Goal: Transaction & Acquisition: Purchase product/service

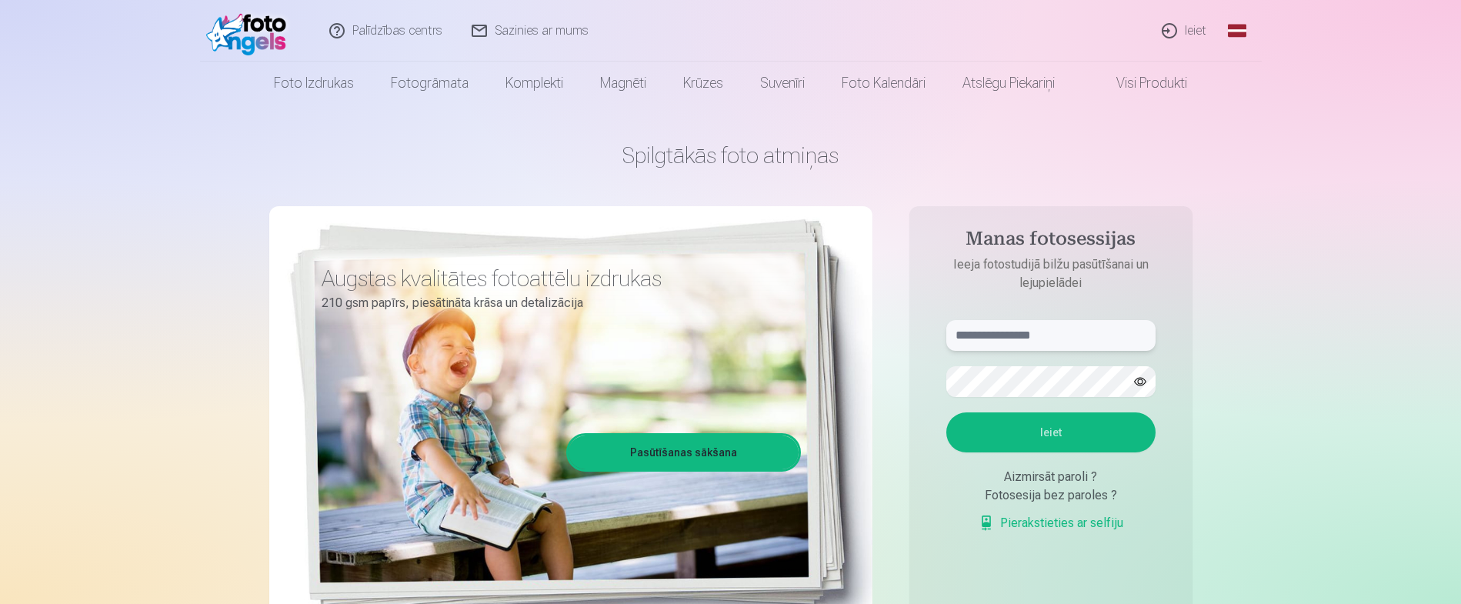
click at [1036, 336] on input "text" at bounding box center [1051, 335] width 209 height 31
type input "**********"
click at [1079, 441] on button "Ieiet" at bounding box center [1051, 433] width 209 height 40
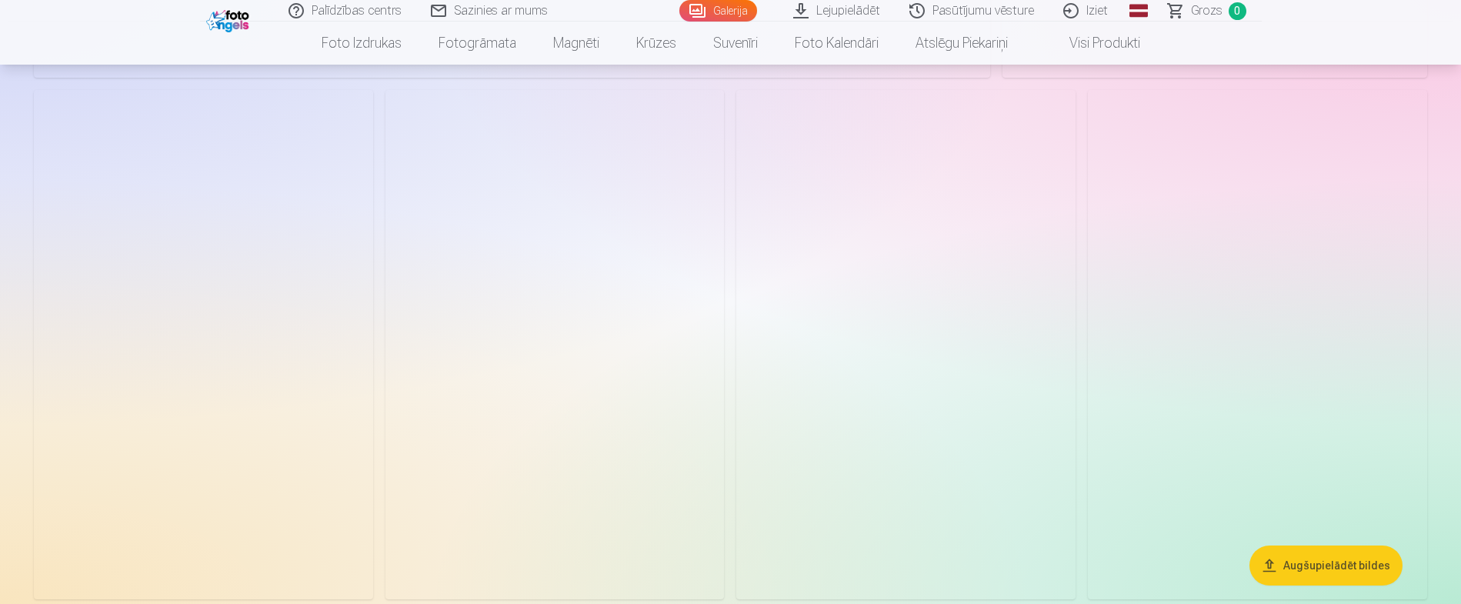
scroll to position [3540, 0]
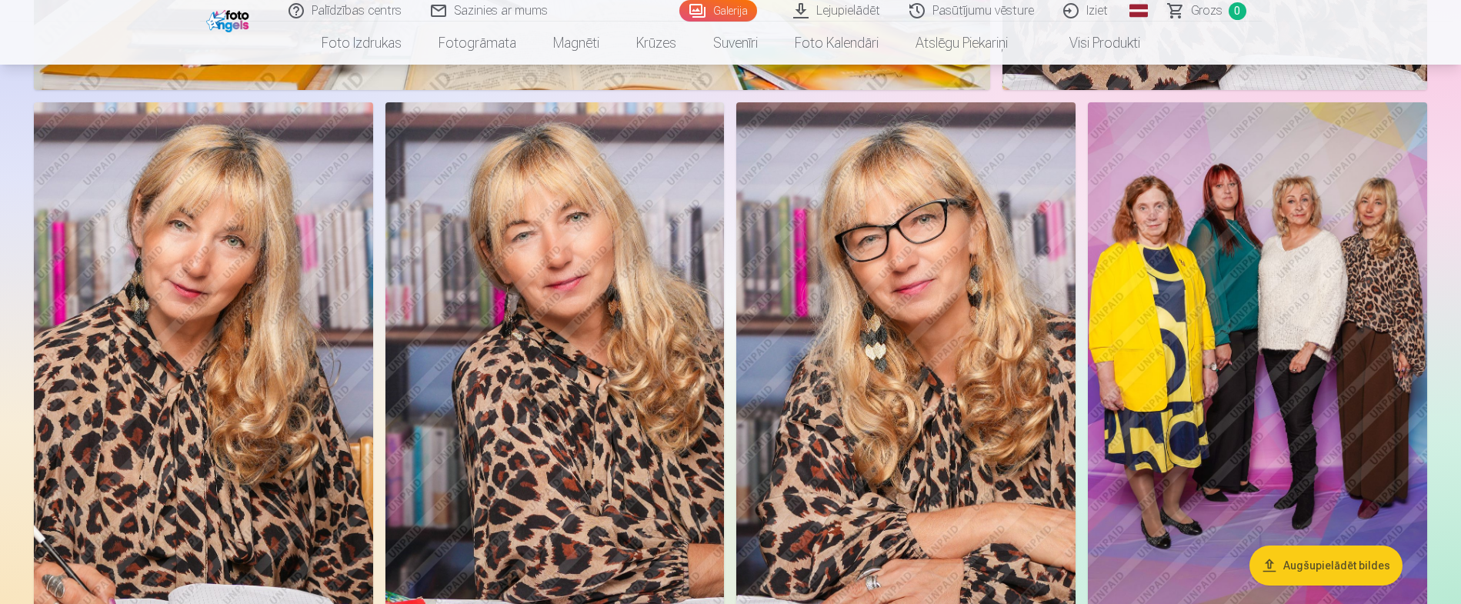
click at [1318, 332] on img at bounding box center [1257, 356] width 339 height 509
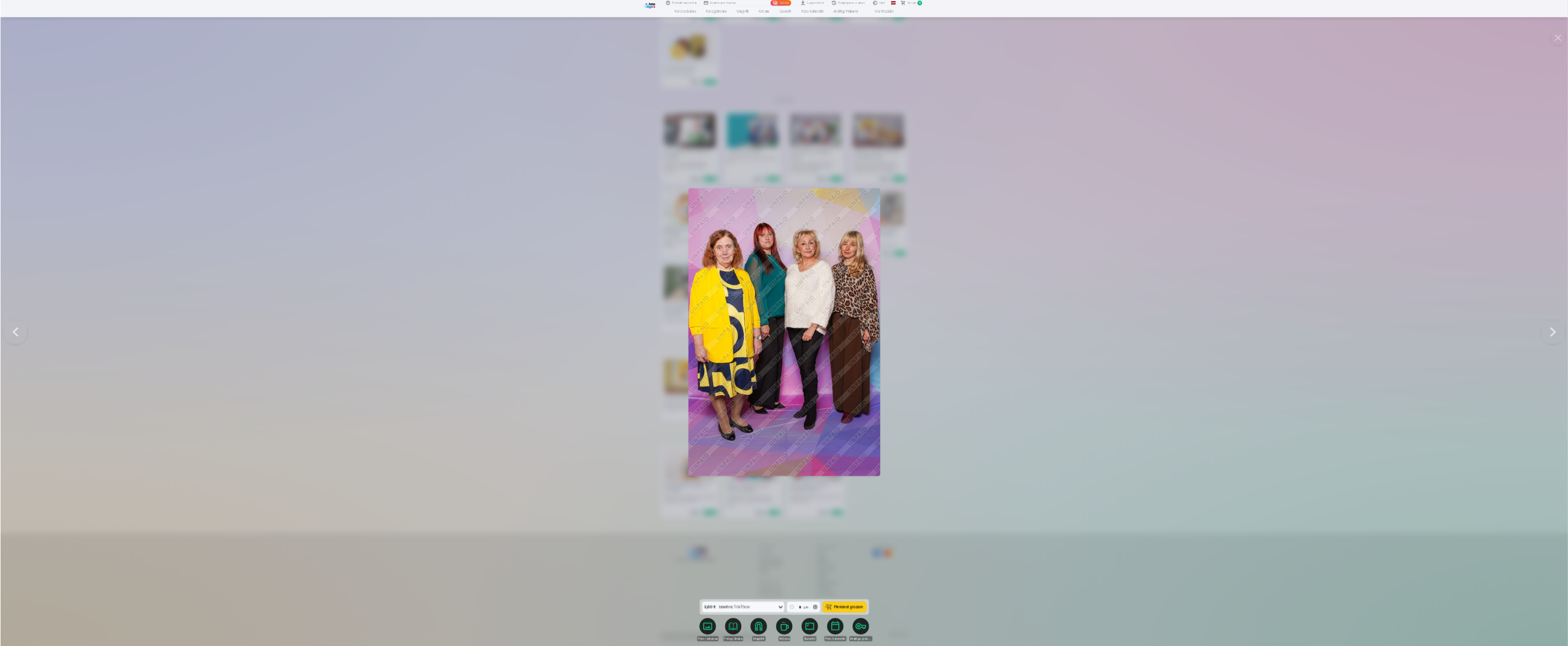
scroll to position [1846, 0]
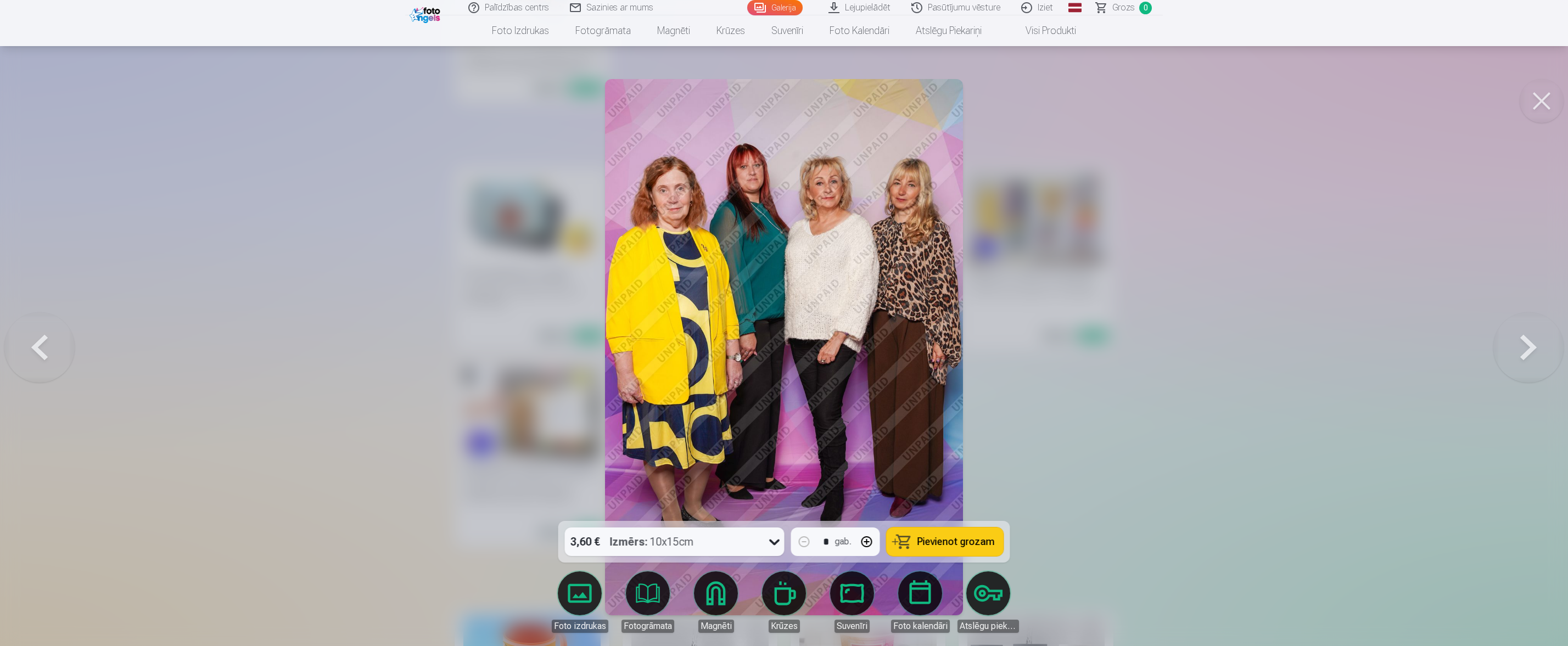
click at [1042, 346] on button at bounding box center [1528, 347] width 71 height 325
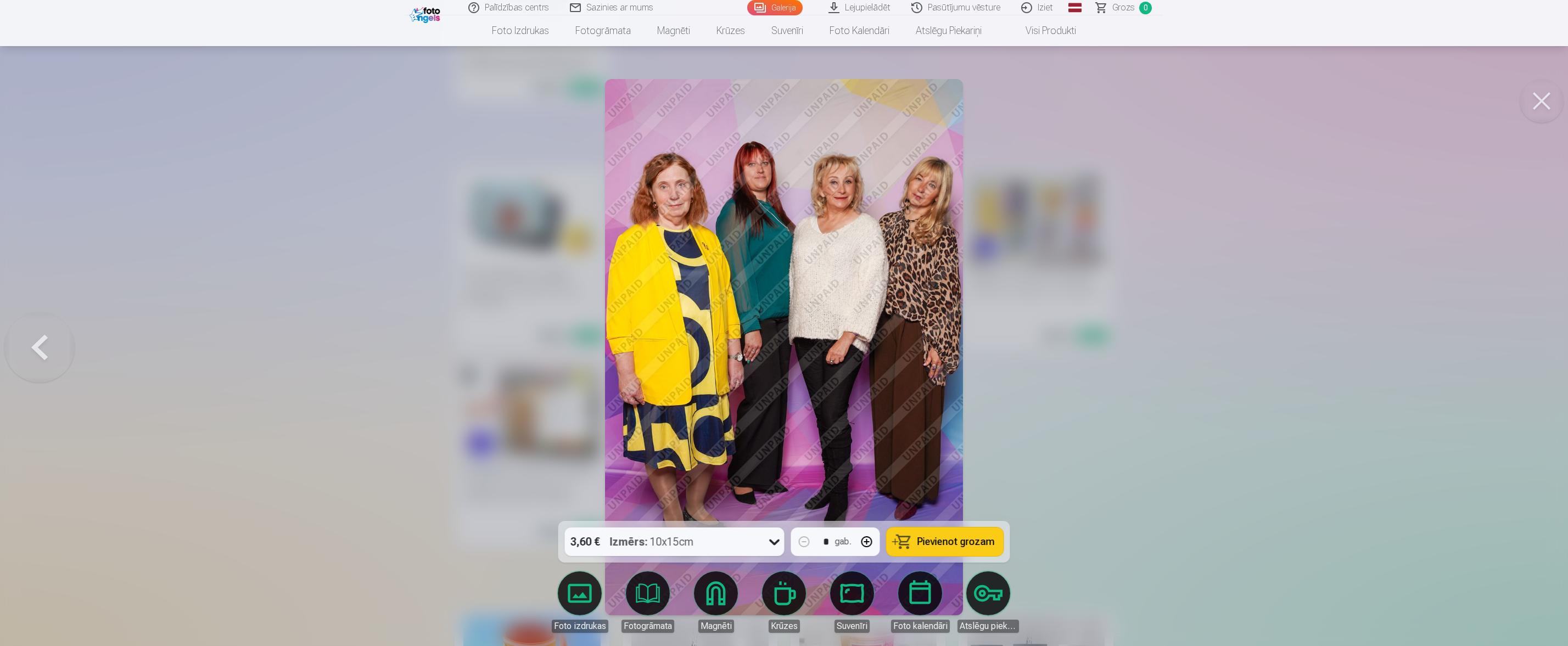
click at [1042, 346] on div at bounding box center [784, 323] width 1568 height 646
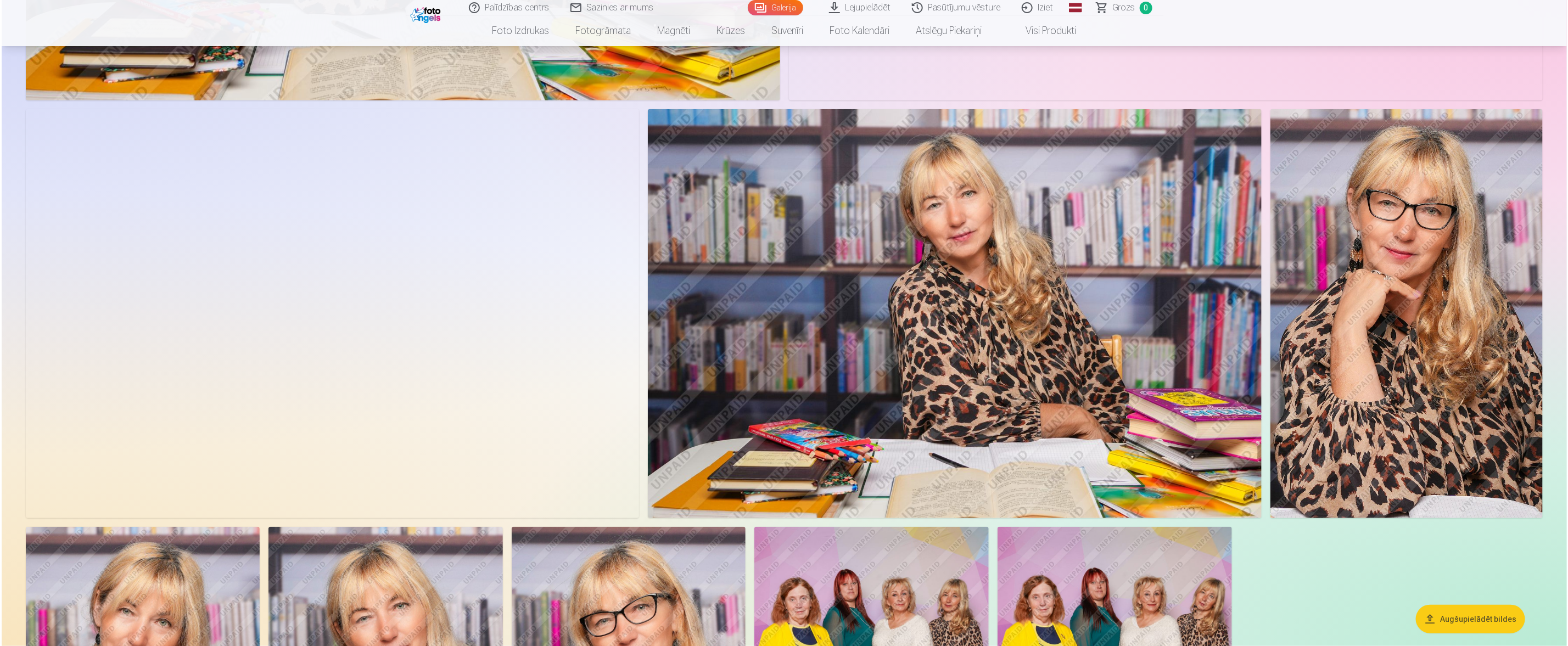
scroll to position [494, 0]
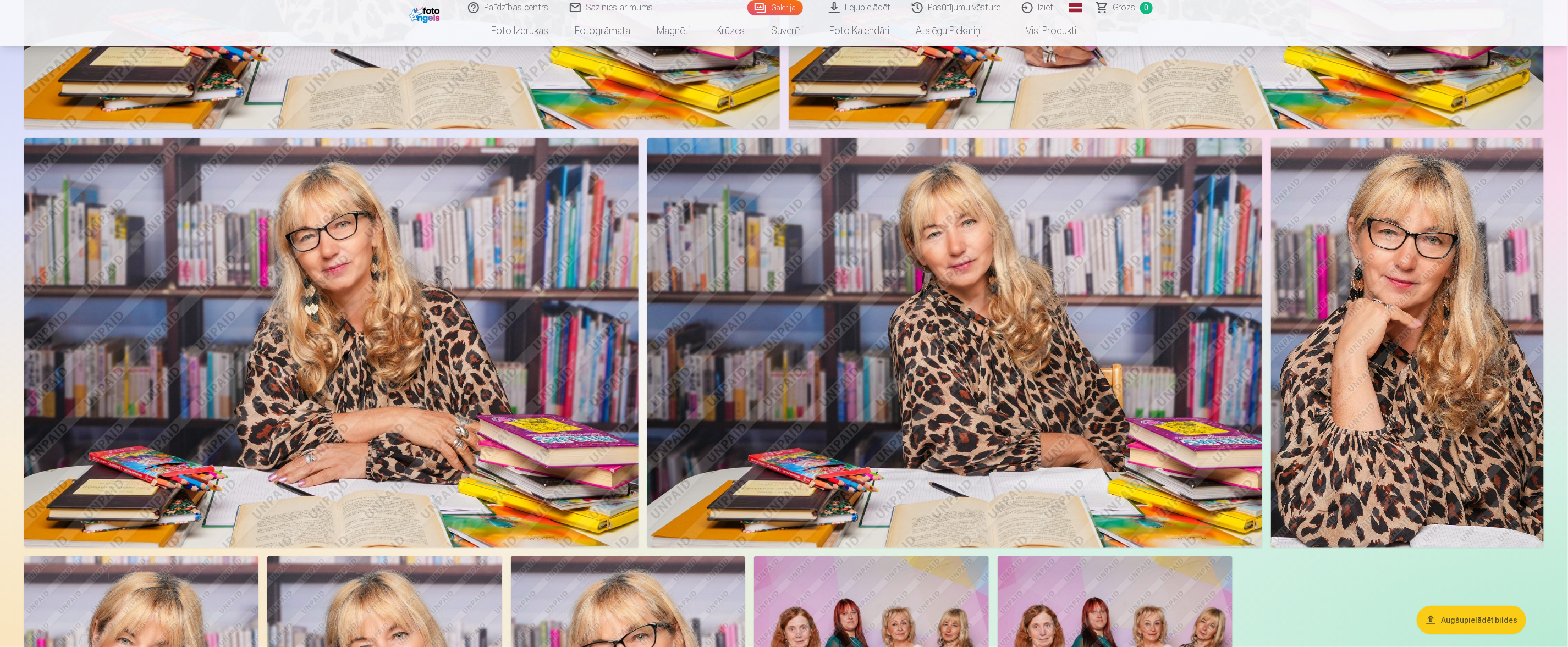
click at [342, 368] on img at bounding box center [332, 342] width 615 height 409
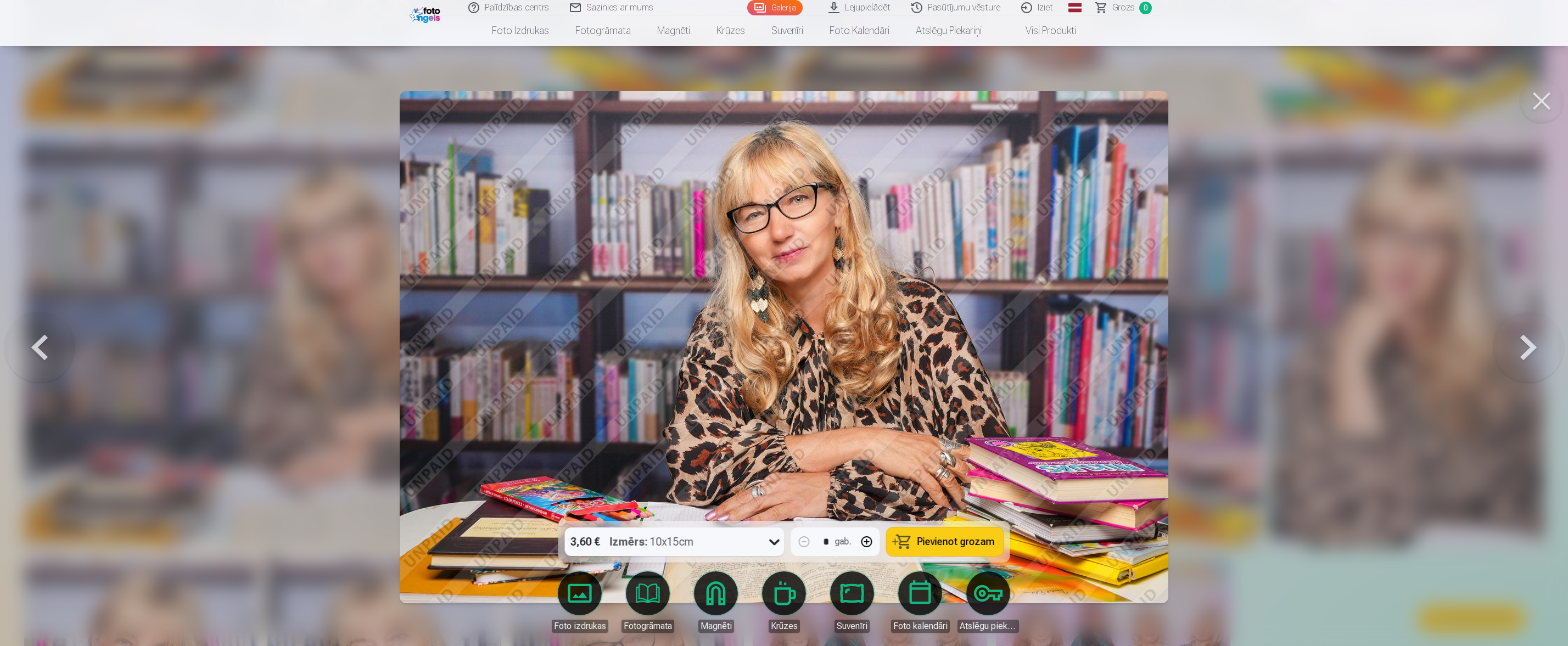
click at [1042, 342] on button at bounding box center [1528, 347] width 71 height 325
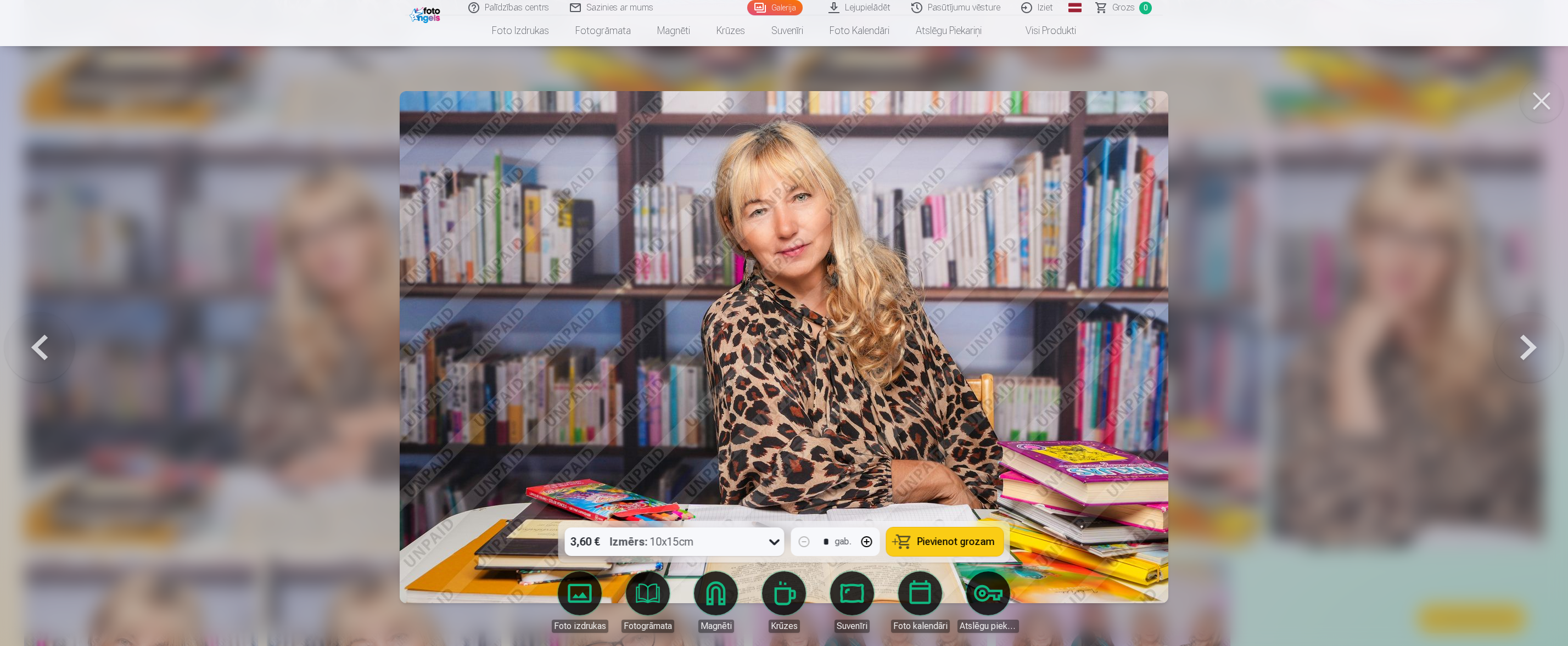
click at [1042, 342] on button at bounding box center [1528, 347] width 71 height 325
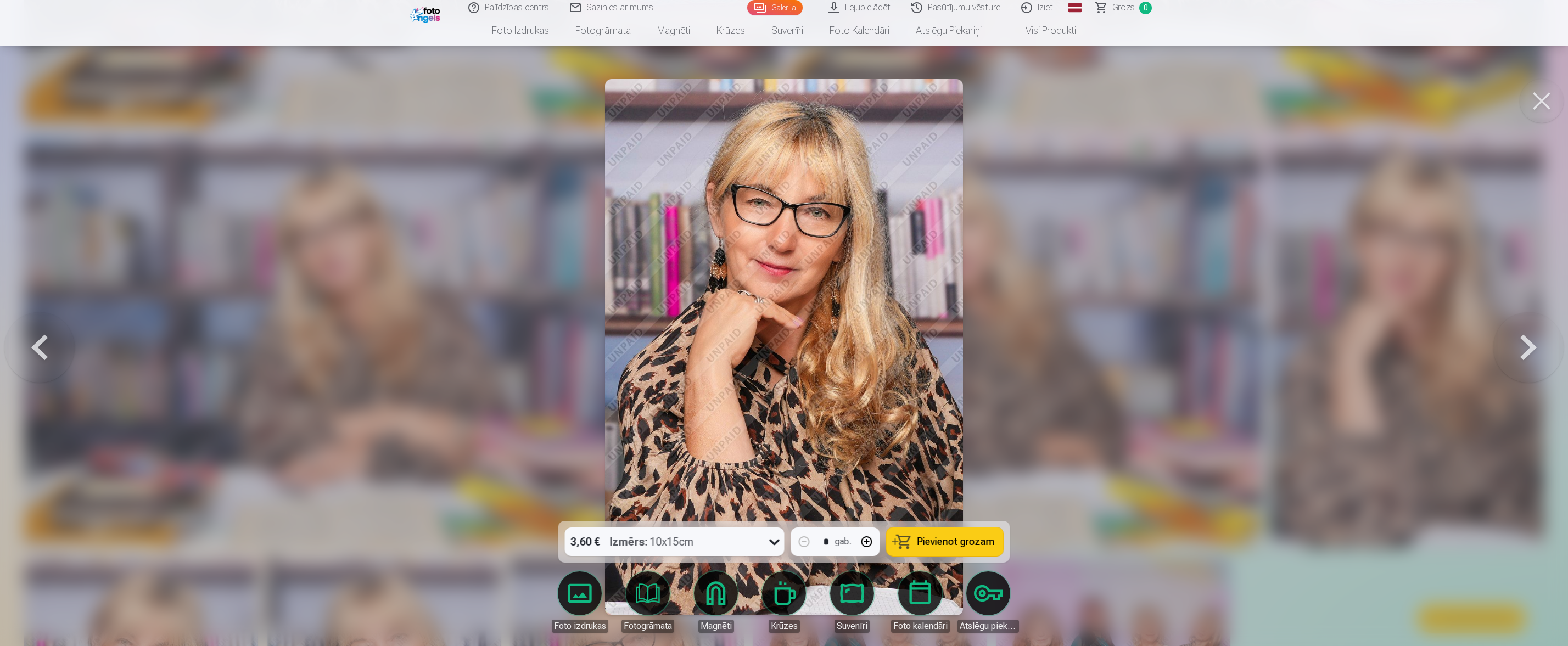
click at [1042, 342] on button at bounding box center [1528, 347] width 71 height 325
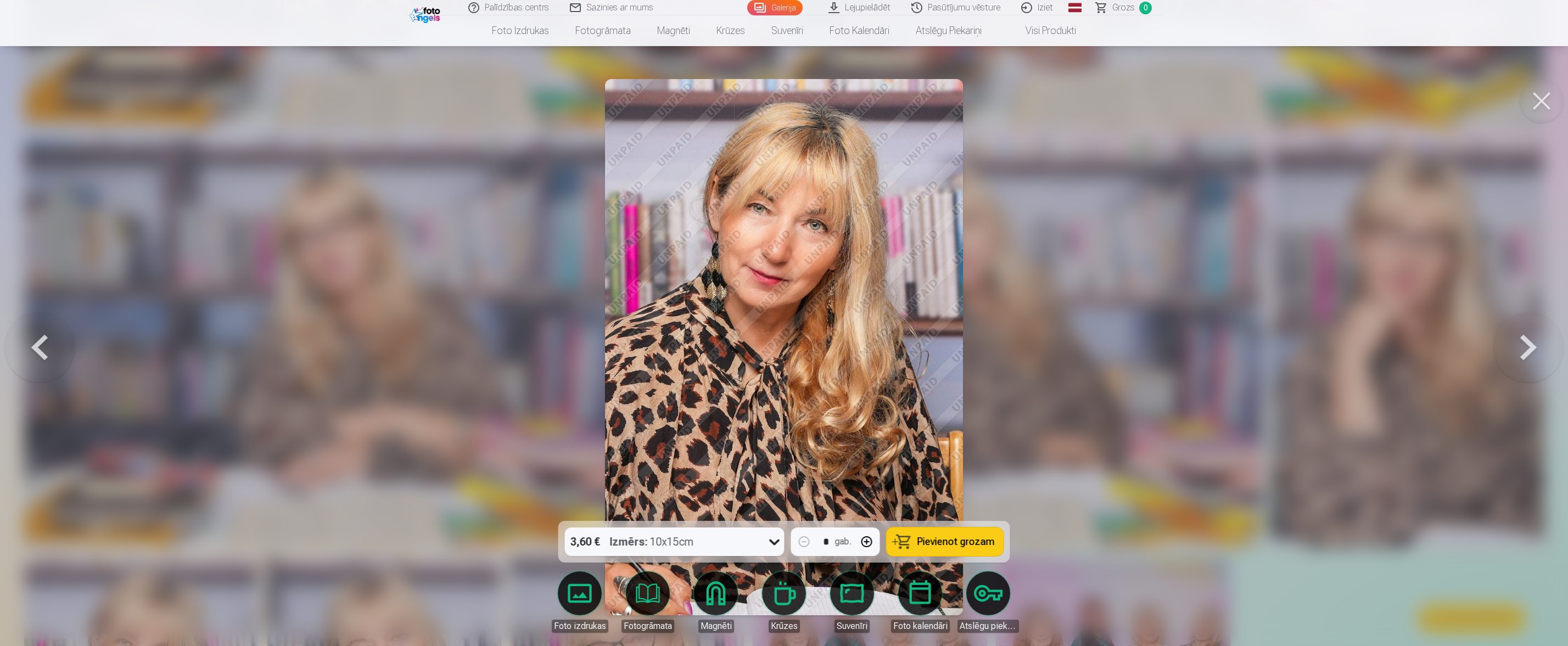
click at [1042, 342] on button at bounding box center [1528, 347] width 71 height 325
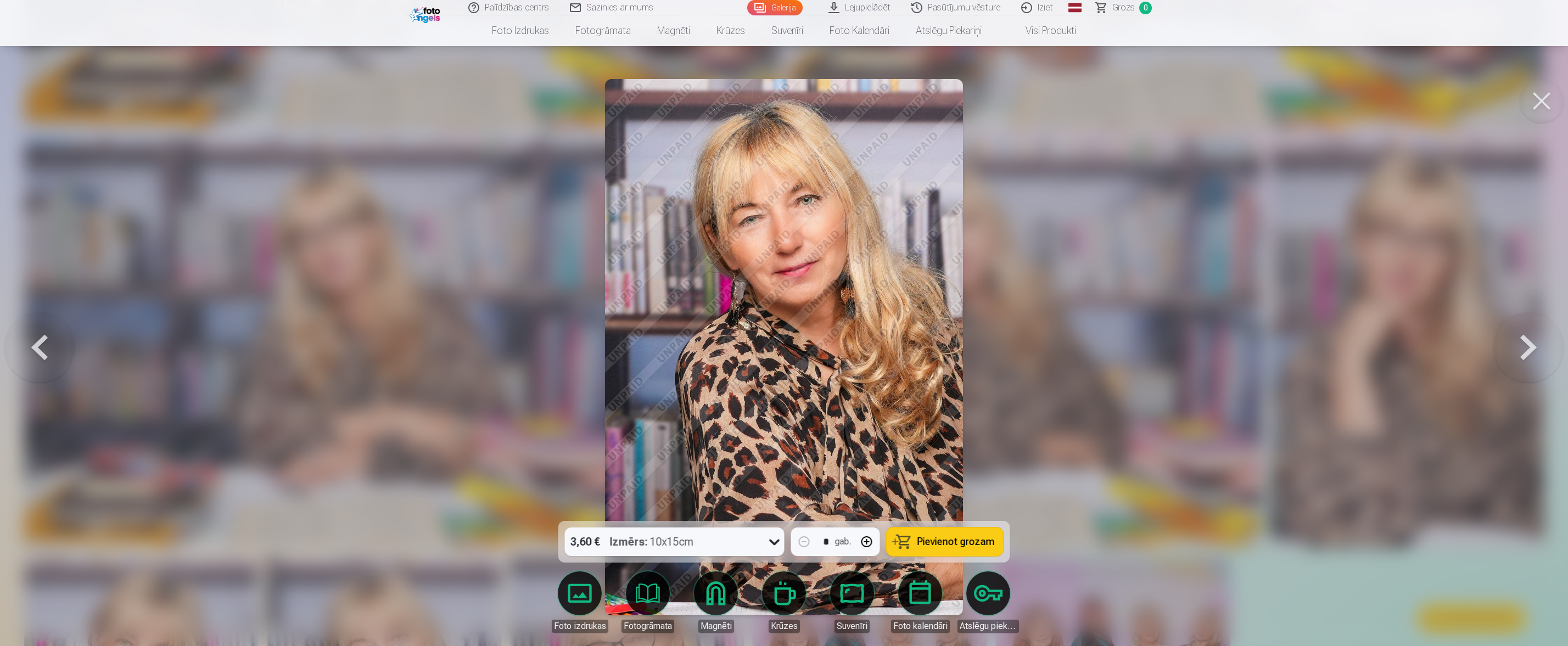
click at [1042, 342] on button at bounding box center [1528, 347] width 71 height 325
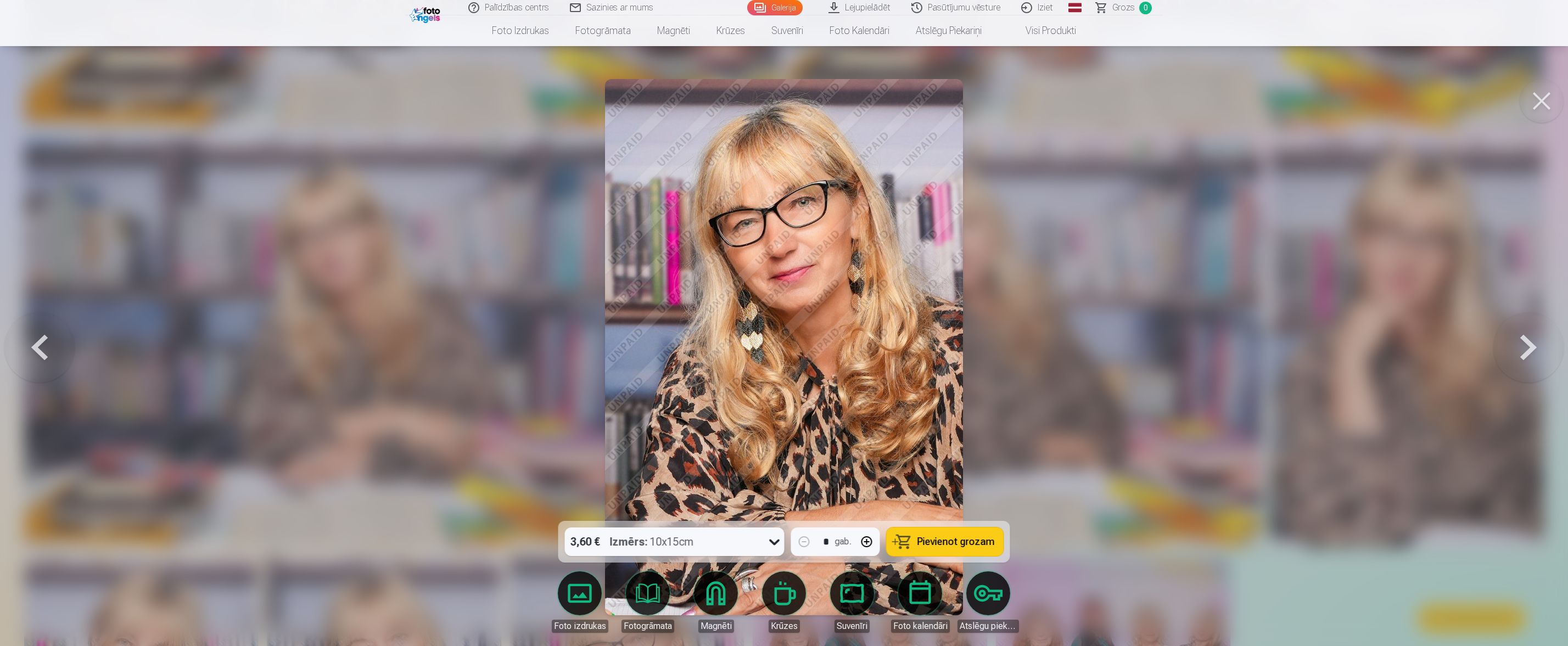
click at [1042, 342] on button at bounding box center [1528, 347] width 71 height 325
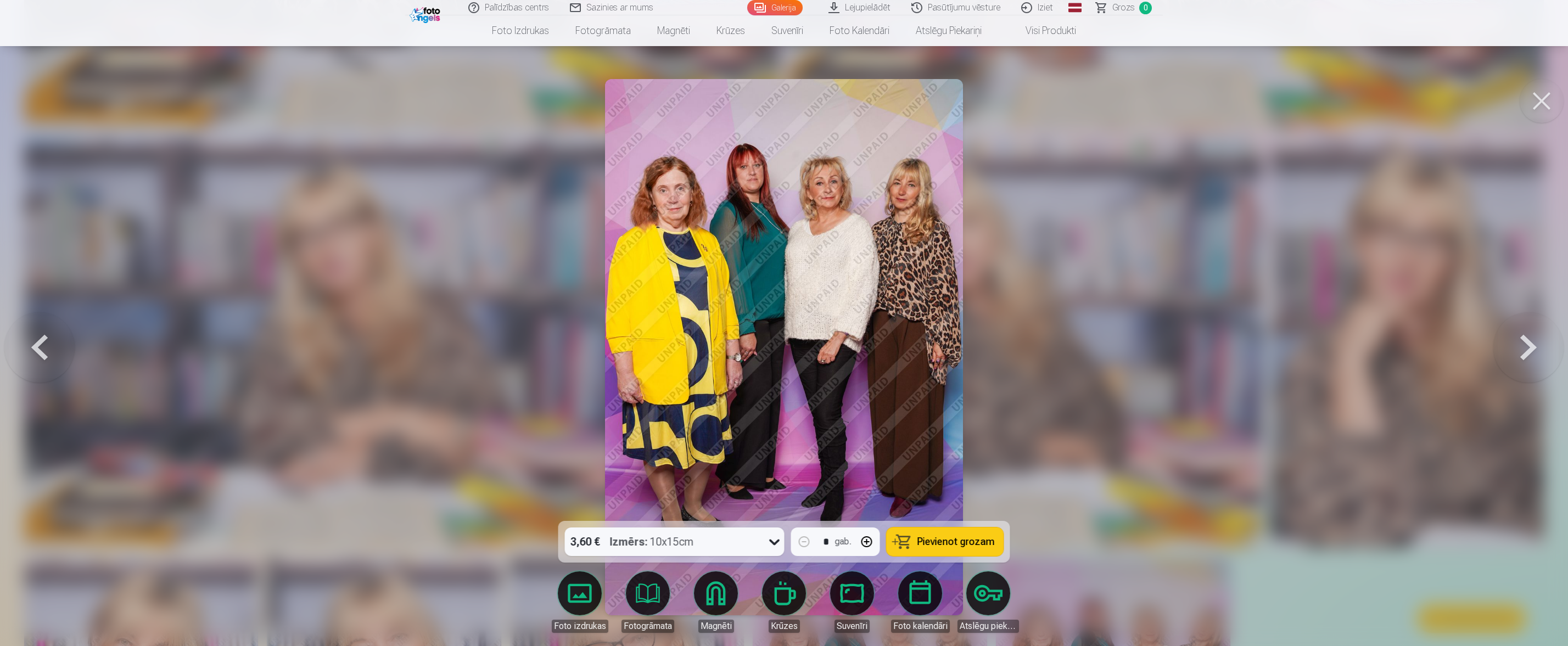
click at [1042, 342] on button at bounding box center [1528, 347] width 71 height 325
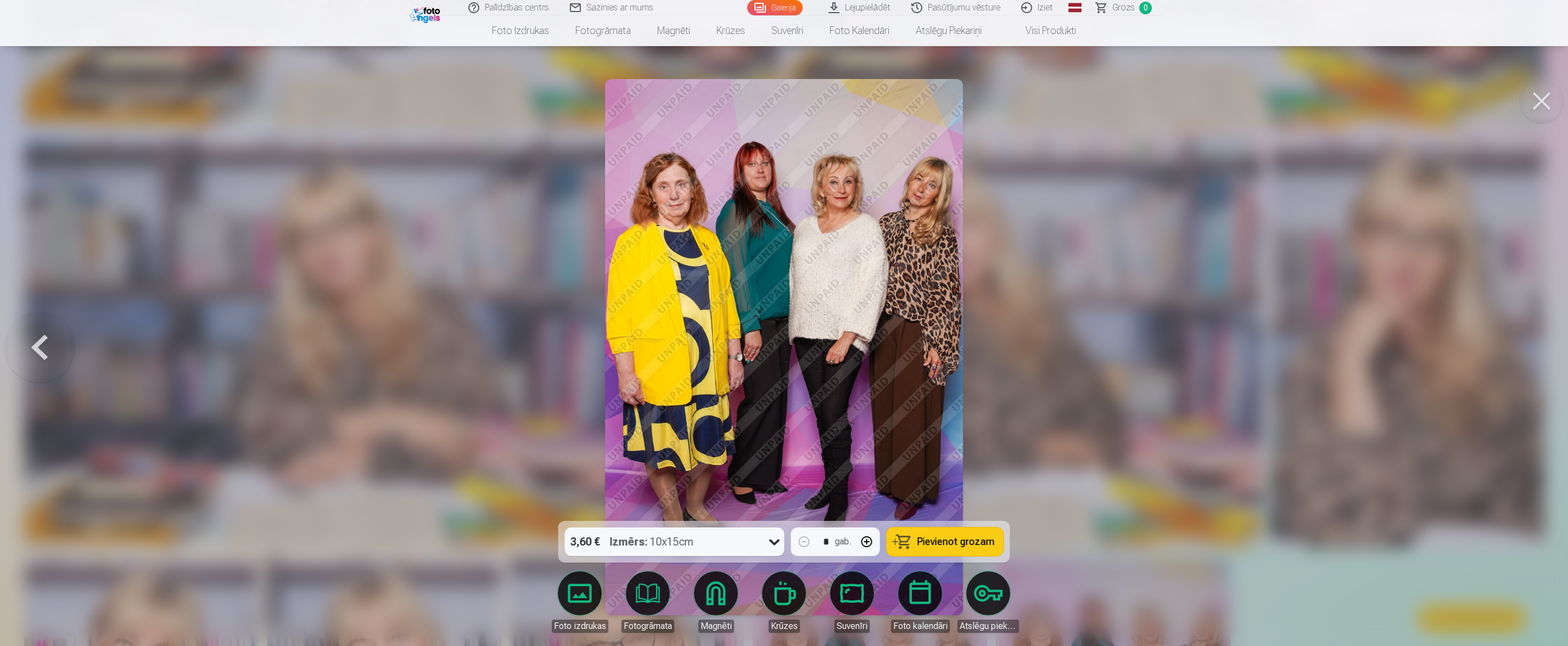
click at [1042, 342] on div at bounding box center [784, 323] width 1568 height 646
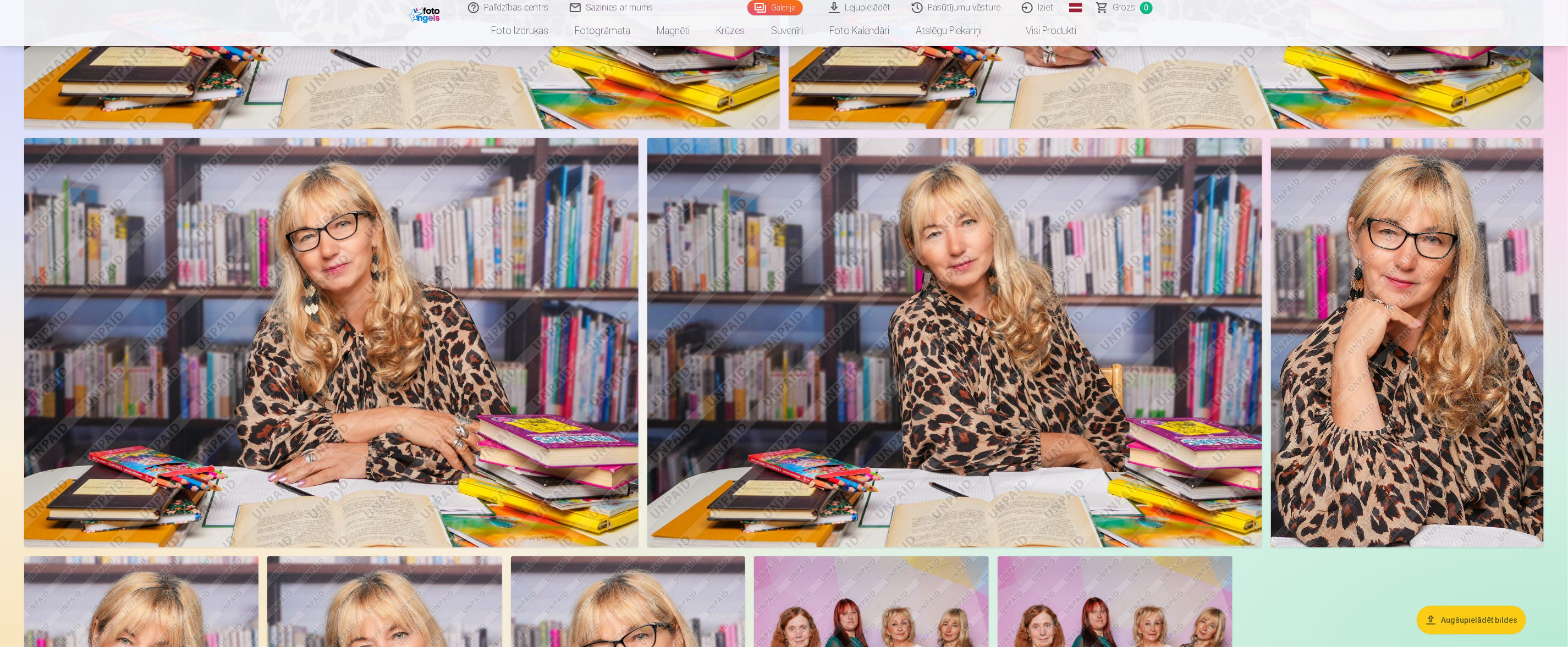
click at [1044, 343] on img at bounding box center [1408, 342] width 273 height 409
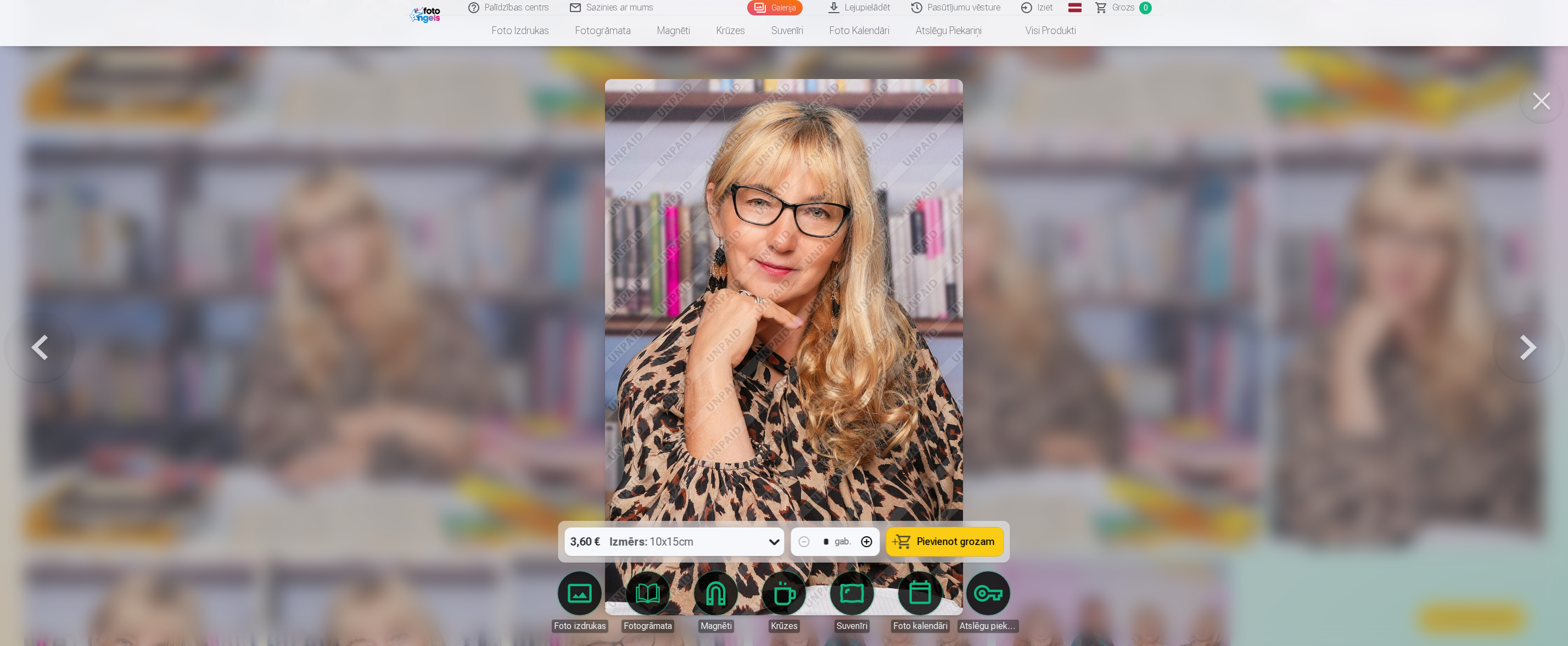
click at [1042, 342] on button at bounding box center [1528, 347] width 71 height 325
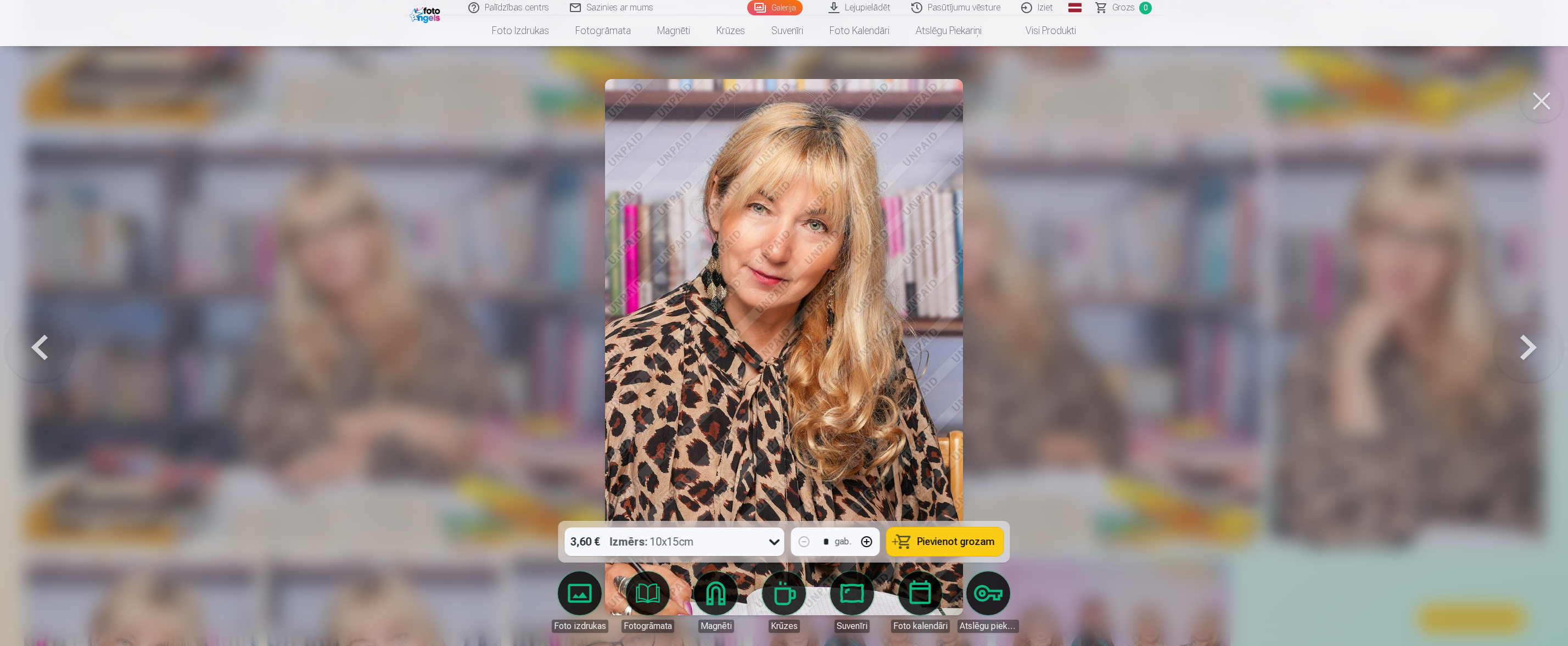
click at [1042, 339] on button at bounding box center [1528, 347] width 71 height 325
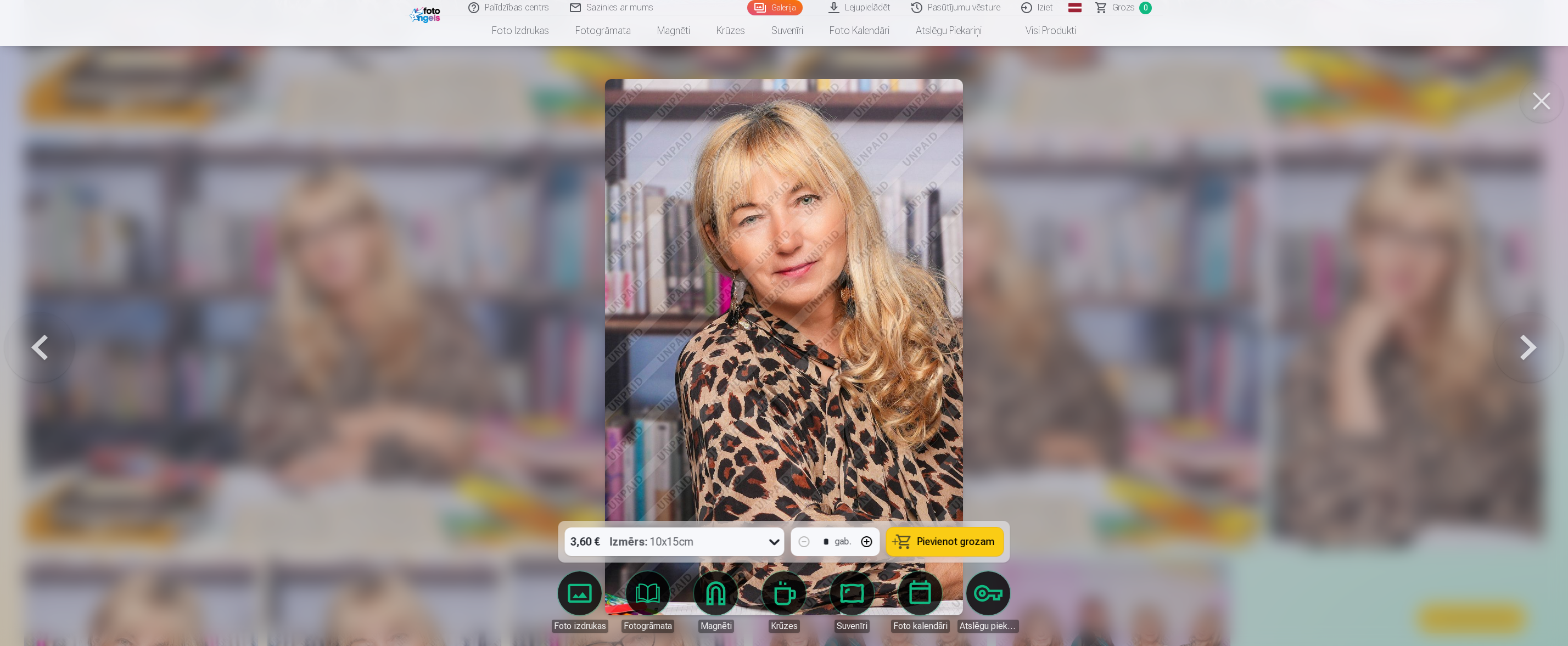
click at [1042, 339] on button at bounding box center [1528, 347] width 71 height 325
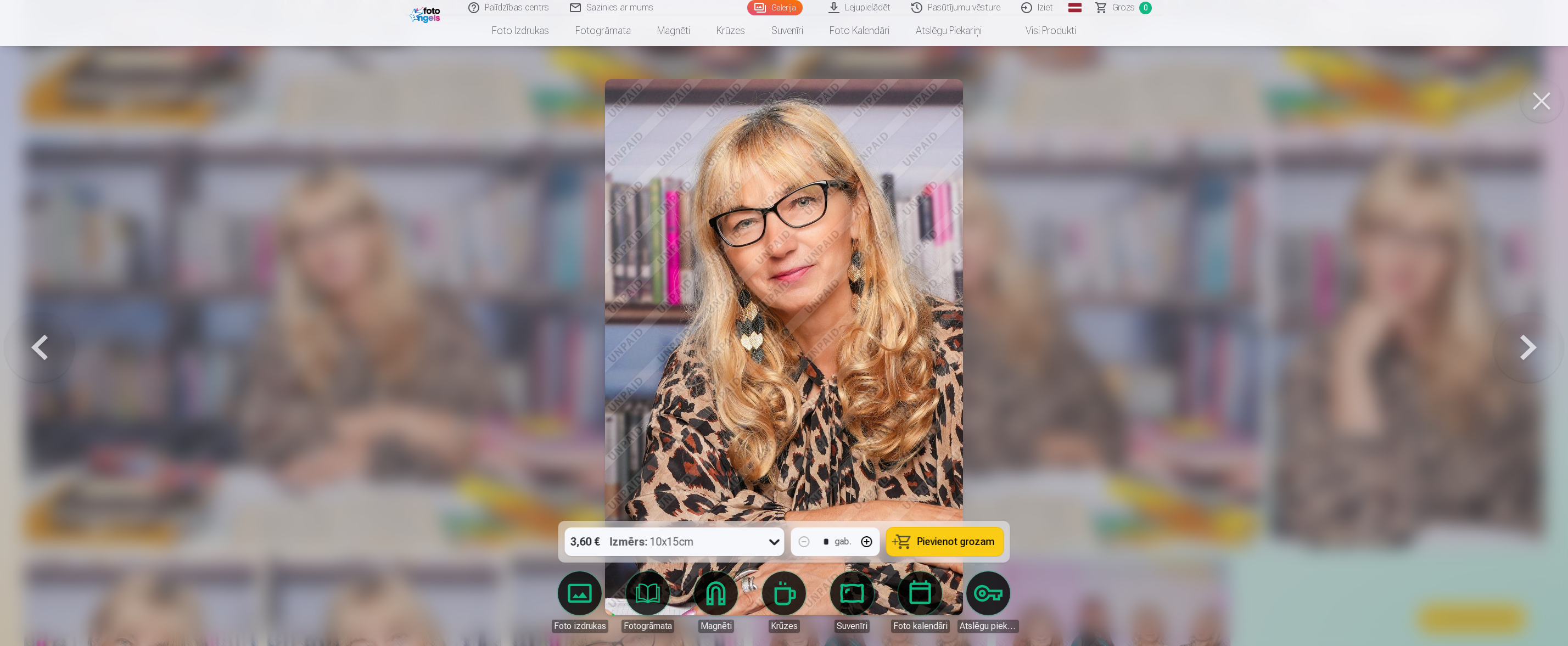
click at [1042, 339] on button at bounding box center [1528, 347] width 71 height 325
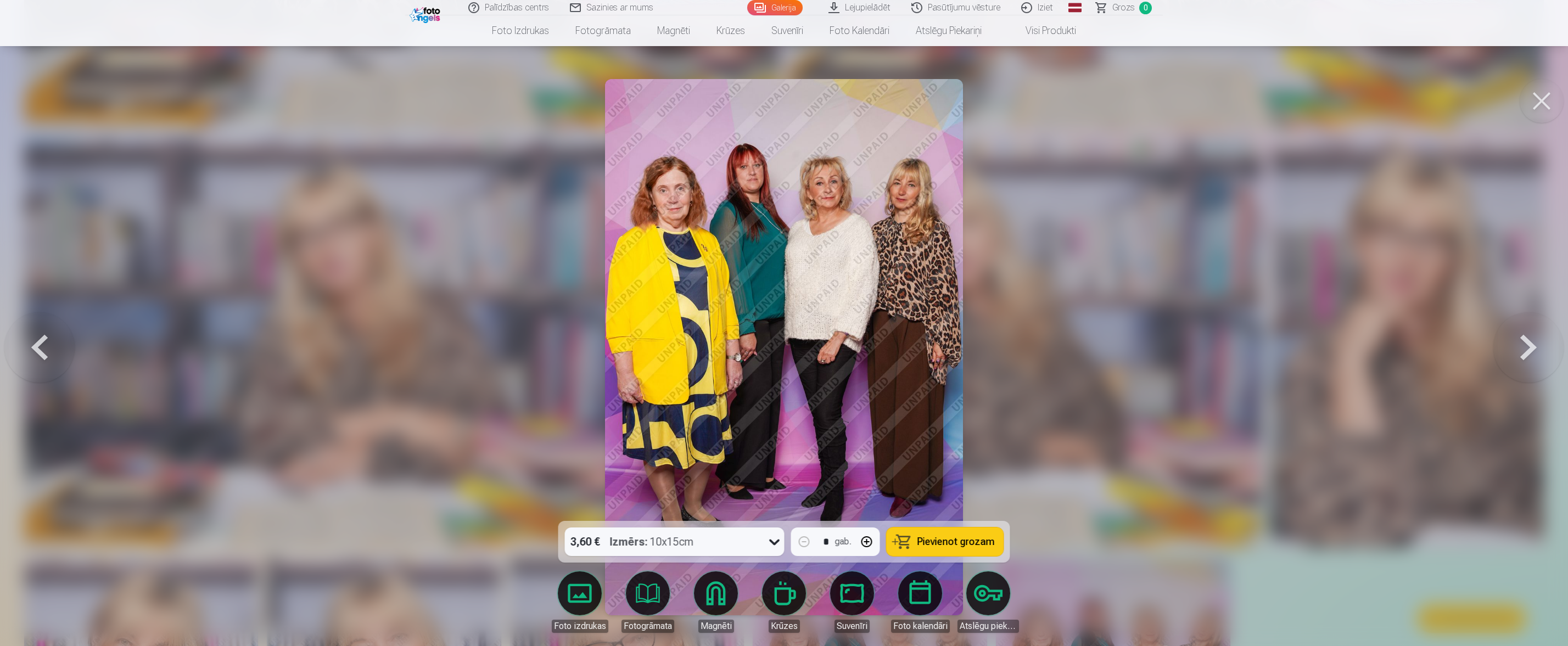
click at [1042, 339] on button at bounding box center [1528, 347] width 71 height 325
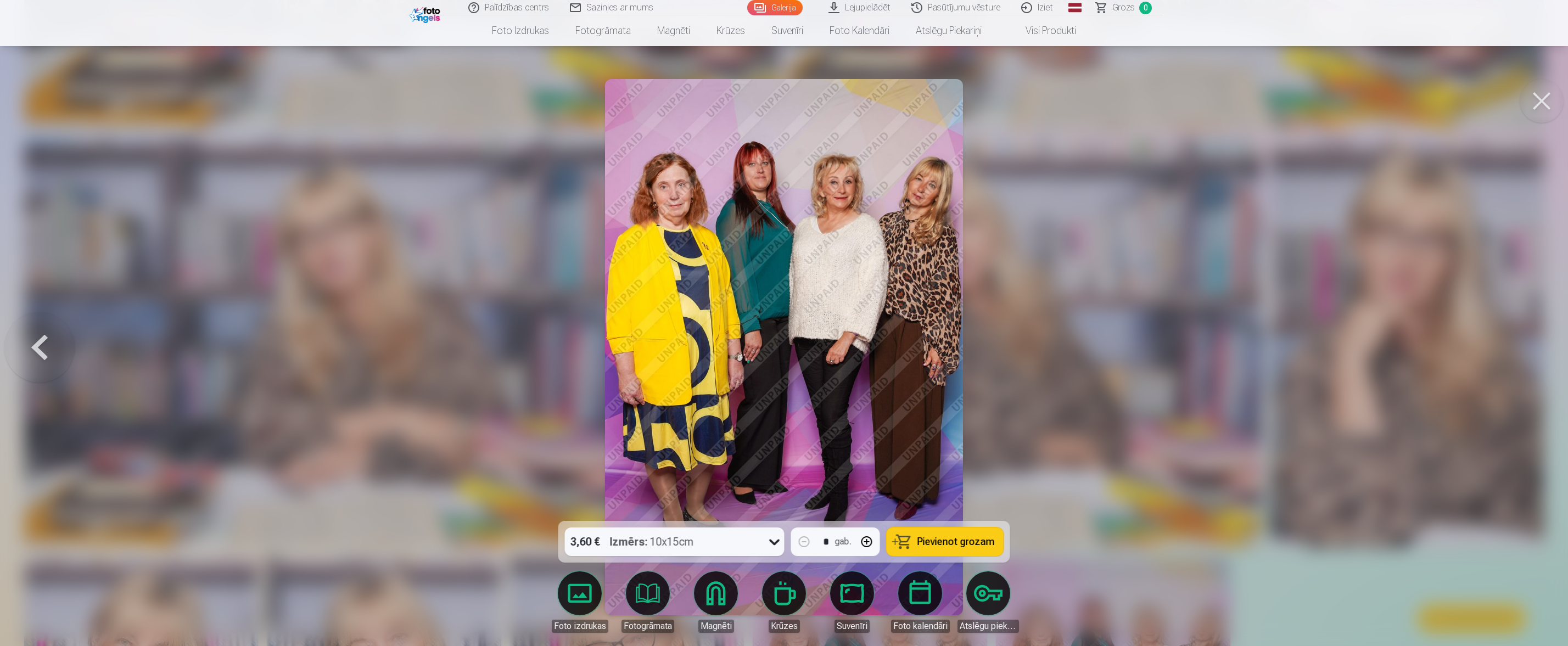
click at [1042, 339] on div at bounding box center [784, 323] width 1568 height 646
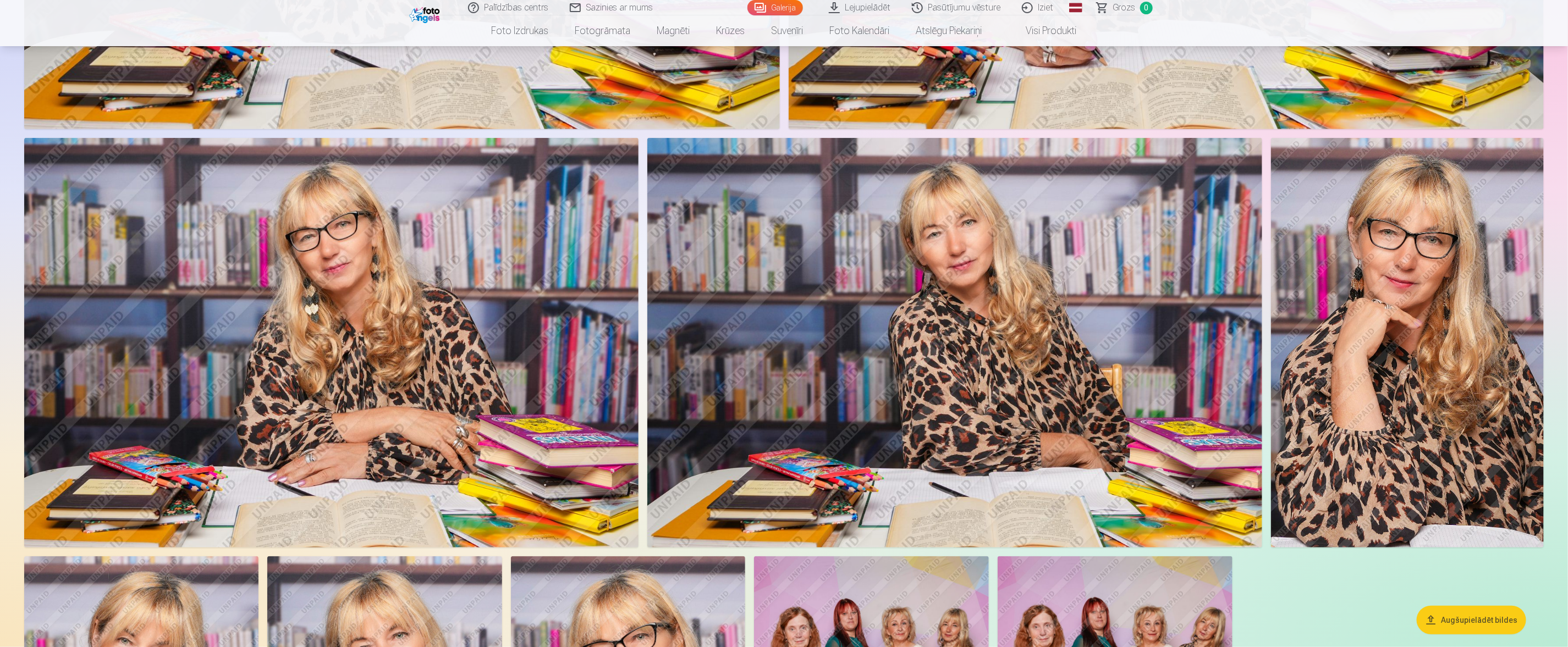
click at [392, 331] on img at bounding box center [332, 342] width 615 height 409
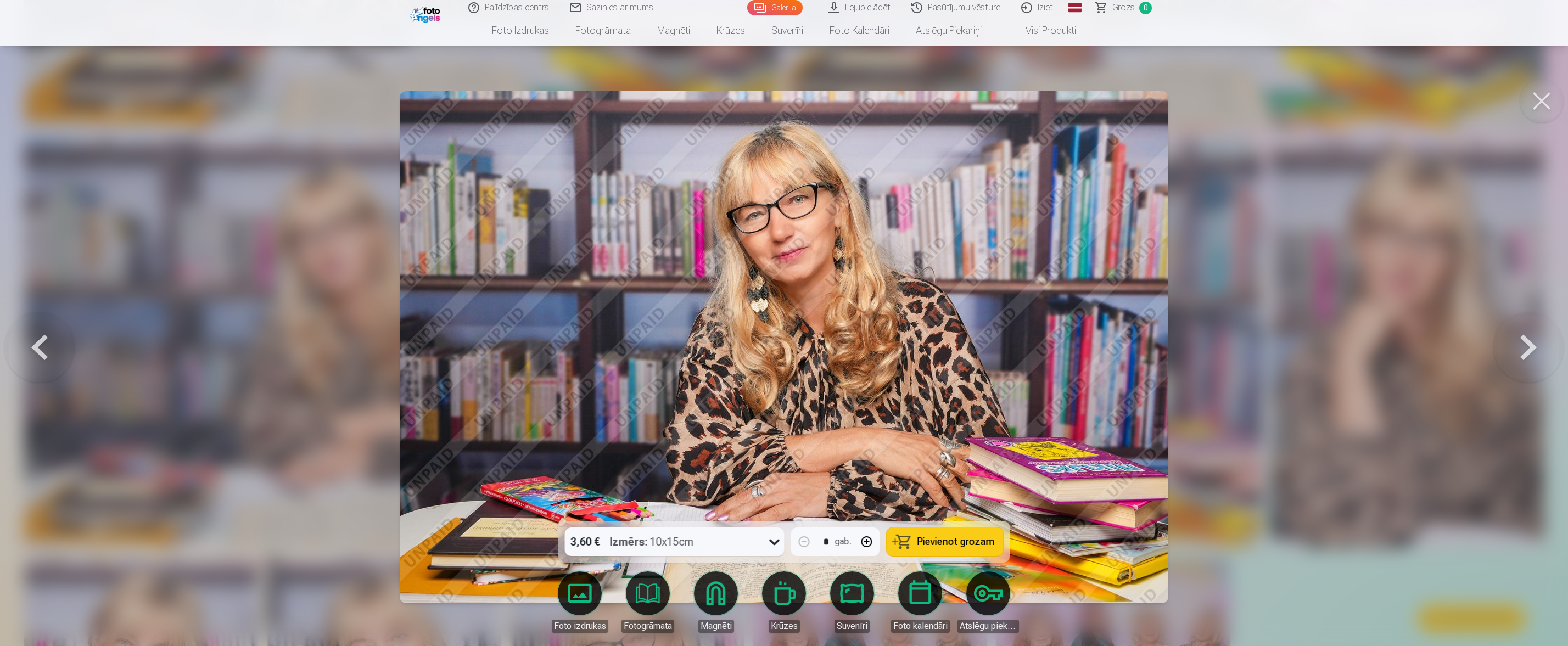
click at [1042, 337] on button at bounding box center [1528, 347] width 71 height 325
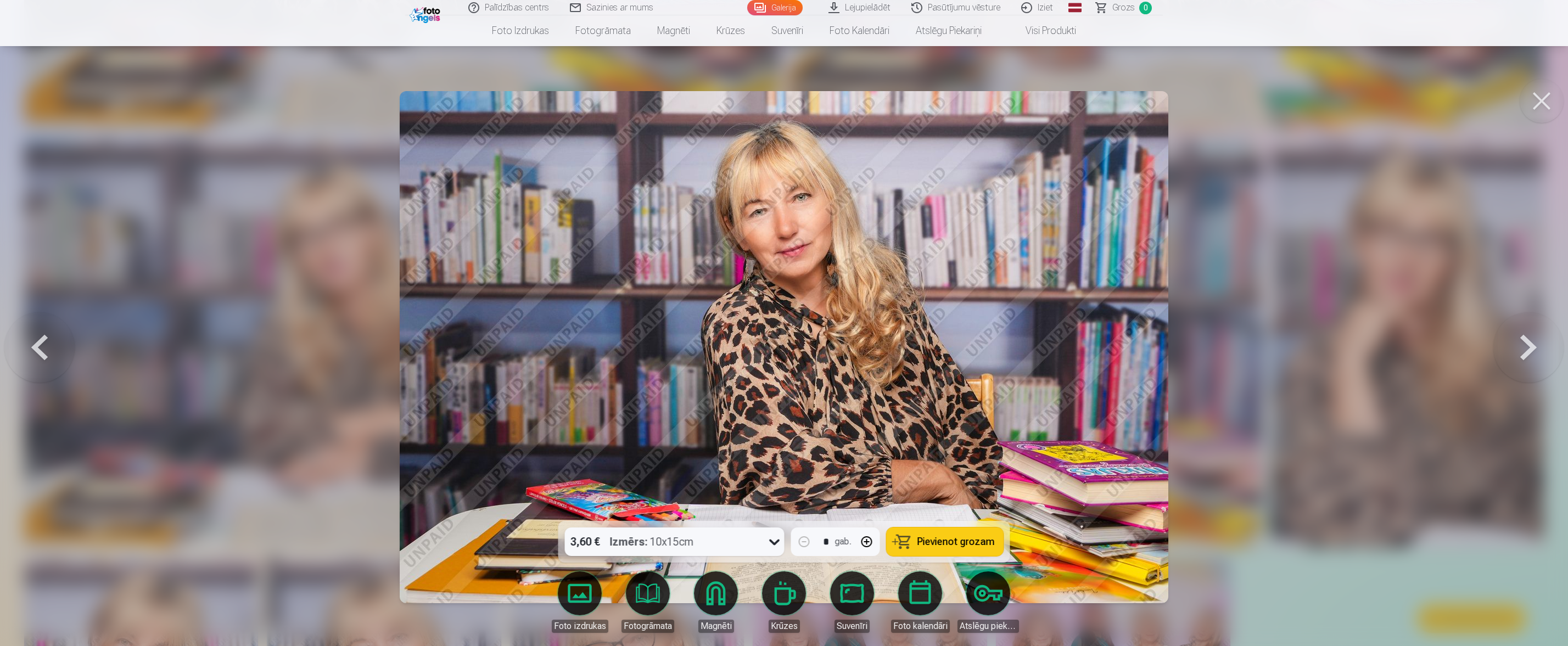
click at [1042, 342] on button at bounding box center [1528, 347] width 71 height 325
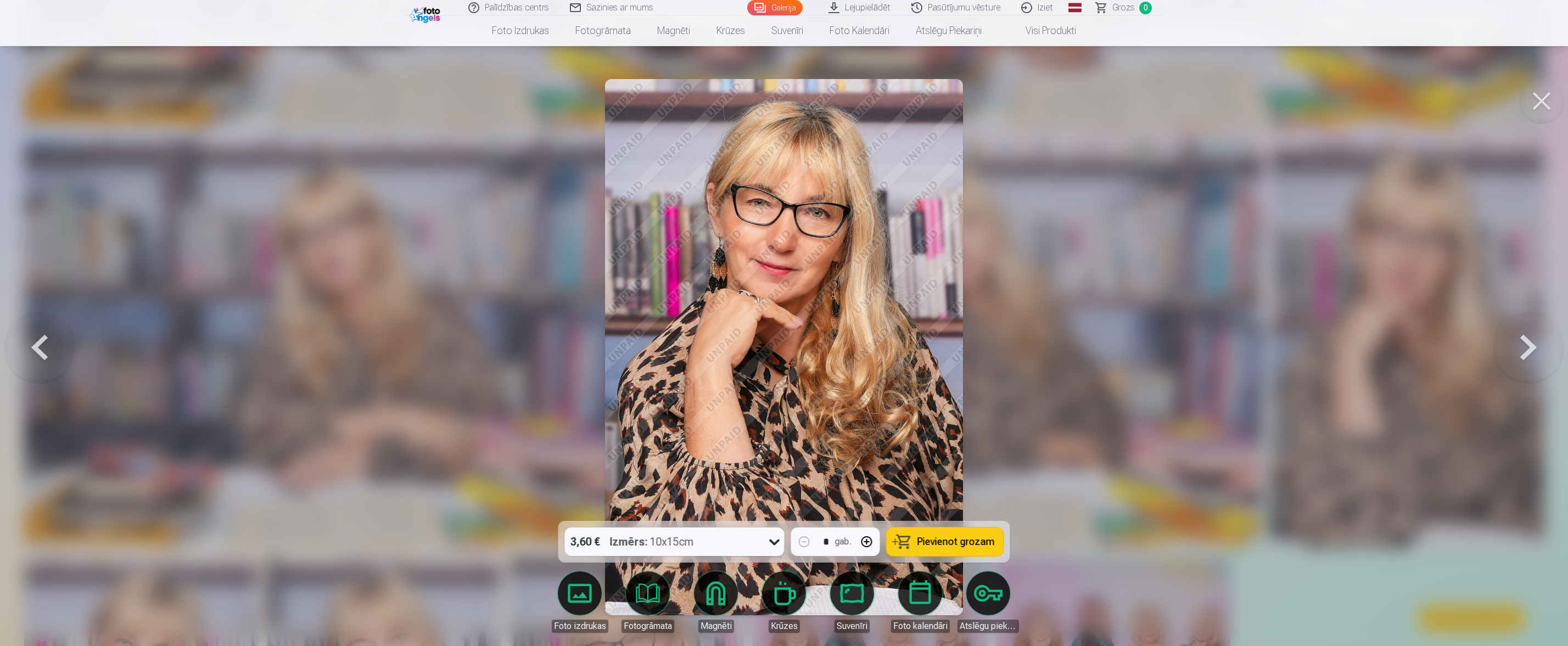
click at [1042, 342] on button at bounding box center [1528, 347] width 71 height 325
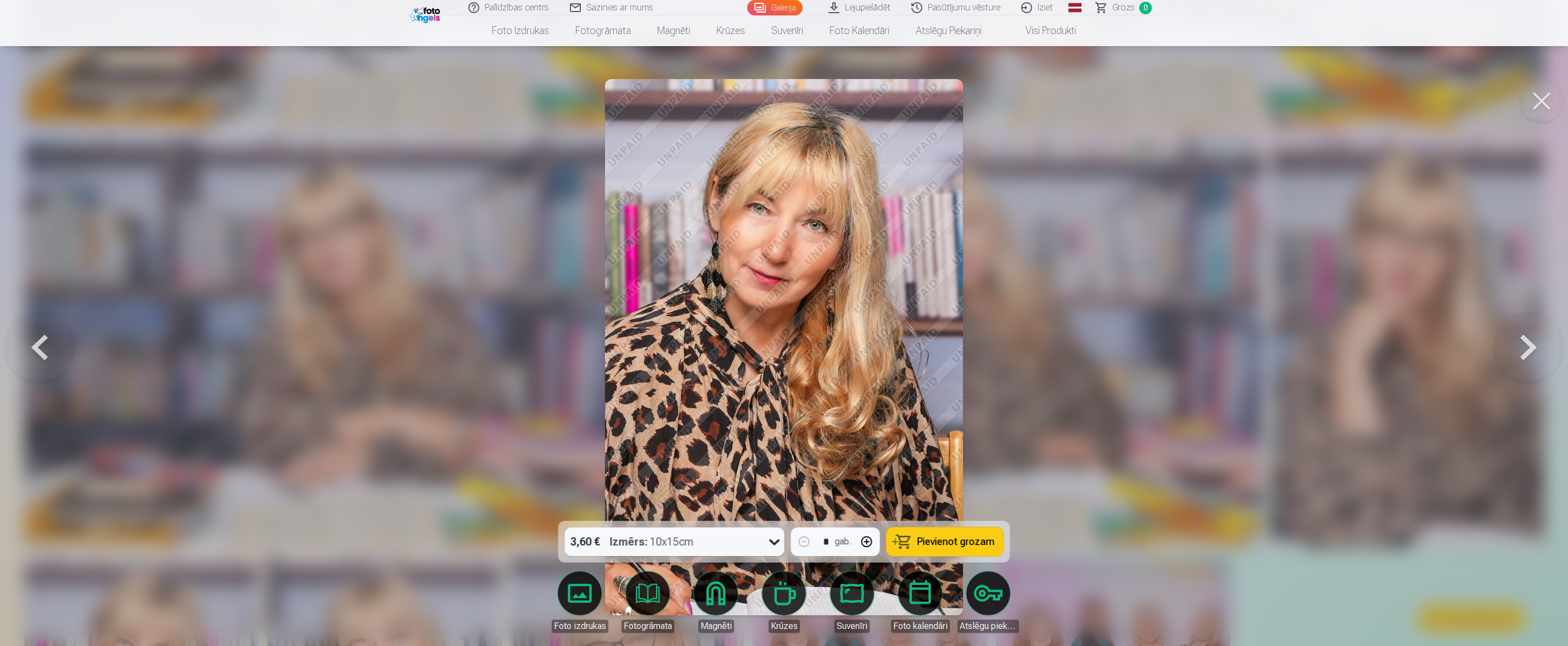
click at [1042, 342] on button at bounding box center [1528, 347] width 71 height 325
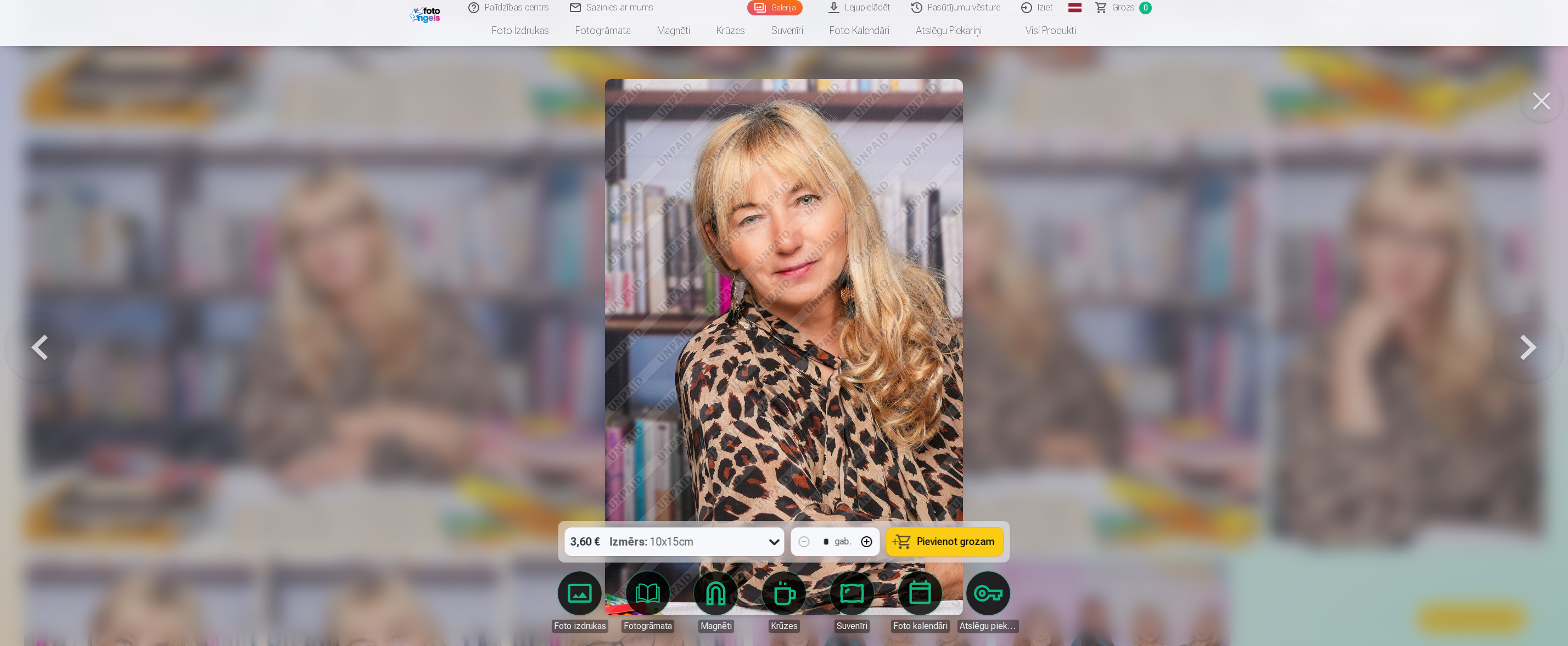
click at [1042, 342] on button at bounding box center [1528, 347] width 71 height 325
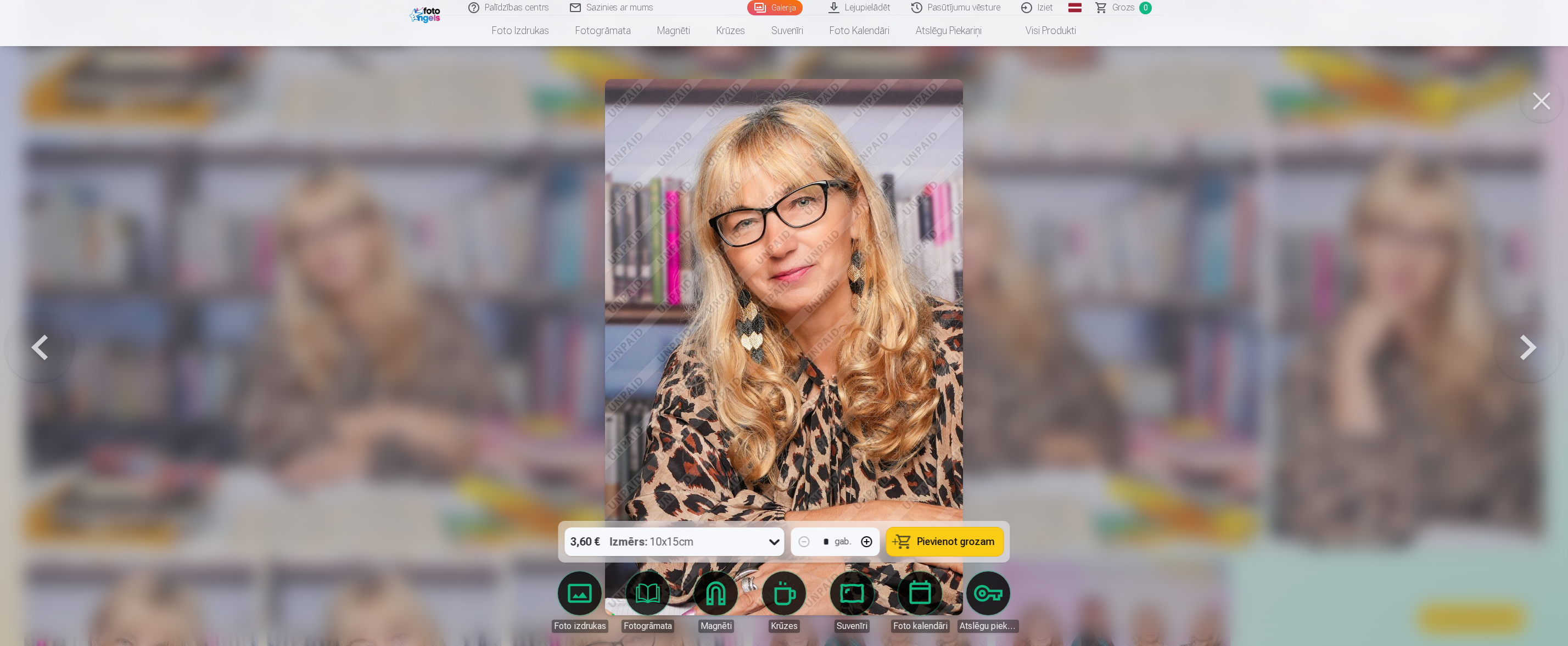
click at [1042, 342] on button at bounding box center [1528, 347] width 71 height 325
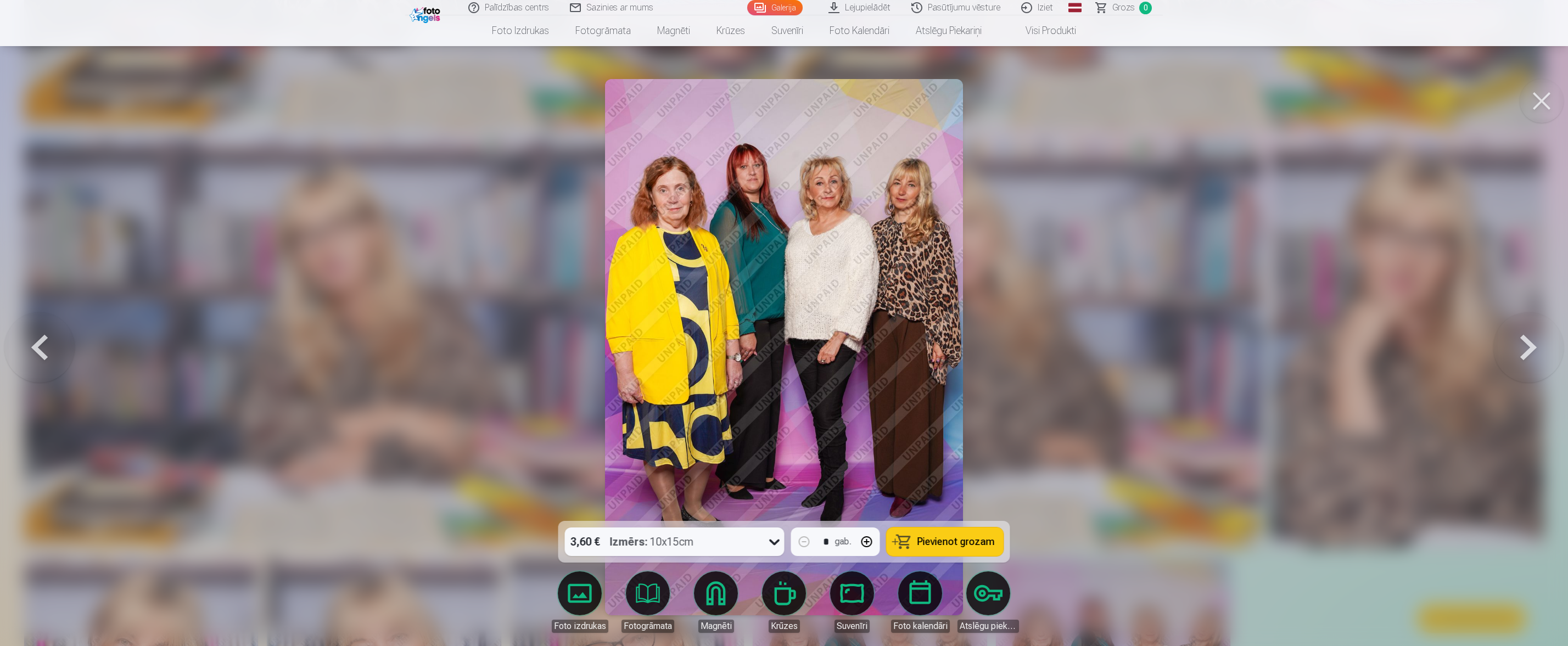
click at [1042, 342] on button at bounding box center [1528, 347] width 71 height 325
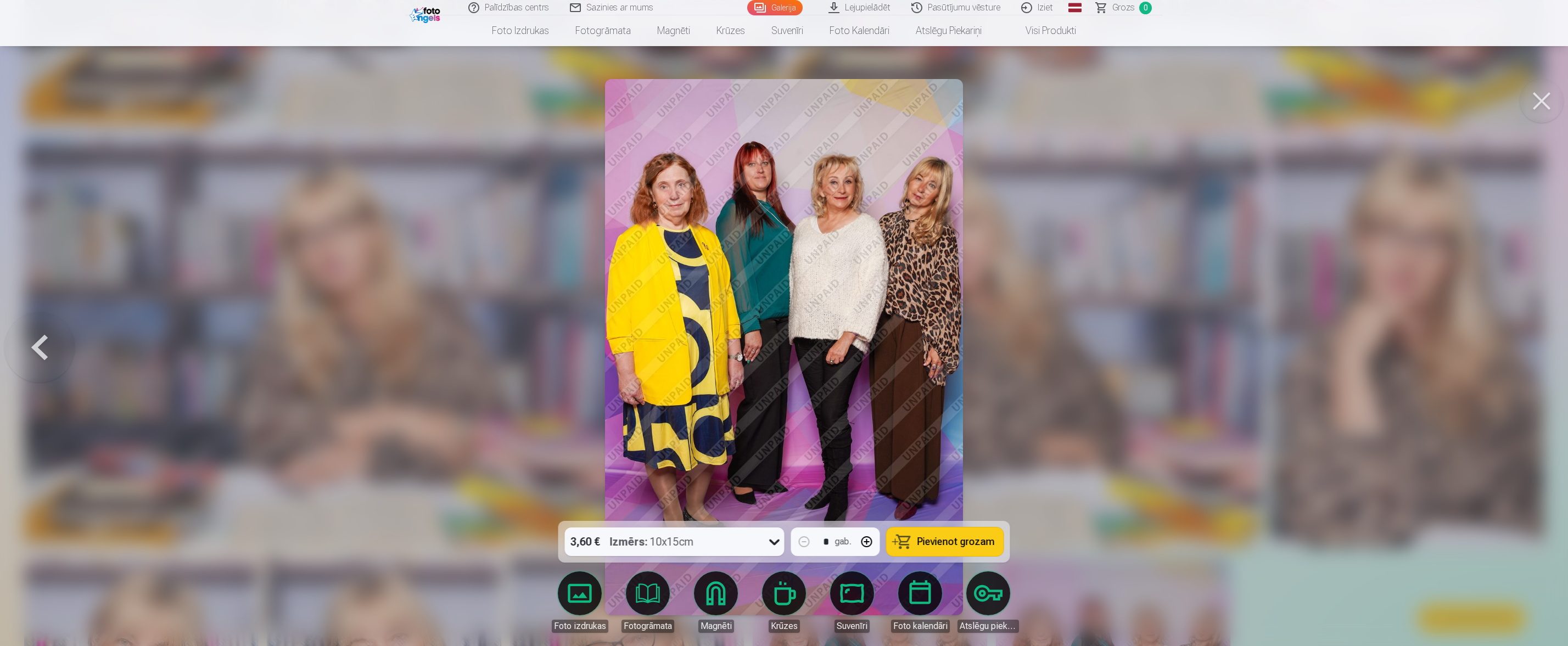
click at [1042, 342] on div at bounding box center [784, 323] width 1568 height 646
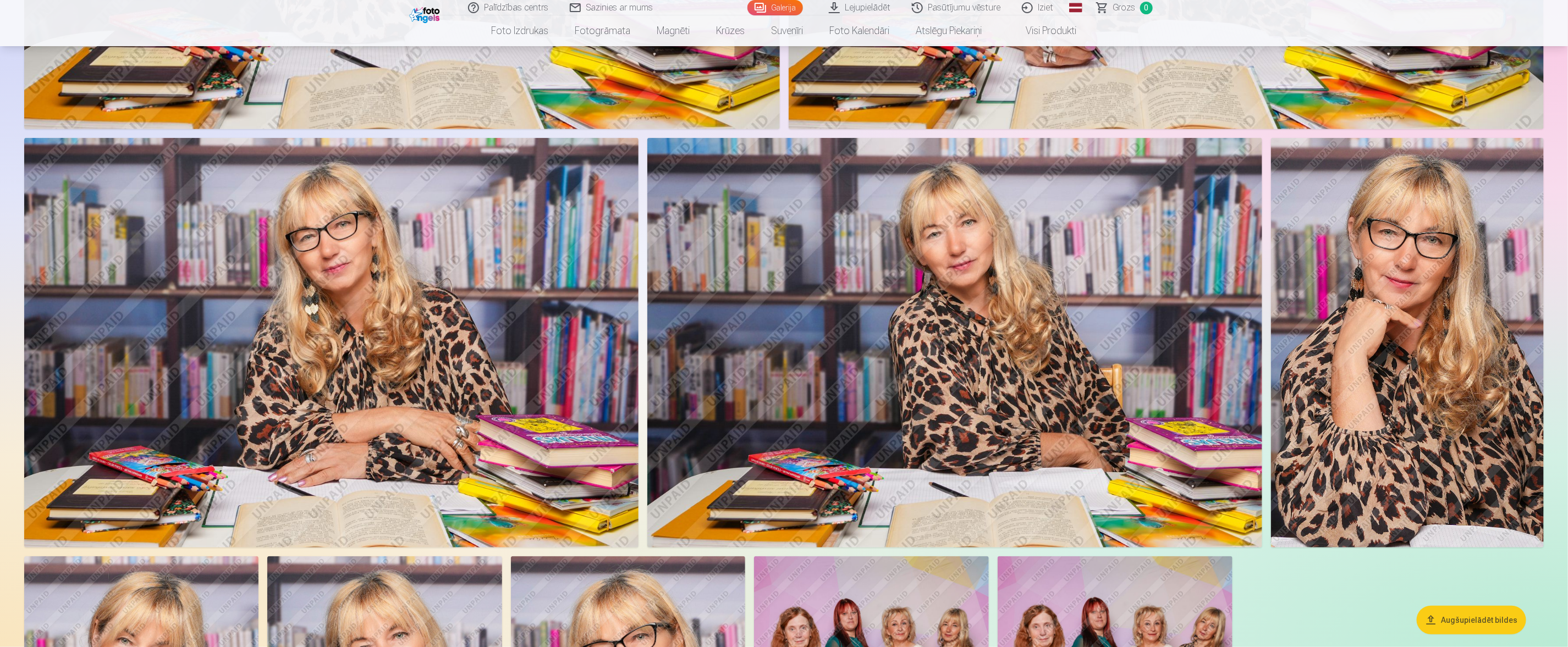
click at [1044, 342] on img at bounding box center [1408, 342] width 273 height 409
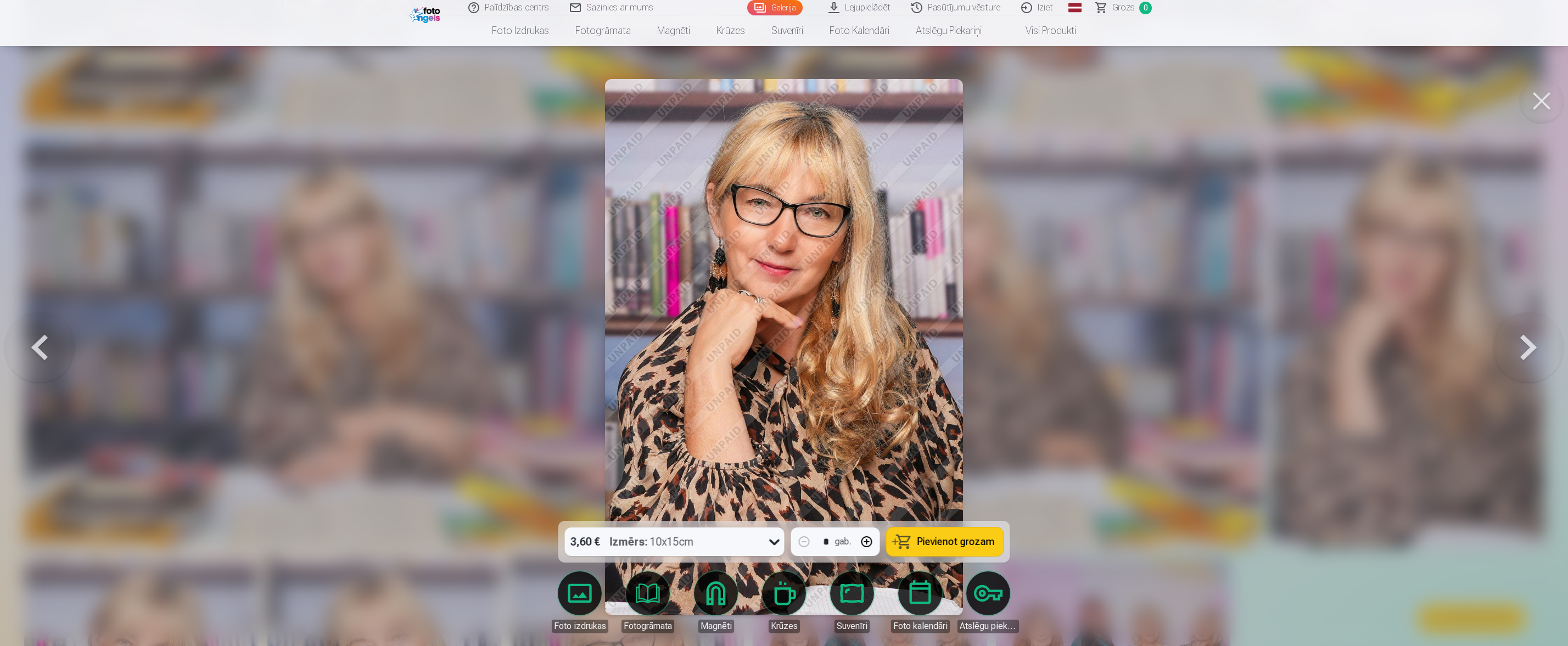
click at [1042, 342] on button at bounding box center [1528, 347] width 71 height 325
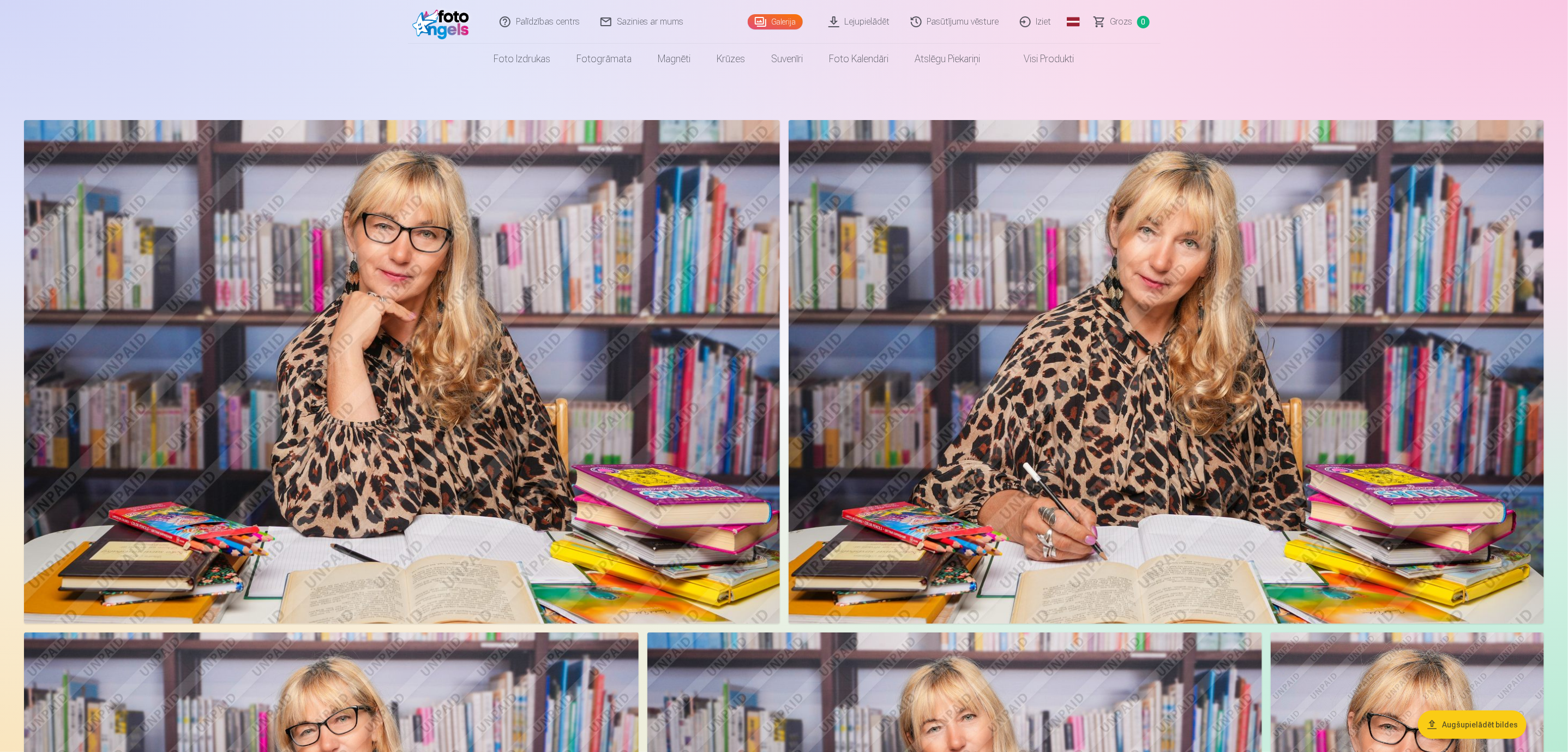
click at [871, 21] on link "Lejupielādēt" at bounding box center [859, 22] width 82 height 44
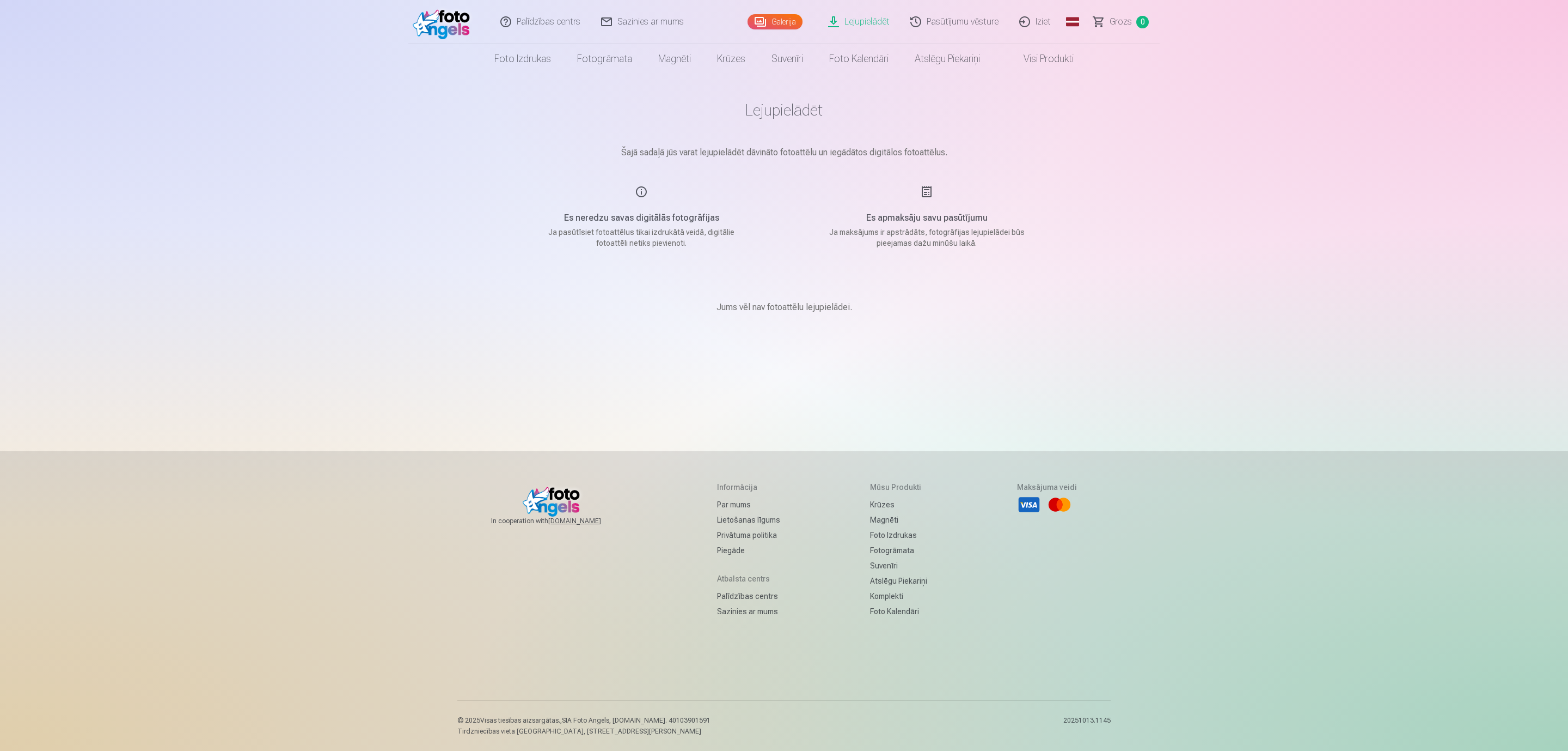
click at [1118, 16] on span "Grozs" at bounding box center [1121, 22] width 23 height 13
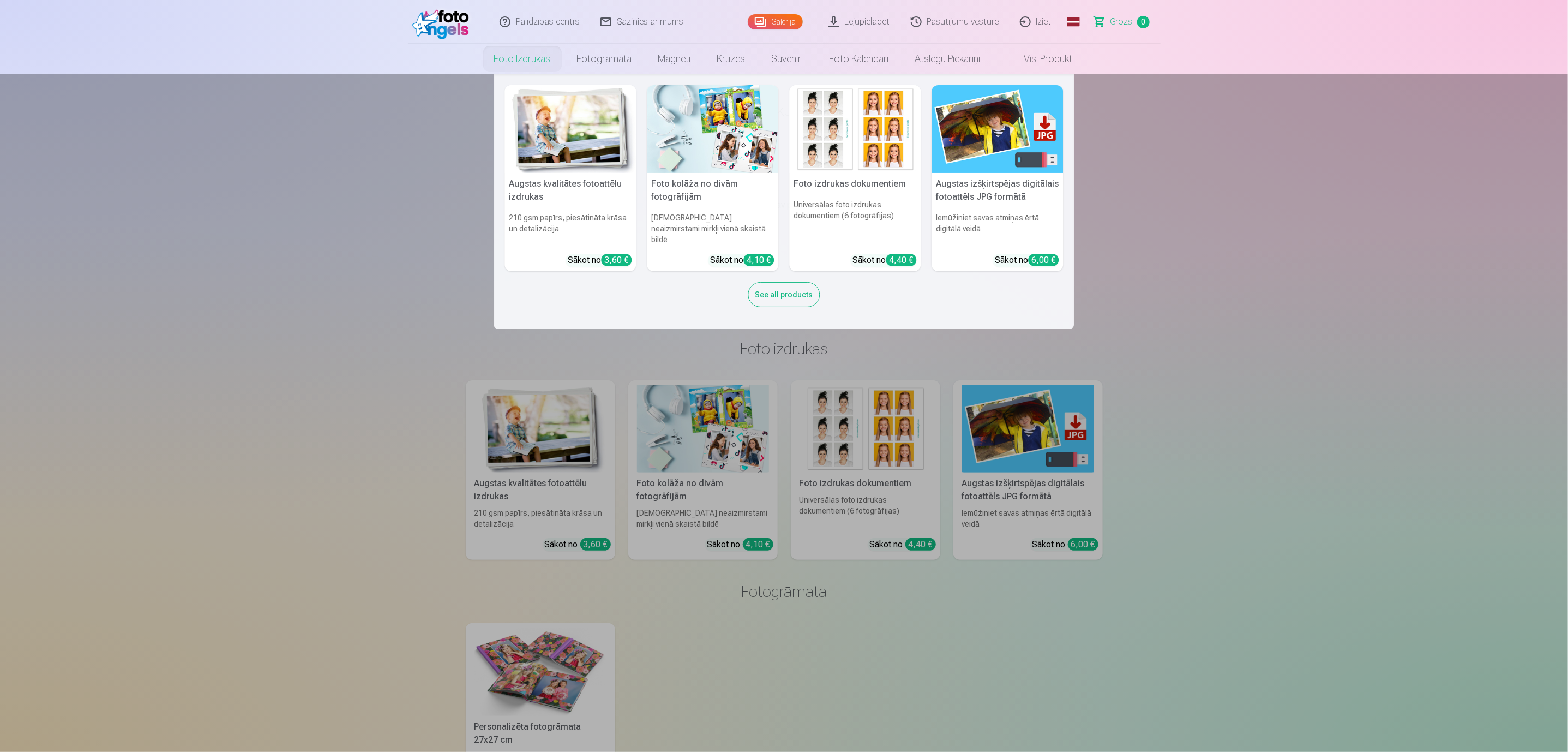
click at [529, 55] on link "Foto izdrukas" at bounding box center [522, 59] width 83 height 30
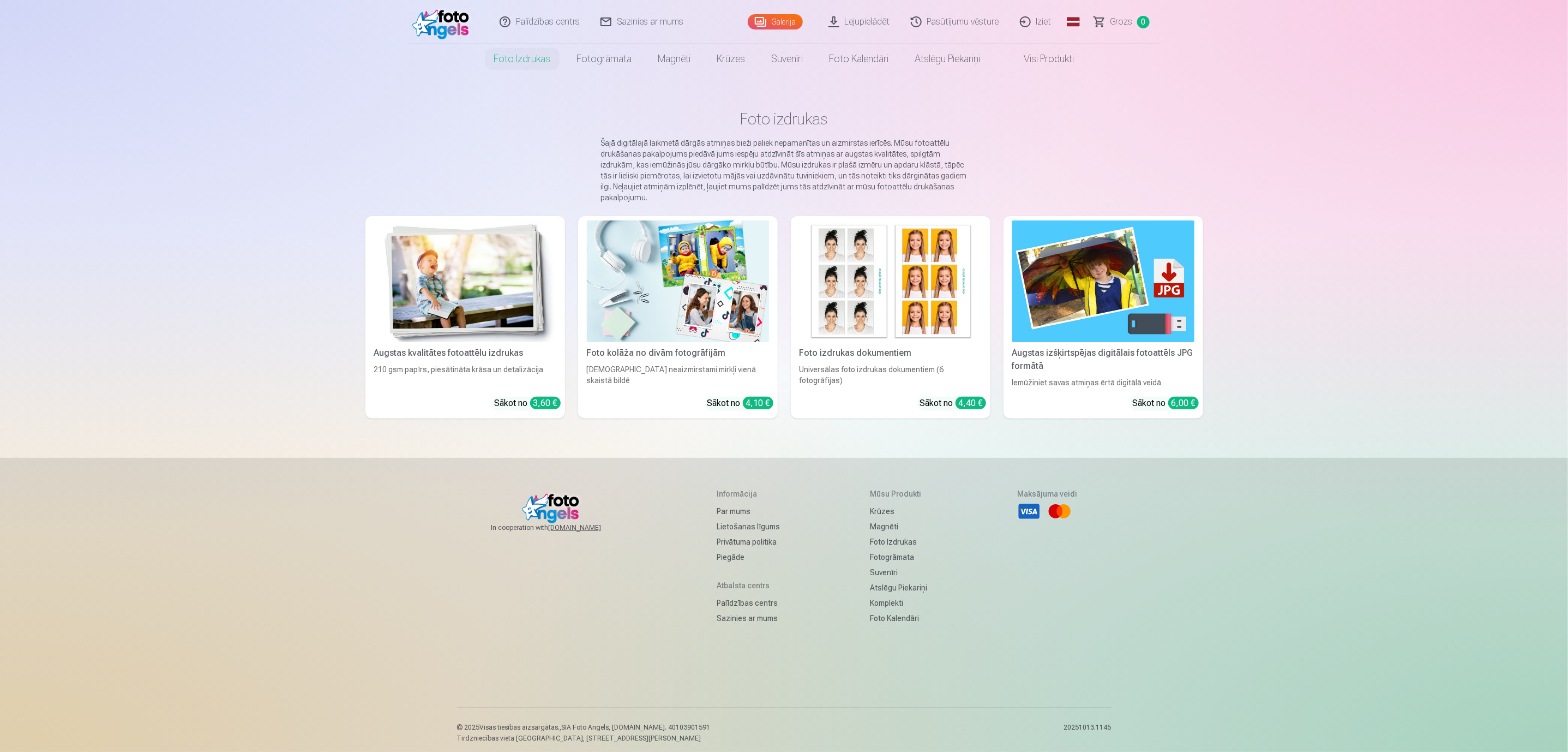
click at [777, 16] on link "Galerija" at bounding box center [775, 22] width 55 height 16
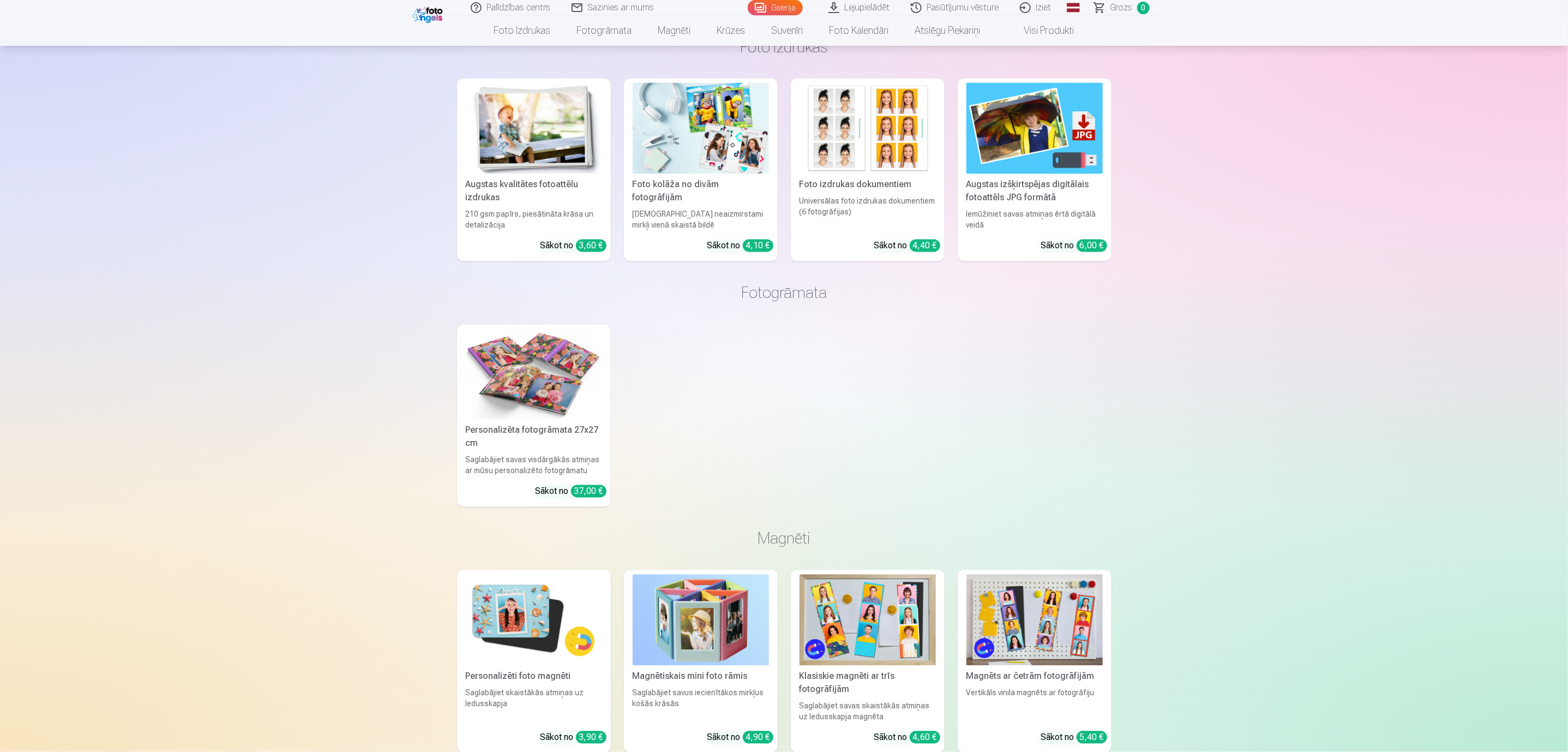
scroll to position [1437, 0]
click at [1020, 615] on img at bounding box center [1034, 620] width 136 height 91
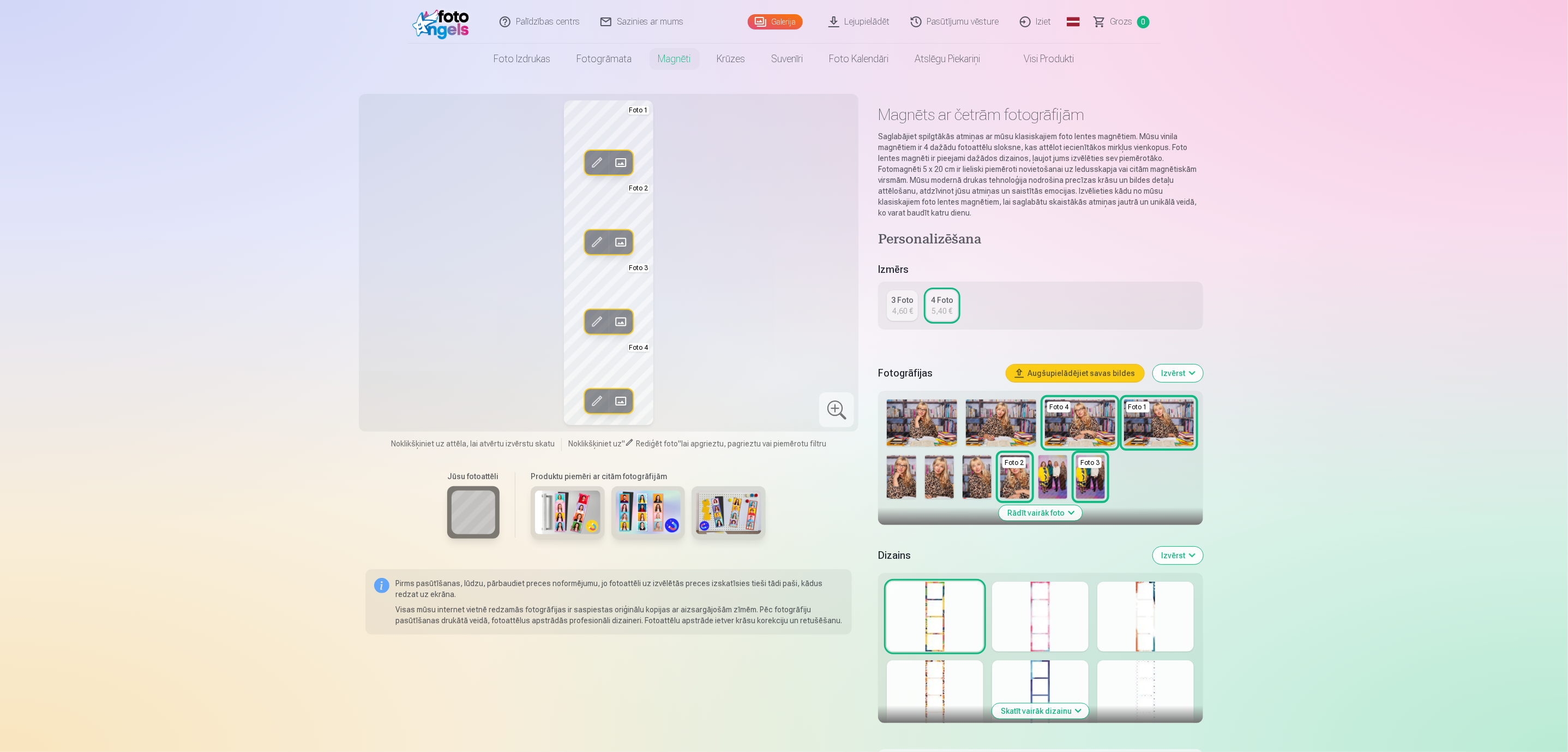
click at [1111, 641] on div at bounding box center [1145, 695] width 96 height 70
click at [934, 616] on div at bounding box center [935, 616] width 96 height 70
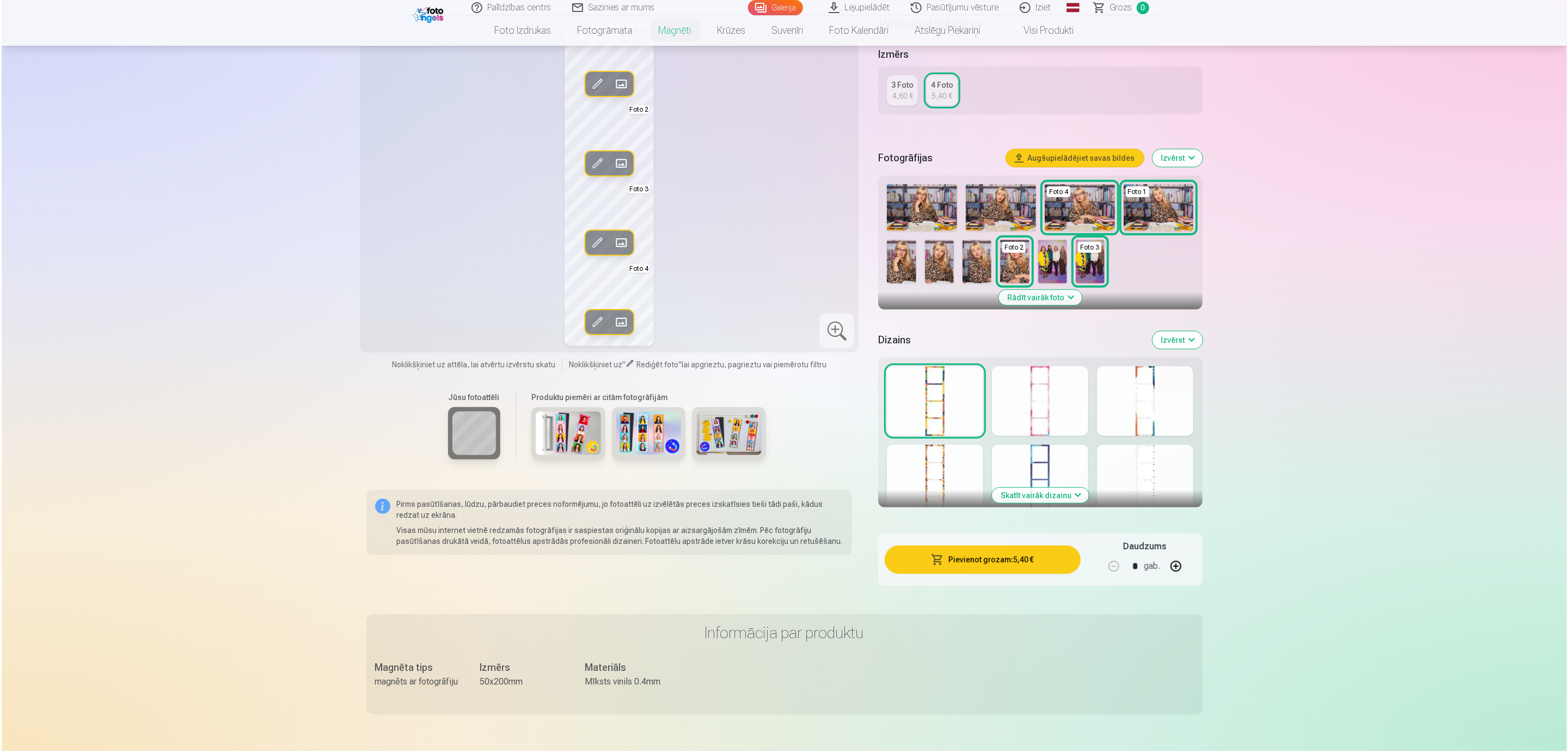
scroll to position [245, 0]
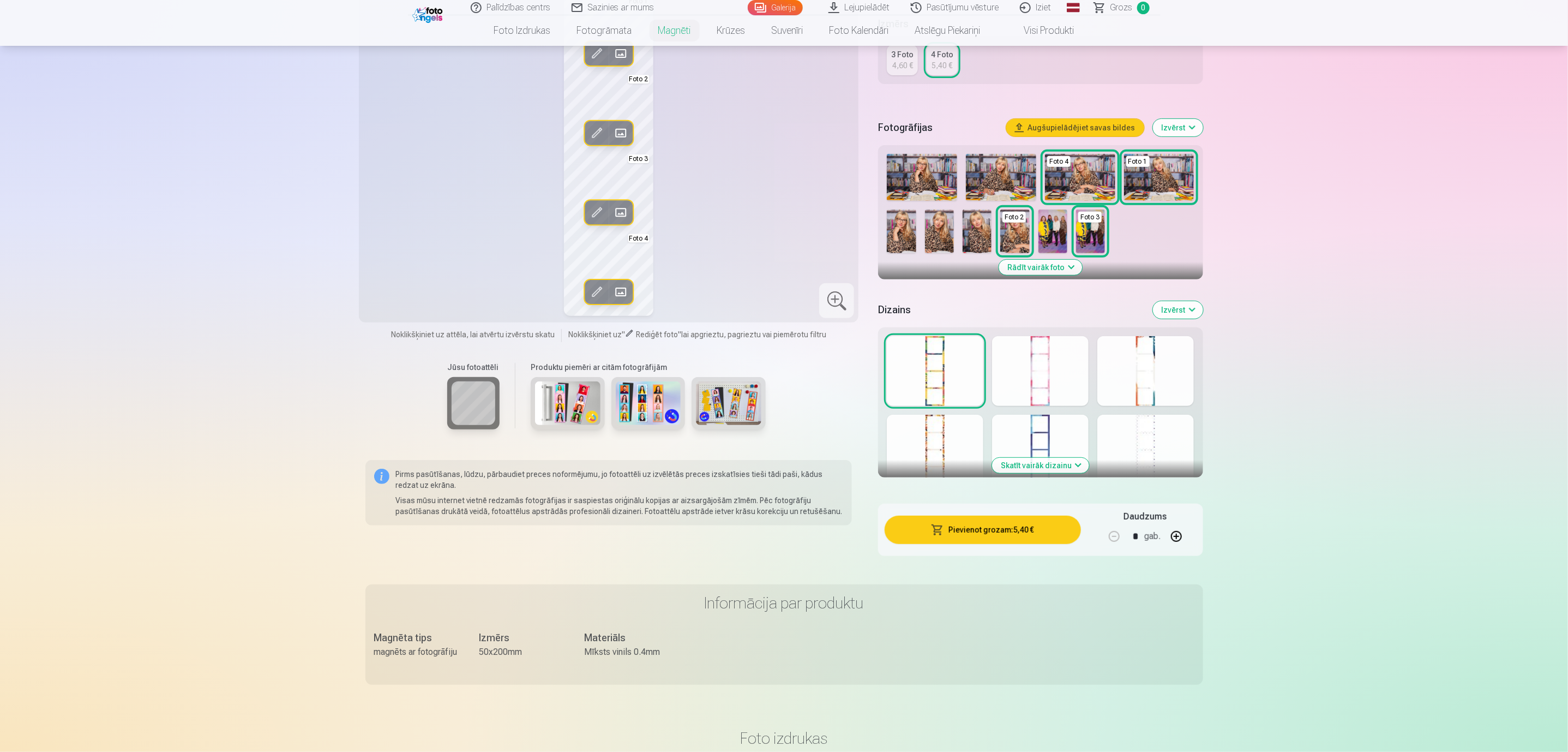
click at [1003, 532] on button "Pievienot grozam : 5,40 €" at bounding box center [982, 529] width 196 height 28
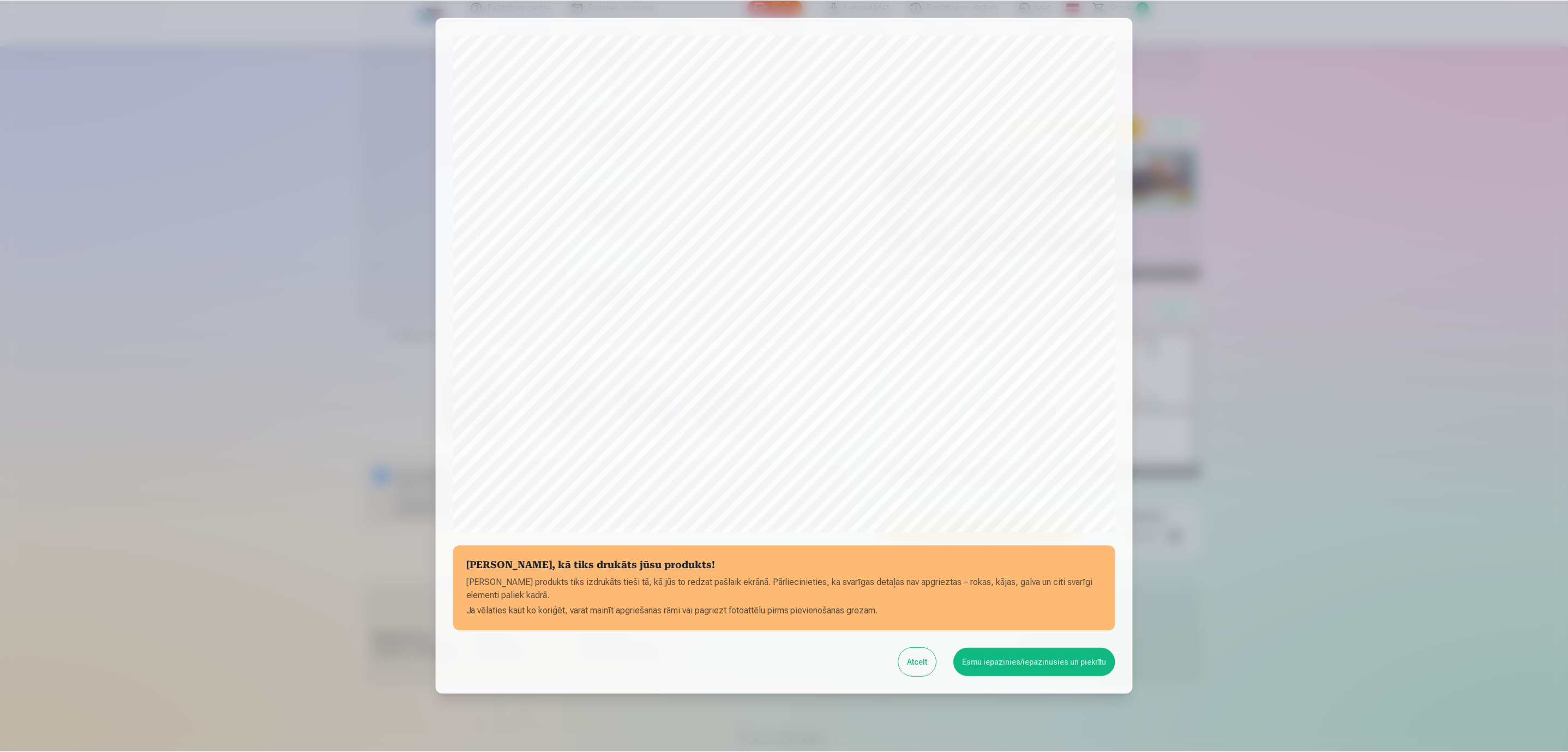
scroll to position [0, 0]
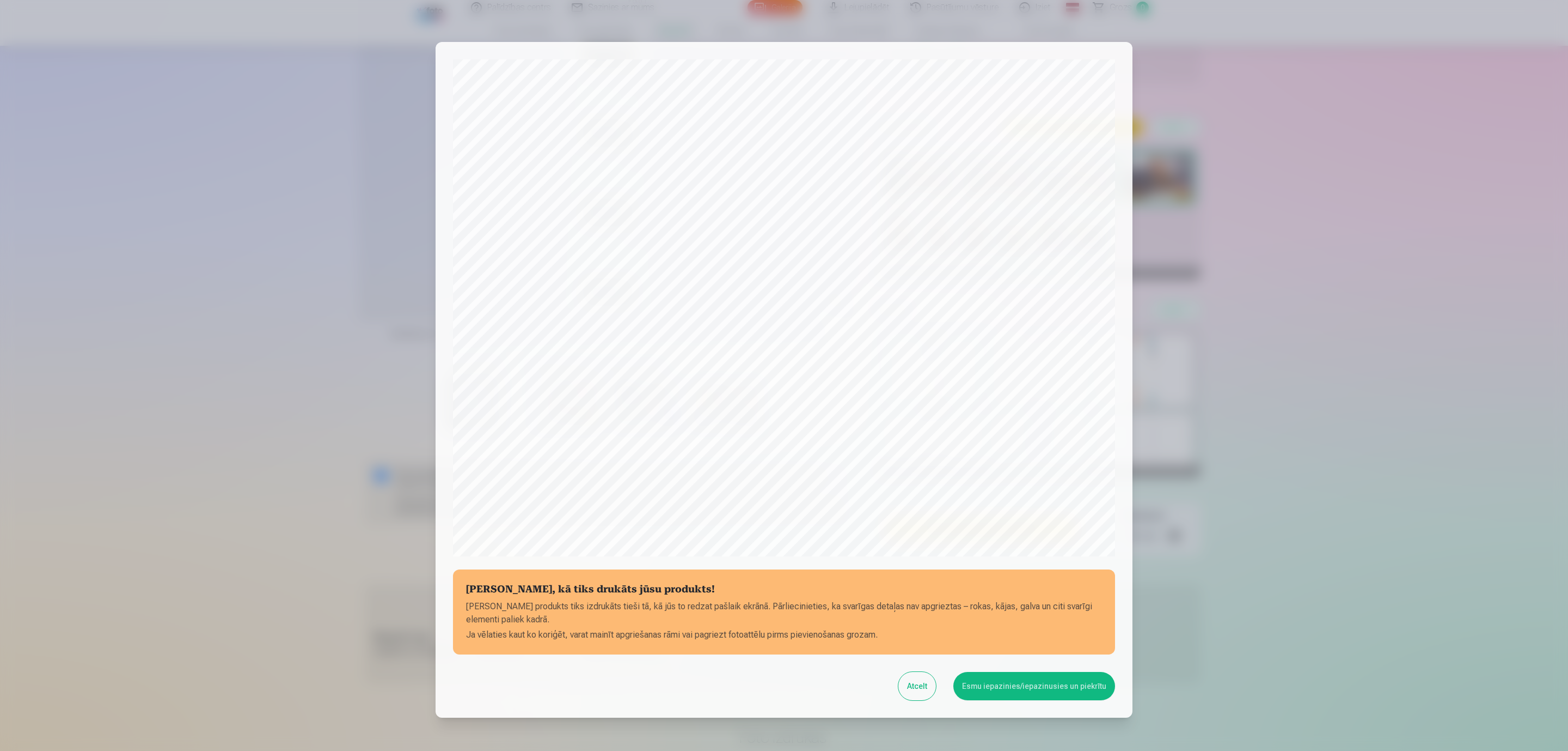
click at [977, 641] on button "Esmu iepazinies/iepazinusies un piekrītu" at bounding box center [1034, 686] width 162 height 28
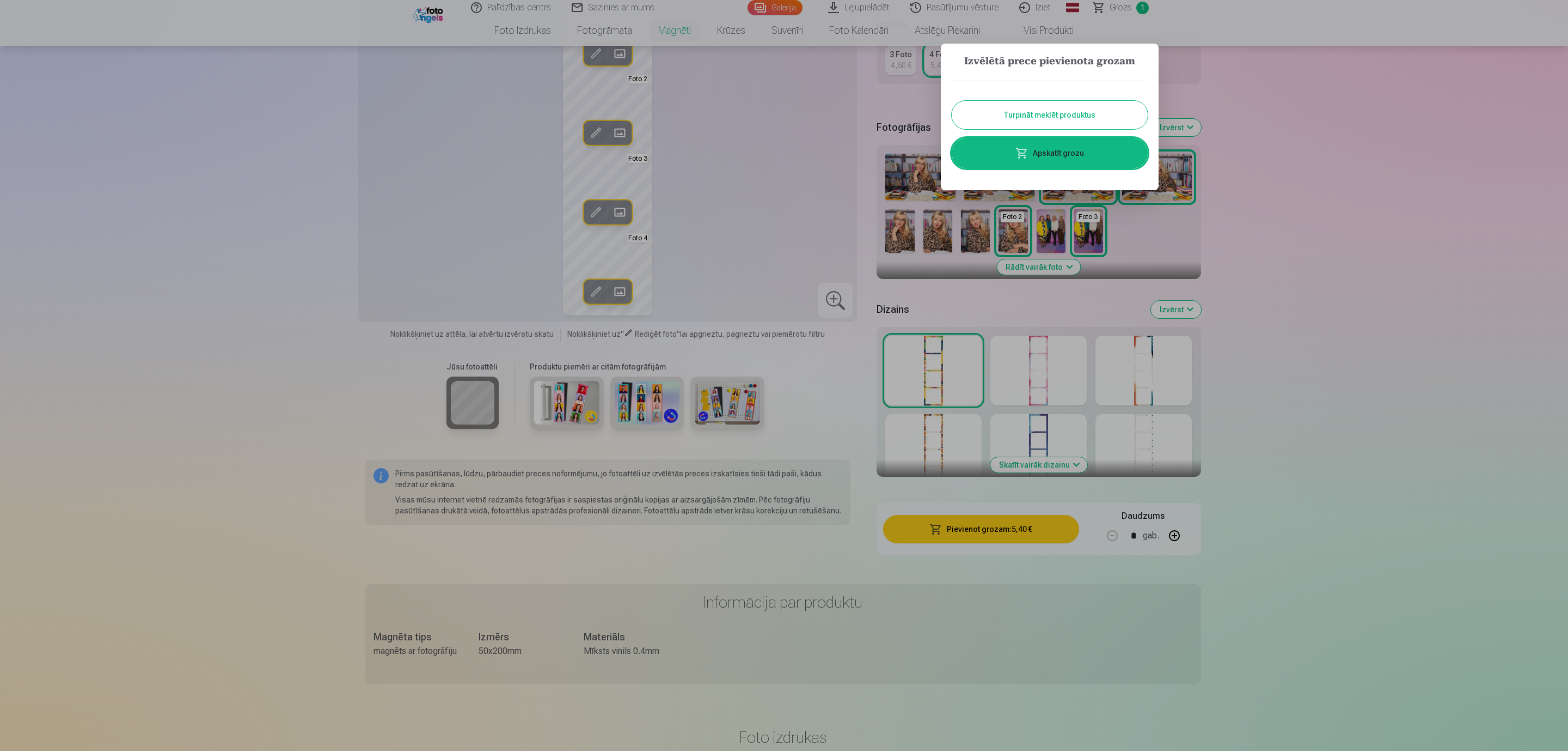
click at [1030, 118] on button "Turpināt meklēt produktus" at bounding box center [1049, 115] width 196 height 28
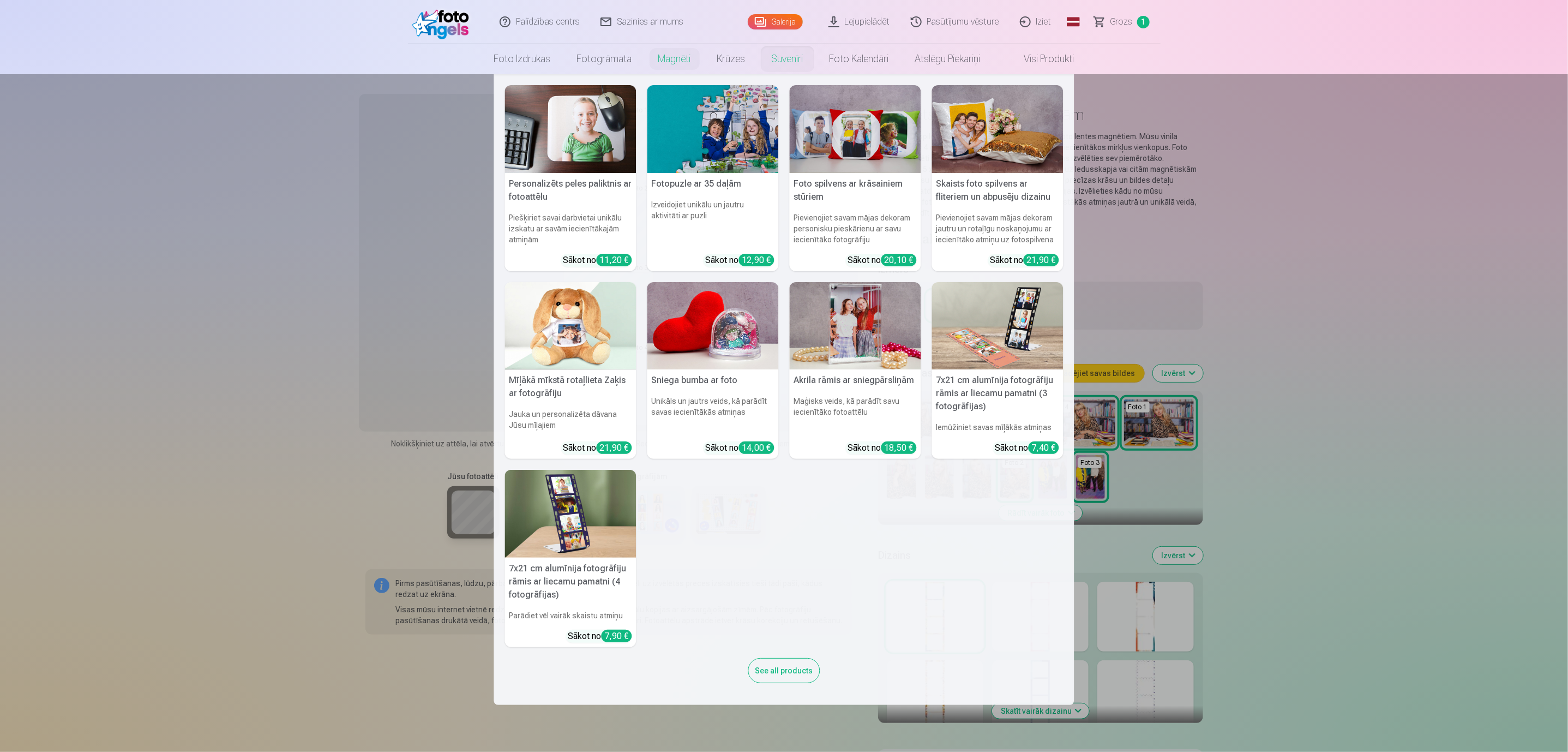
click at [1198, 249] on nav "Personalizēts peles paliktnis ar fotoattēlu Piešķiriet savai darbvietai unikālu…" at bounding box center [784, 390] width 1568 height 631
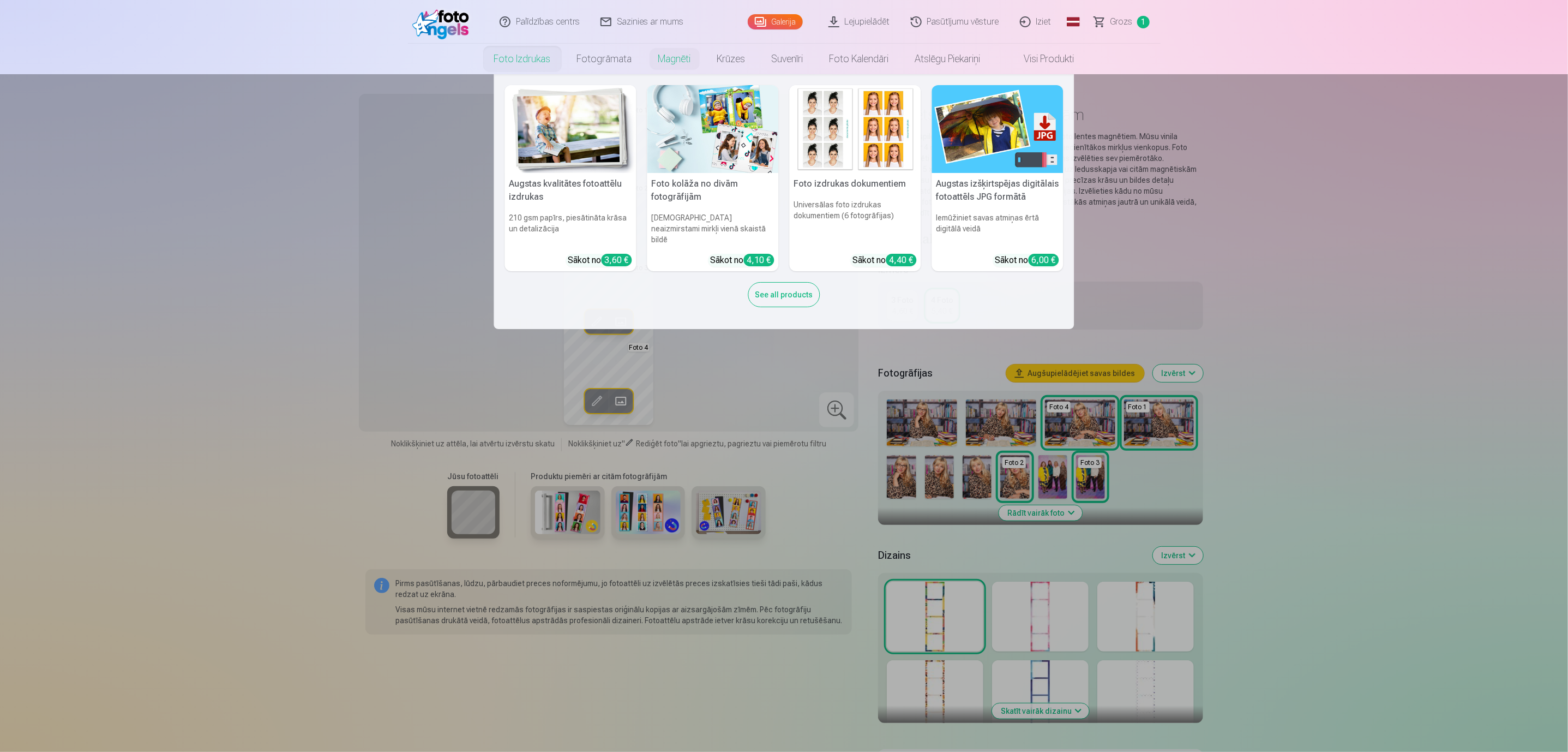
click at [541, 55] on link "Foto izdrukas" at bounding box center [522, 59] width 83 height 30
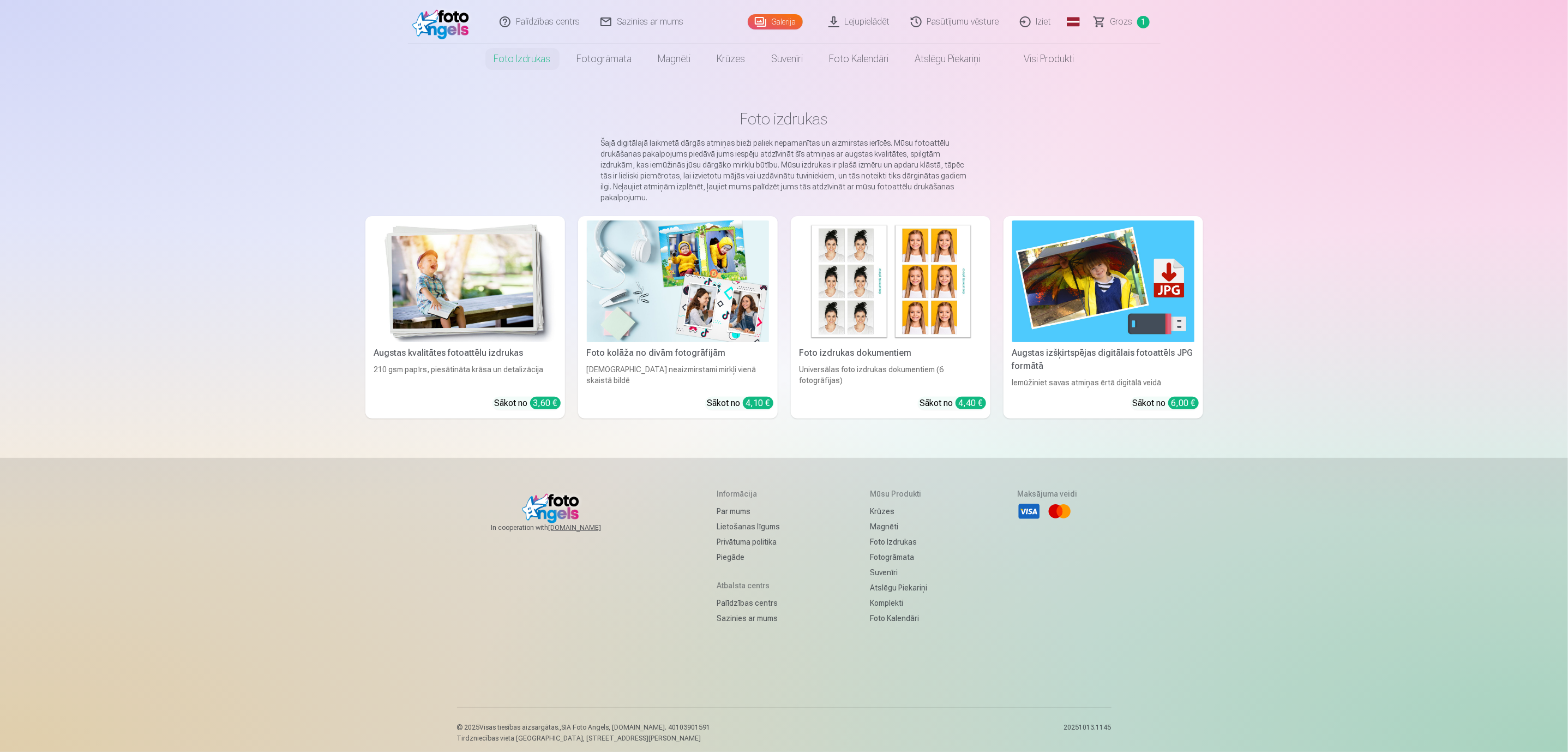
click at [436, 286] on img at bounding box center [465, 281] width 182 height 122
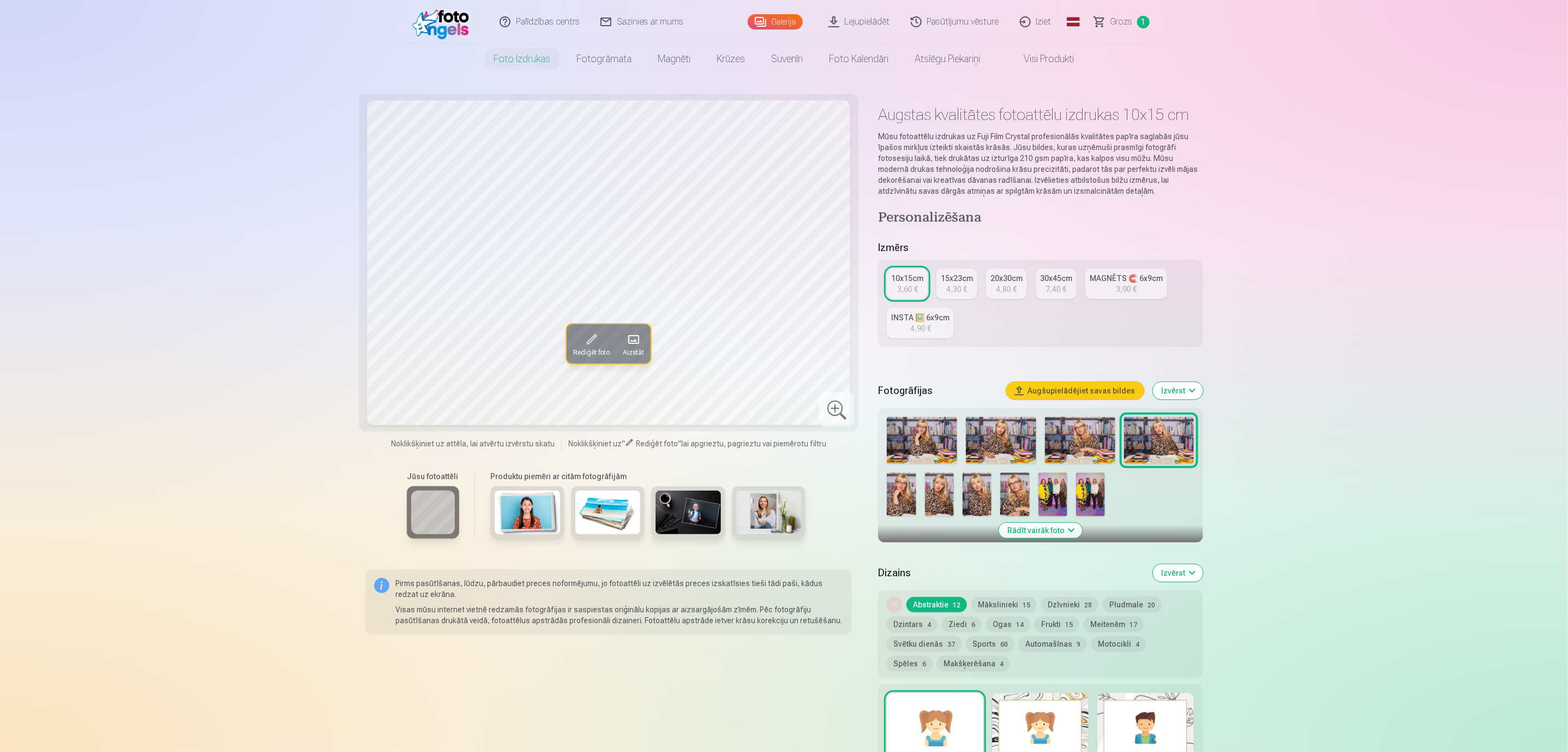
click at [959, 274] on div "15x23cm" at bounding box center [957, 278] width 32 height 11
click at [898, 284] on div "3,60 €" at bounding box center [907, 288] width 21 height 11
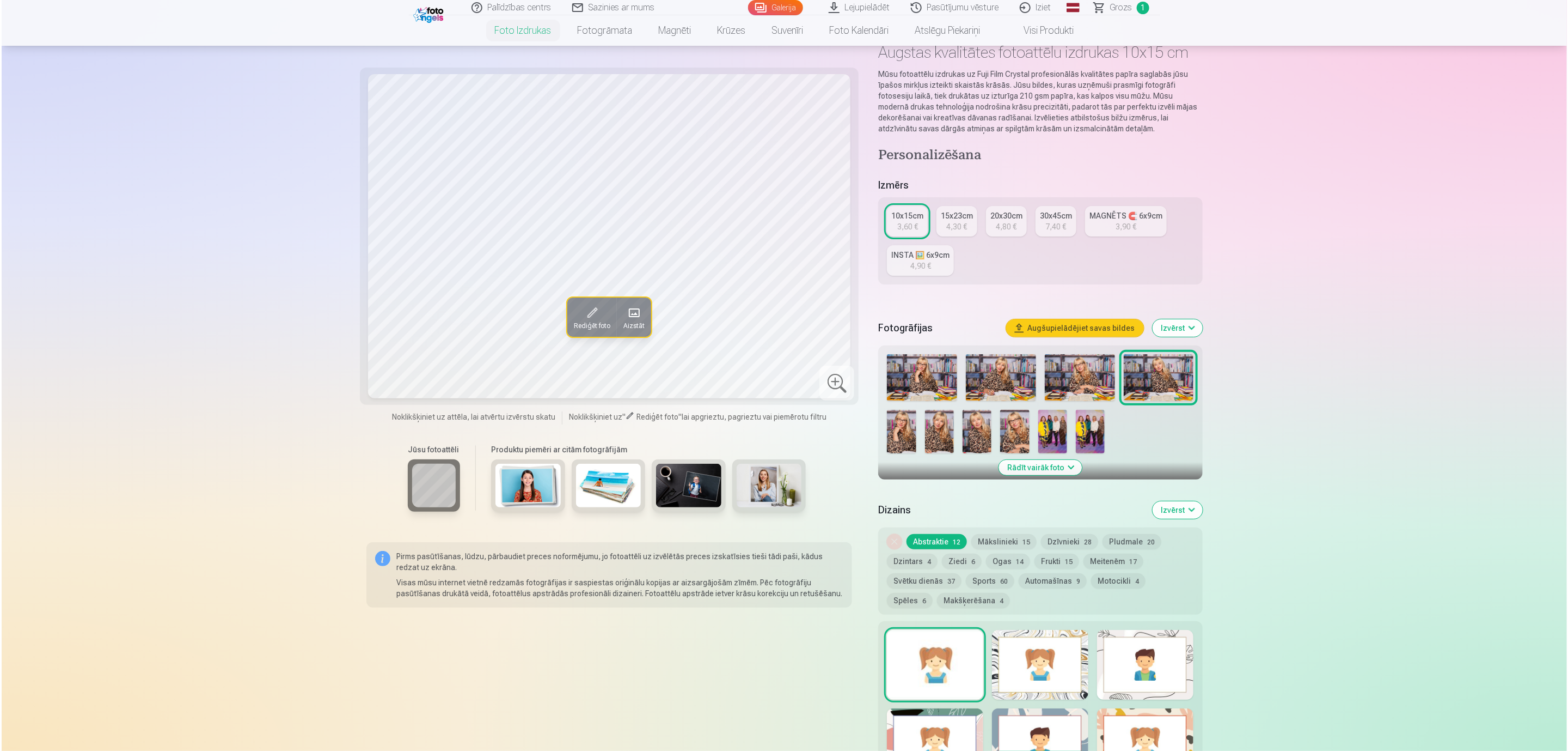
scroll to position [245, 0]
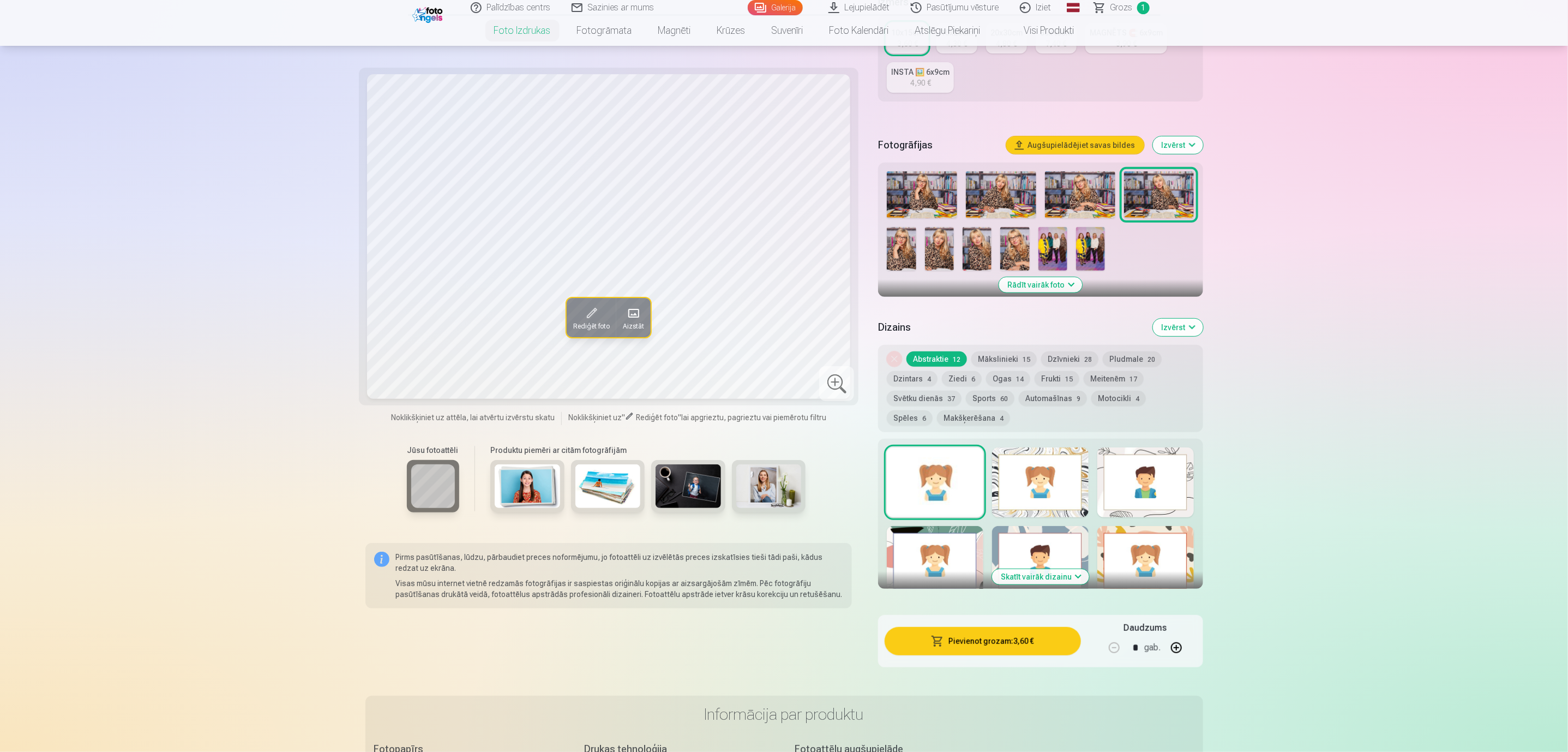
click at [1016, 636] on button "Pievienot grozam : 3,60 €" at bounding box center [982, 641] width 196 height 28
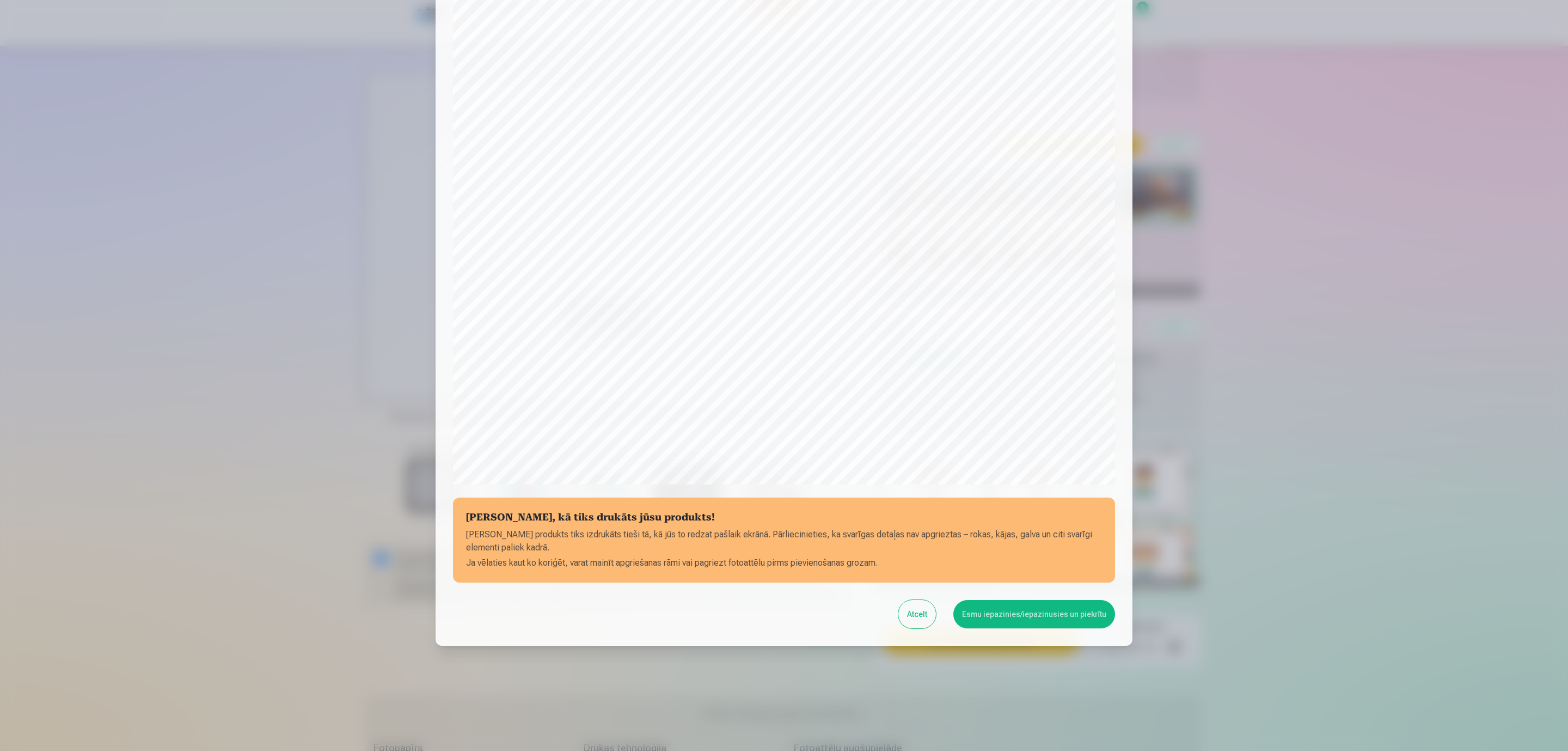
scroll to position [74, 0]
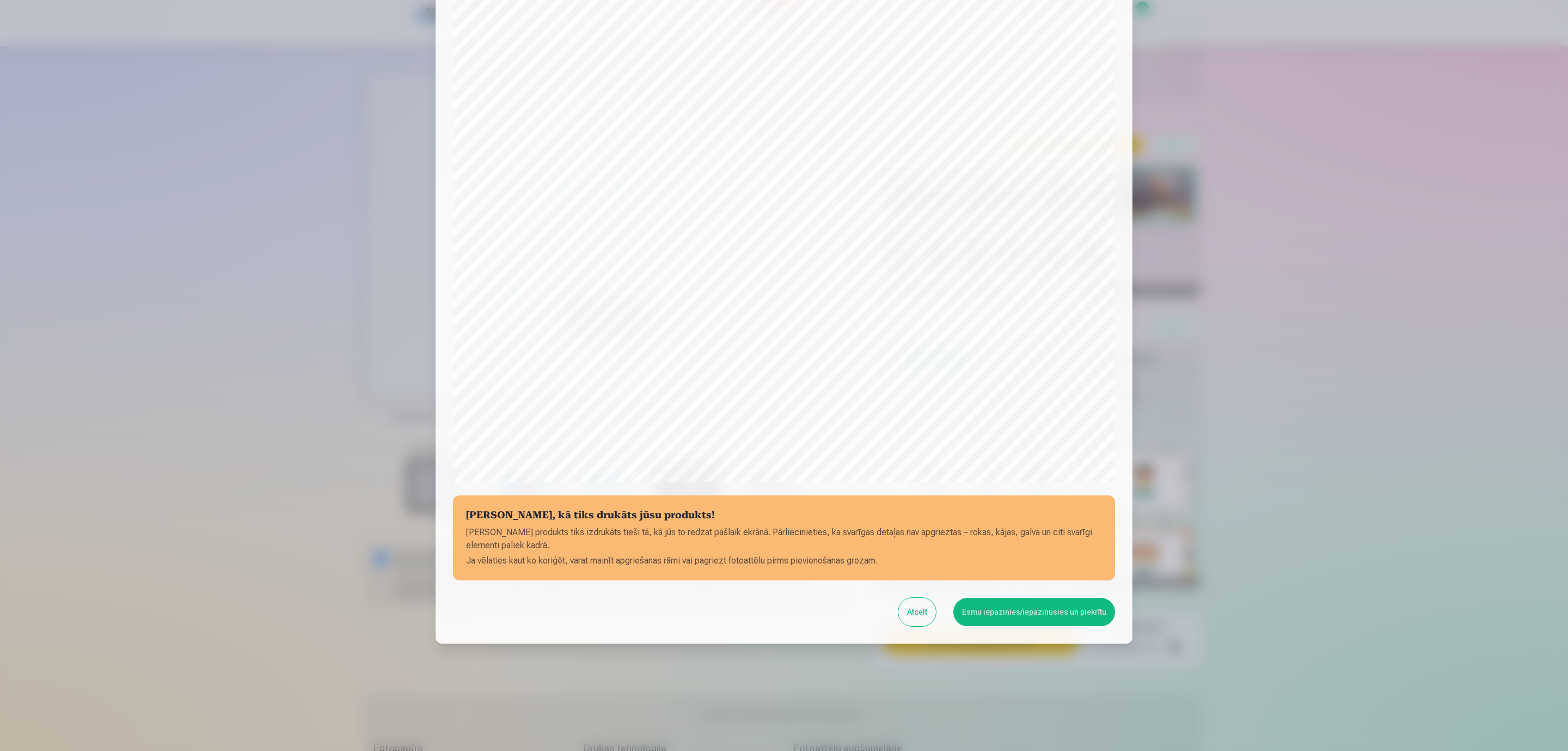
click at [1049, 614] on button "Esmu iepazinies/iepazinusies un piekrītu" at bounding box center [1034, 612] width 162 height 28
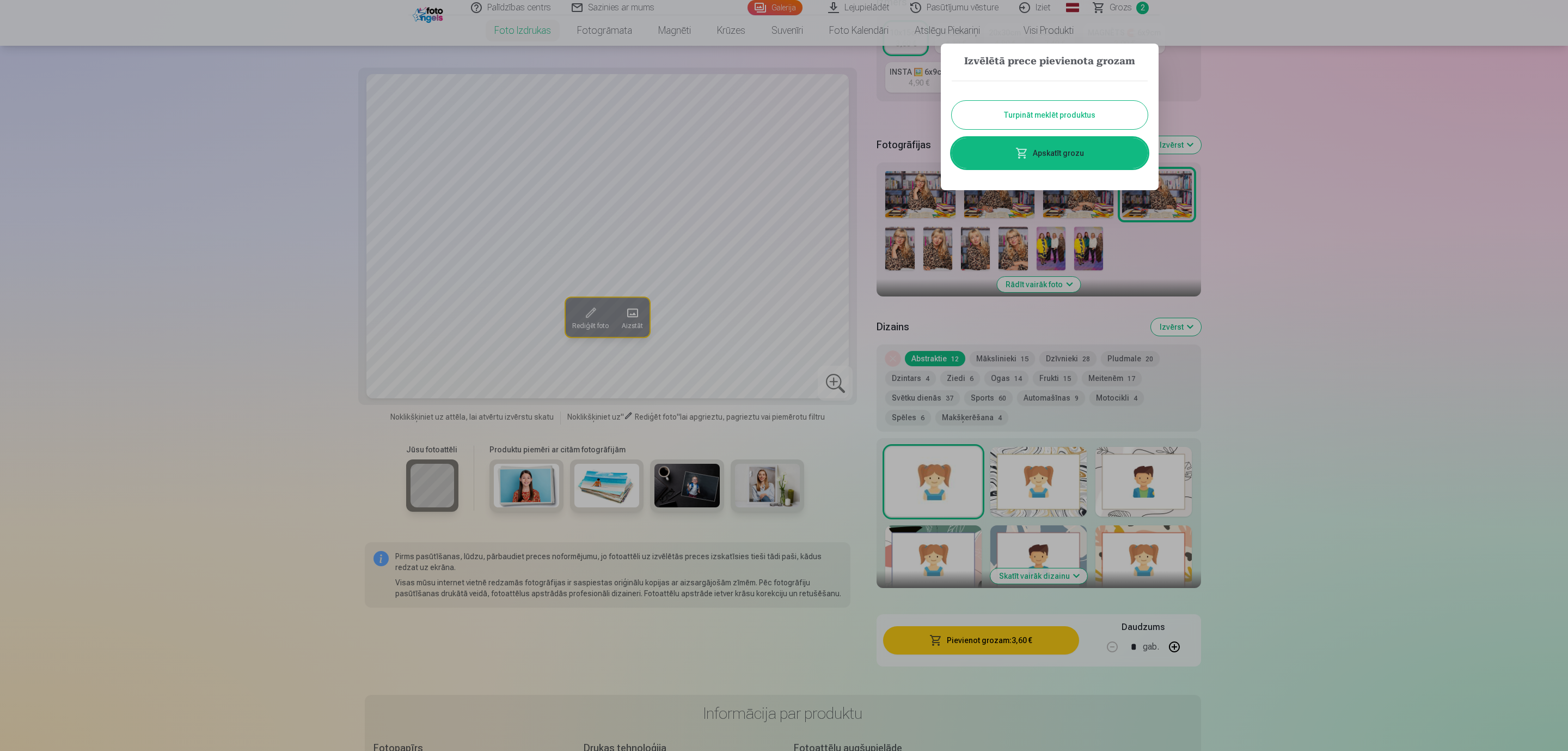
click at [1079, 115] on button "Turpināt meklēt produktus" at bounding box center [1049, 115] width 196 height 28
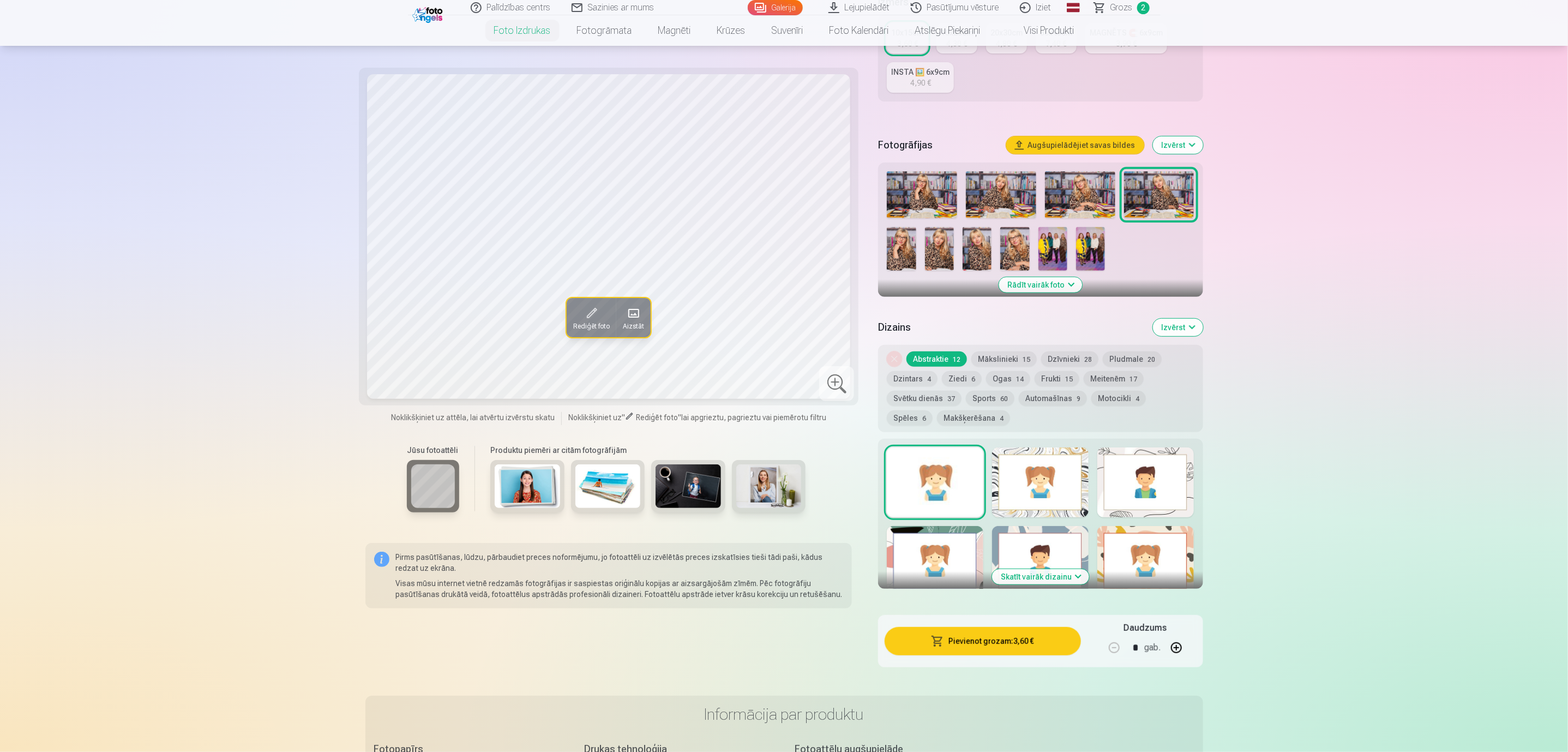
click at [926, 191] on img at bounding box center [921, 195] width 70 height 47
click at [1039, 477] on div at bounding box center [1040, 482] width 96 height 70
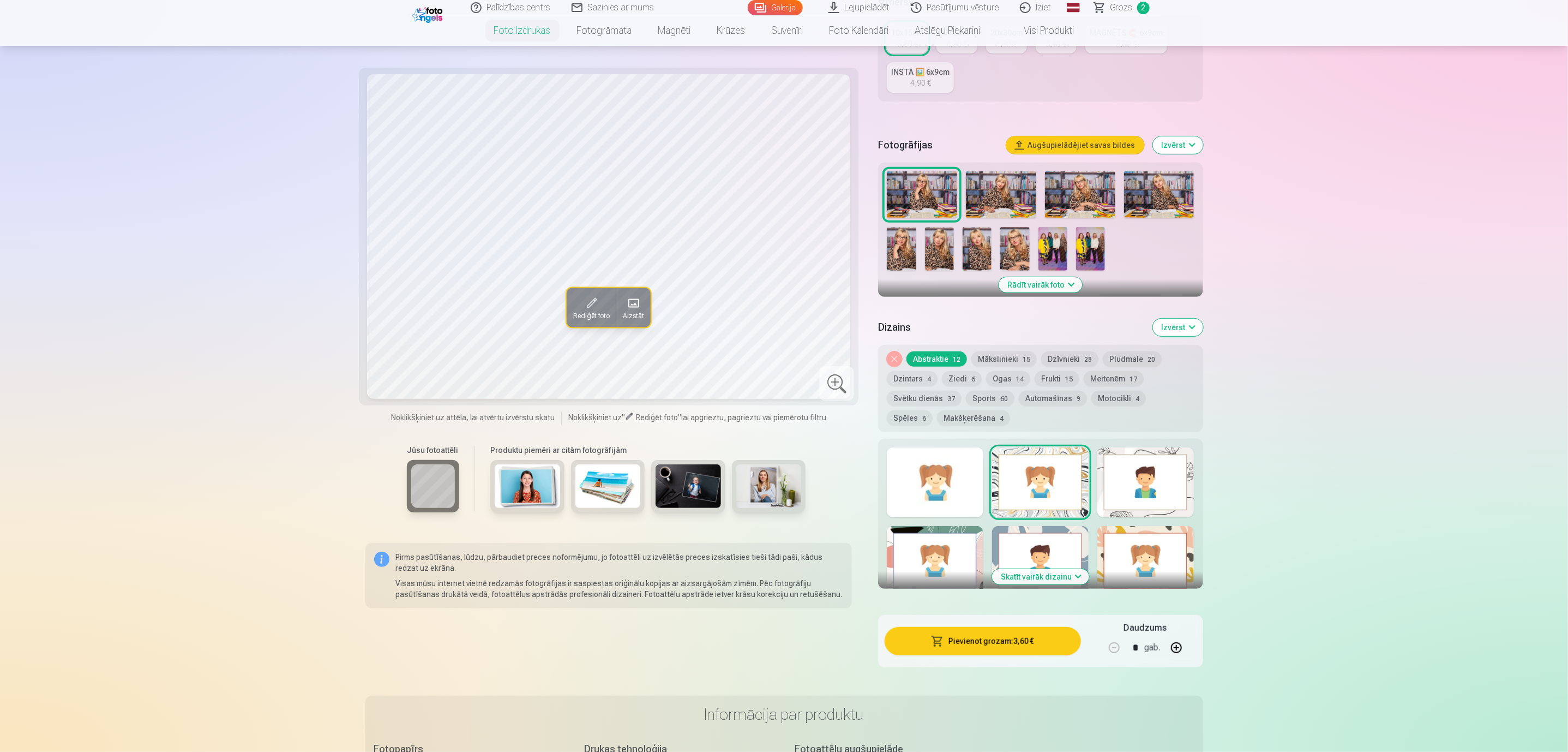
click at [929, 553] on div at bounding box center [935, 561] width 96 height 70
click at [1015, 552] on div at bounding box center [1040, 561] width 96 height 70
click at [1161, 548] on div at bounding box center [1145, 561] width 96 height 70
click at [1020, 641] on button "Pievienot grozam : 3,60 €" at bounding box center [982, 641] width 196 height 28
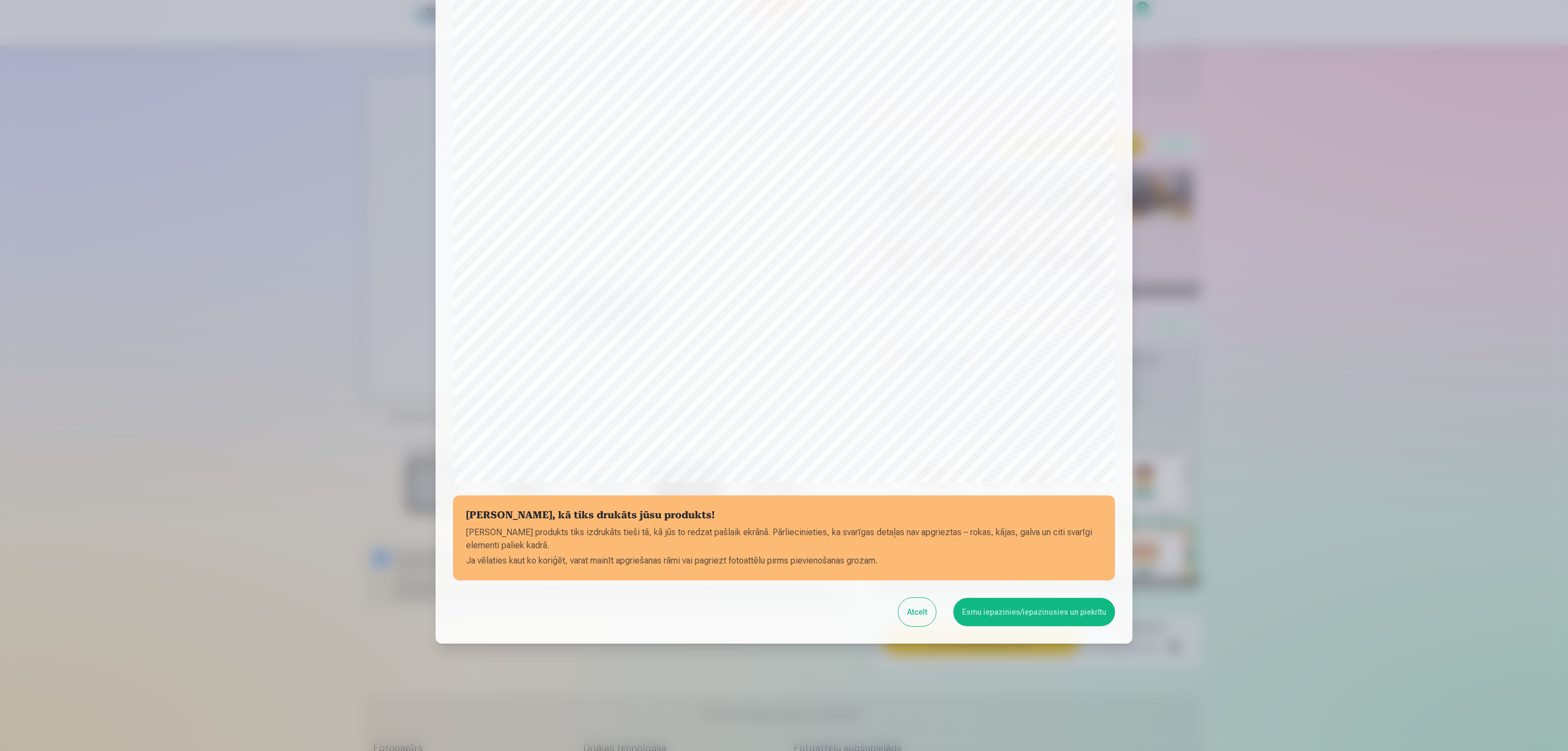
click at [1046, 608] on button "Esmu iepazinies/iepazinusies un piekrītu" at bounding box center [1034, 612] width 162 height 28
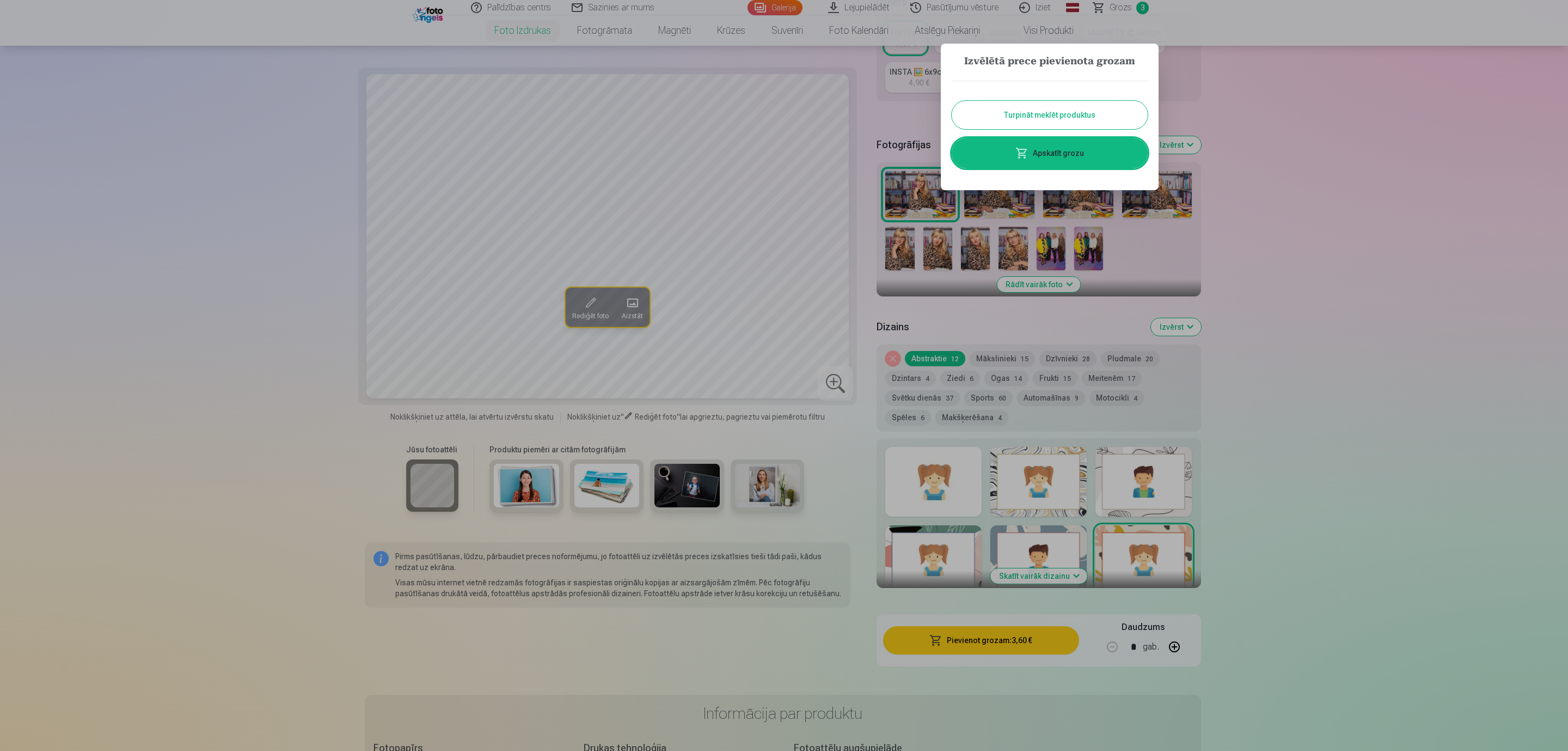
click at [1088, 144] on link "Apskatīt grozu" at bounding box center [1049, 153] width 196 height 30
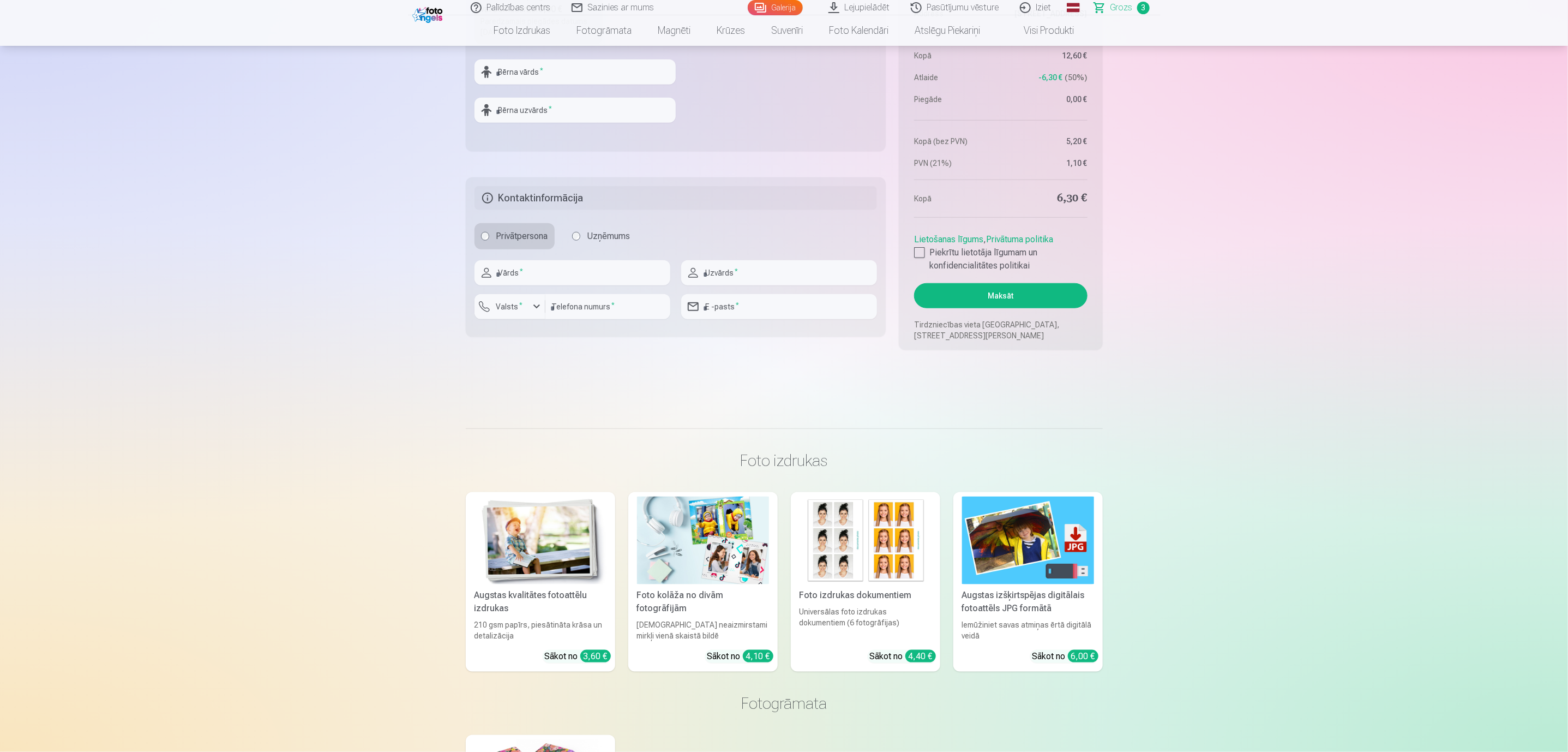
scroll to position [736, 0]
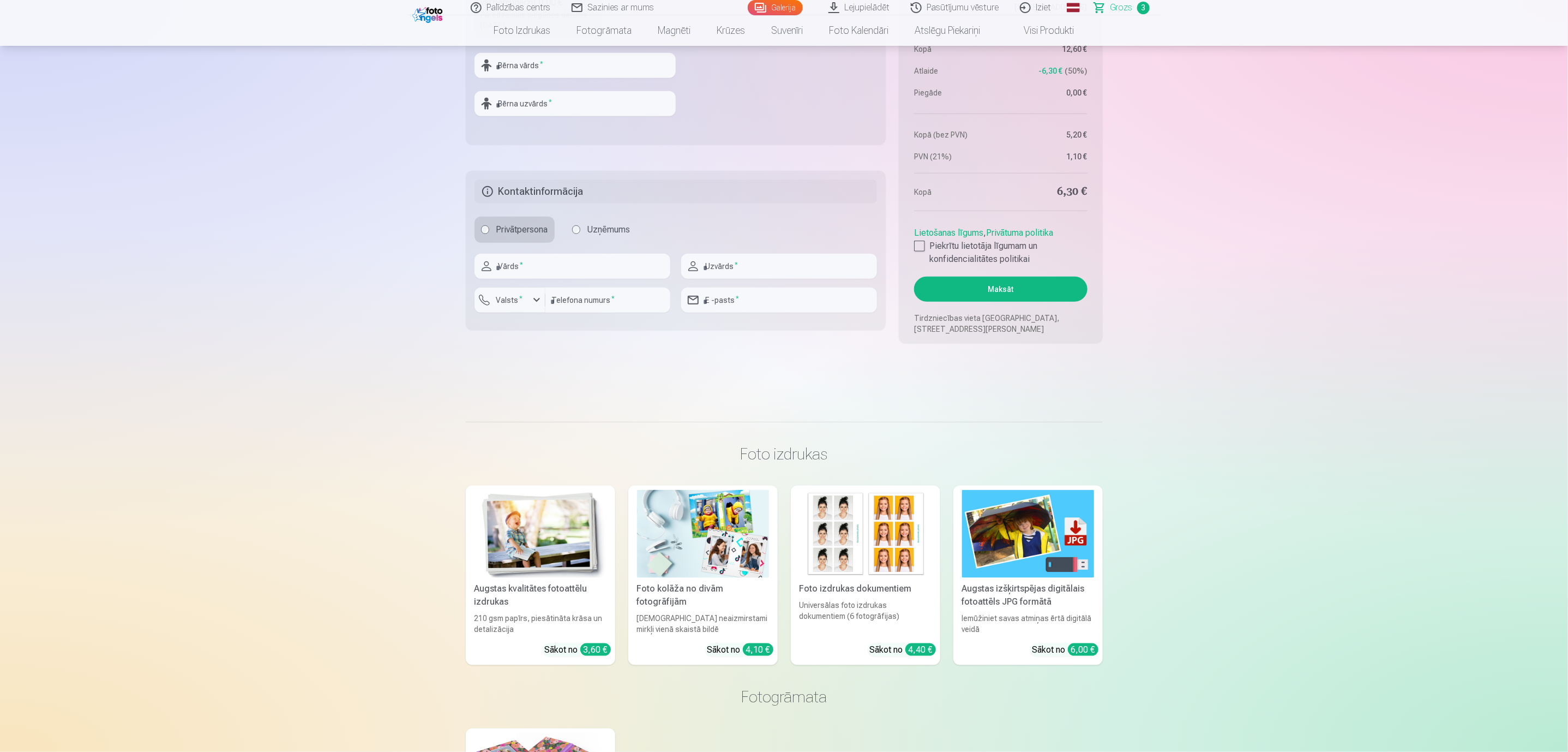
click at [545, 546] on img at bounding box center [541, 534] width 132 height 88
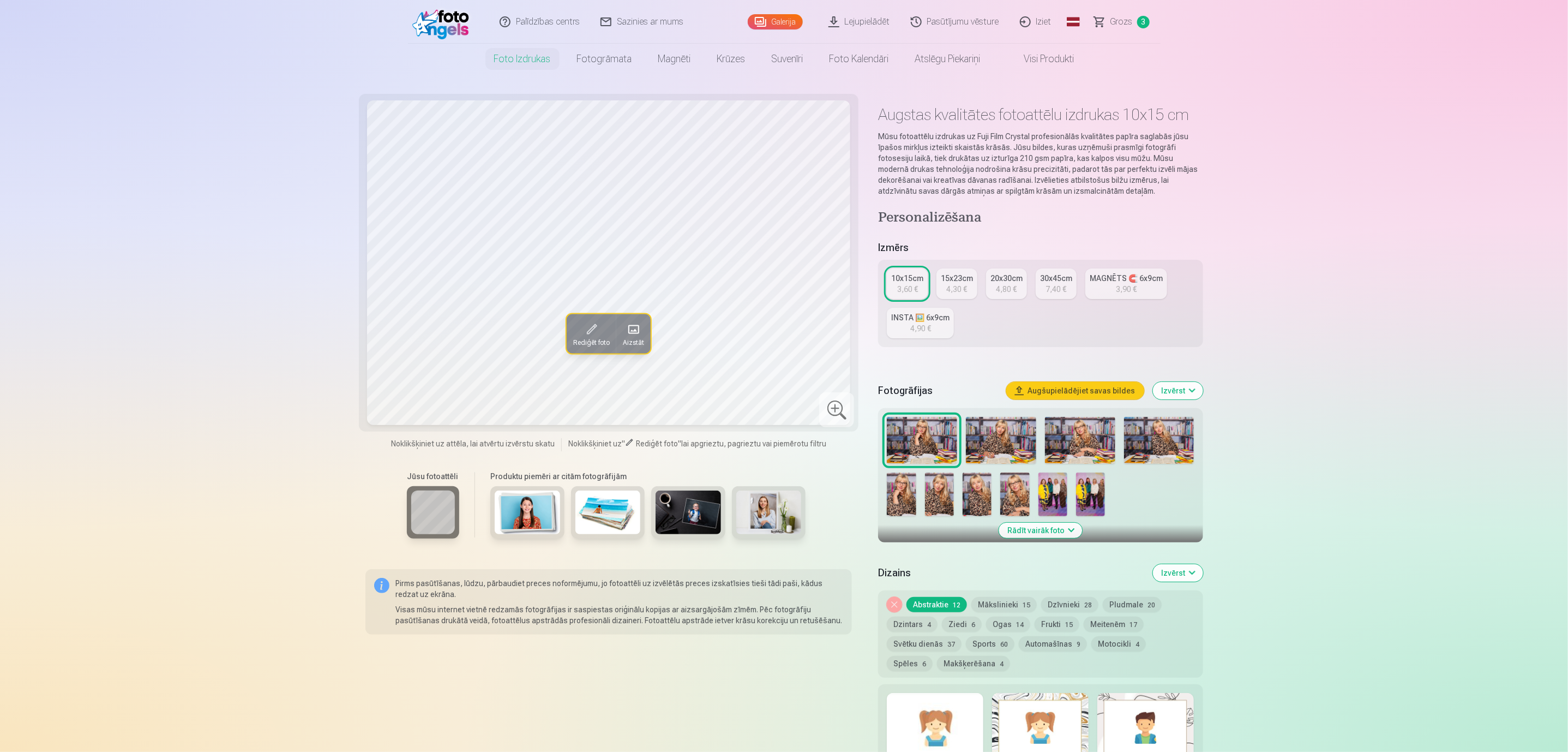
click at [1019, 430] on img at bounding box center [1000, 440] width 70 height 47
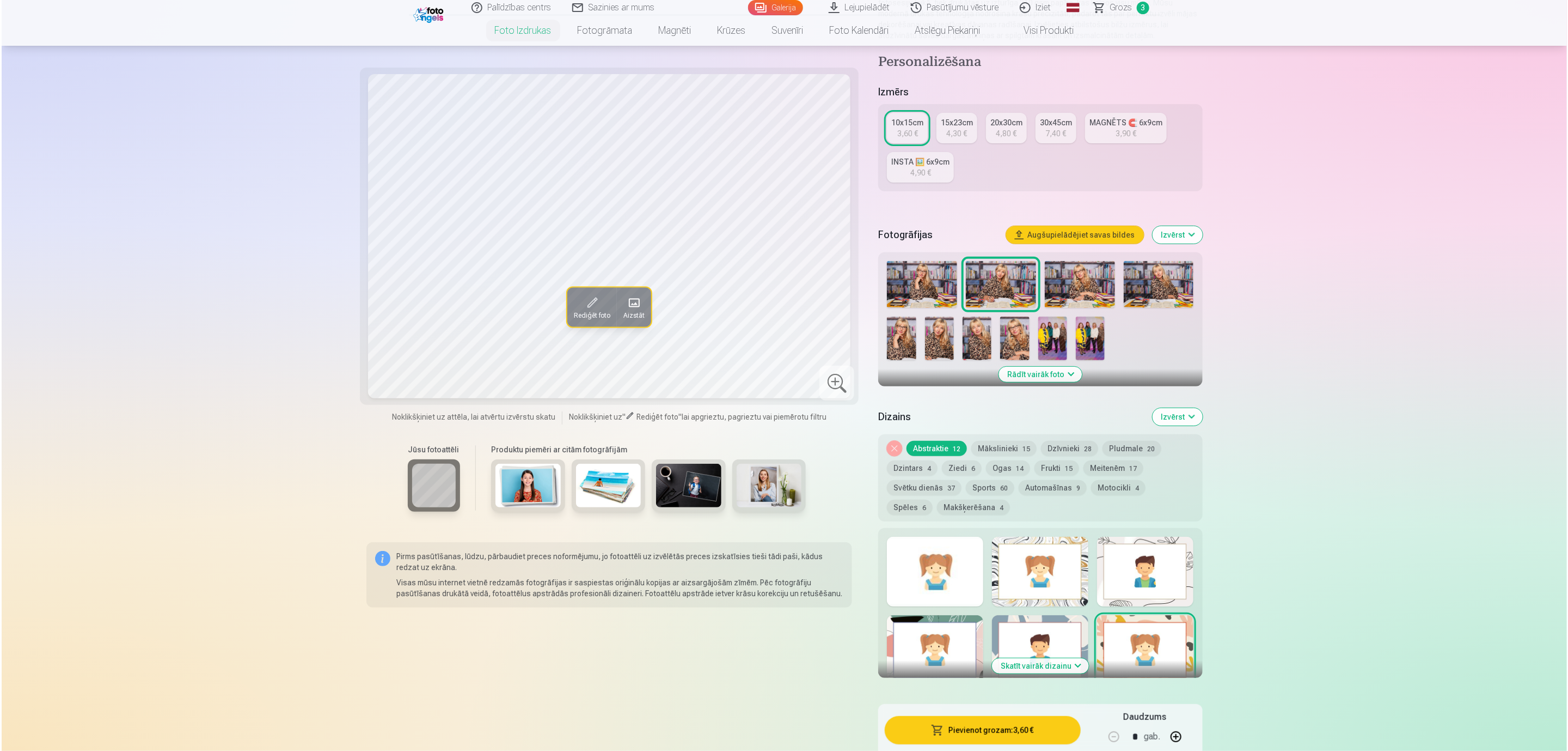
scroll to position [164, 0]
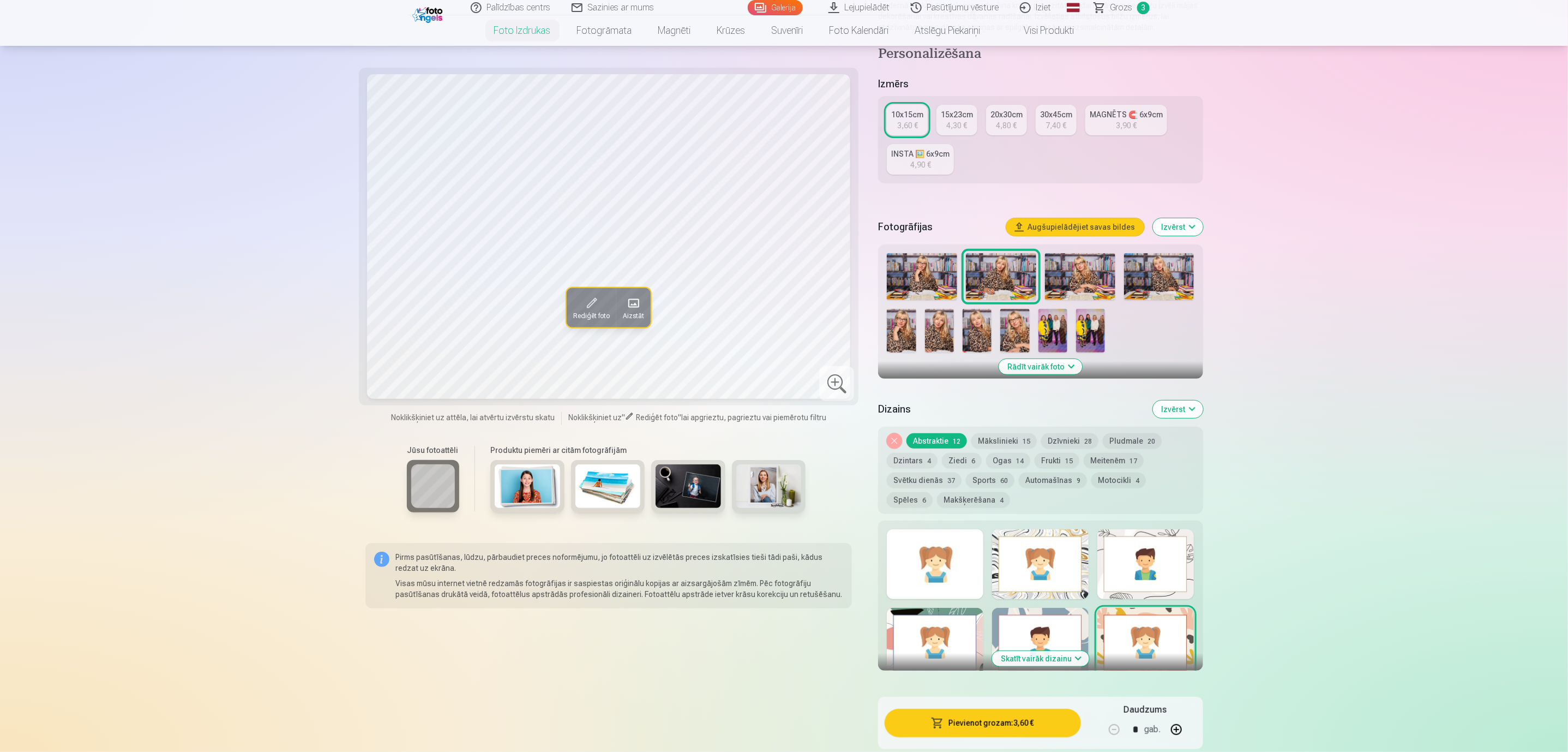
click at [954, 641] on button "Pievienot grozam : 3,60 €" at bounding box center [982, 723] width 196 height 28
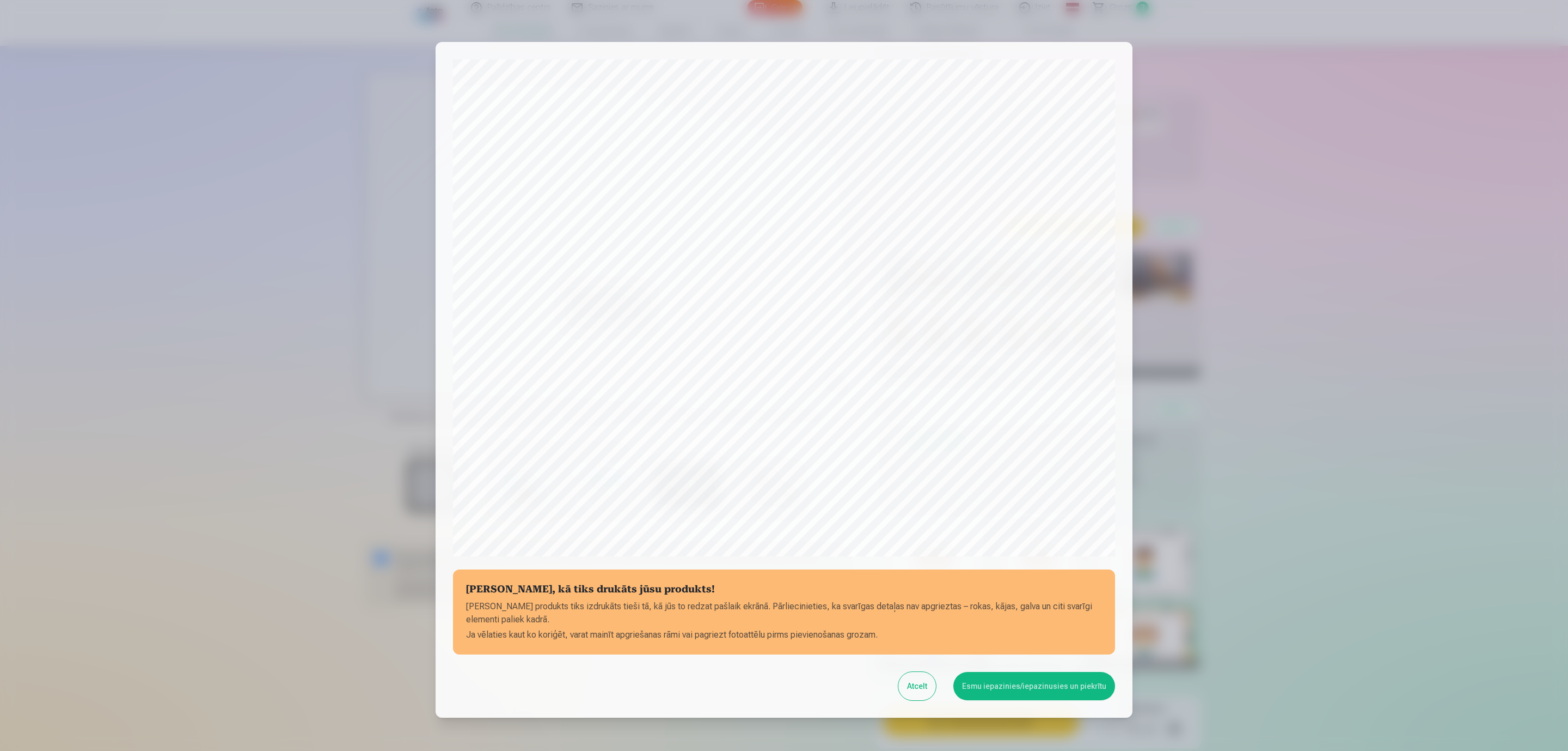
scroll to position [74, 0]
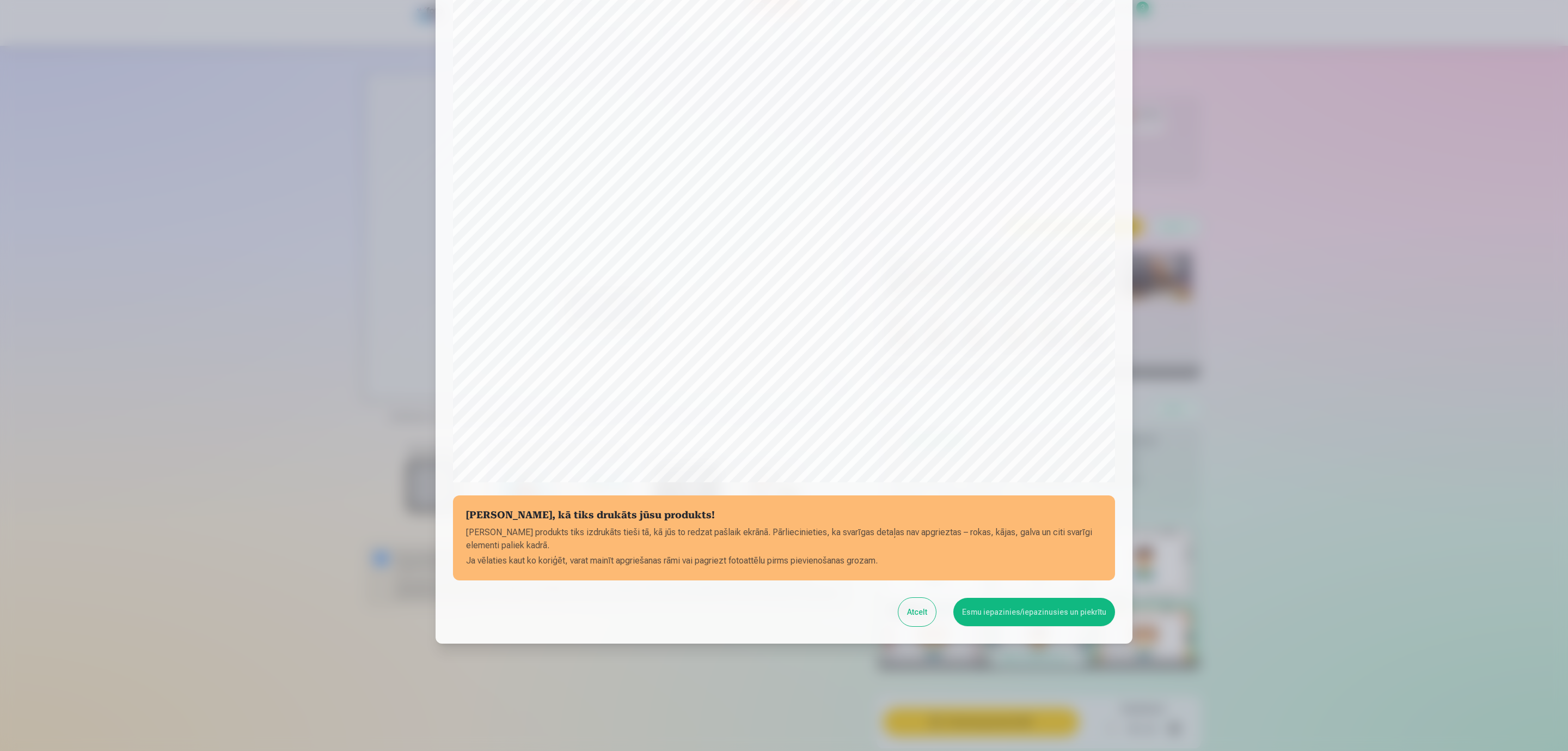
click at [1028, 614] on button "Esmu iepazinies/iepazinusies un piekrītu" at bounding box center [1034, 612] width 162 height 28
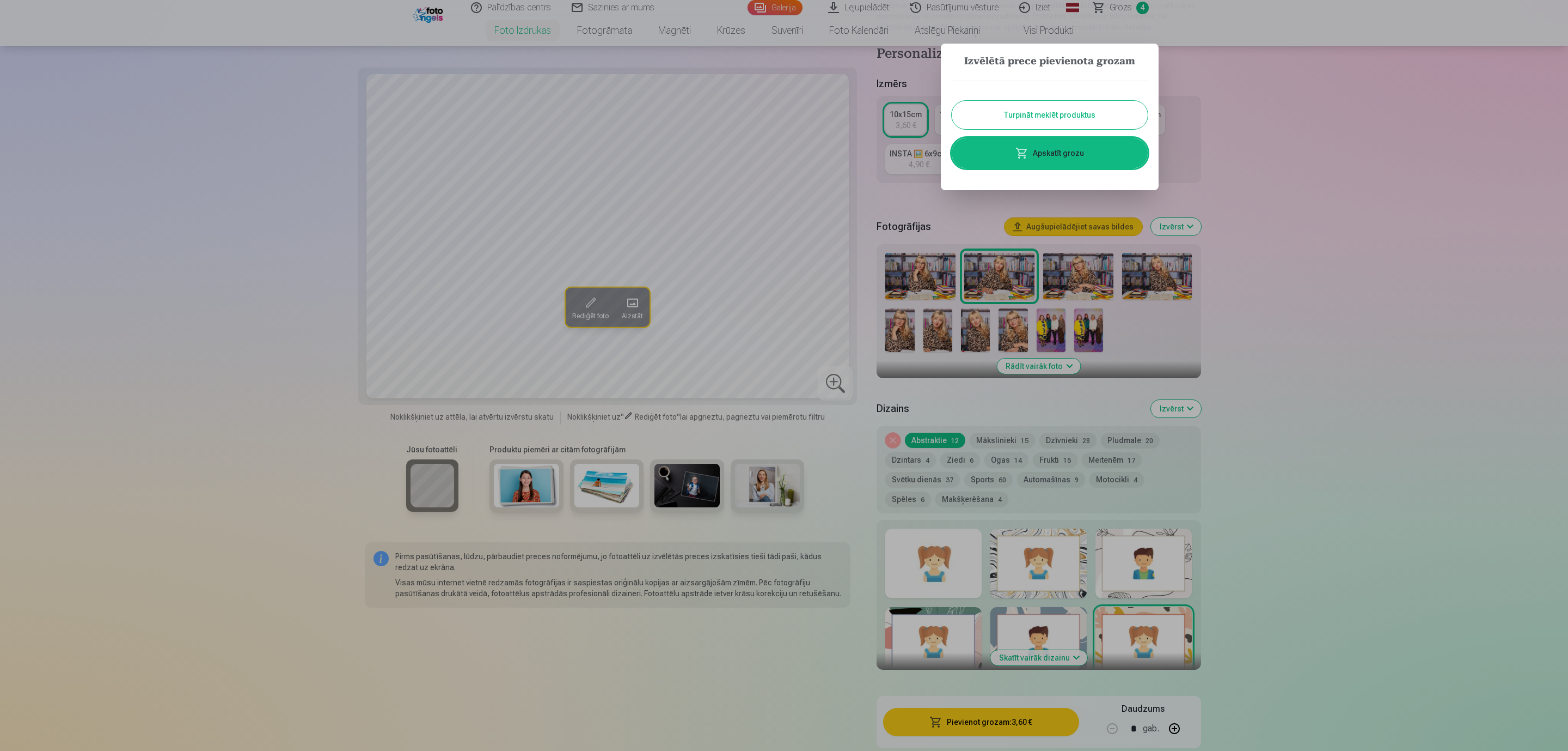
click at [940, 568] on div at bounding box center [784, 375] width 1568 height 751
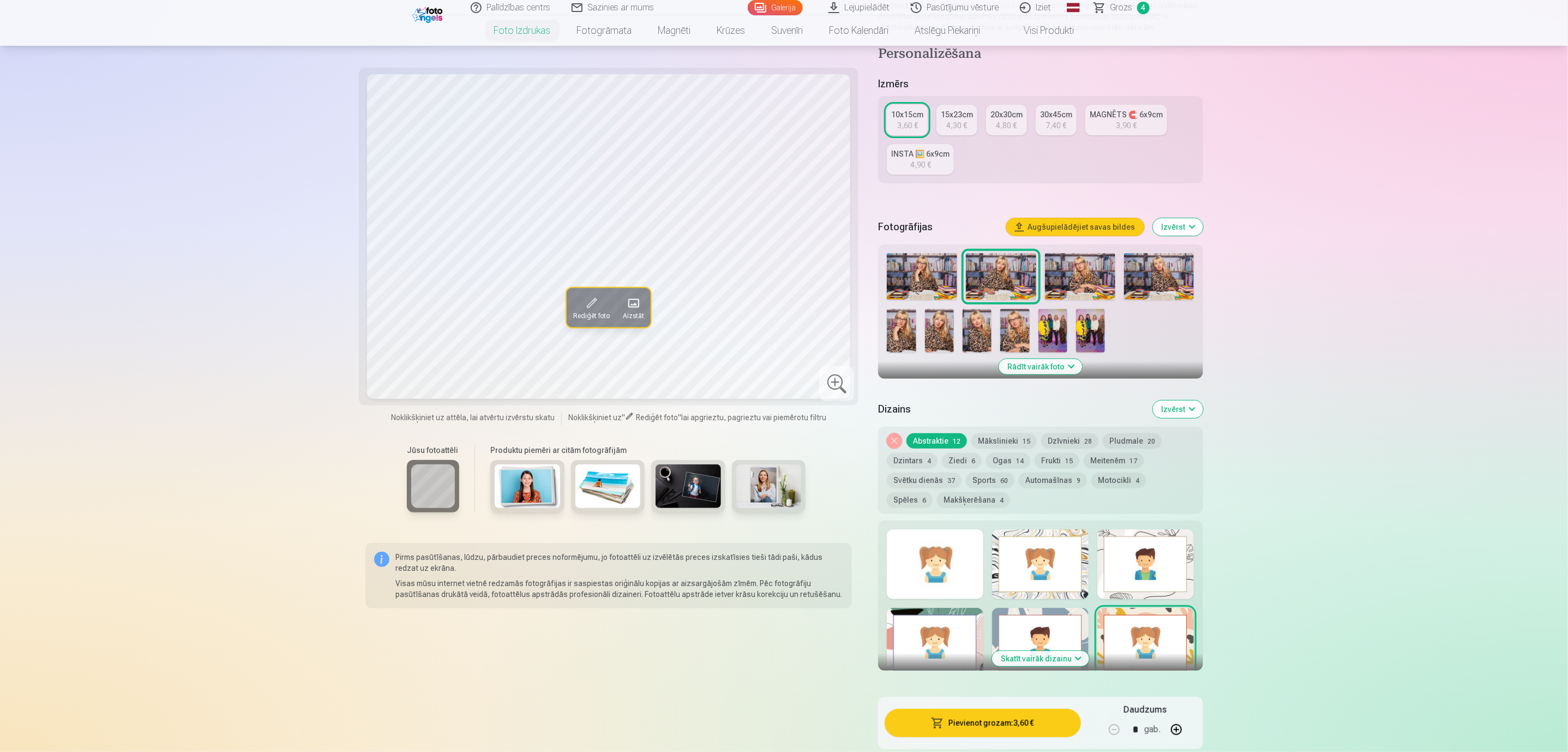
click at [940, 568] on div at bounding box center [935, 564] width 96 height 70
click at [944, 641] on span "button" at bounding box center [937, 722] width 13 height 11
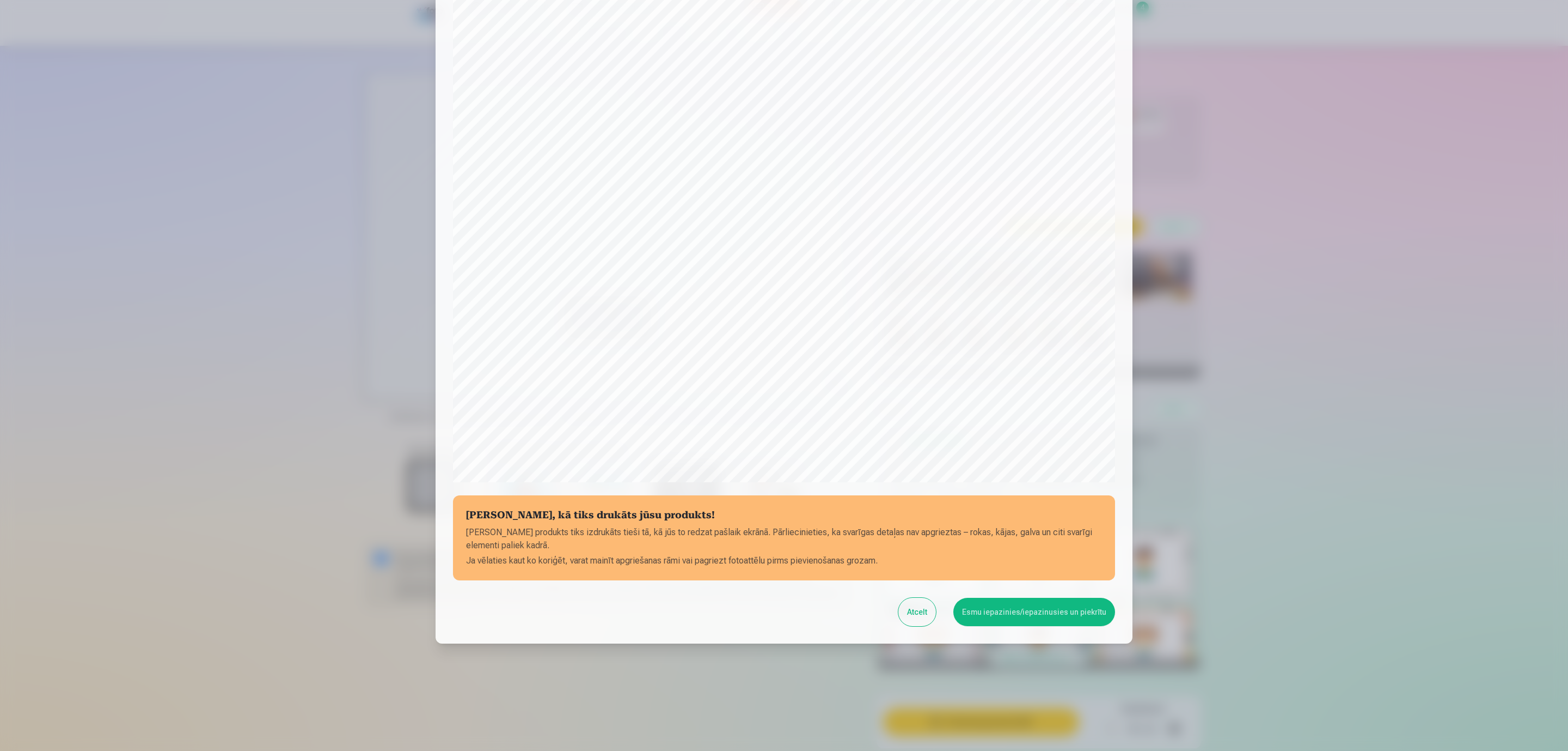
click at [1039, 616] on button "Esmu iepazinies/iepazinusies un piekrītu" at bounding box center [1034, 612] width 162 height 28
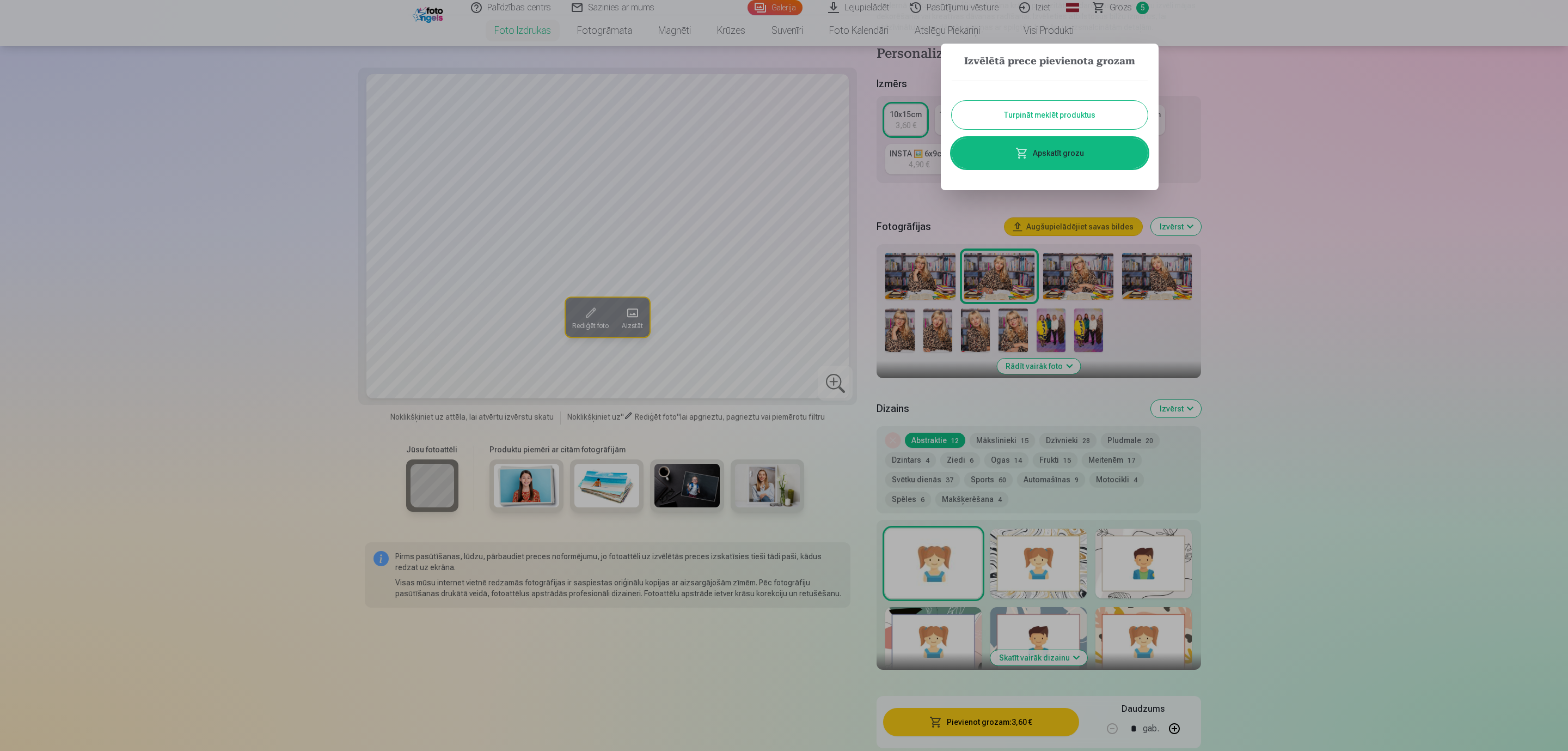
click at [1083, 113] on button "Turpināt meklēt produktus" at bounding box center [1049, 115] width 196 height 28
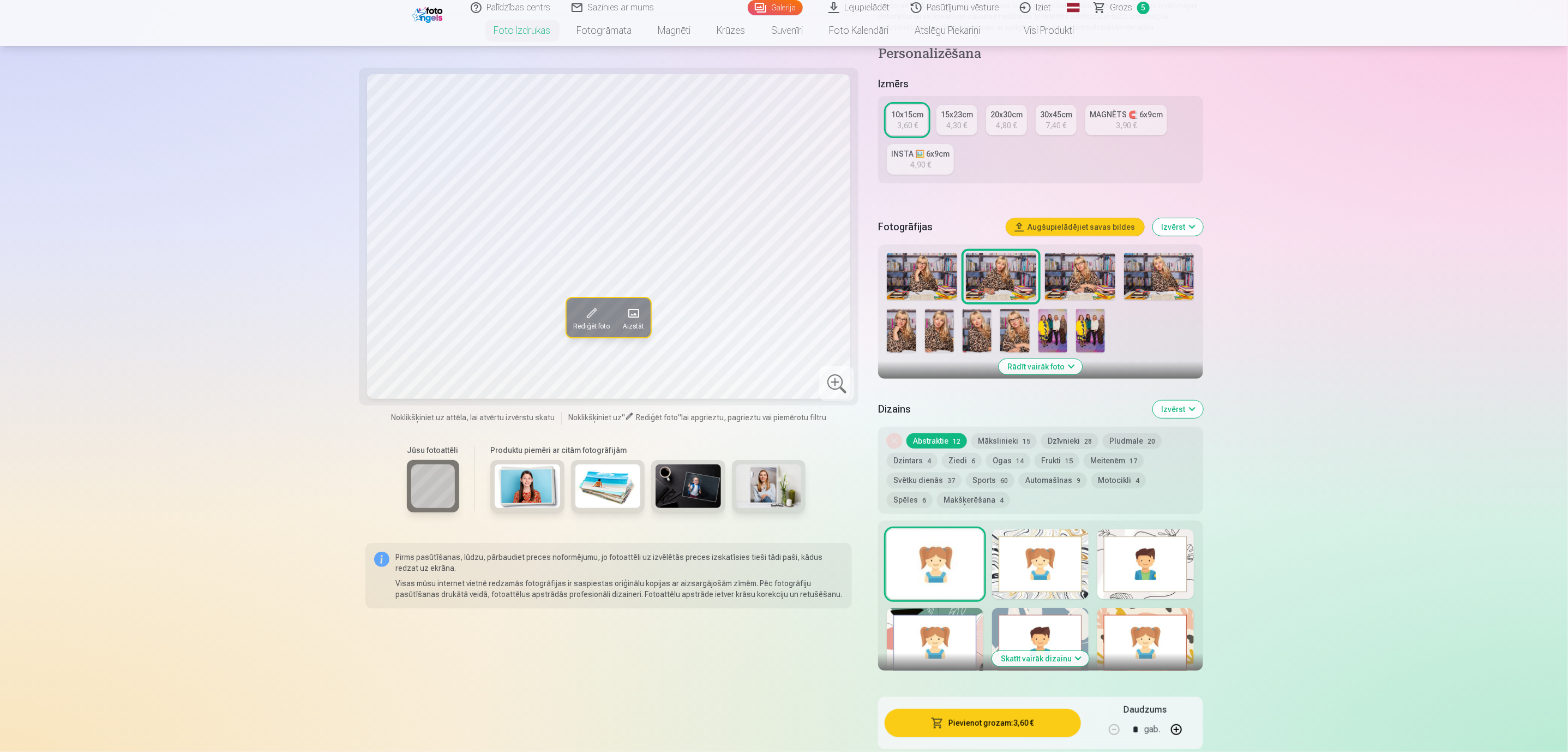
click at [1073, 267] on img at bounding box center [1080, 276] width 70 height 47
click at [939, 580] on div at bounding box center [935, 564] width 96 height 70
click at [986, 641] on button "Pievienot grozam : 3,60 €" at bounding box center [982, 723] width 196 height 28
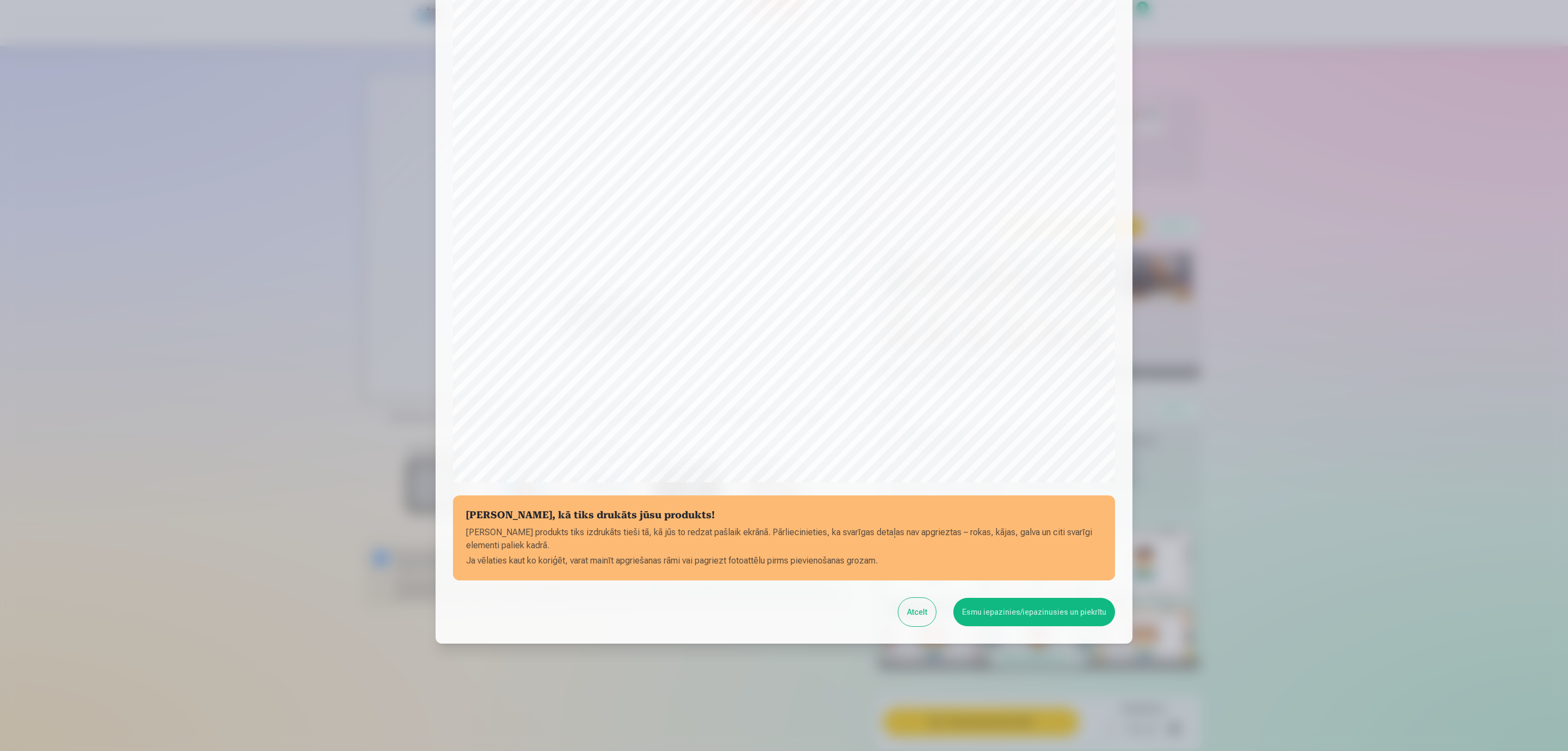
click at [1046, 609] on button "Esmu iepazinies/iepazinusies un piekrītu" at bounding box center [1034, 612] width 162 height 28
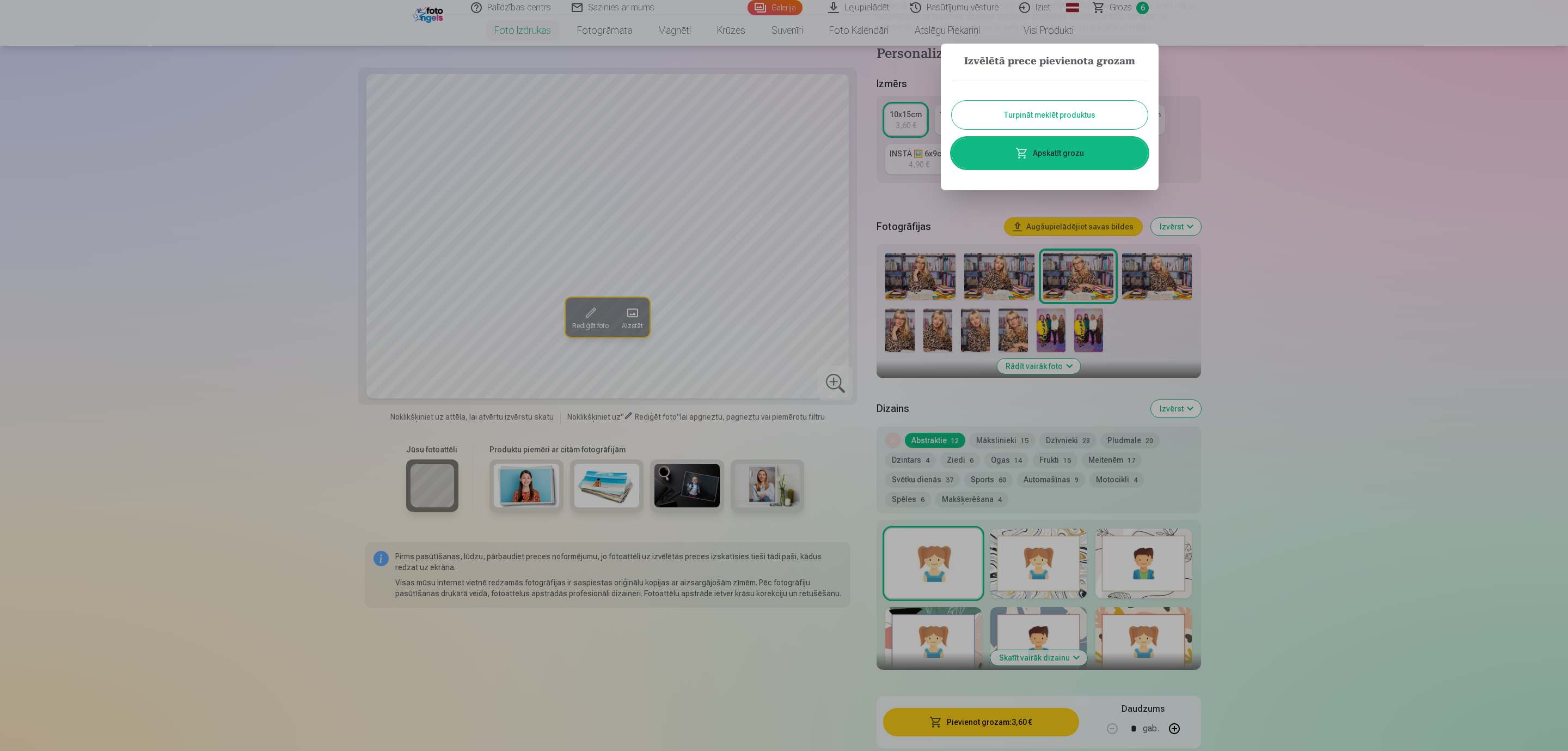
click at [1117, 110] on button "Turpināt meklēt produktus" at bounding box center [1049, 115] width 196 height 28
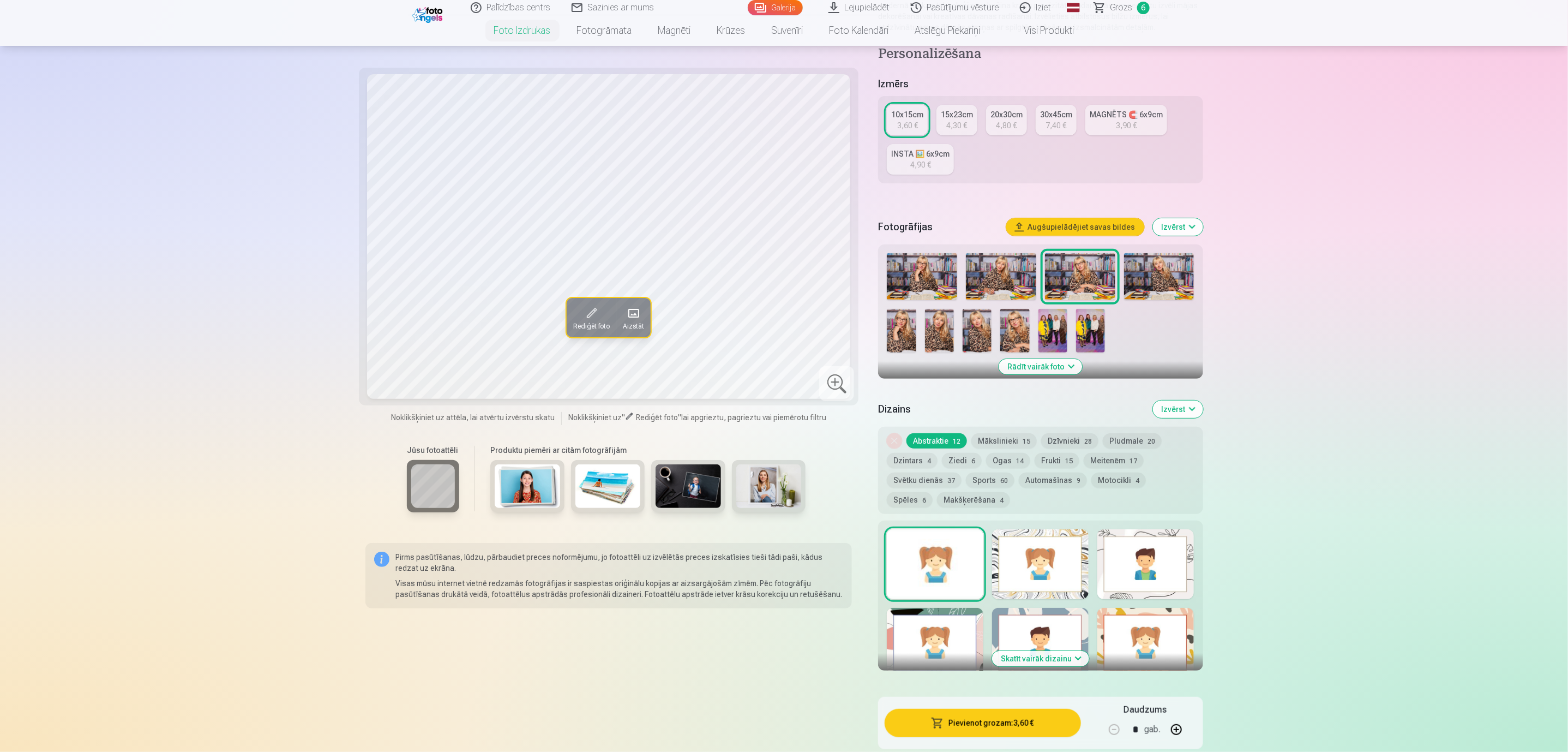
click at [1165, 267] on img at bounding box center [1158, 276] width 70 height 47
click at [1016, 573] on div at bounding box center [1040, 564] width 96 height 70
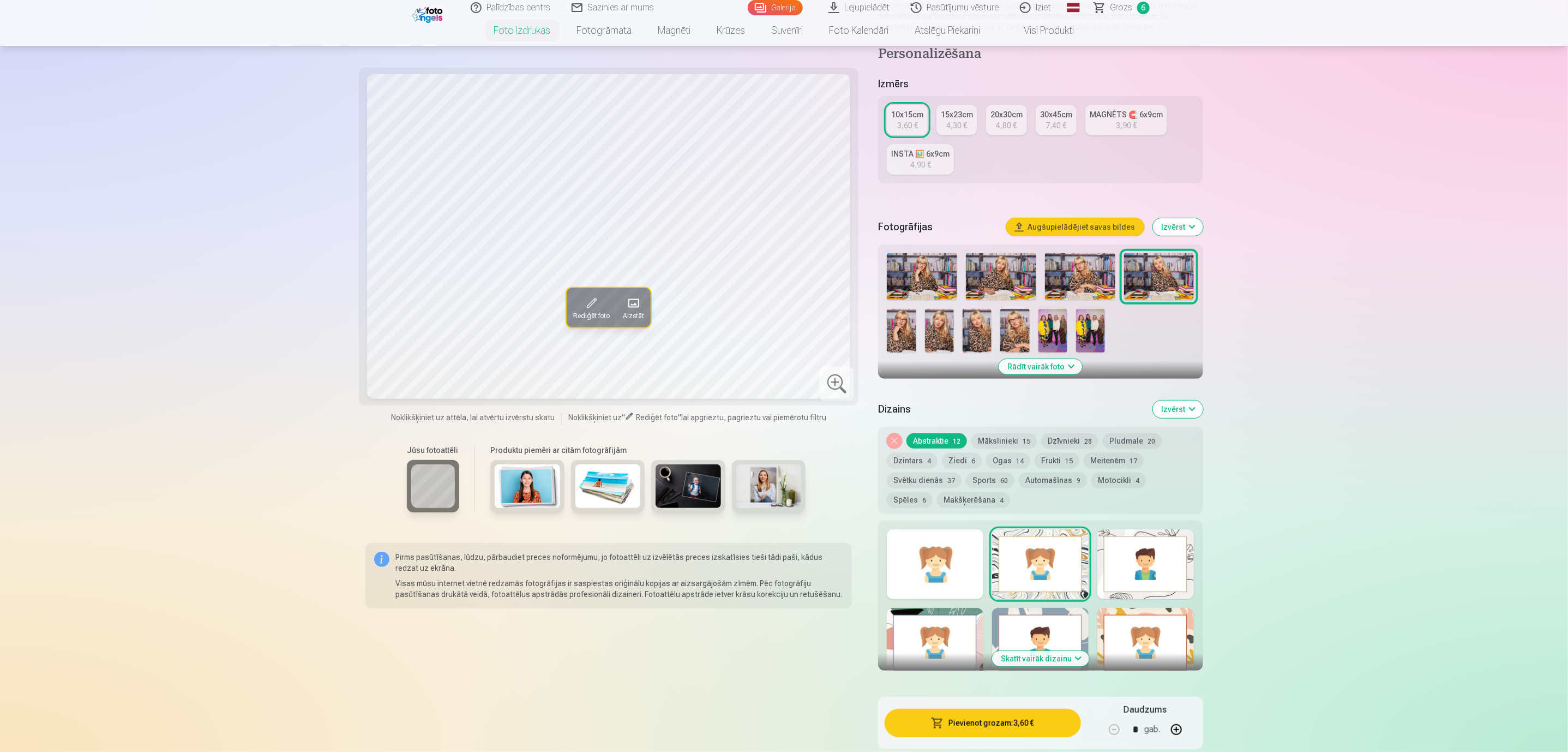
click at [1118, 583] on div at bounding box center [1145, 564] width 96 height 70
click at [971, 641] on div at bounding box center [935, 642] width 96 height 70
click at [1017, 641] on div at bounding box center [1040, 642] width 96 height 70
click at [1005, 641] on button "Pievienot grozam : 3,60 €" at bounding box center [982, 723] width 196 height 28
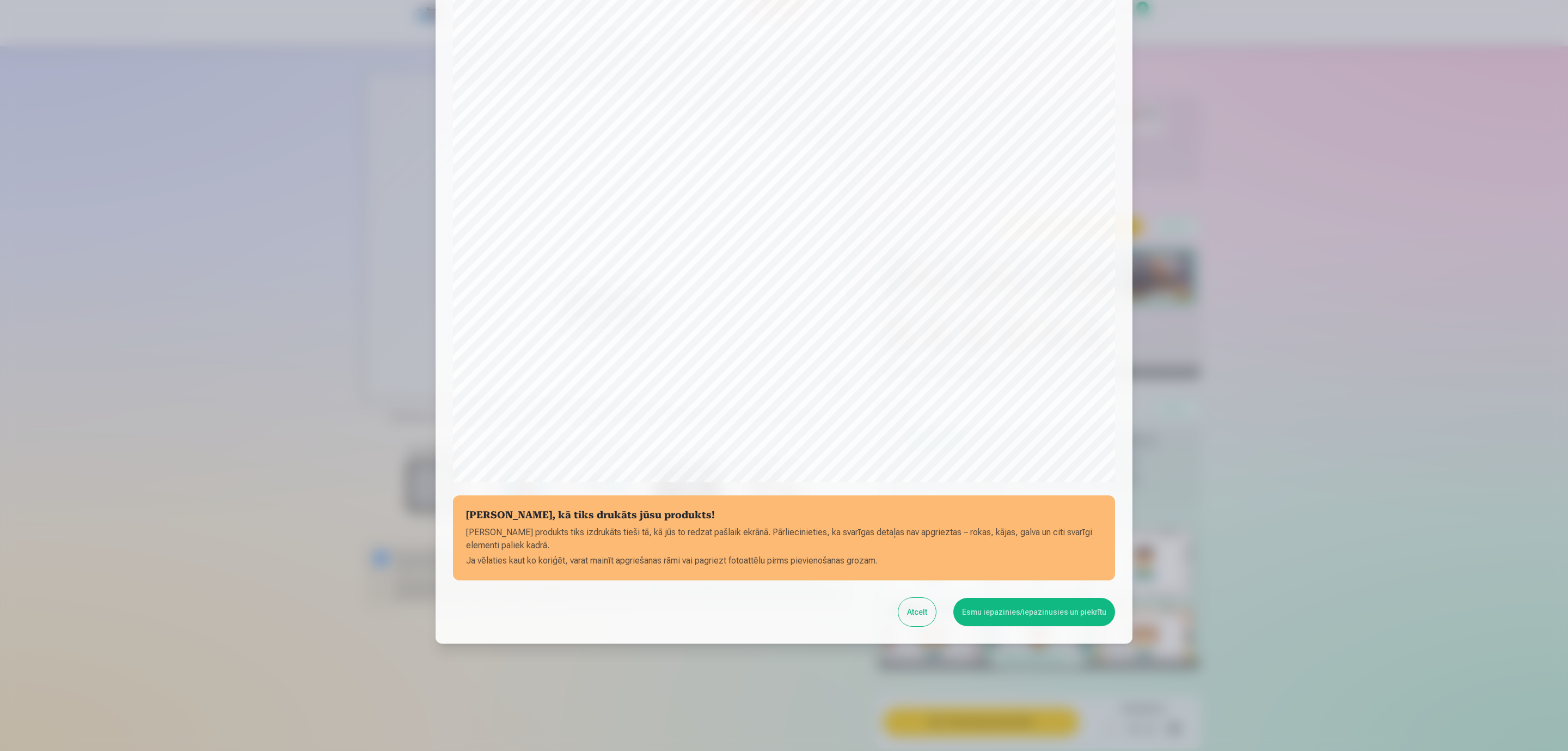
click at [1051, 614] on button "Esmu iepazinies/iepazinusies un piekrītu" at bounding box center [1034, 612] width 162 height 28
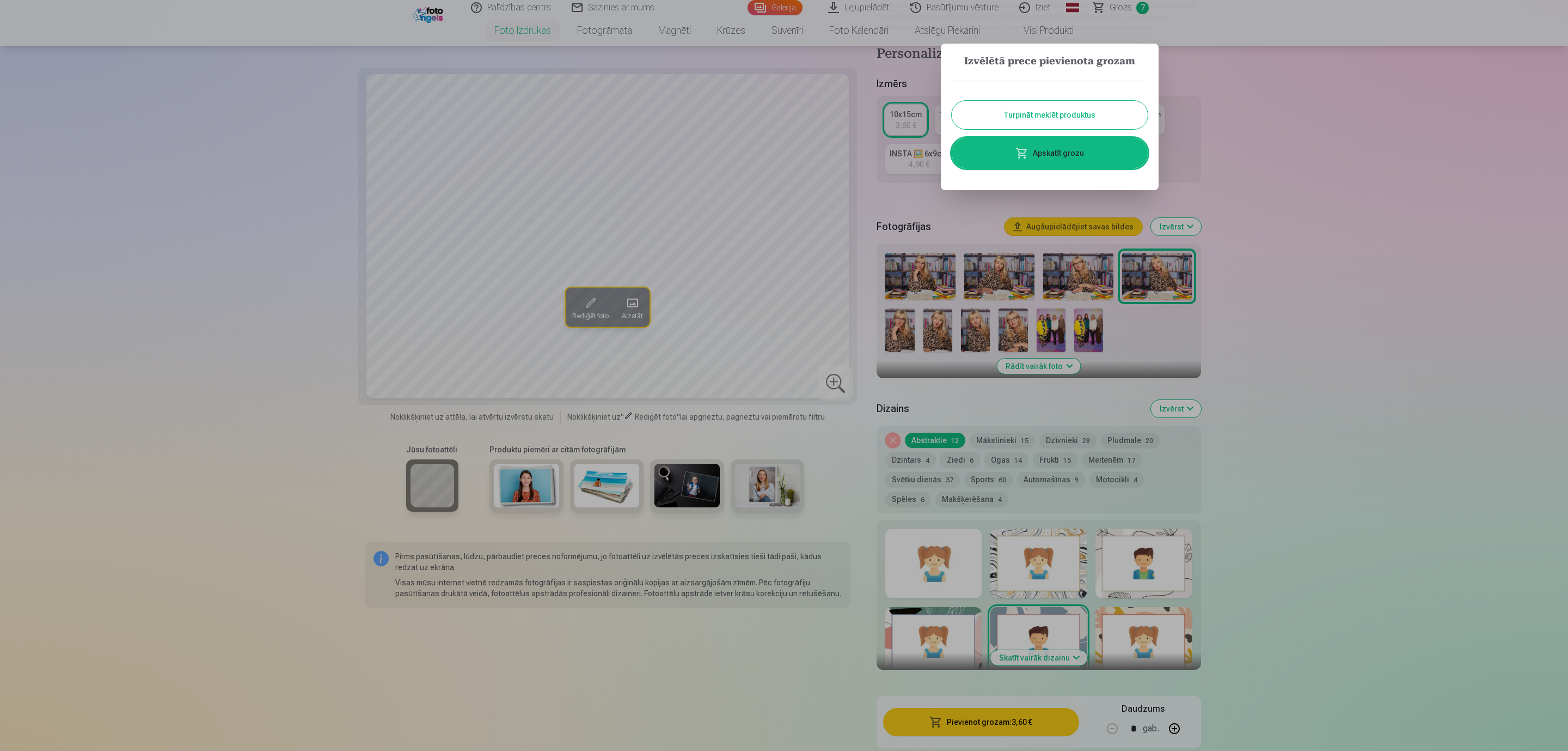
click at [1107, 113] on button "Turpināt meklēt produktus" at bounding box center [1049, 115] width 196 height 28
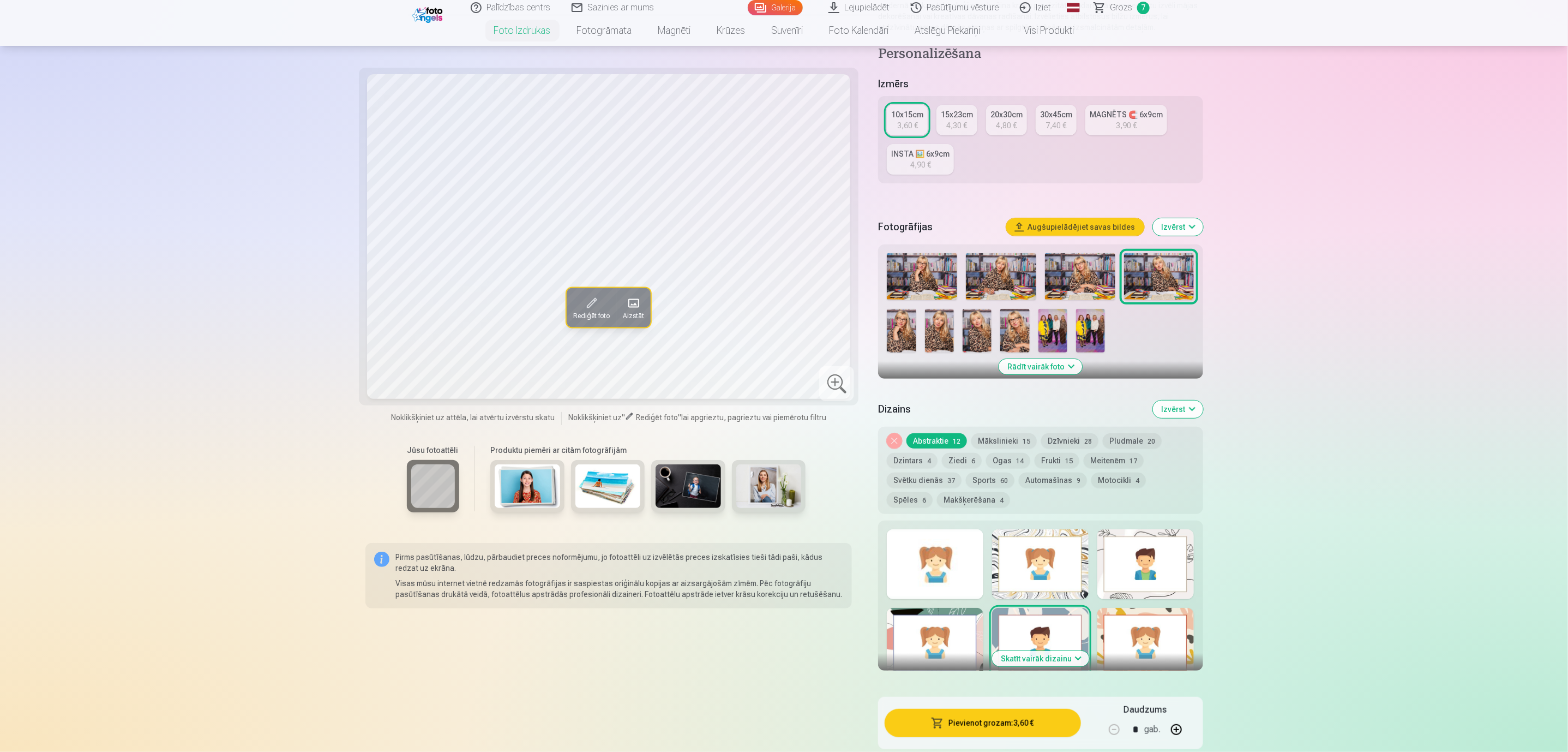
click at [906, 327] on img at bounding box center [901, 331] width 29 height 44
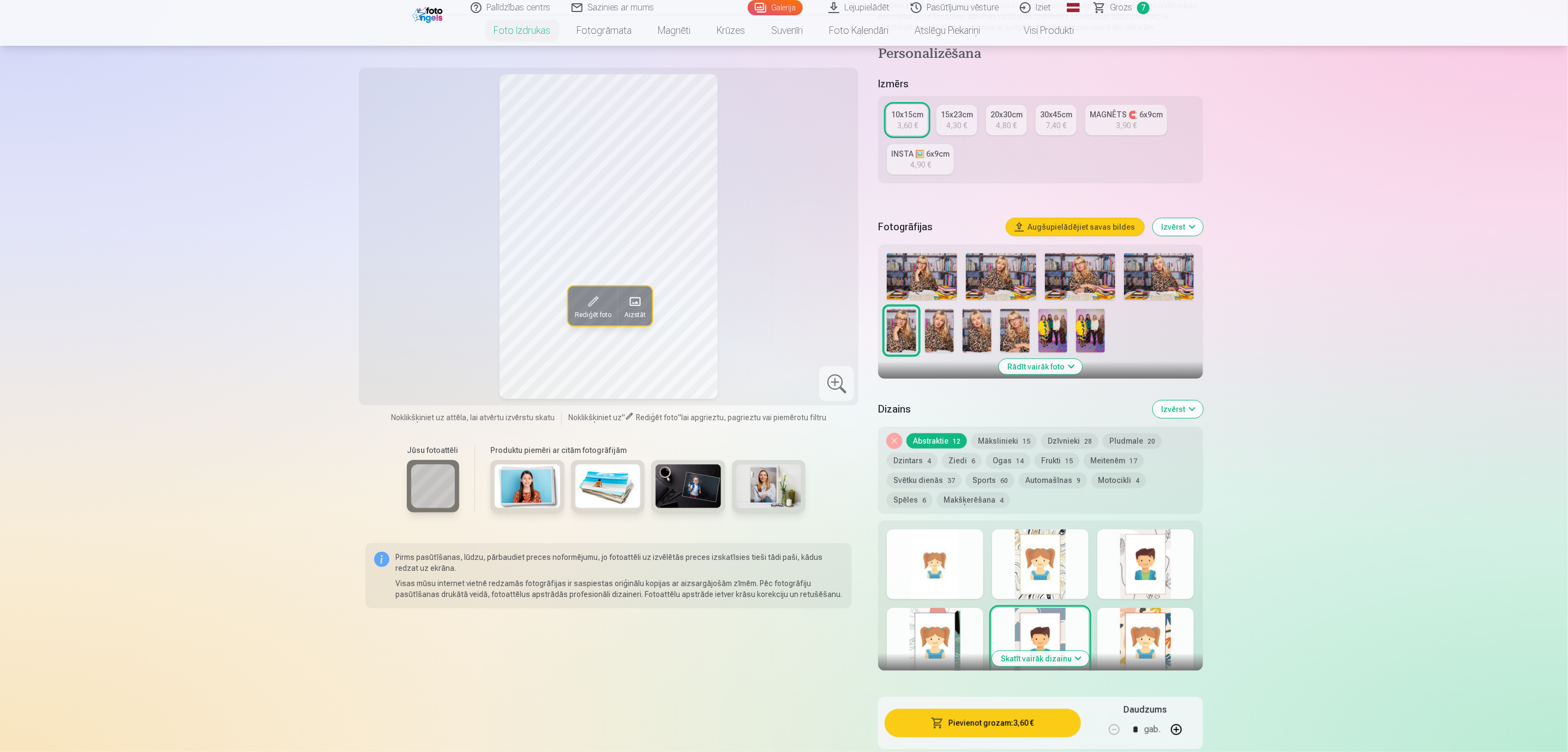
click at [943, 327] on img at bounding box center [939, 331] width 29 height 44
click at [907, 335] on img at bounding box center [901, 331] width 29 height 44
click at [948, 585] on div at bounding box center [935, 564] width 96 height 70
click at [949, 128] on div "4,30 €" at bounding box center [957, 125] width 21 height 11
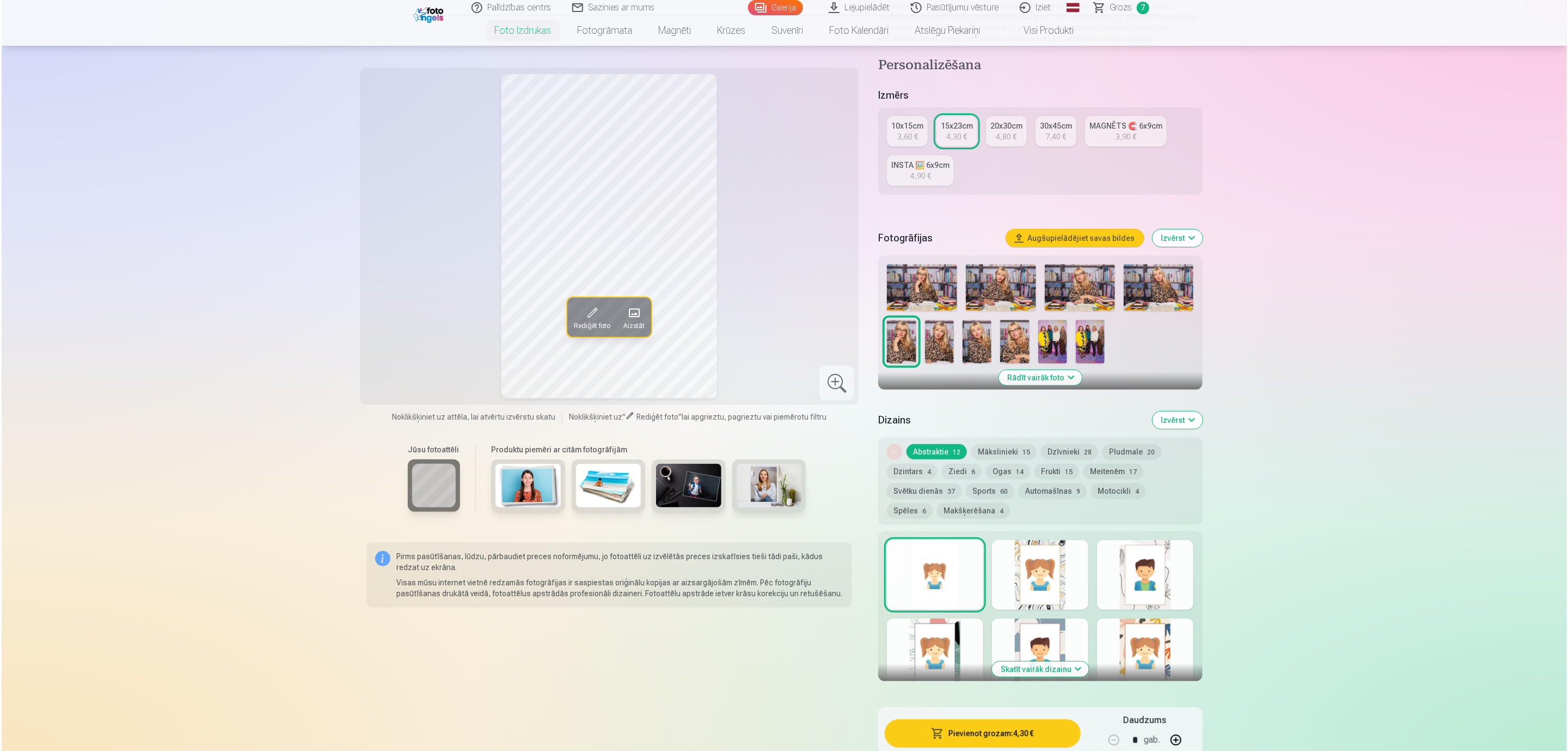
scroll to position [164, 0]
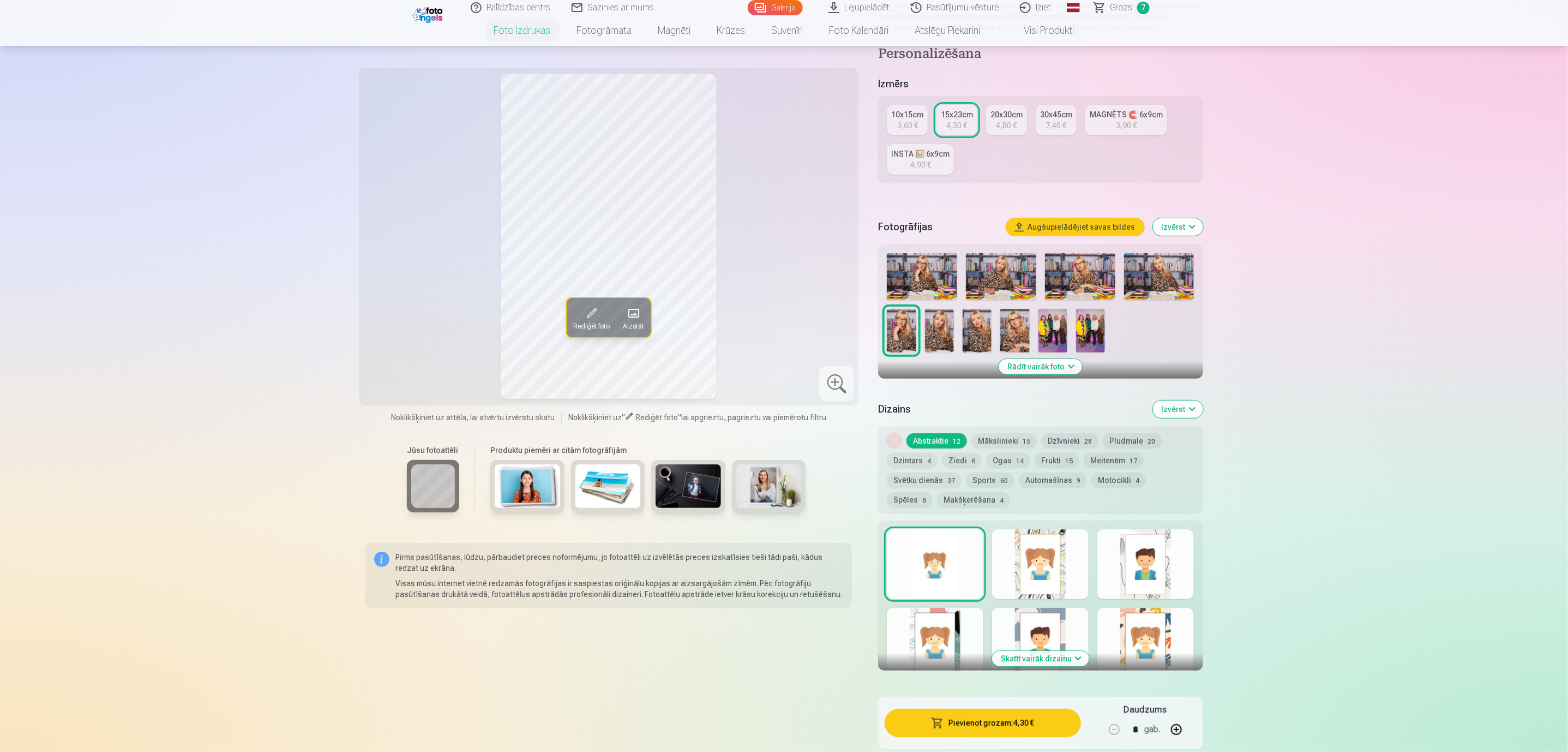
click at [977, 641] on button "Pievienot grozam : 4,30 €" at bounding box center [982, 723] width 196 height 28
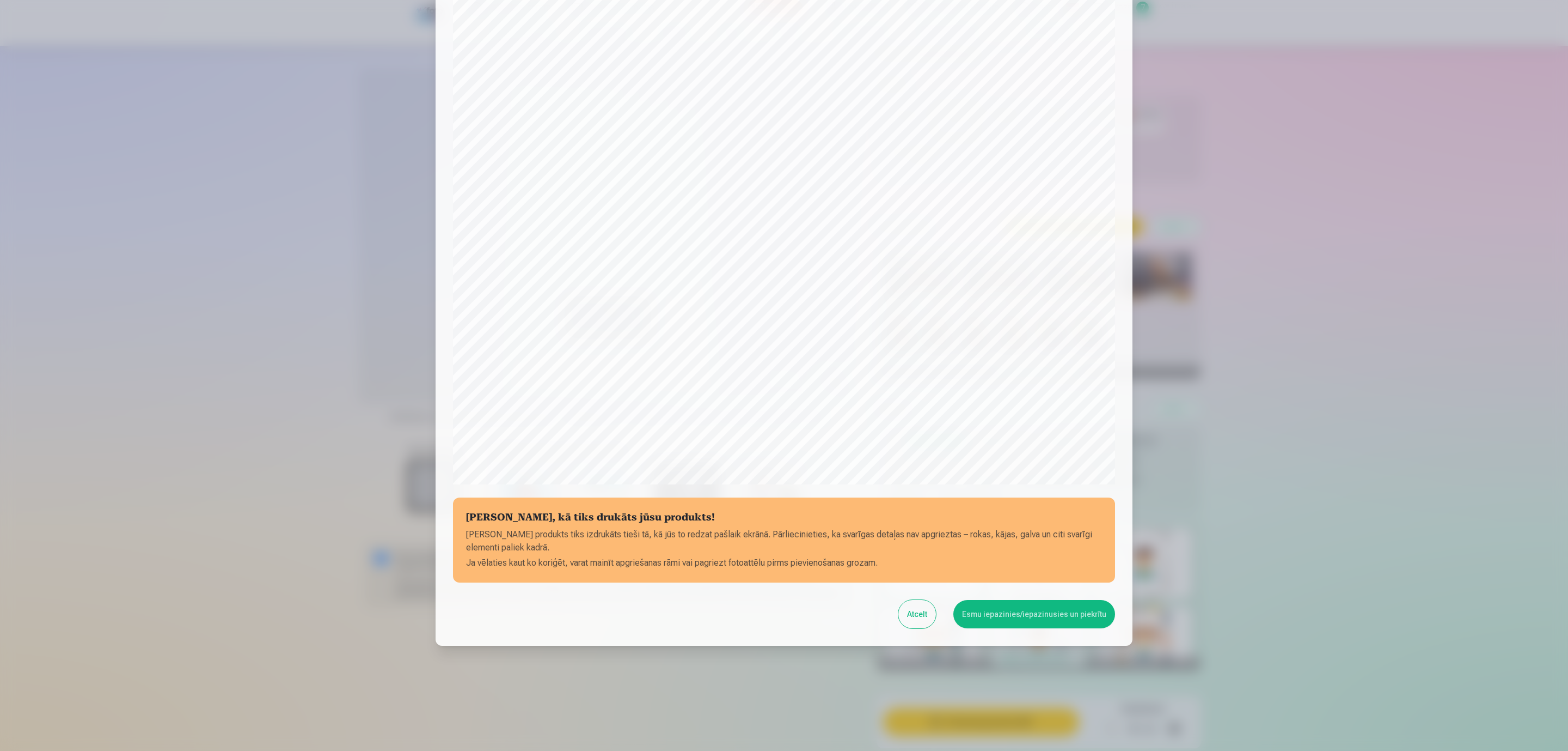
scroll to position [74, 0]
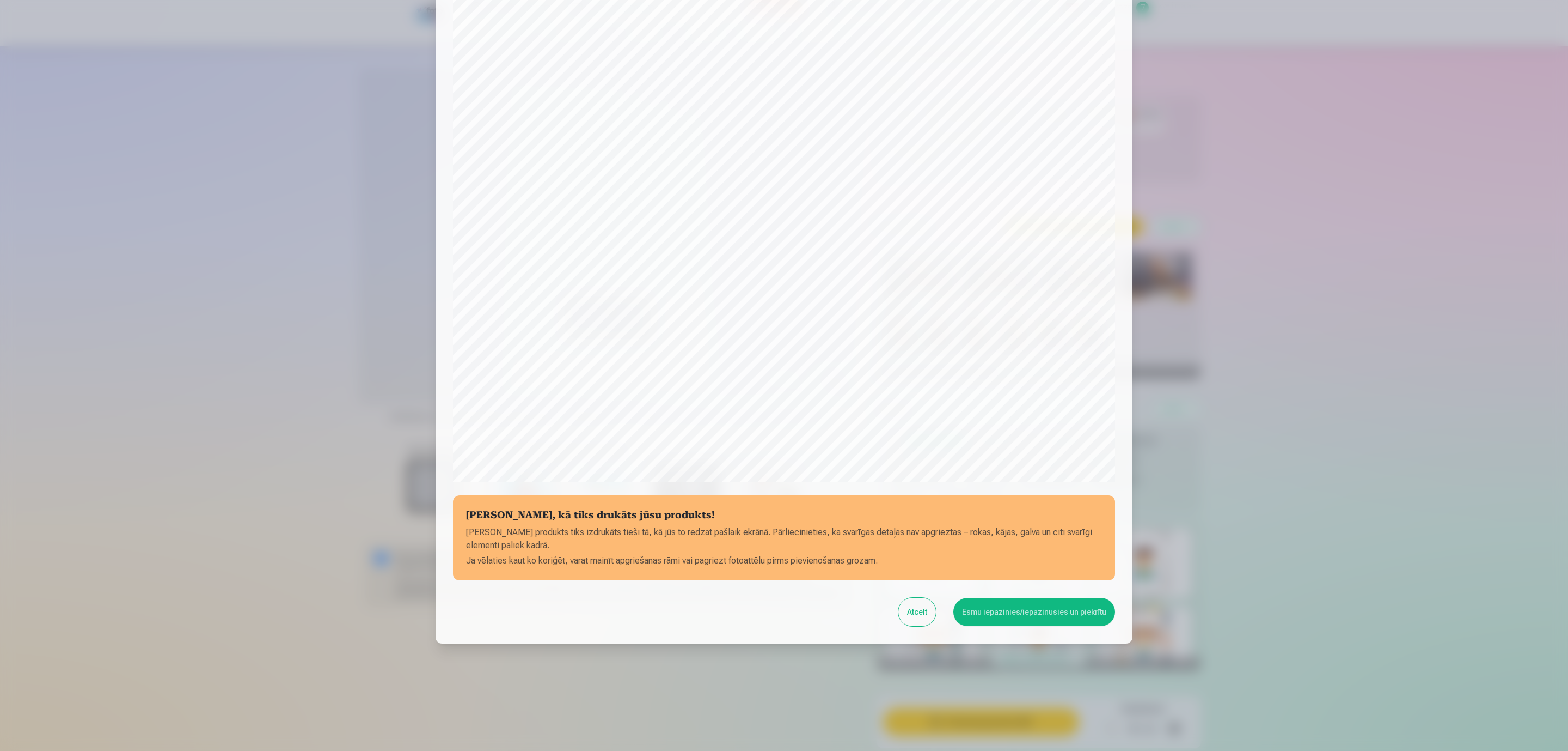
click at [1070, 605] on button "Esmu iepazinies/iepazinusies un piekrītu" at bounding box center [1034, 612] width 162 height 28
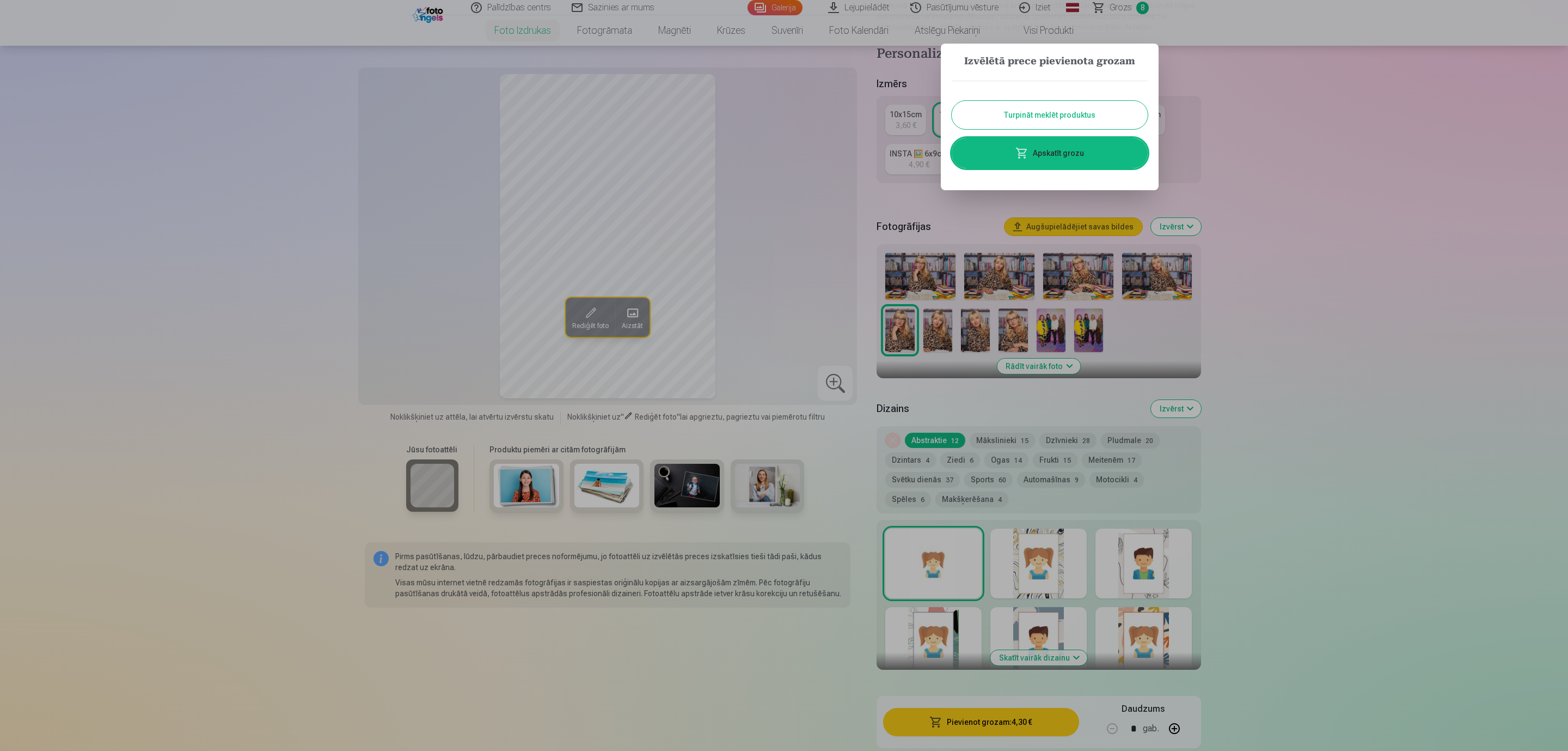
click at [1085, 111] on button "Turpināt meklēt produktus" at bounding box center [1049, 115] width 196 height 28
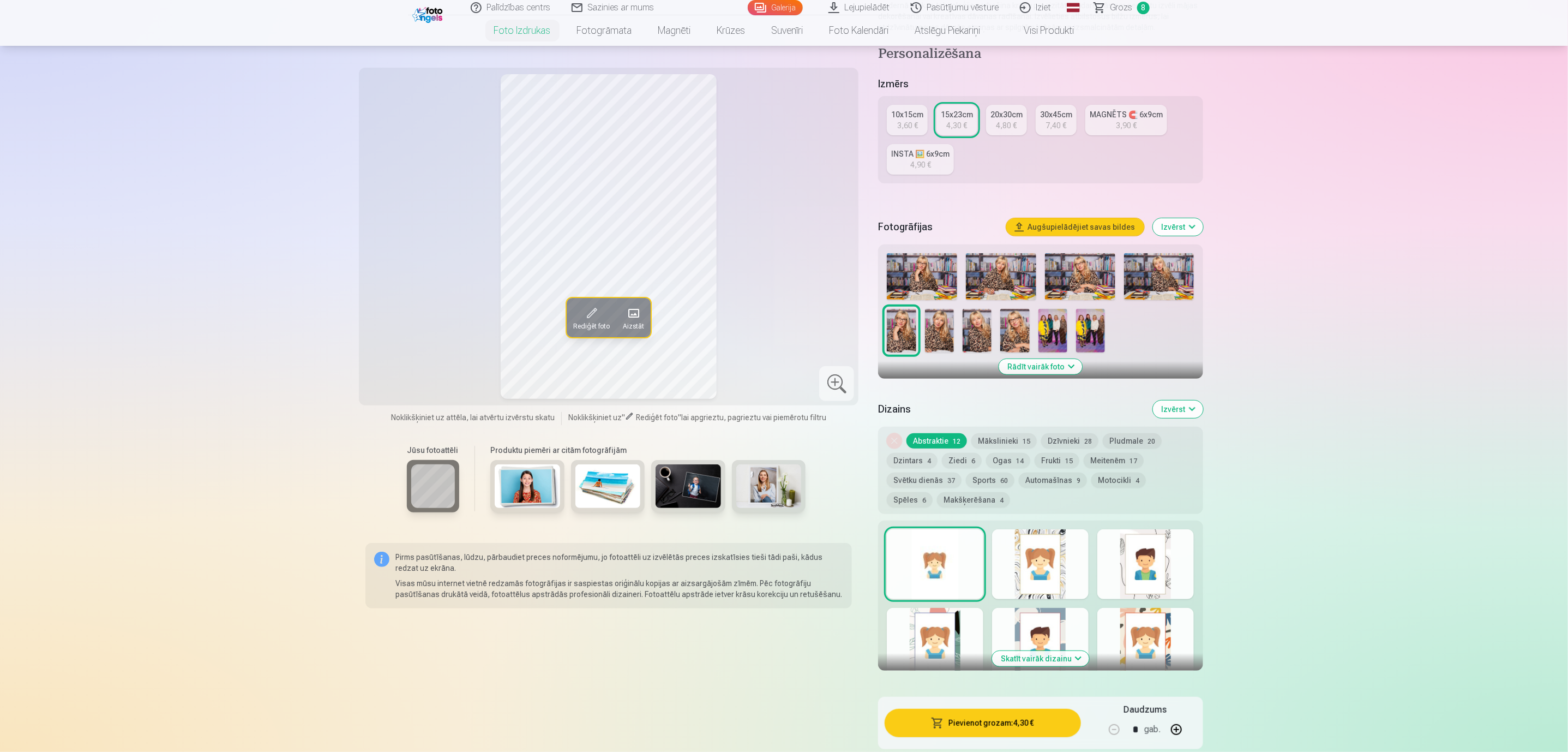
click at [937, 332] on img at bounding box center [939, 331] width 29 height 44
click at [974, 641] on button "Pievienot grozam : 4,30 €" at bounding box center [982, 723] width 196 height 28
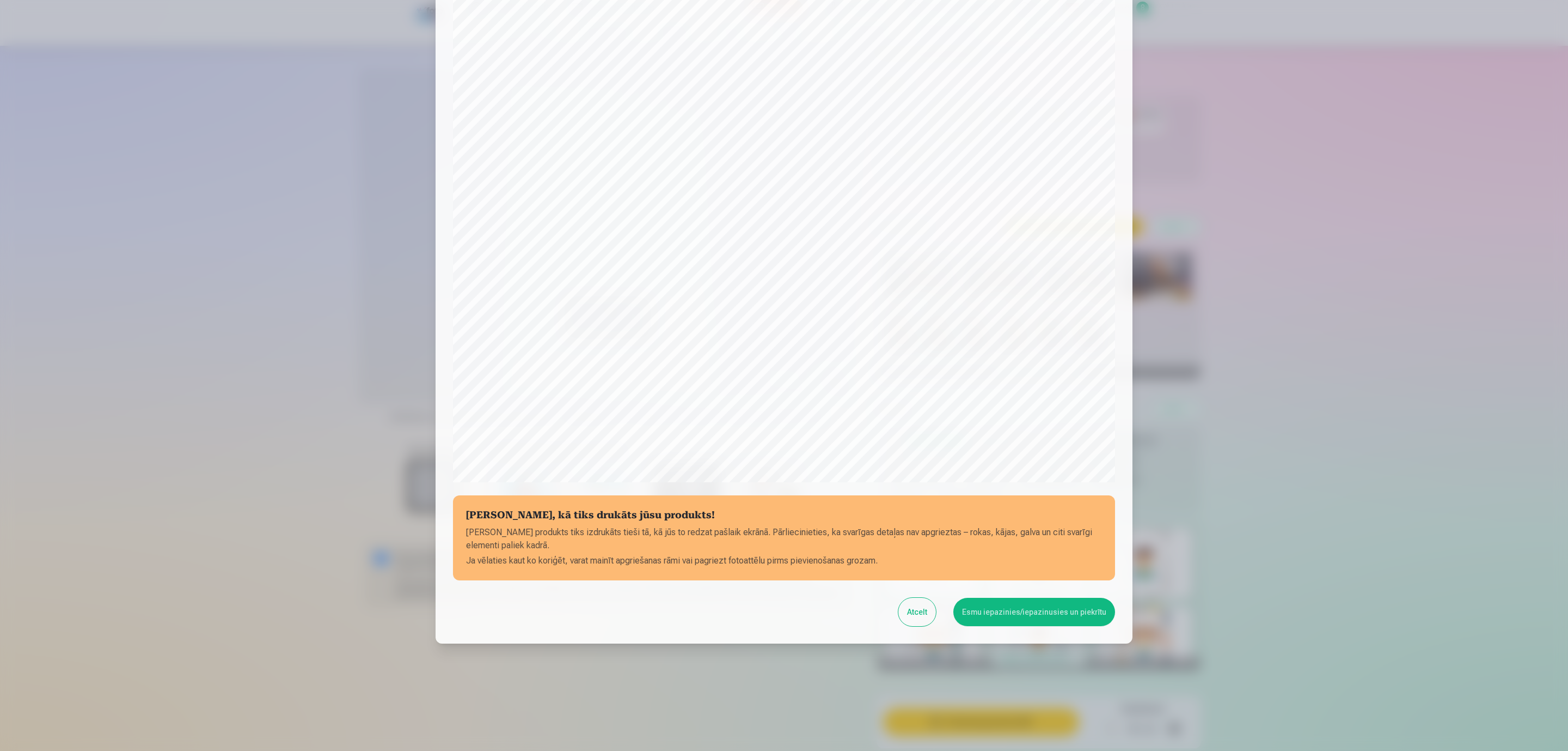
click at [1027, 612] on button "Esmu iepazinies/iepazinusies un piekrītu" at bounding box center [1034, 612] width 162 height 28
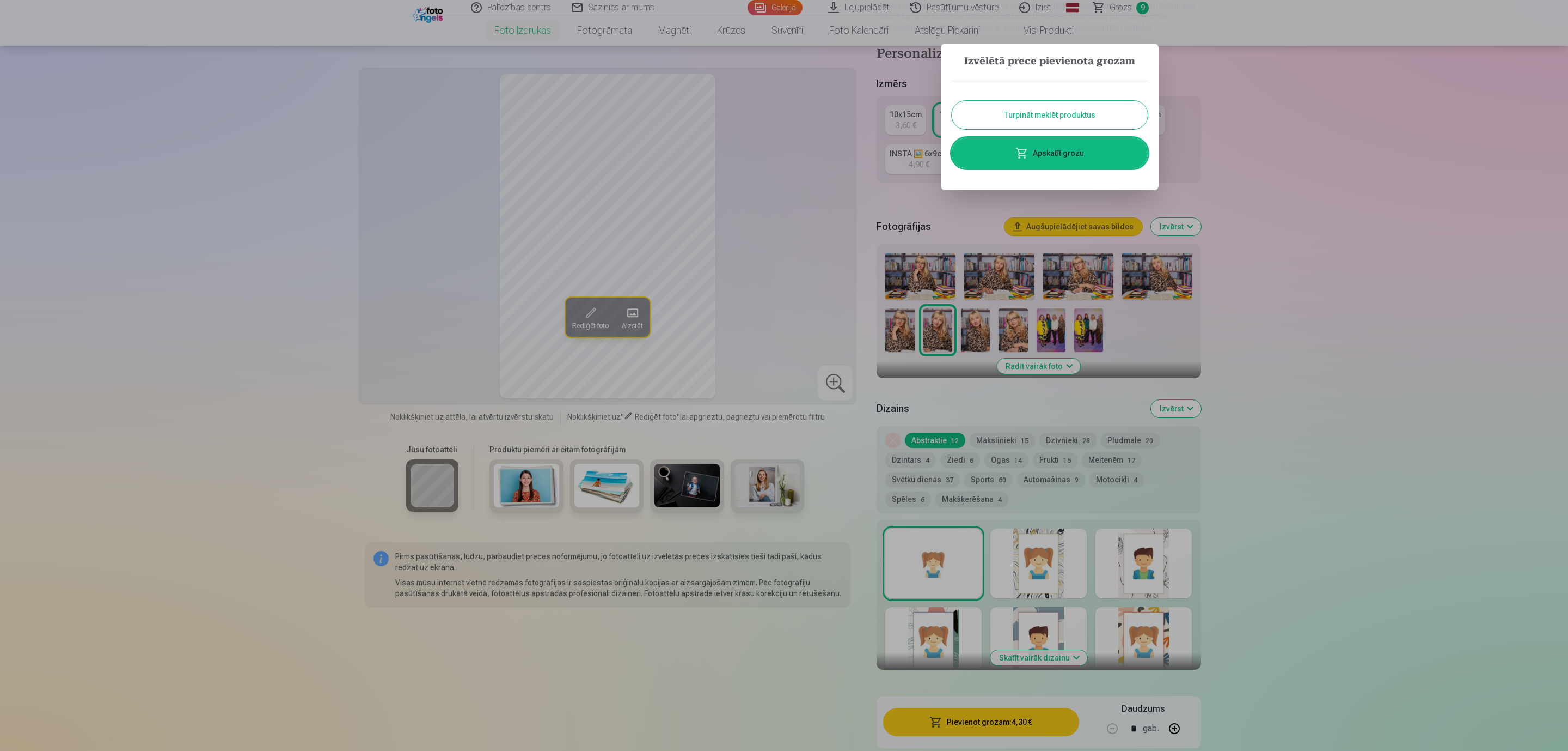
click at [1102, 113] on button "Turpināt meklēt produktus" at bounding box center [1049, 115] width 196 height 28
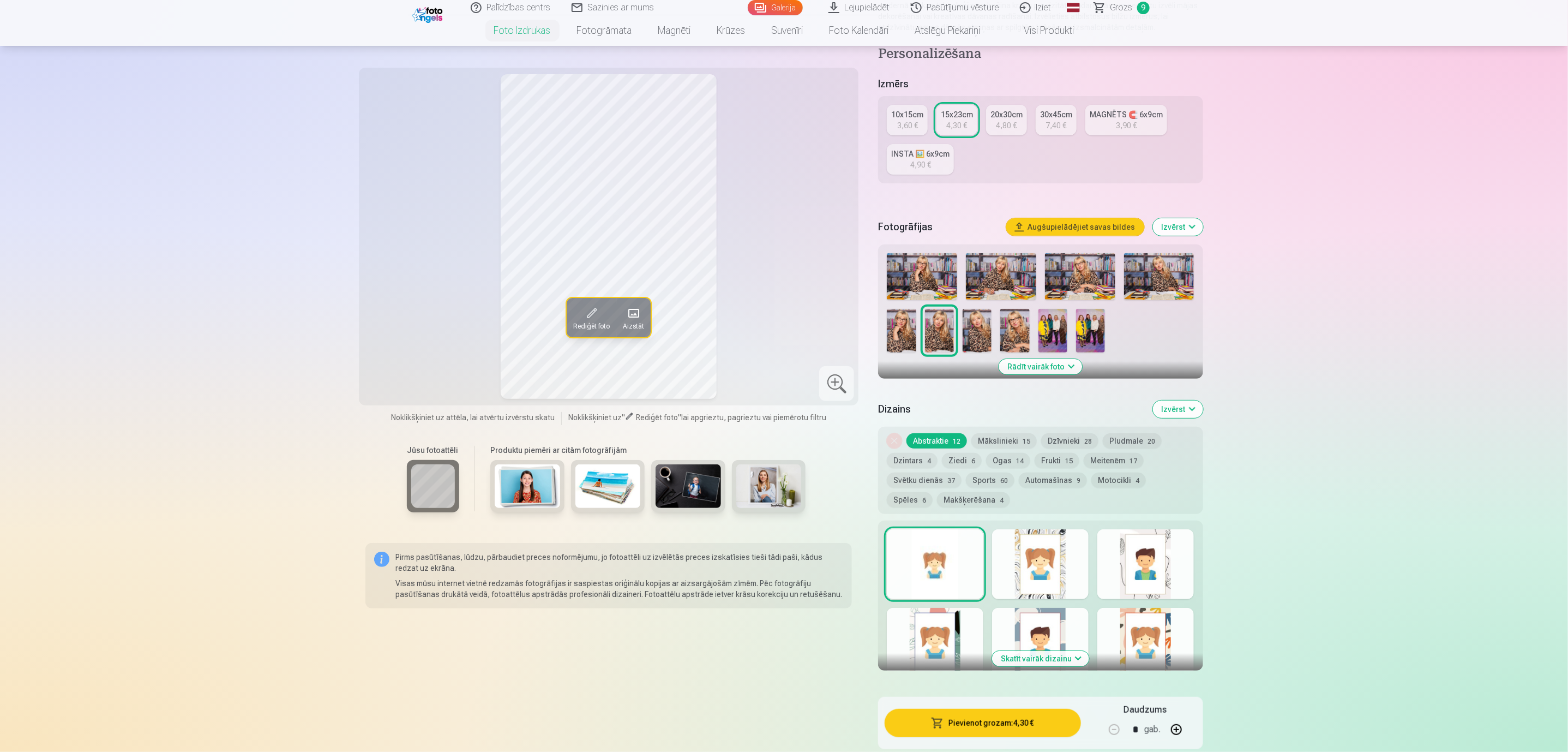
click at [983, 331] on img at bounding box center [976, 331] width 29 height 44
click at [1013, 331] on img at bounding box center [1014, 331] width 29 height 44
click at [939, 544] on div at bounding box center [935, 564] width 96 height 70
click at [1039, 641] on button "Pievienot grozam : 4,30 €" at bounding box center [982, 723] width 196 height 28
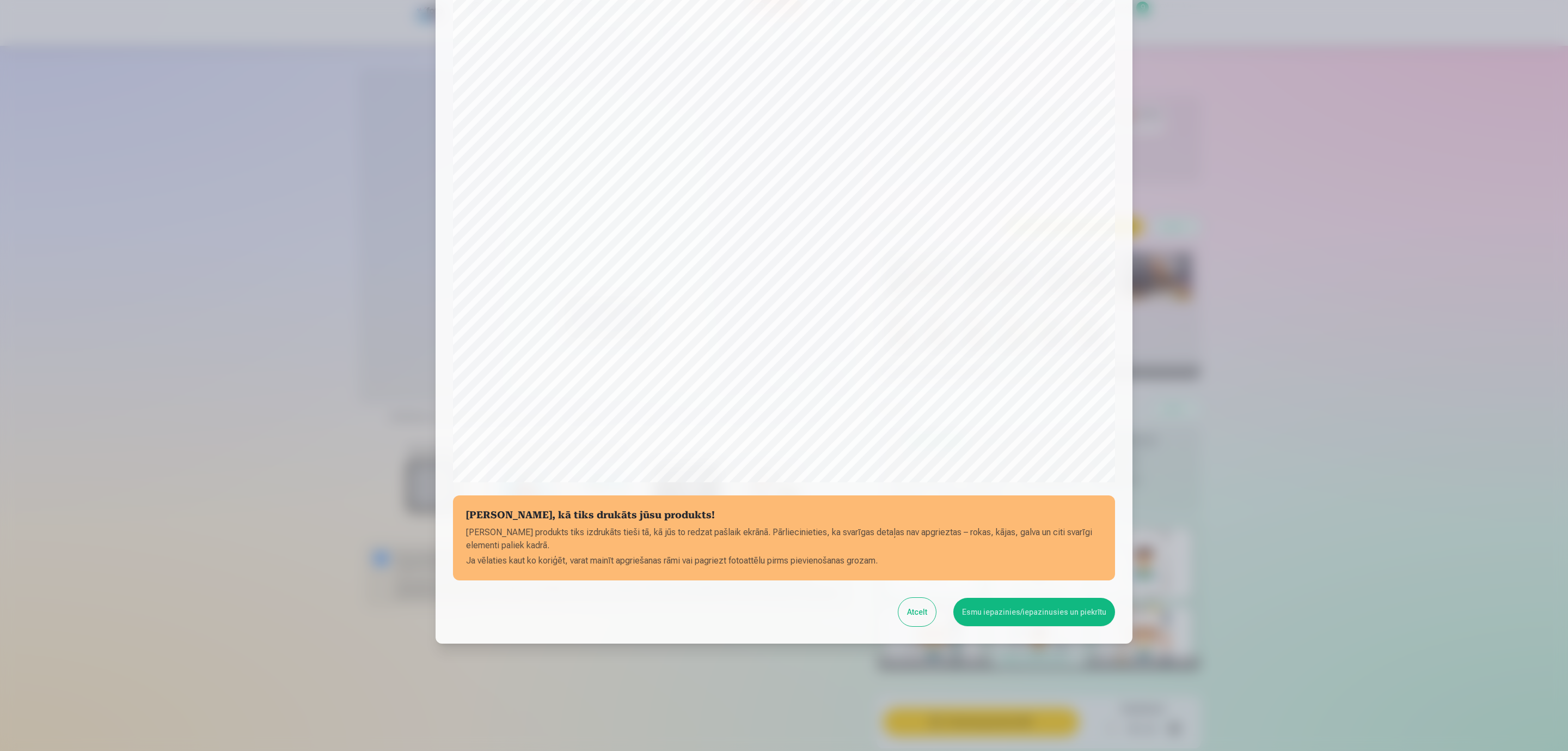
click at [1058, 609] on button "Esmu iepazinies/iepazinusies un piekrītu" at bounding box center [1034, 612] width 162 height 28
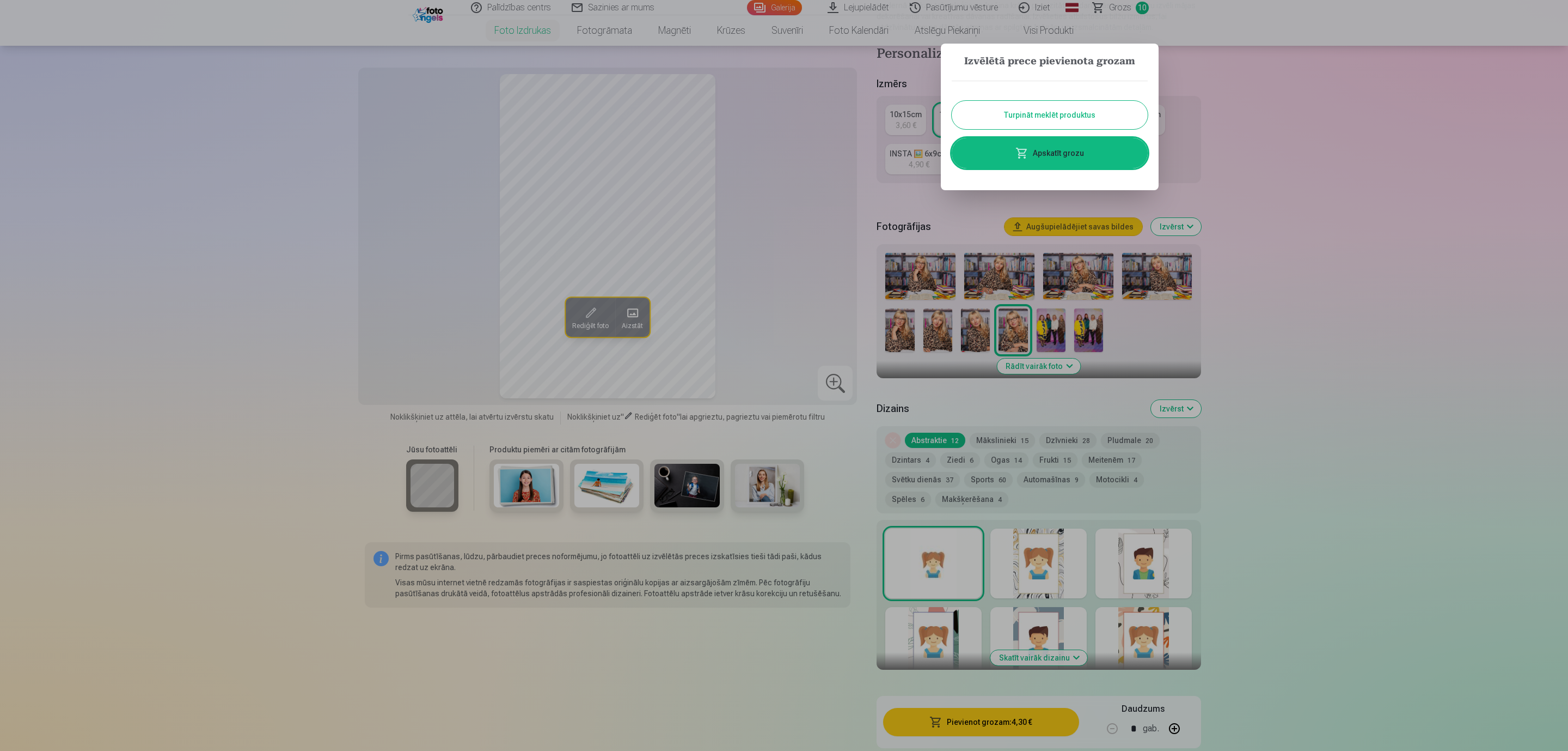
click at [1097, 112] on button "Turpināt meklēt produktus" at bounding box center [1049, 115] width 196 height 28
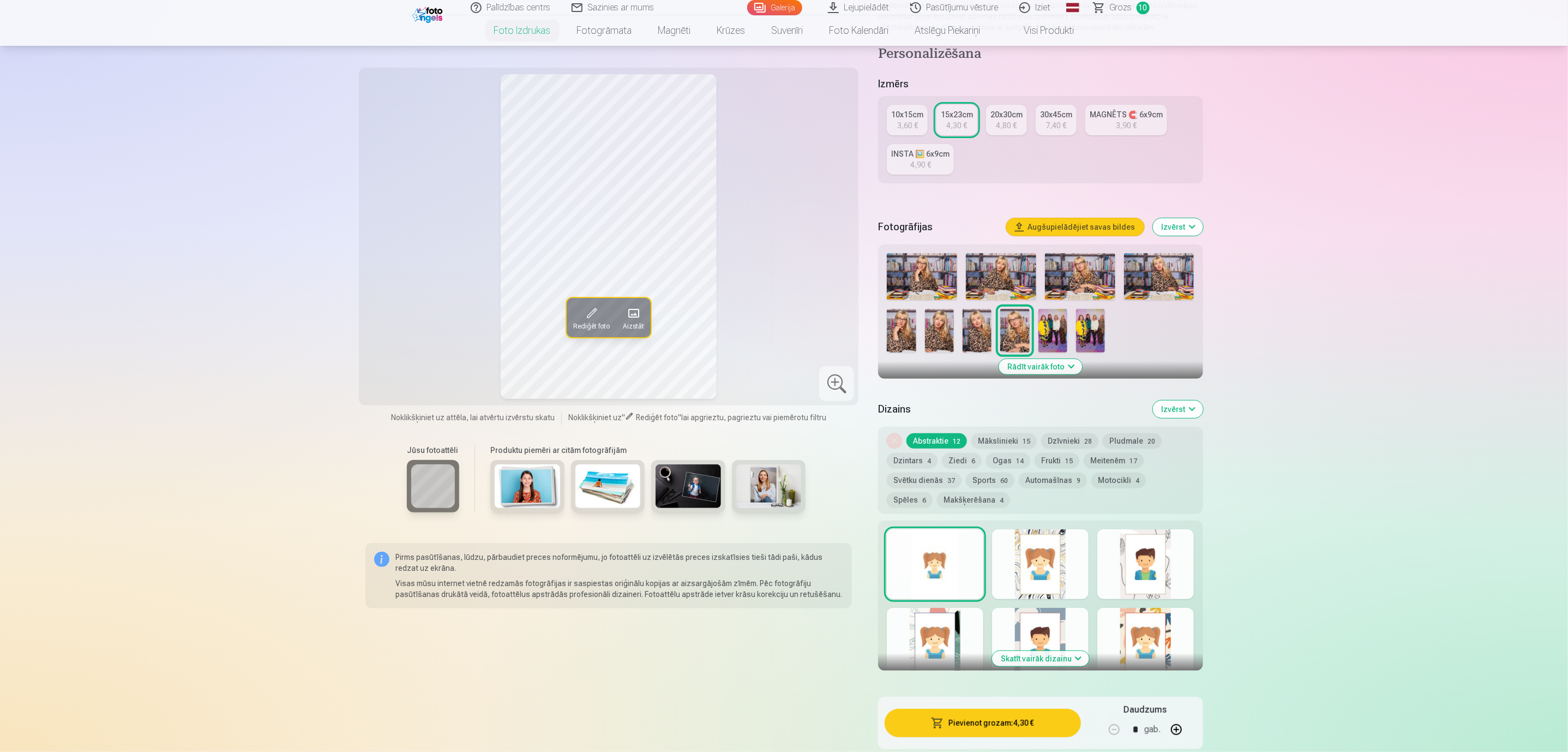
click at [1054, 323] on img at bounding box center [1052, 331] width 29 height 44
click at [1106, 324] on div at bounding box center [1040, 303] width 316 height 108
click at [1055, 327] on img at bounding box center [1052, 331] width 29 height 44
click at [903, 112] on div "10x15cm" at bounding box center [907, 114] width 32 height 11
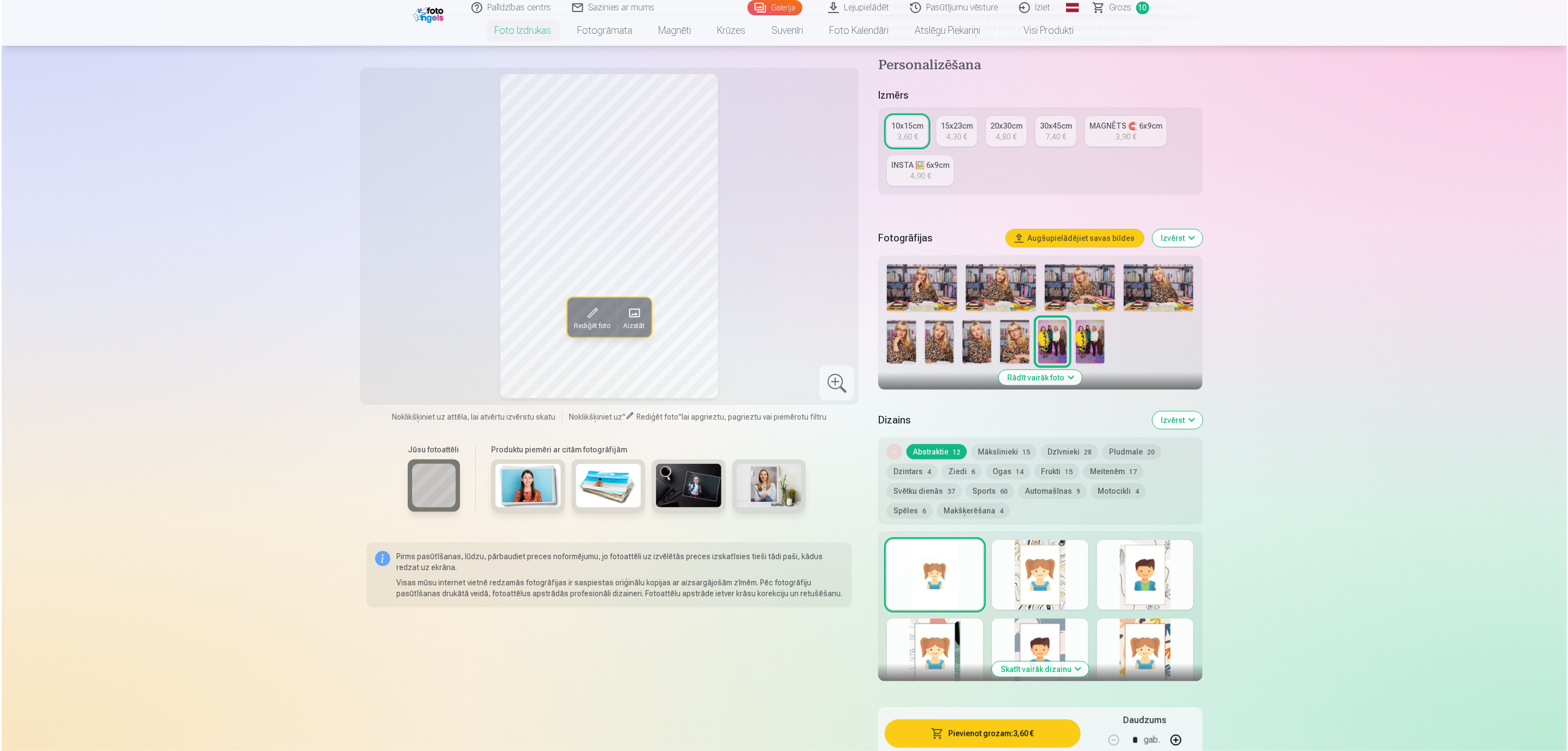
scroll to position [164, 0]
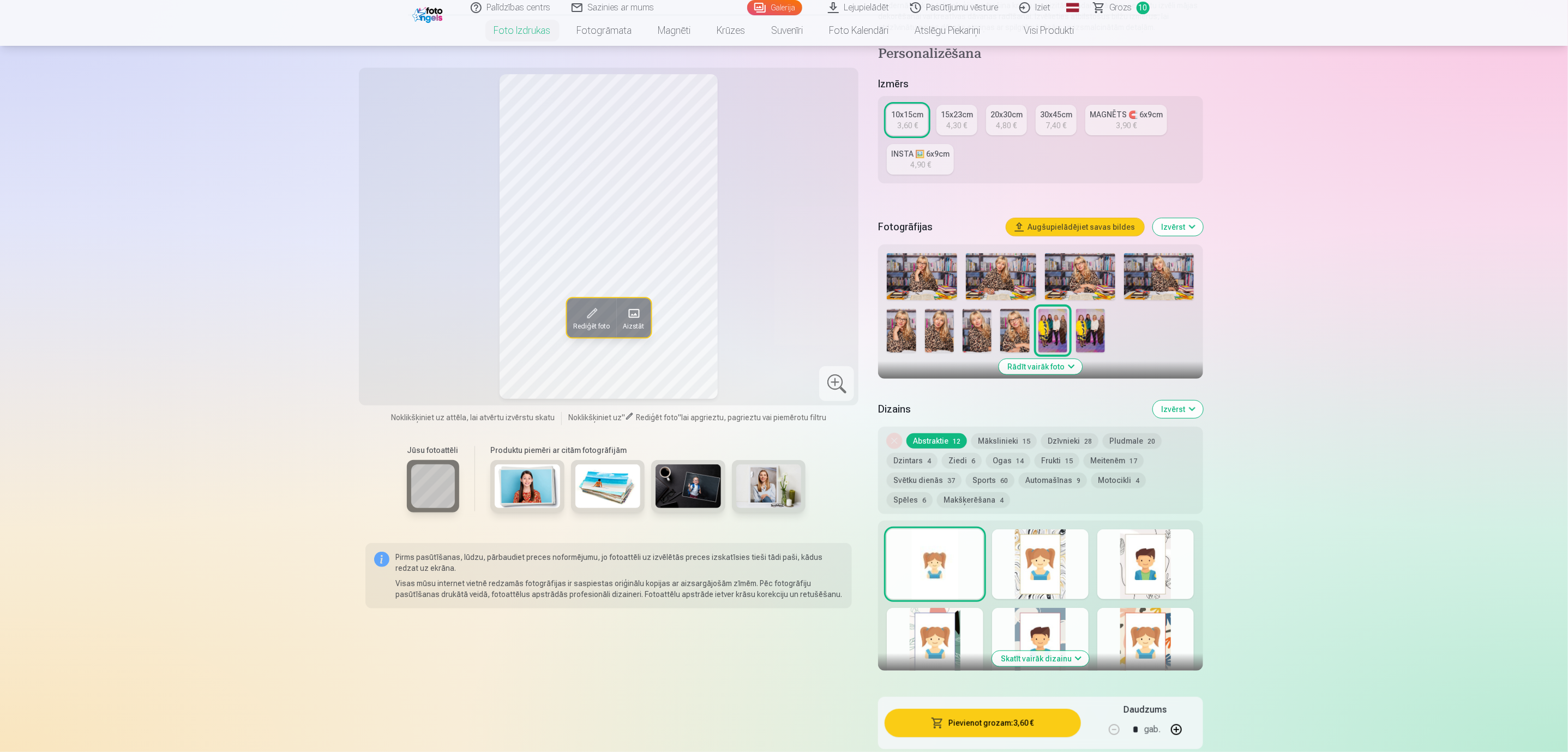
click at [583, 315] on span at bounding box center [591, 313] width 18 height 18
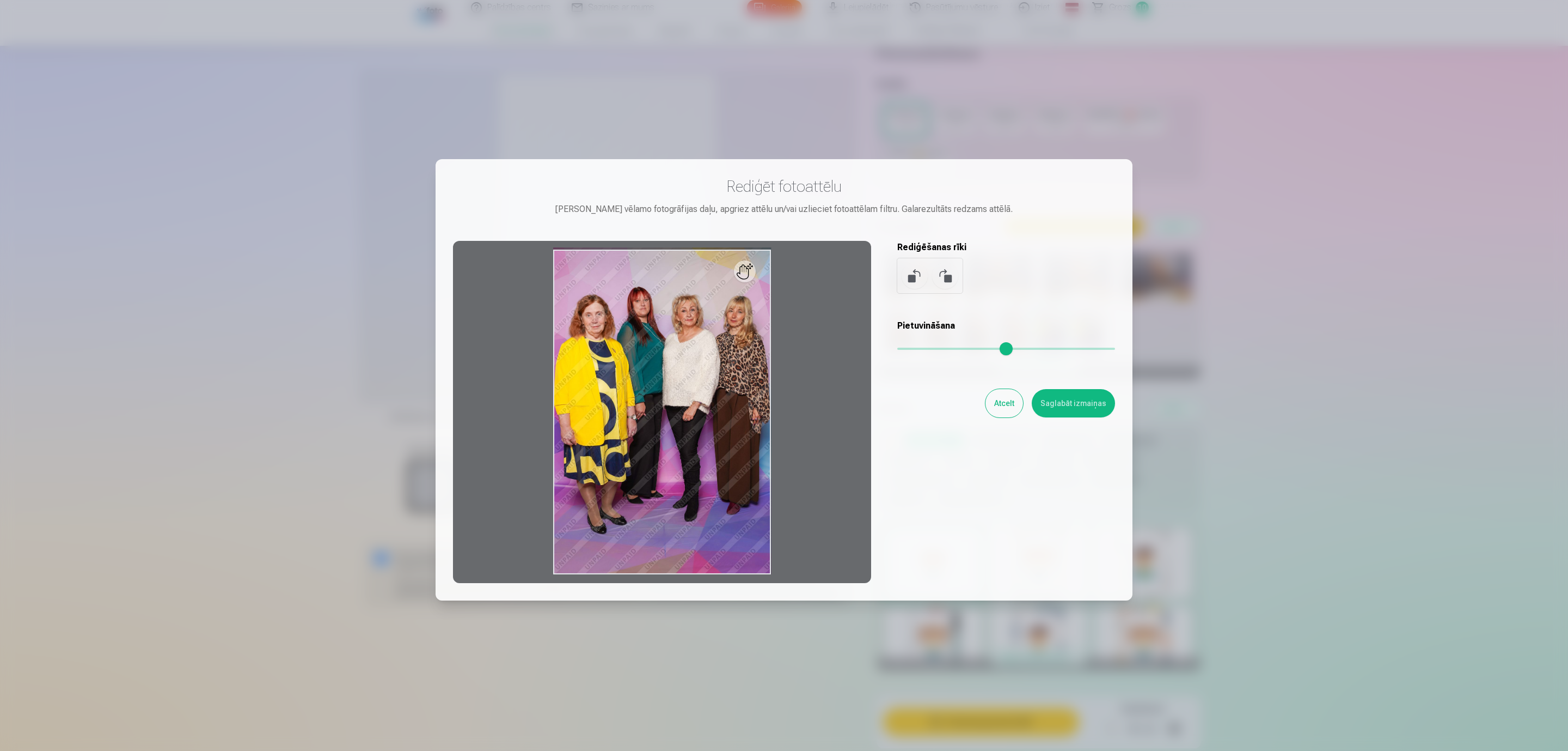
drag, startPoint x: 904, startPoint y: 345, endPoint x: 887, endPoint y: 346, distance: 17.0
click at [897, 348] on input "range" at bounding box center [1006, 348] width 218 height 2
drag, startPoint x: 722, startPoint y: 363, endPoint x: 696, endPoint y: 365, distance: 26.1
click at [696, 365] on div at bounding box center [662, 411] width 418 height 342
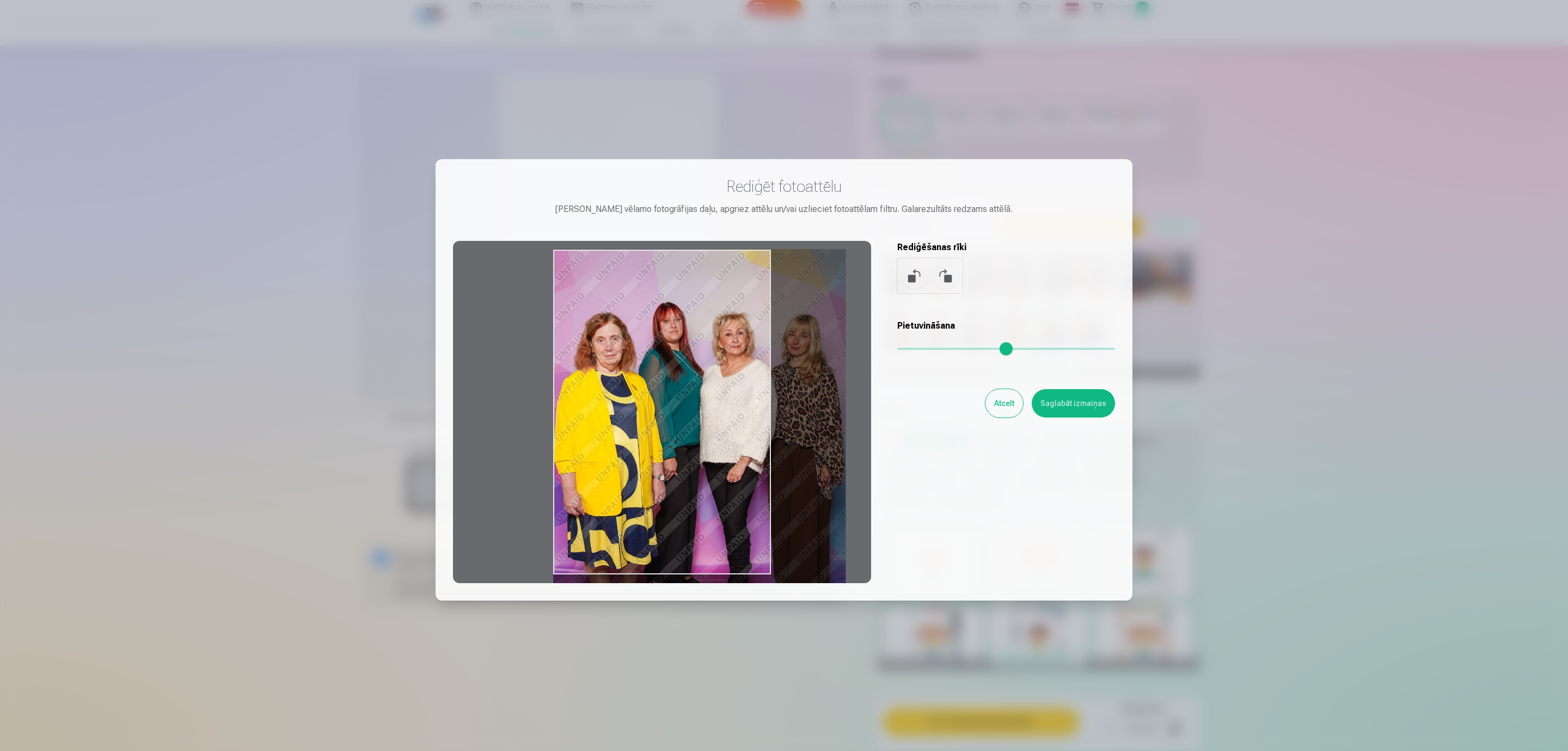
type input "*"
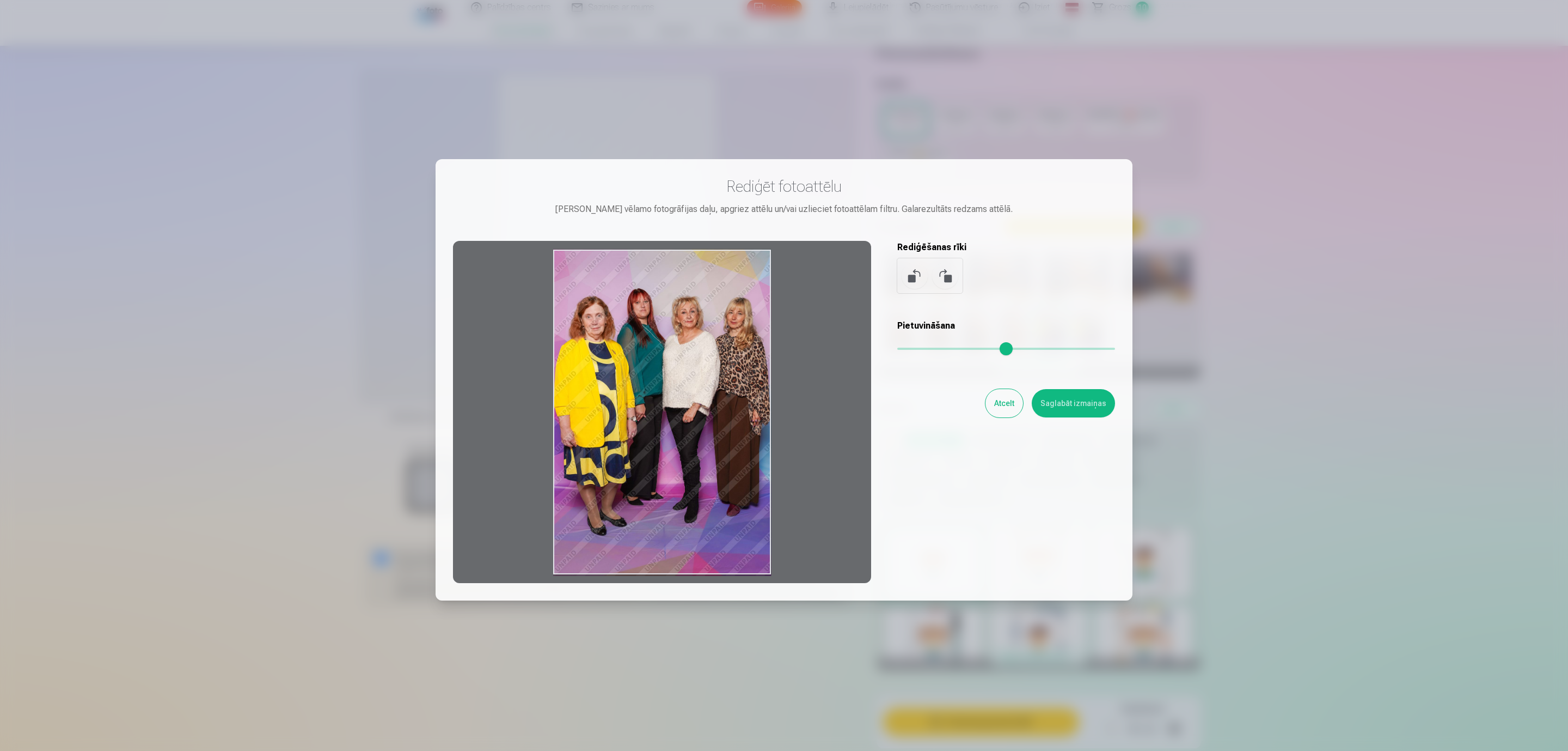
drag, startPoint x: 906, startPoint y: 350, endPoint x: 894, endPoint y: 345, distance: 13.0
click at [897, 348] on input "range" at bounding box center [1006, 348] width 218 height 2
click at [1013, 404] on button "Atcelt" at bounding box center [1004, 403] width 38 height 28
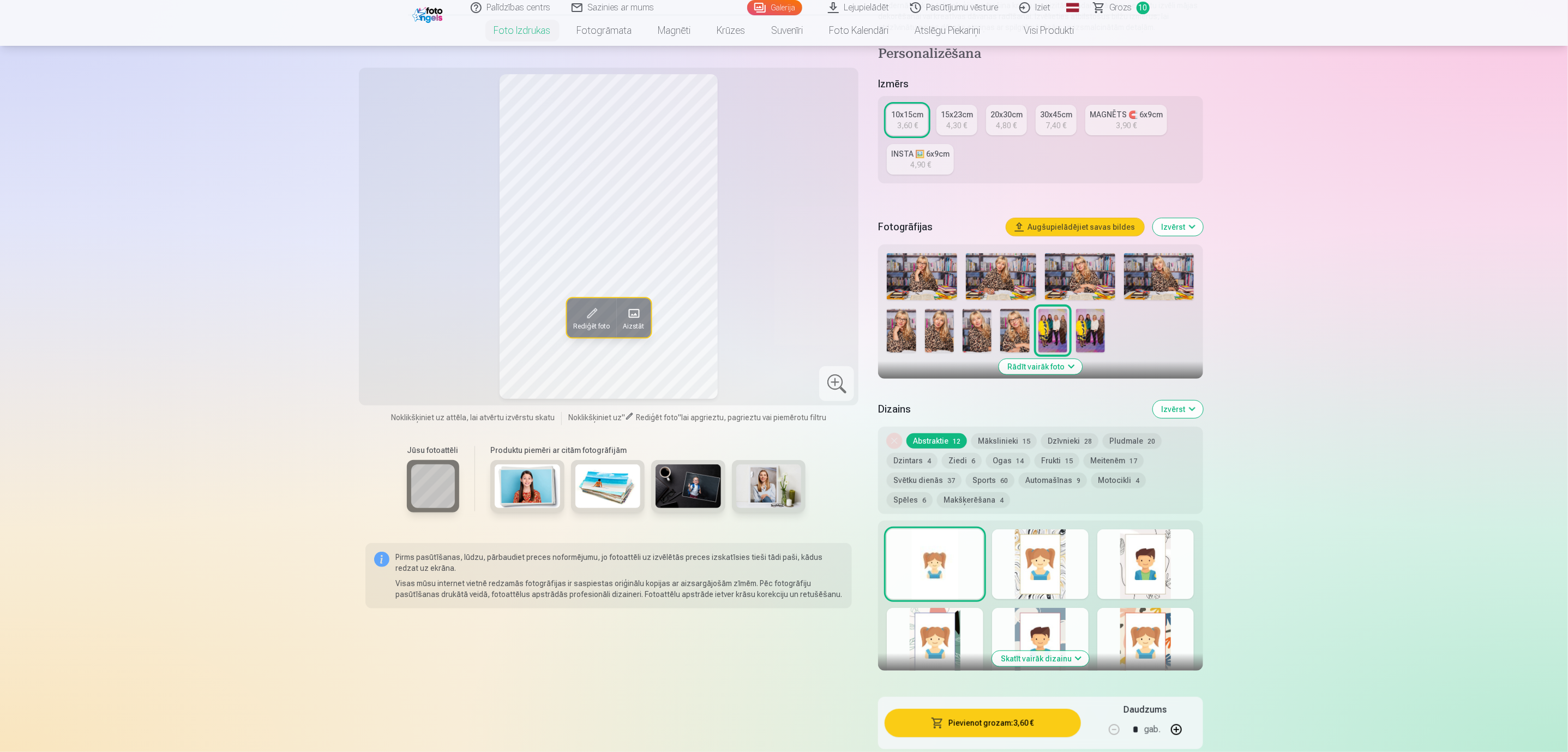
click at [960, 641] on button "Pievienot grozam : 3,60 €" at bounding box center [982, 723] width 196 height 28
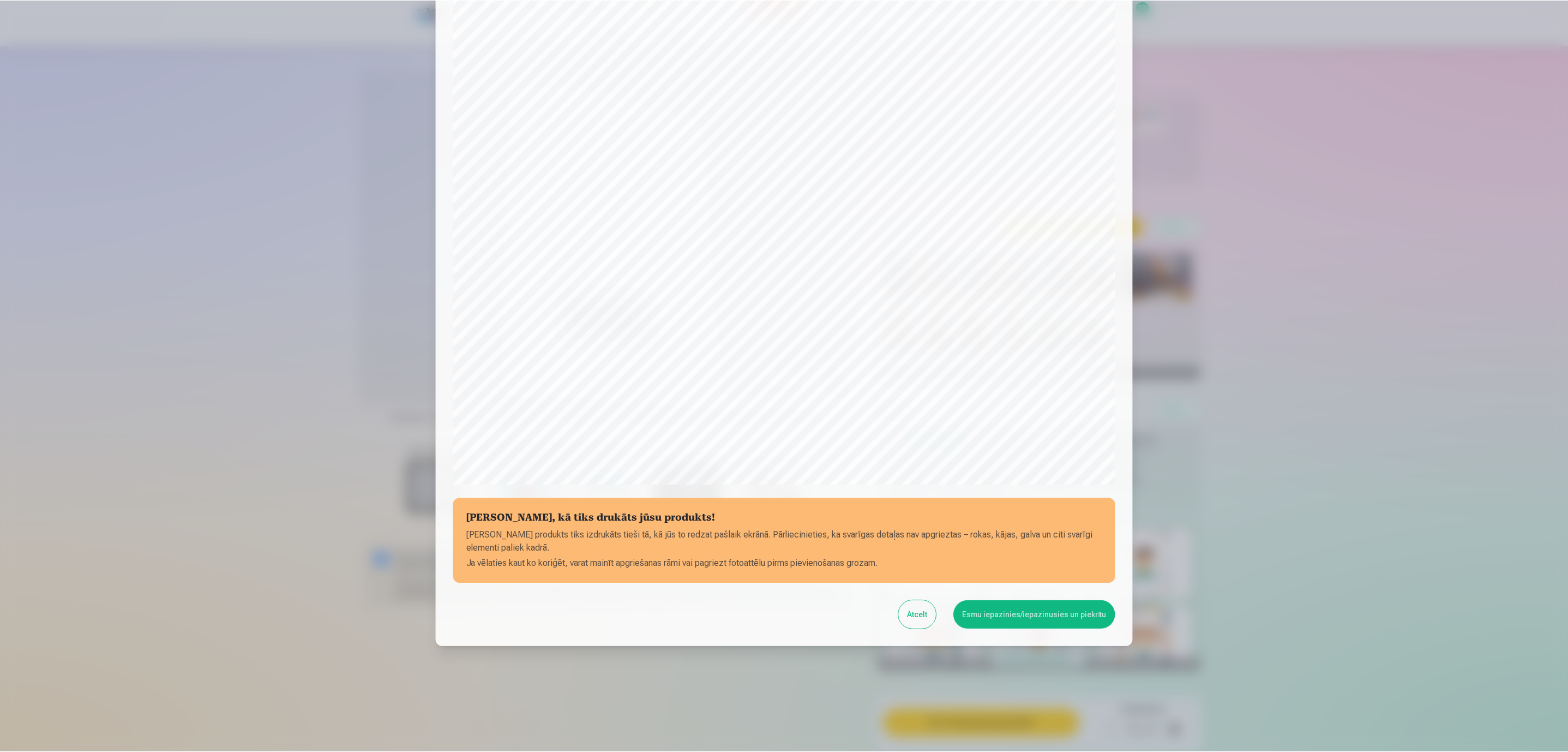
scroll to position [74, 0]
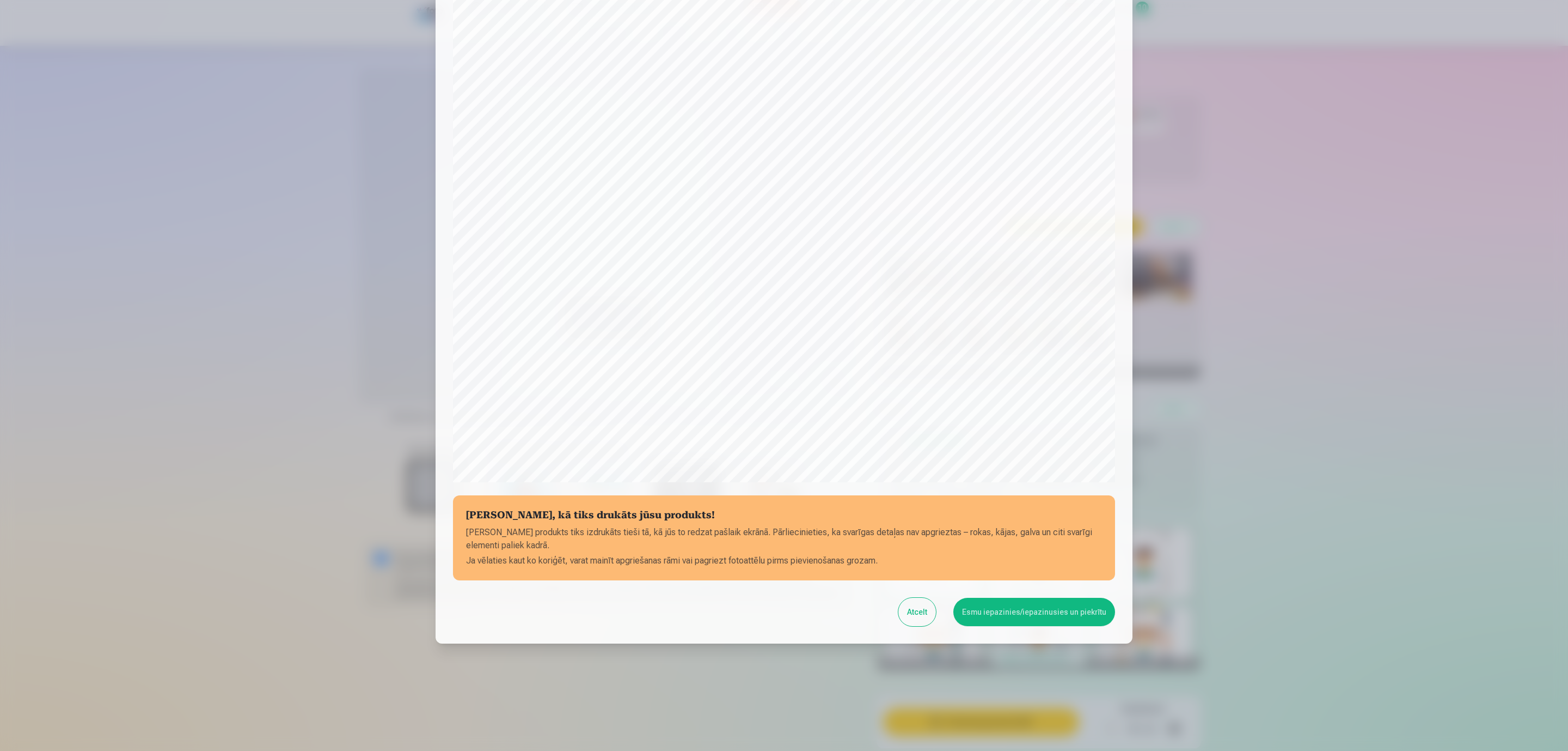
click at [1054, 615] on button "Esmu iepazinies/iepazinusies un piekrītu" at bounding box center [1034, 612] width 162 height 28
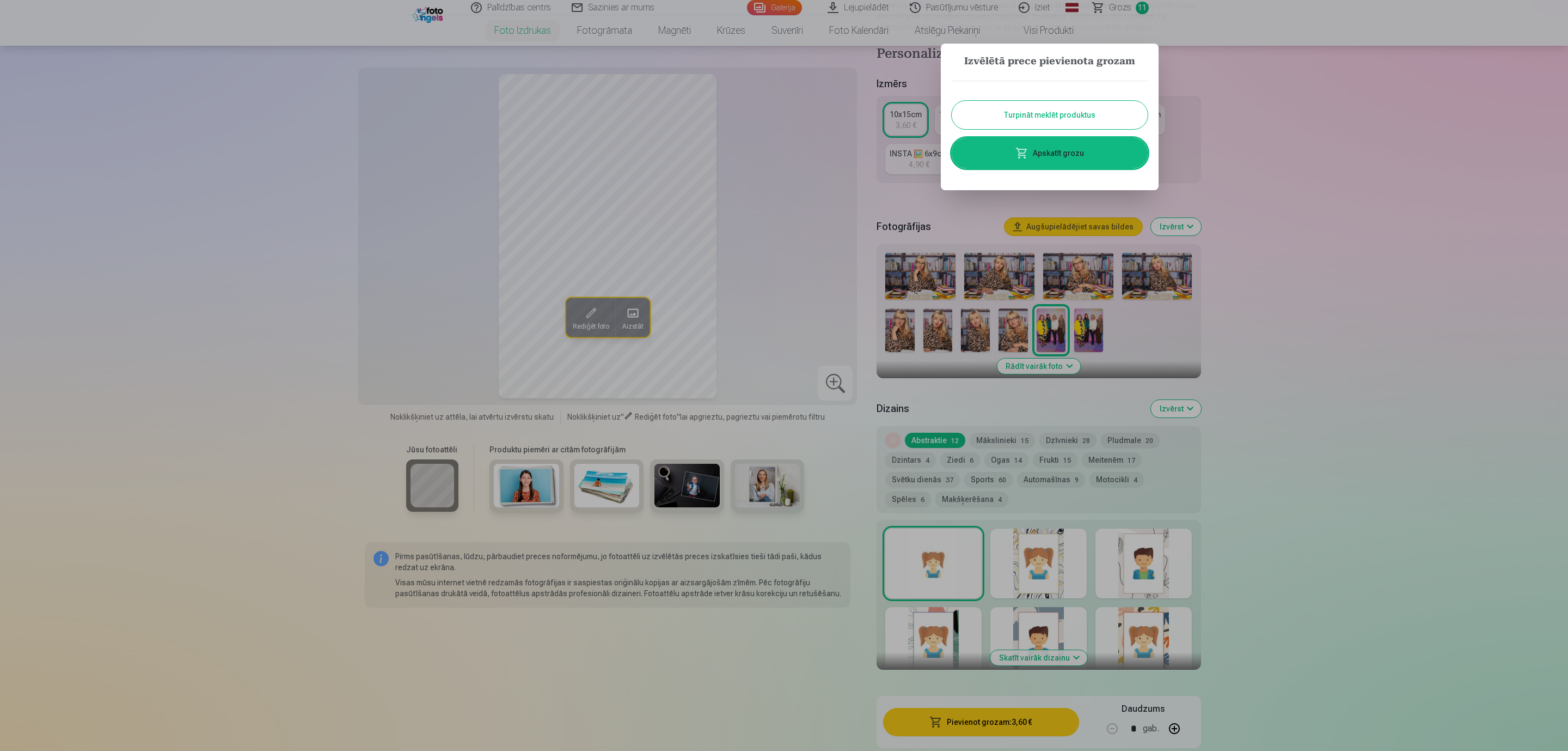
click at [1098, 117] on button "Turpināt meklēt produktus" at bounding box center [1049, 115] width 196 height 28
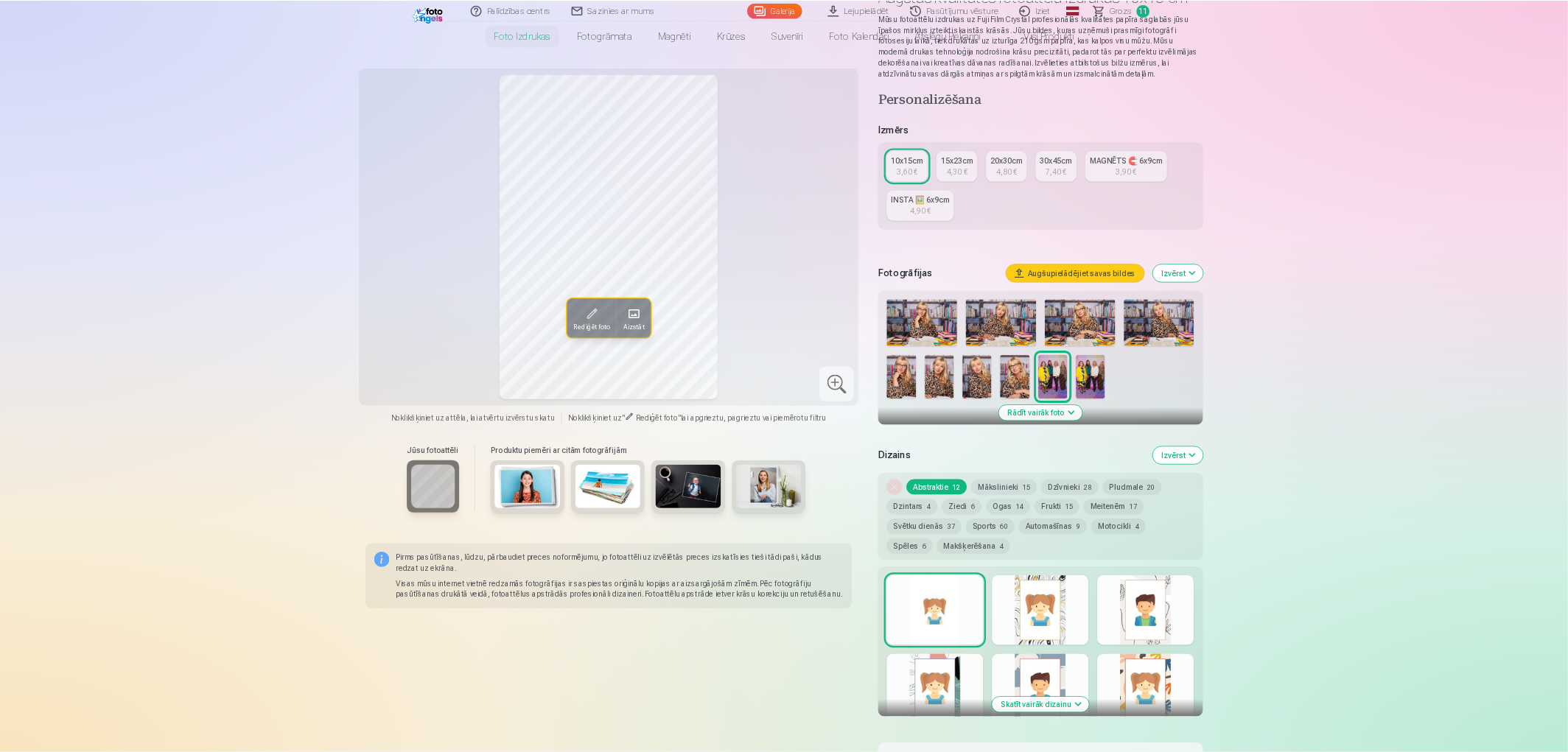
scroll to position [0, 0]
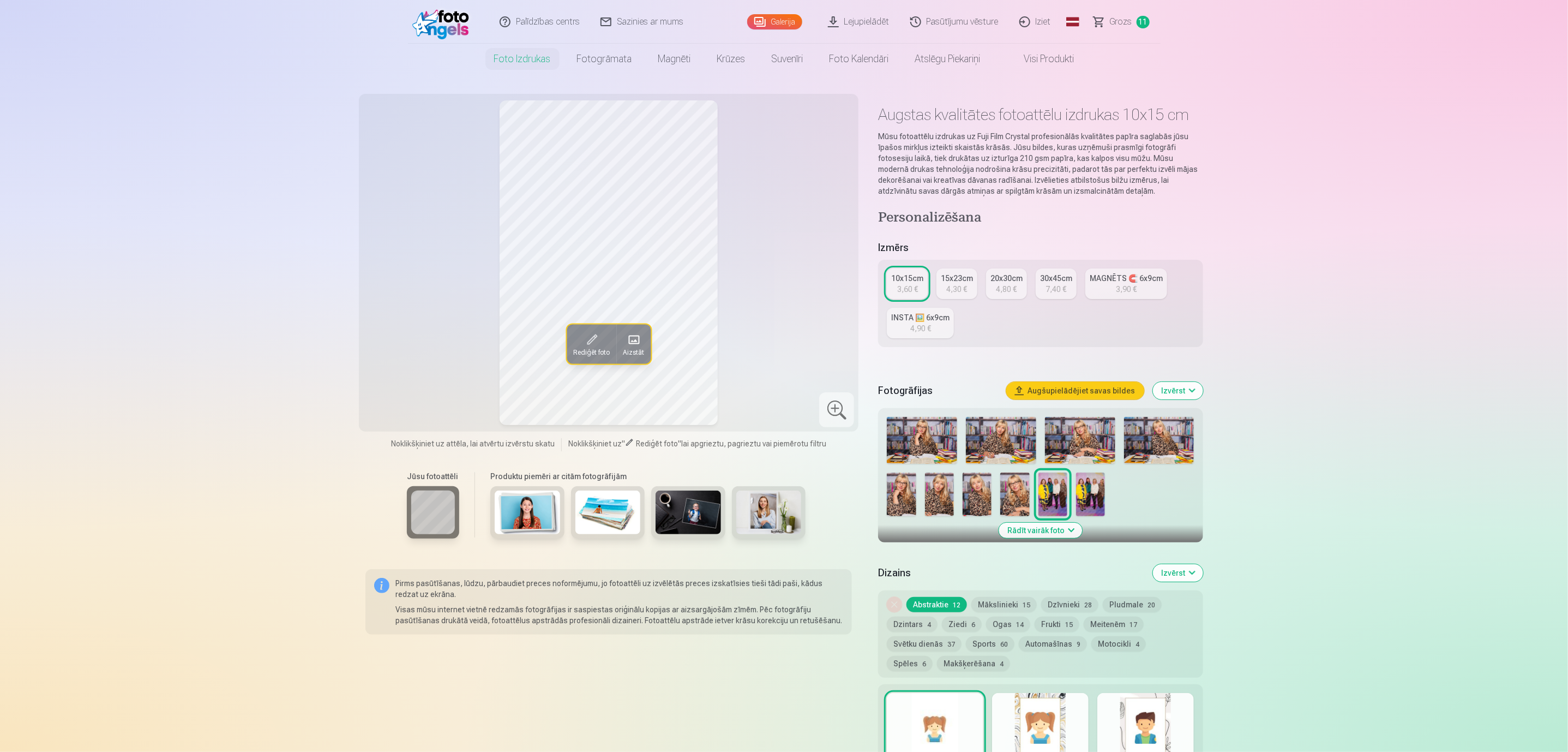
click at [1131, 18] on span "Grozs" at bounding box center [1121, 22] width 23 height 13
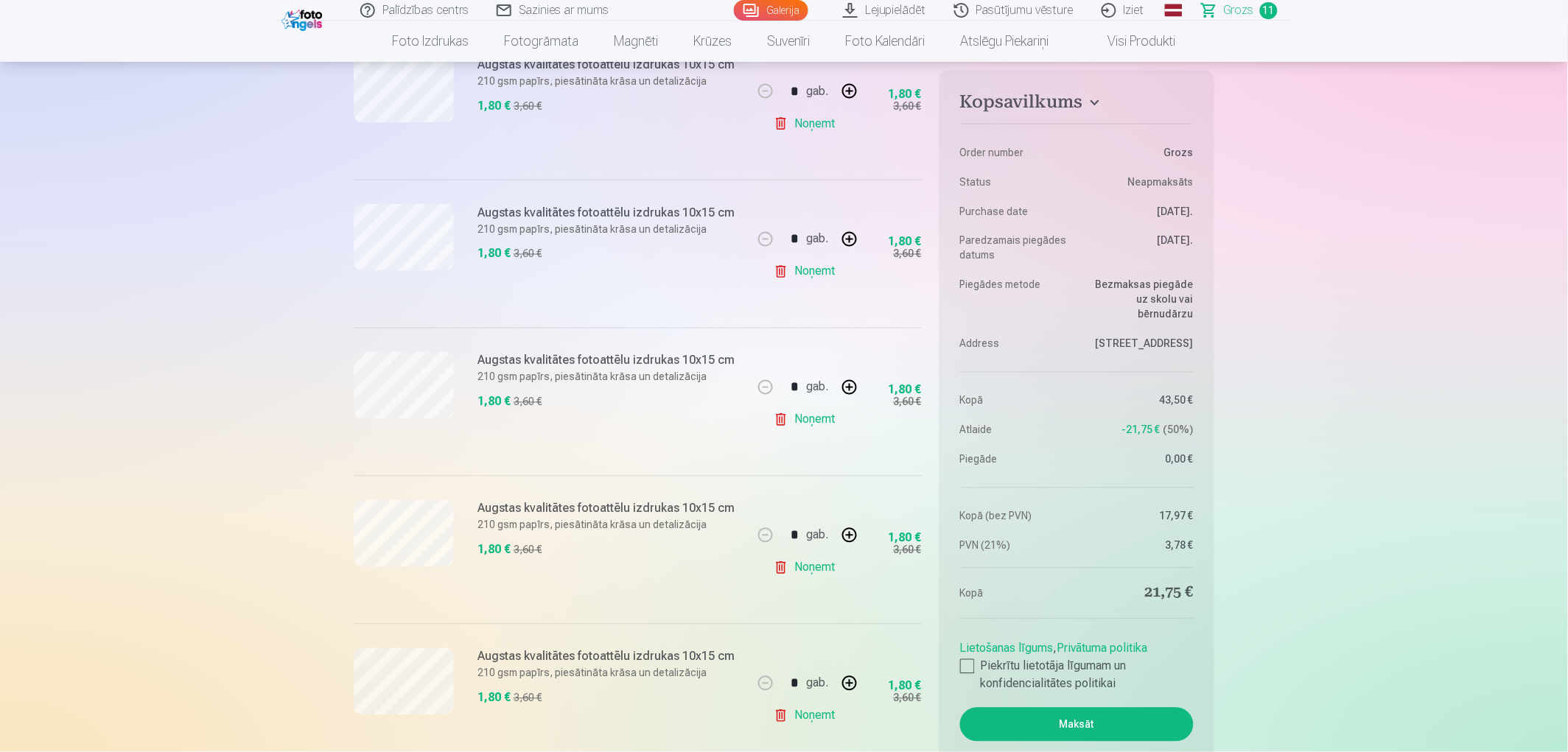
scroll to position [635, 0]
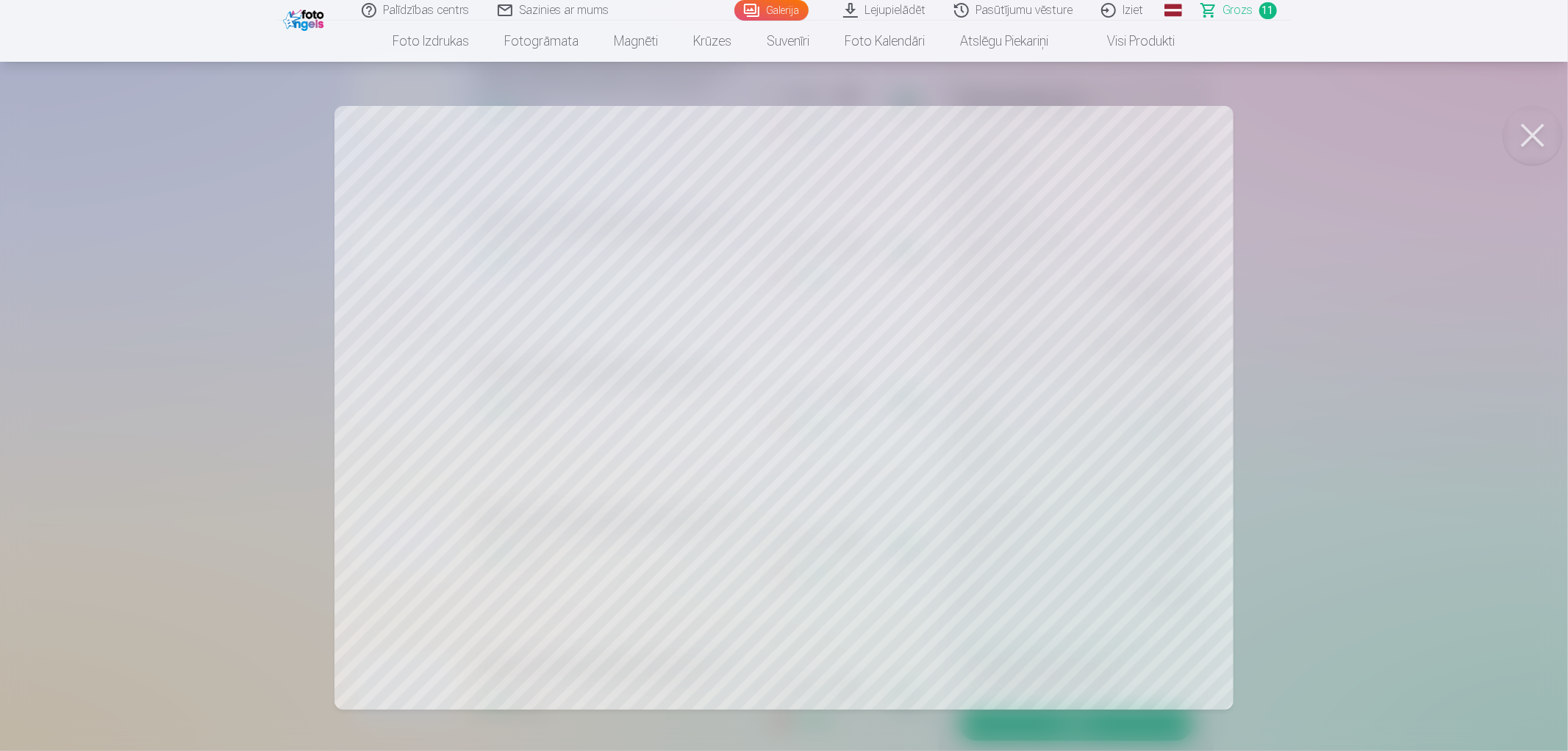
click at [1535, 135] on button at bounding box center [1533, 136] width 59 height 59
click at [1535, 120] on button at bounding box center [1533, 136] width 59 height 59
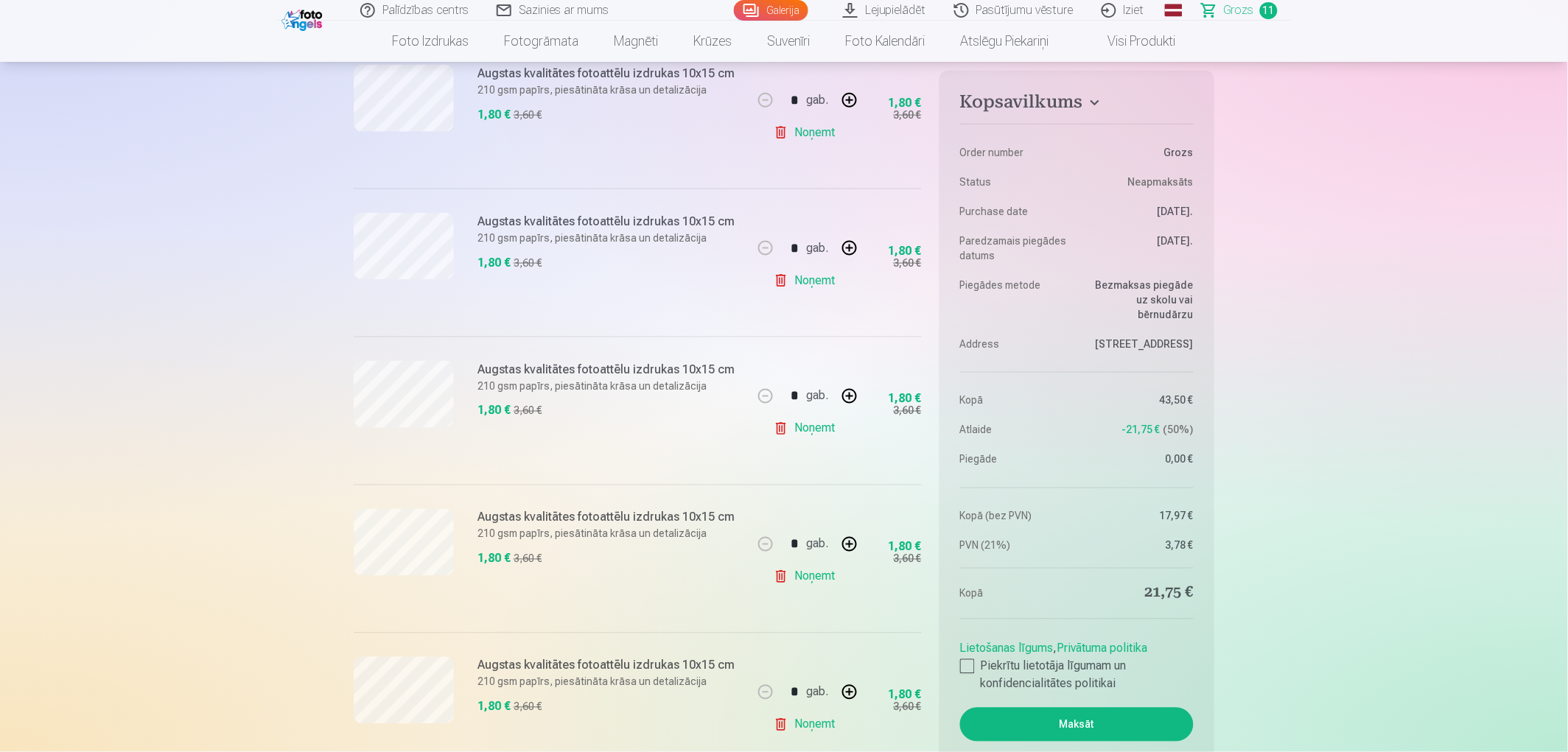
scroll to position [472, 0]
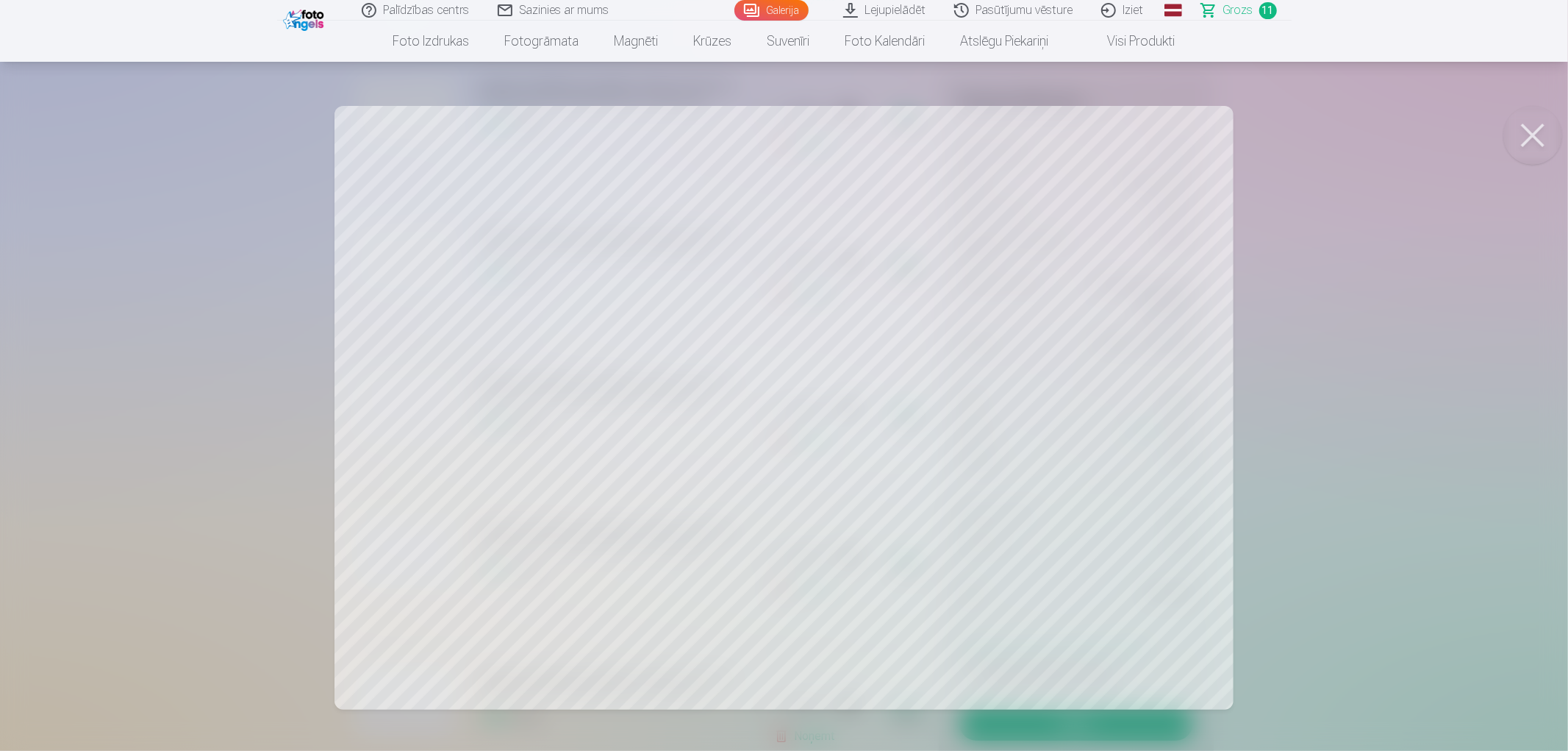
click at [1522, 133] on button at bounding box center [1533, 136] width 59 height 59
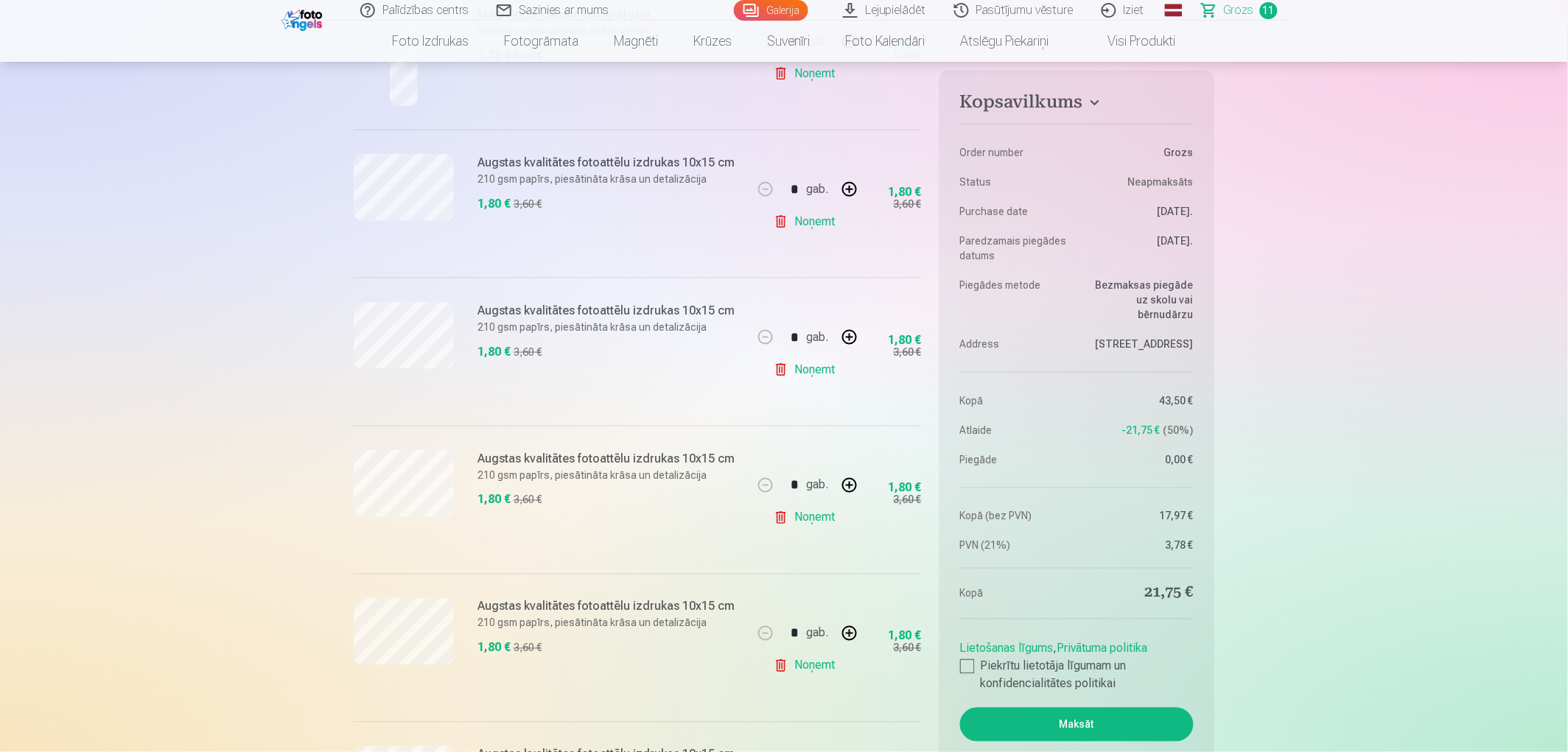
scroll to position [226, 0]
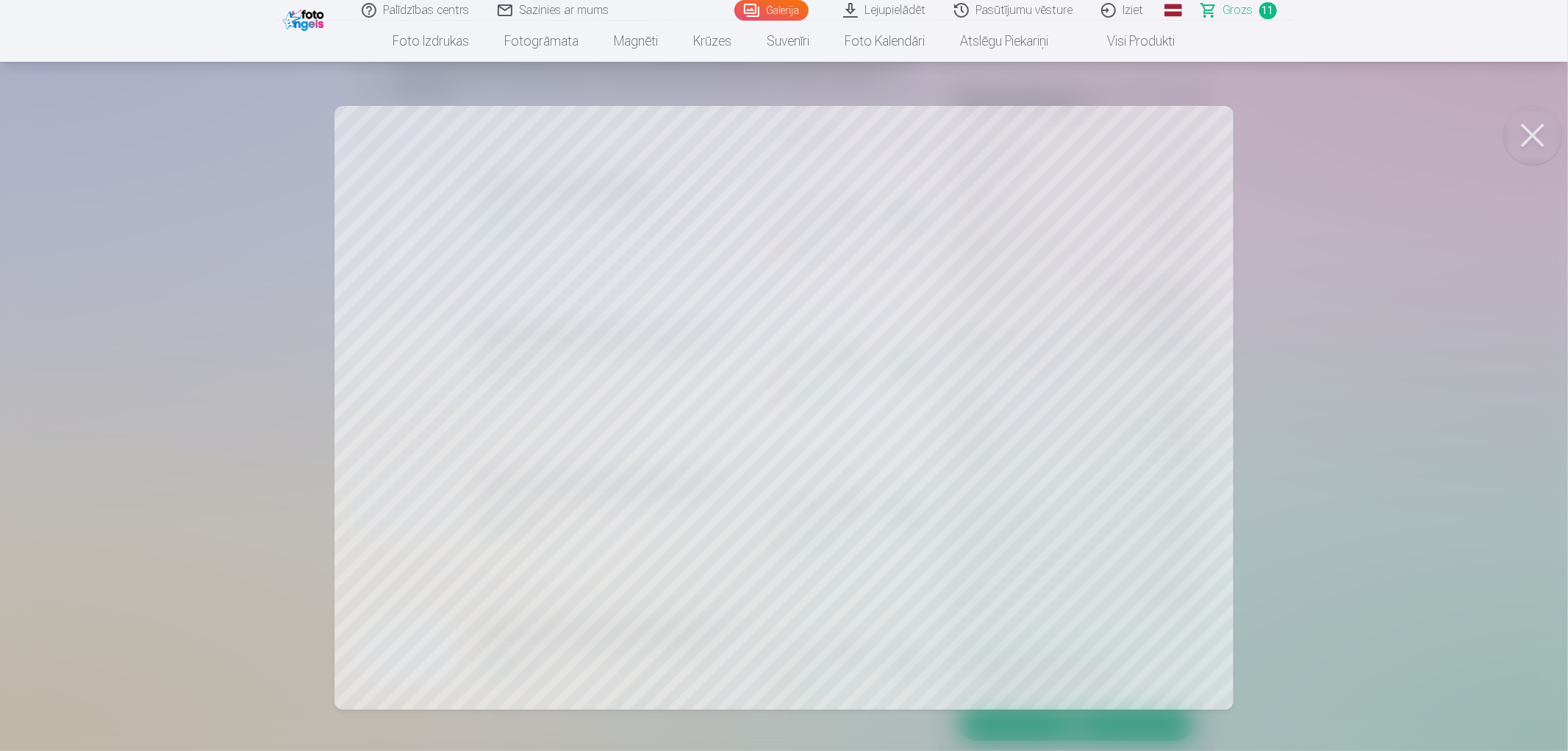
click at [1520, 133] on button at bounding box center [1533, 136] width 59 height 59
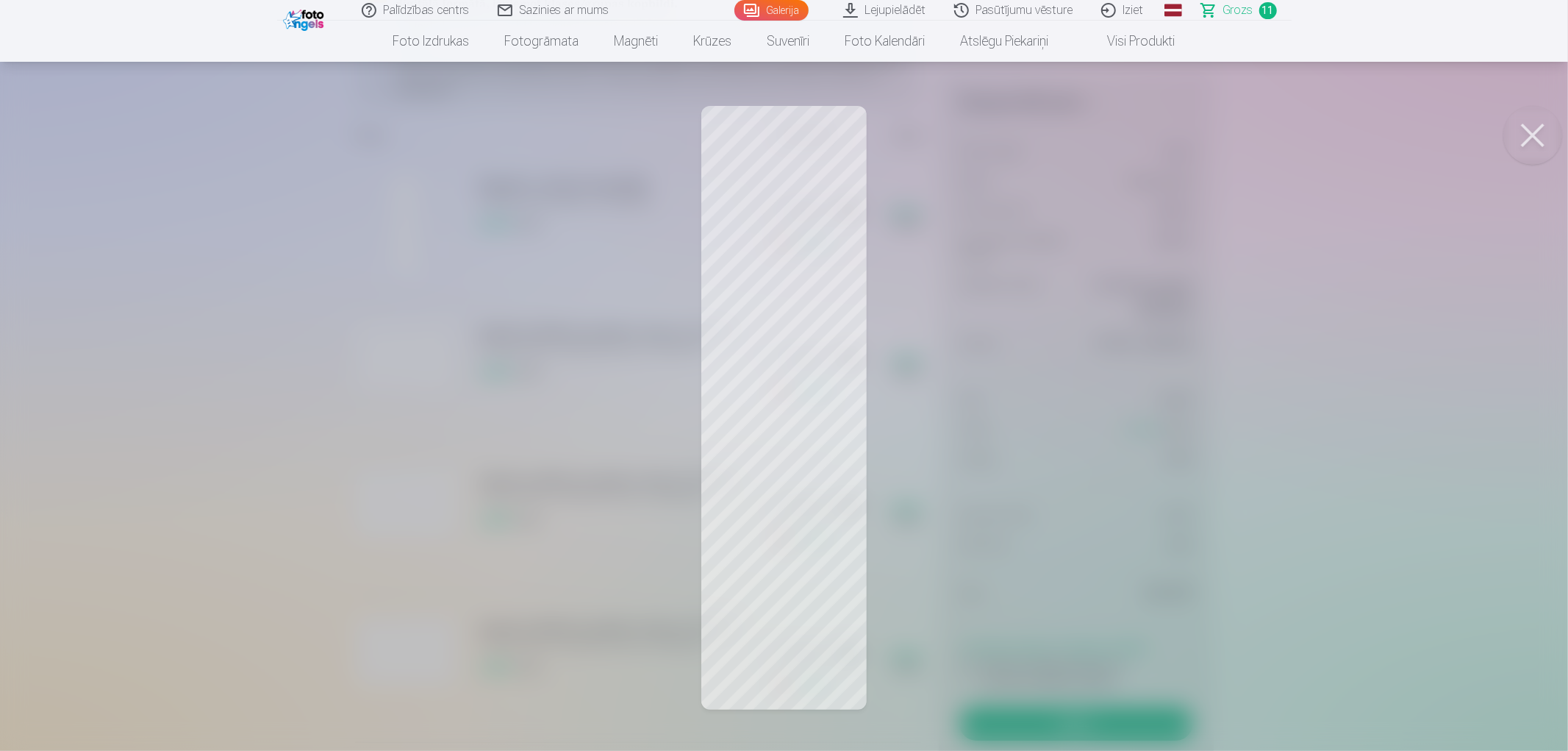
click at [1540, 141] on button at bounding box center [1533, 136] width 59 height 59
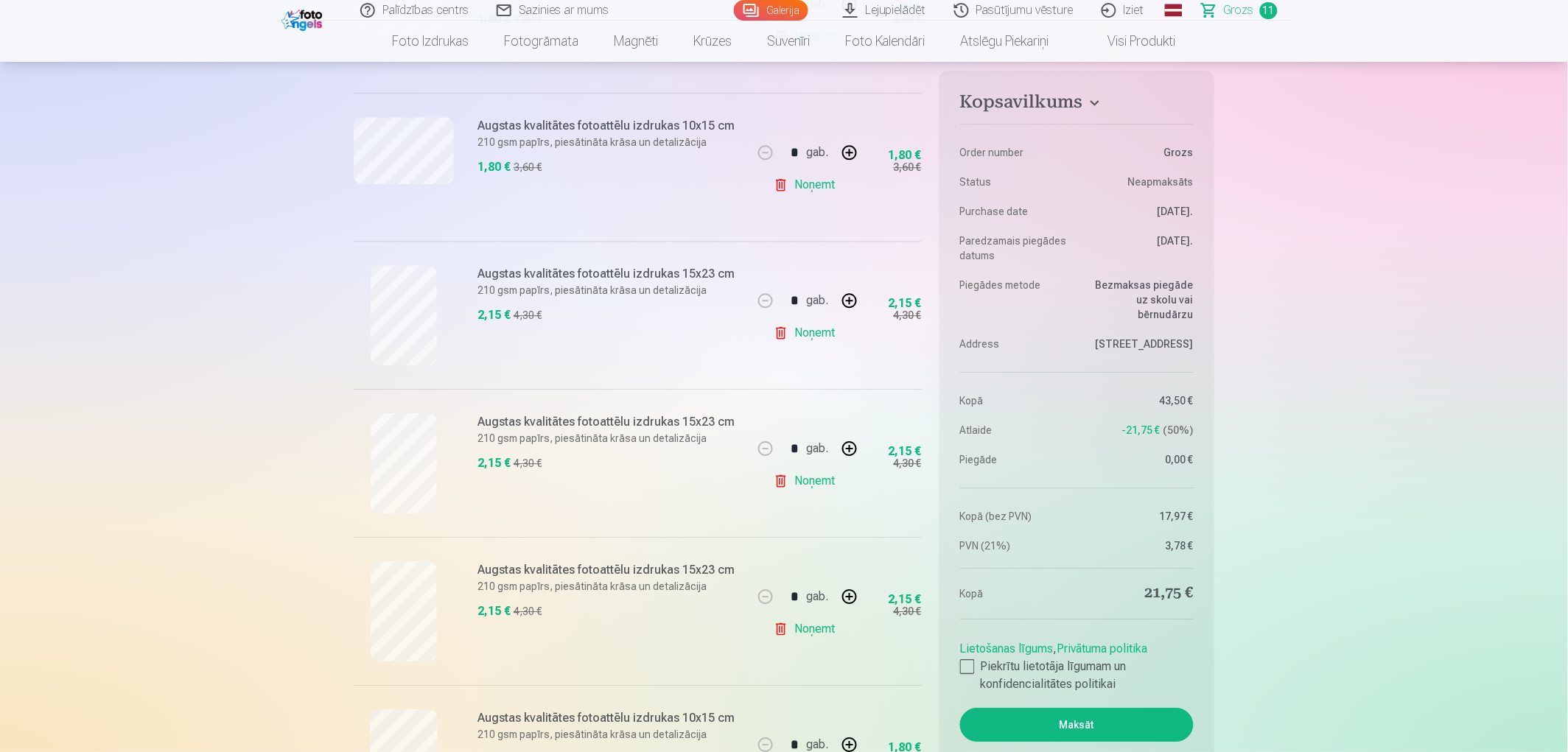
scroll to position [1208, 0]
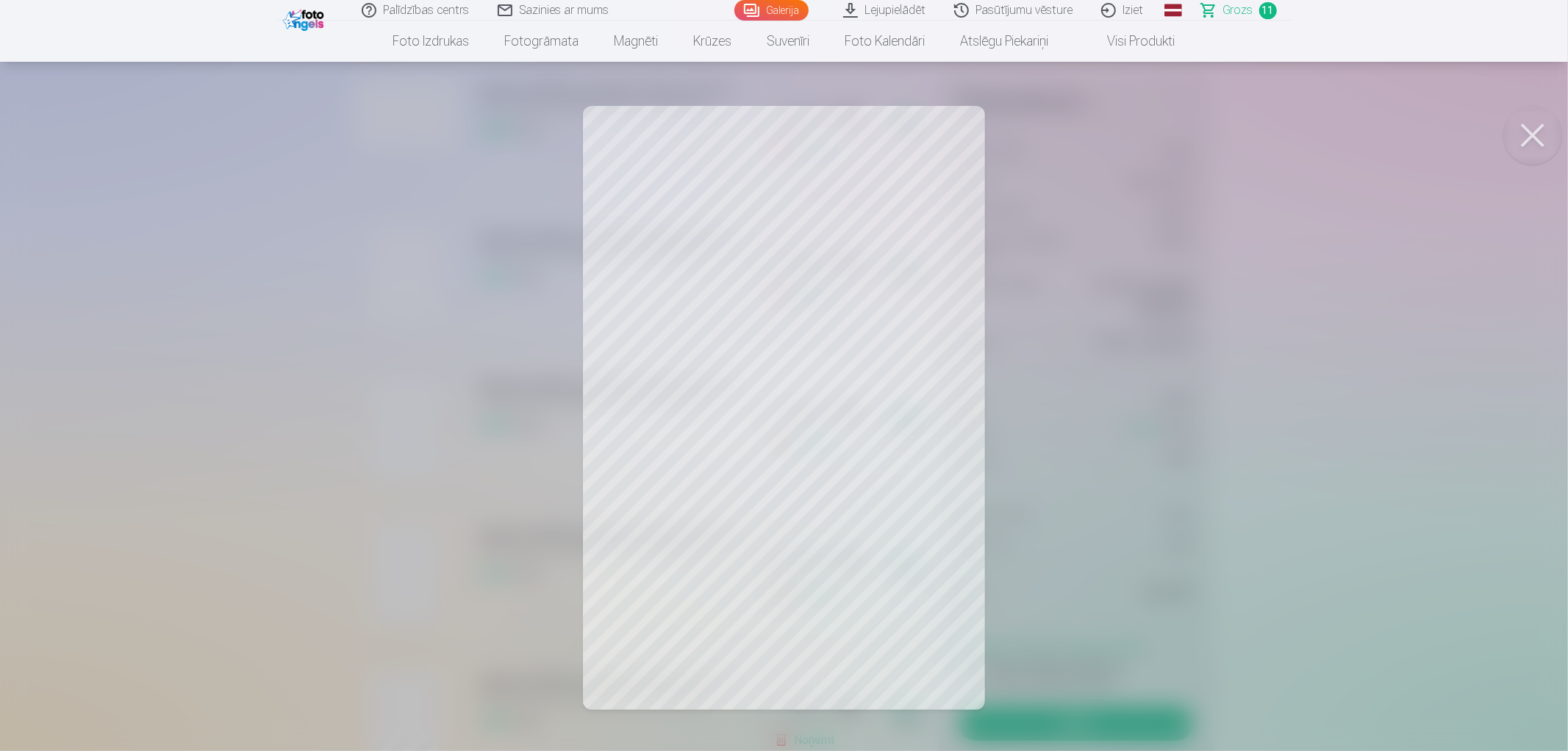
click at [1534, 133] on button at bounding box center [1533, 136] width 59 height 59
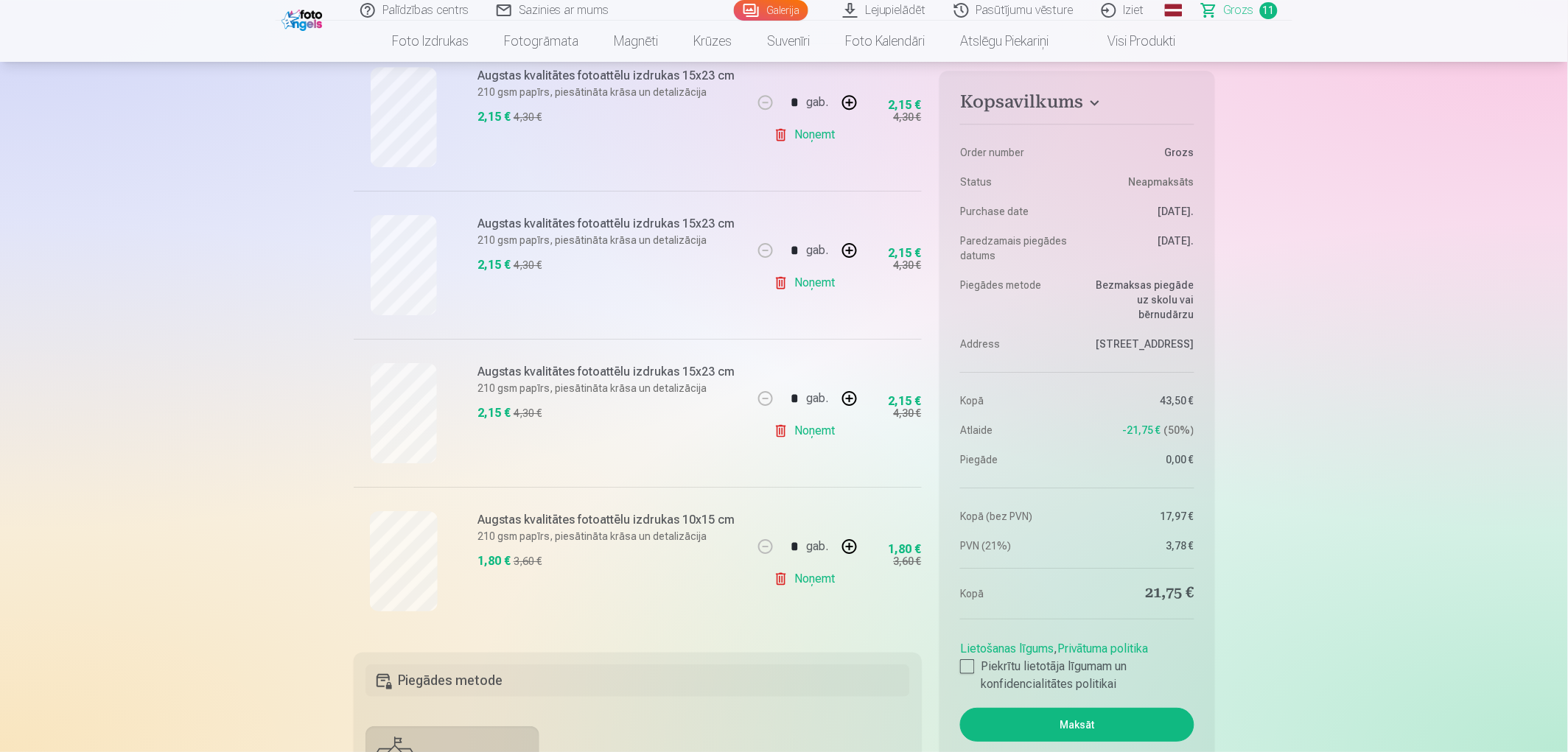
scroll to position [1372, 0]
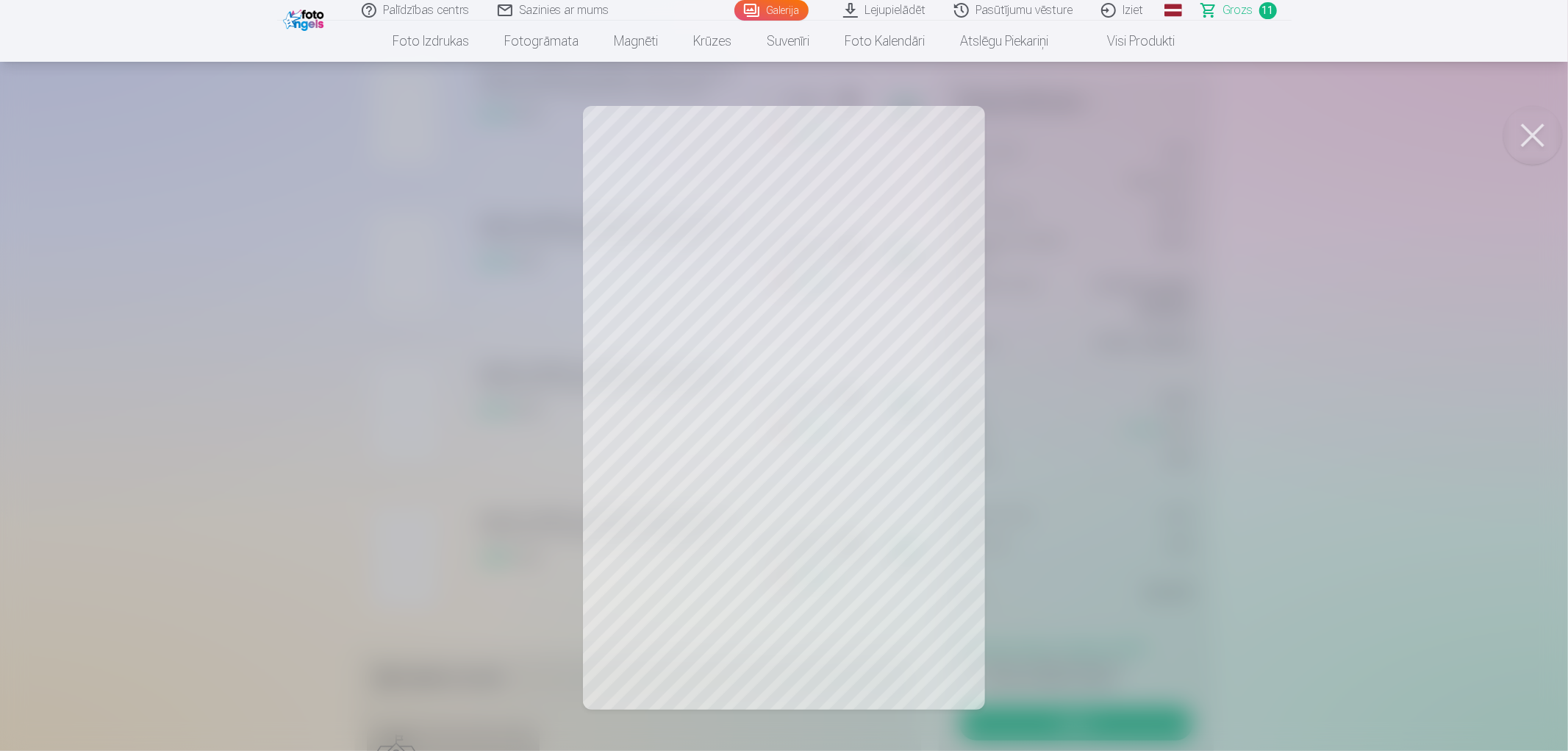
click at [1526, 126] on button at bounding box center [1533, 136] width 59 height 59
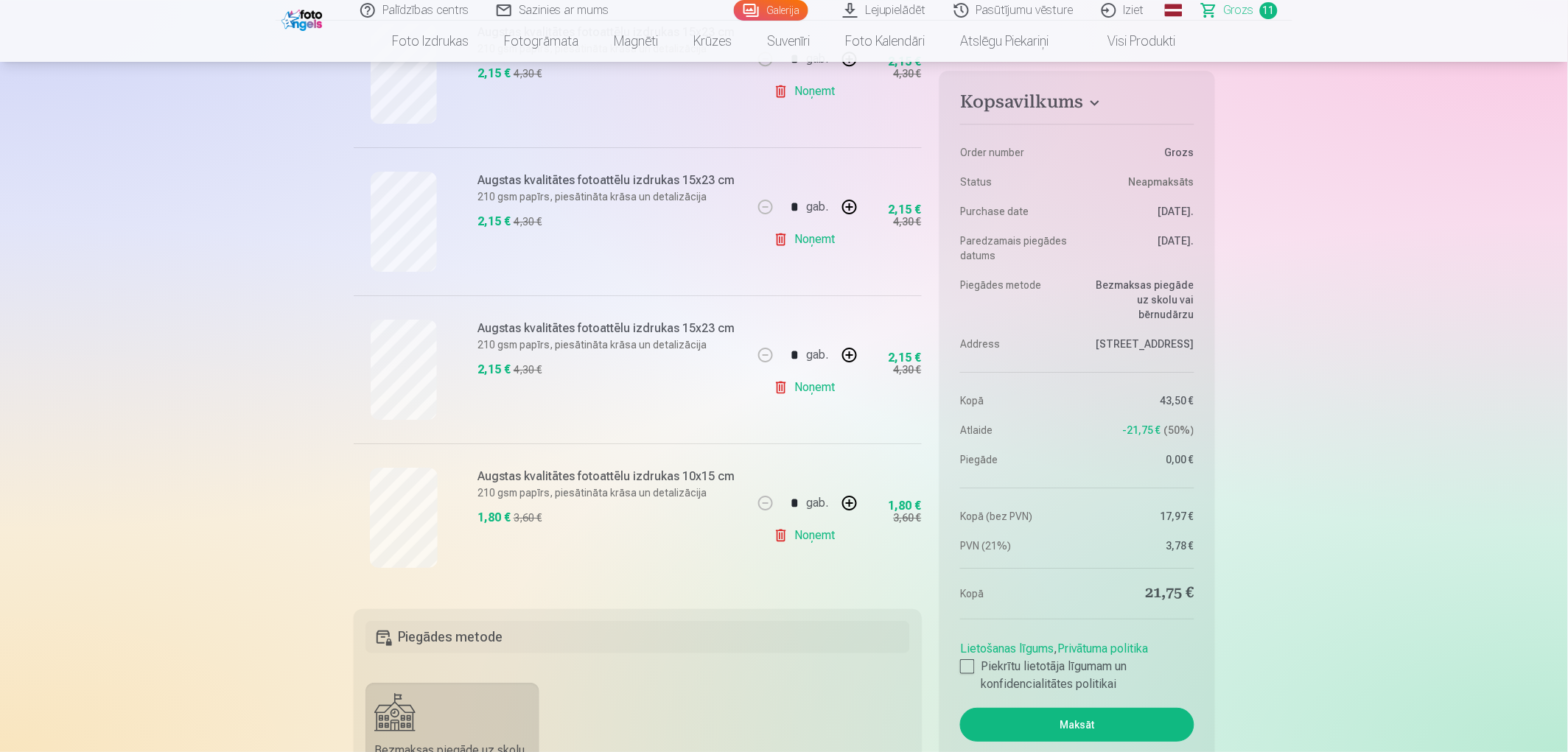
scroll to position [1453, 0]
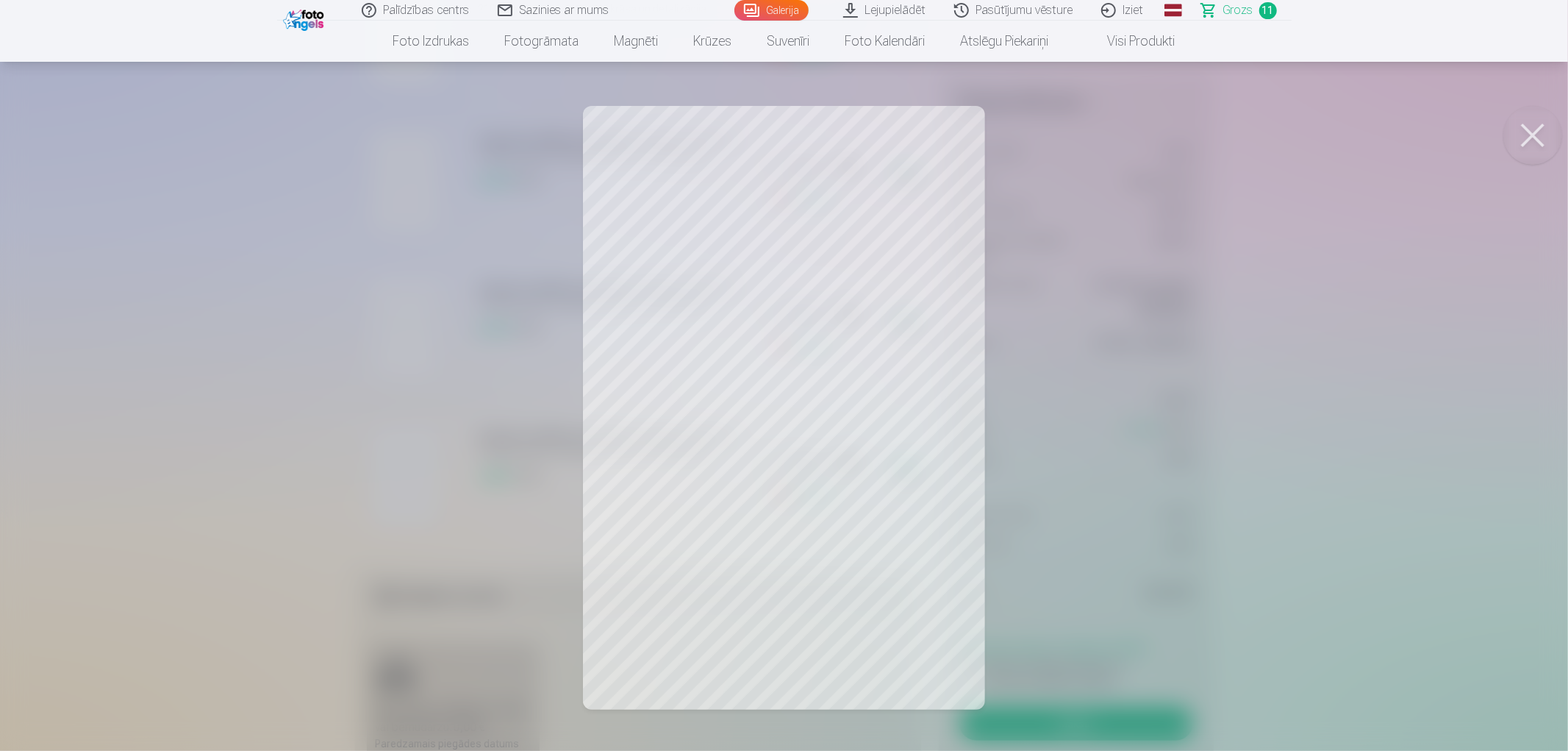
click at [1536, 133] on button at bounding box center [1533, 136] width 59 height 59
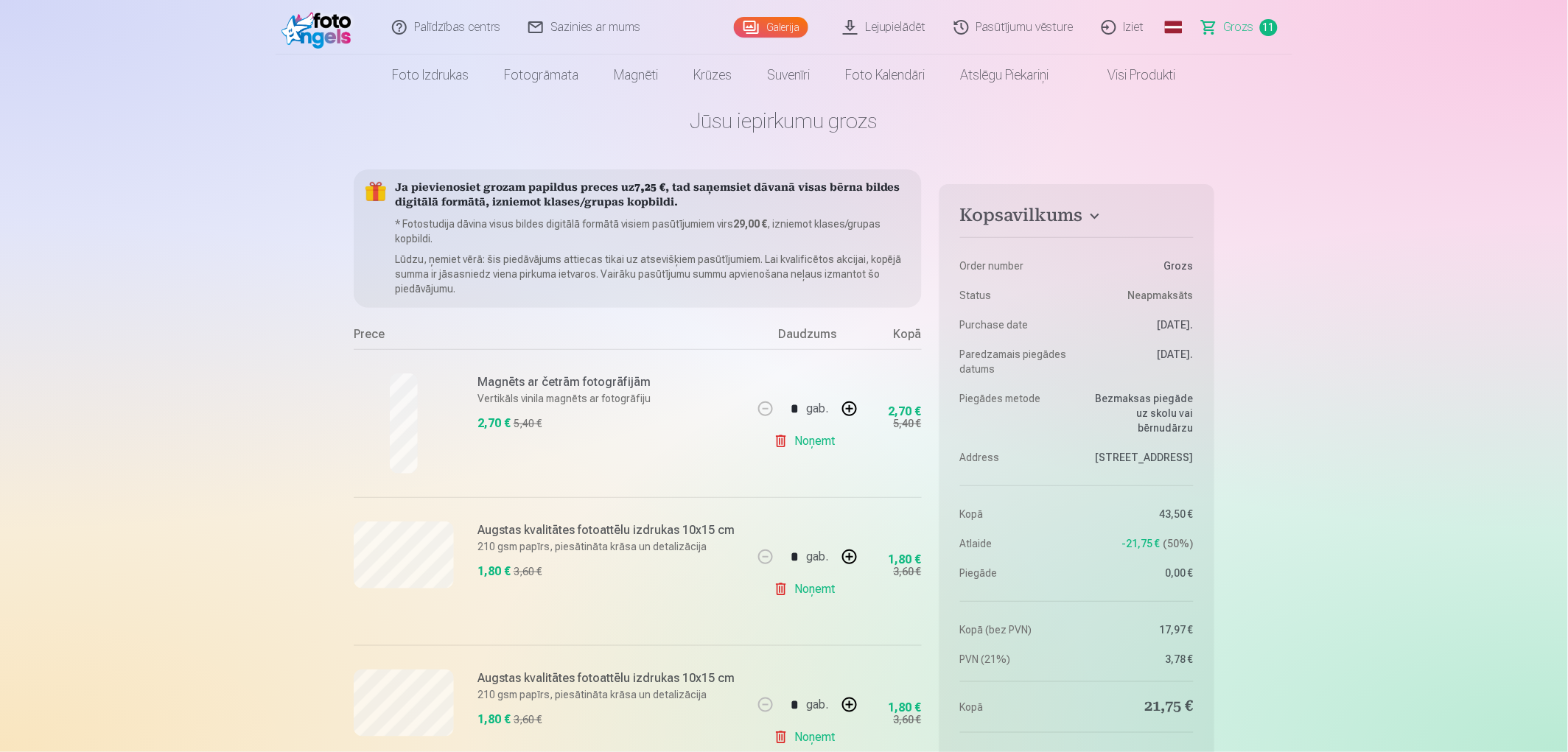
scroll to position [0, 0]
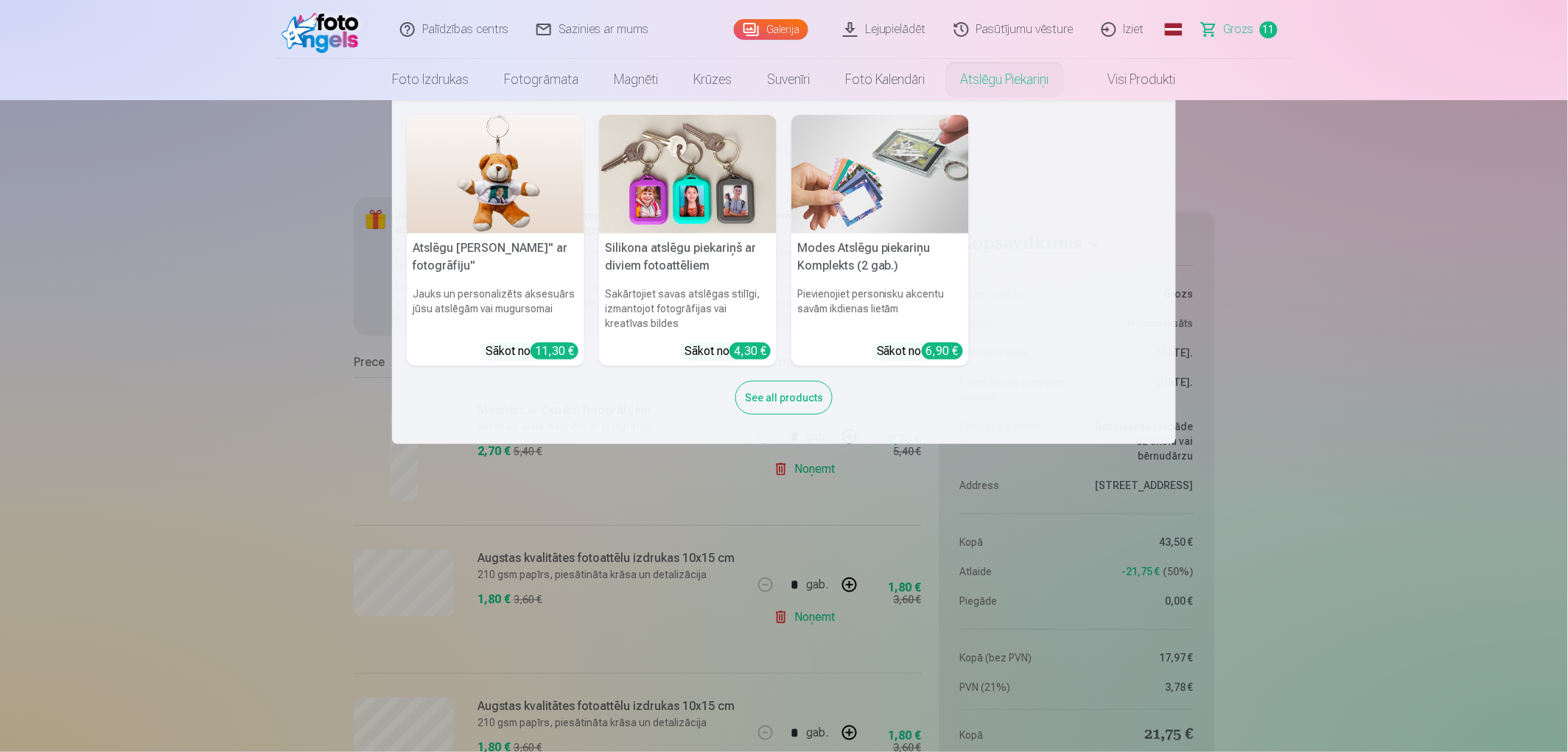
click at [993, 69] on link "Atslēgu piekariņi" at bounding box center [1004, 79] width 123 height 41
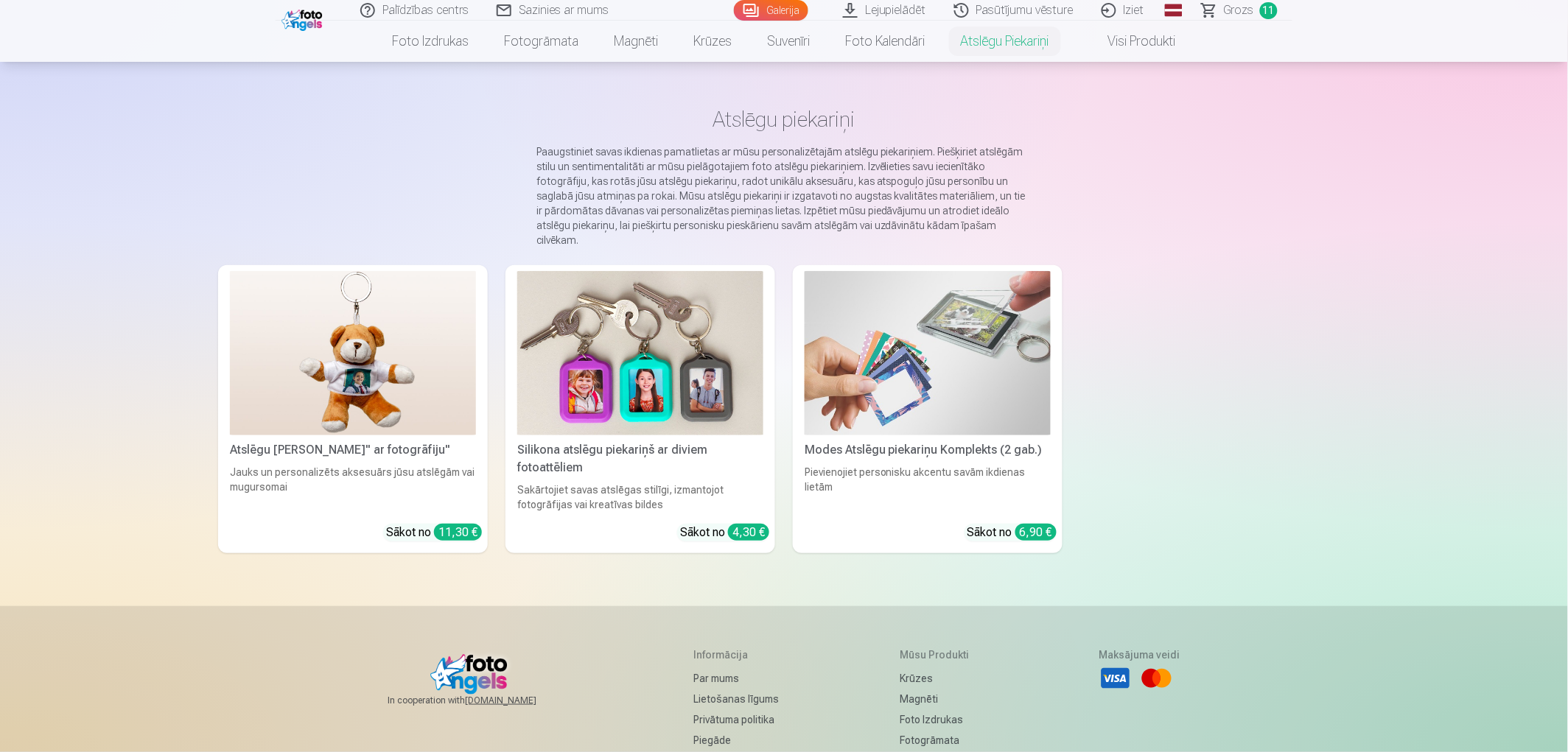
scroll to position [81, 0]
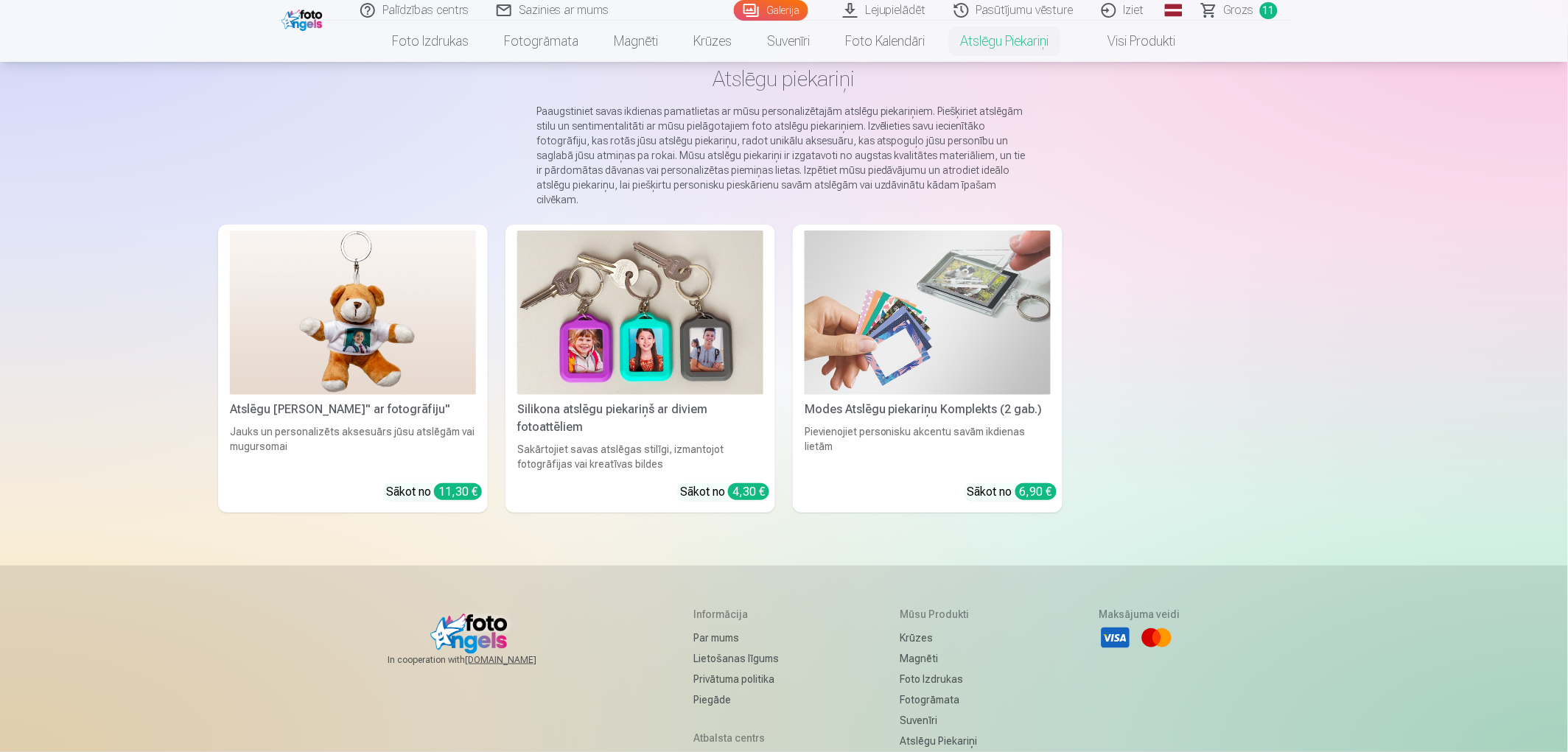
click at [595, 304] on img at bounding box center [639, 313] width 246 height 165
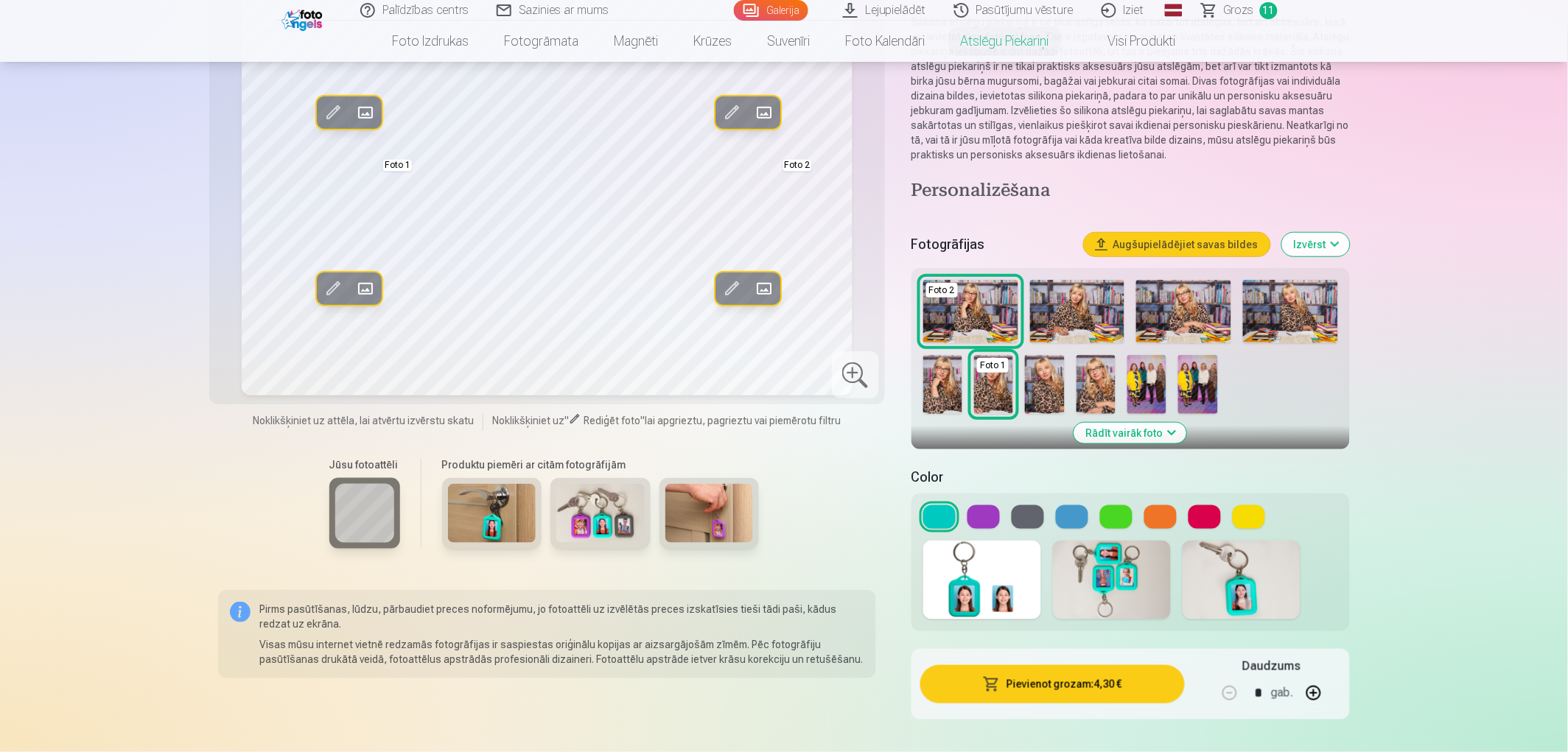
scroll to position [164, 0]
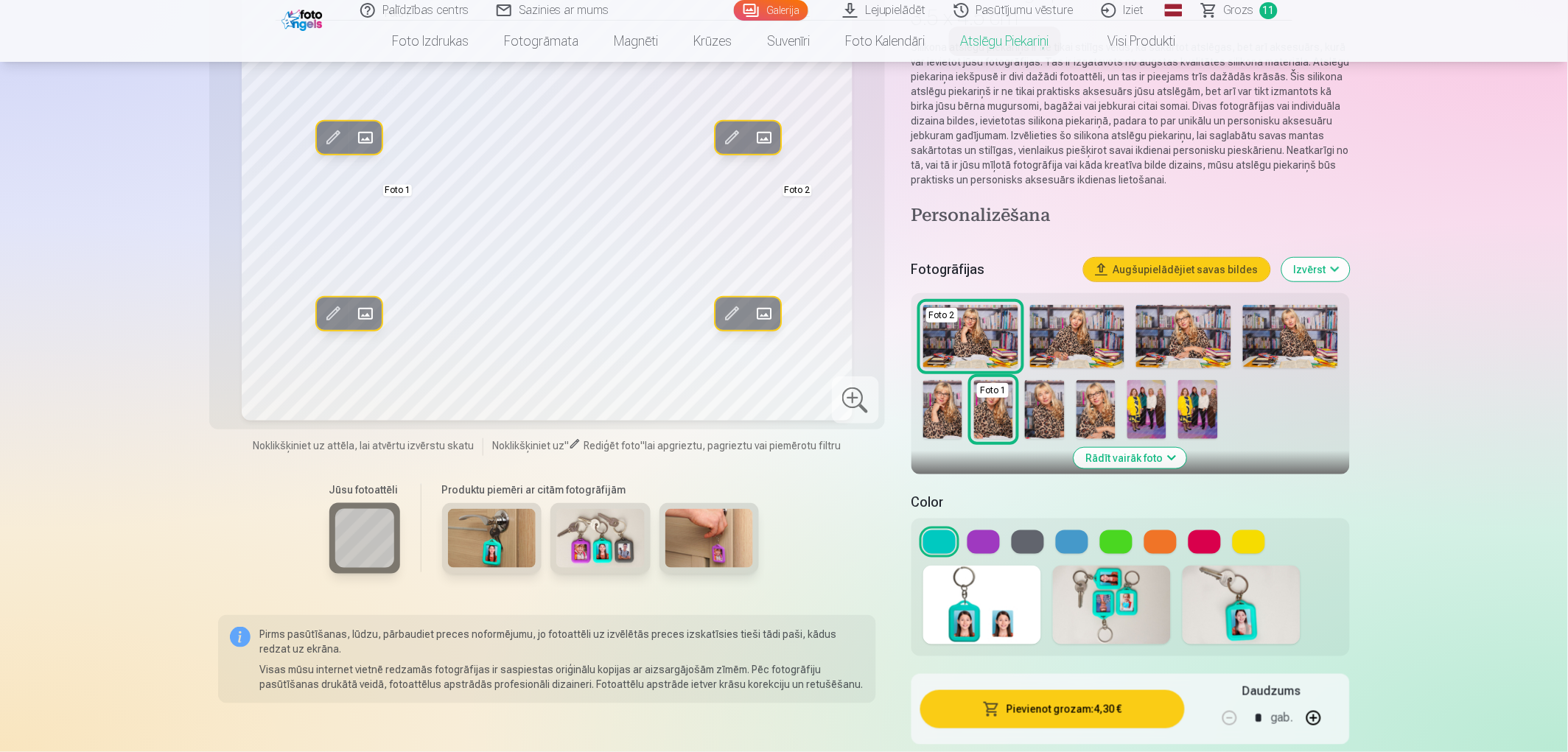
click at [1221, 542] on div at bounding box center [1130, 542] width 414 height 24
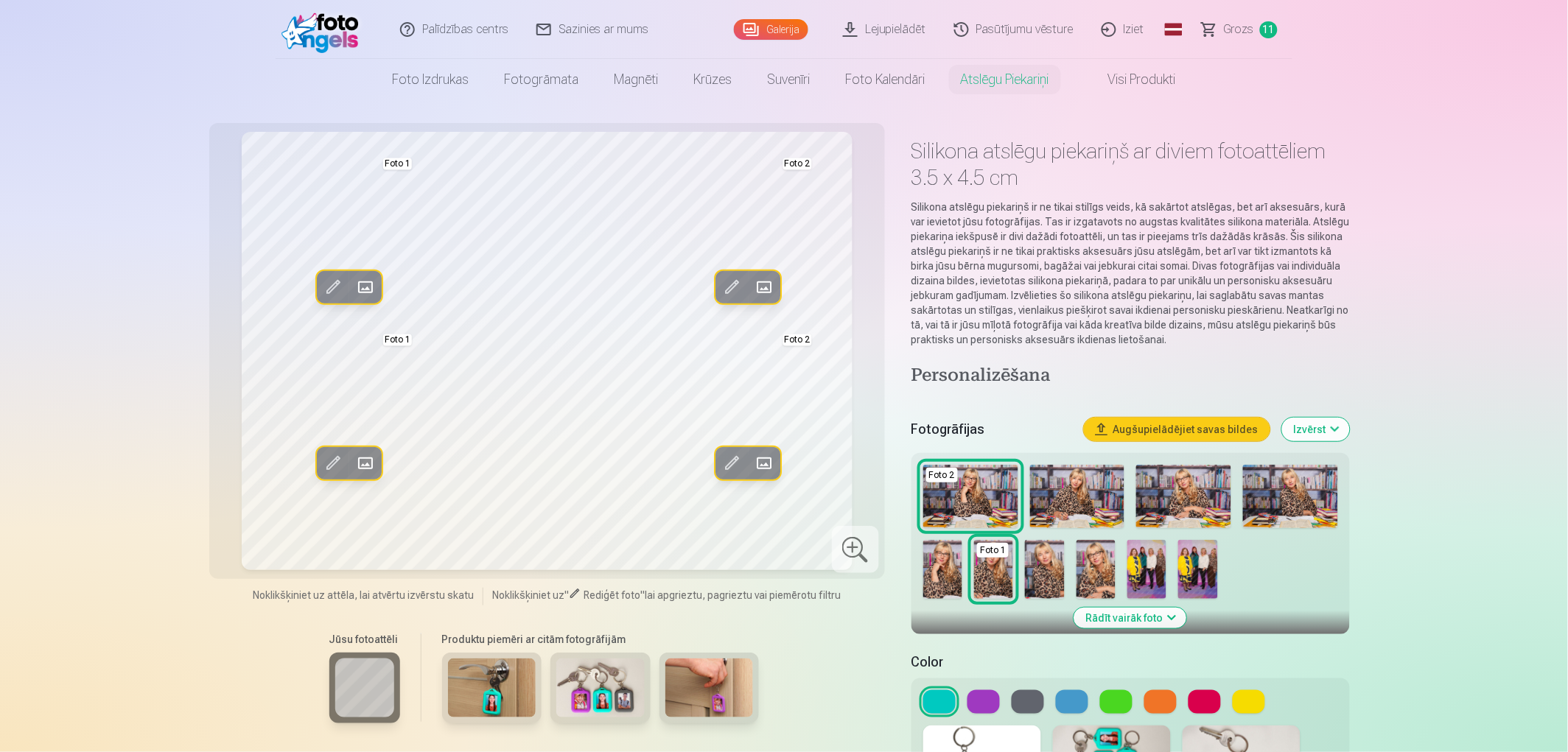
scroll to position [0, 0]
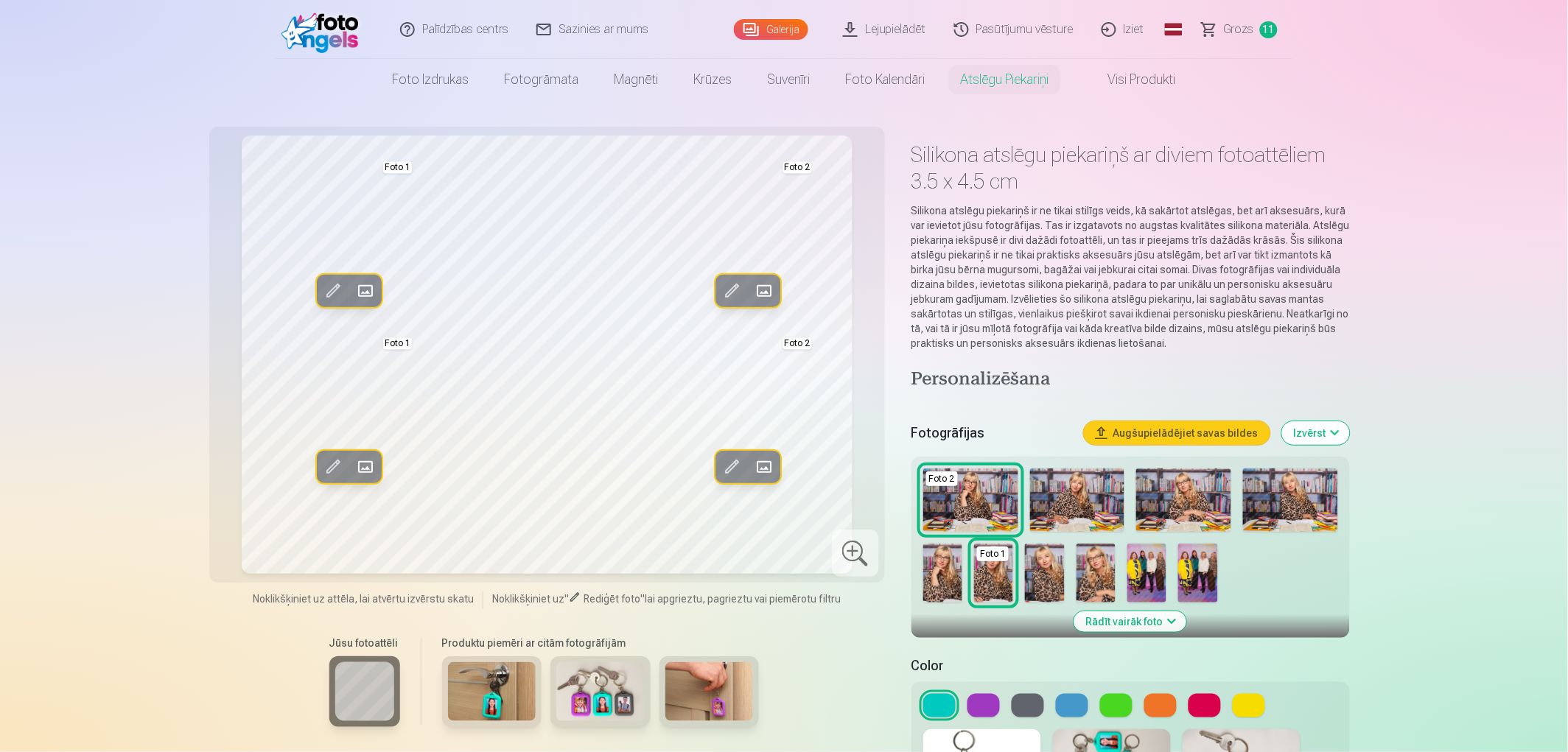
click at [1088, 582] on img at bounding box center [1095, 573] width 39 height 59
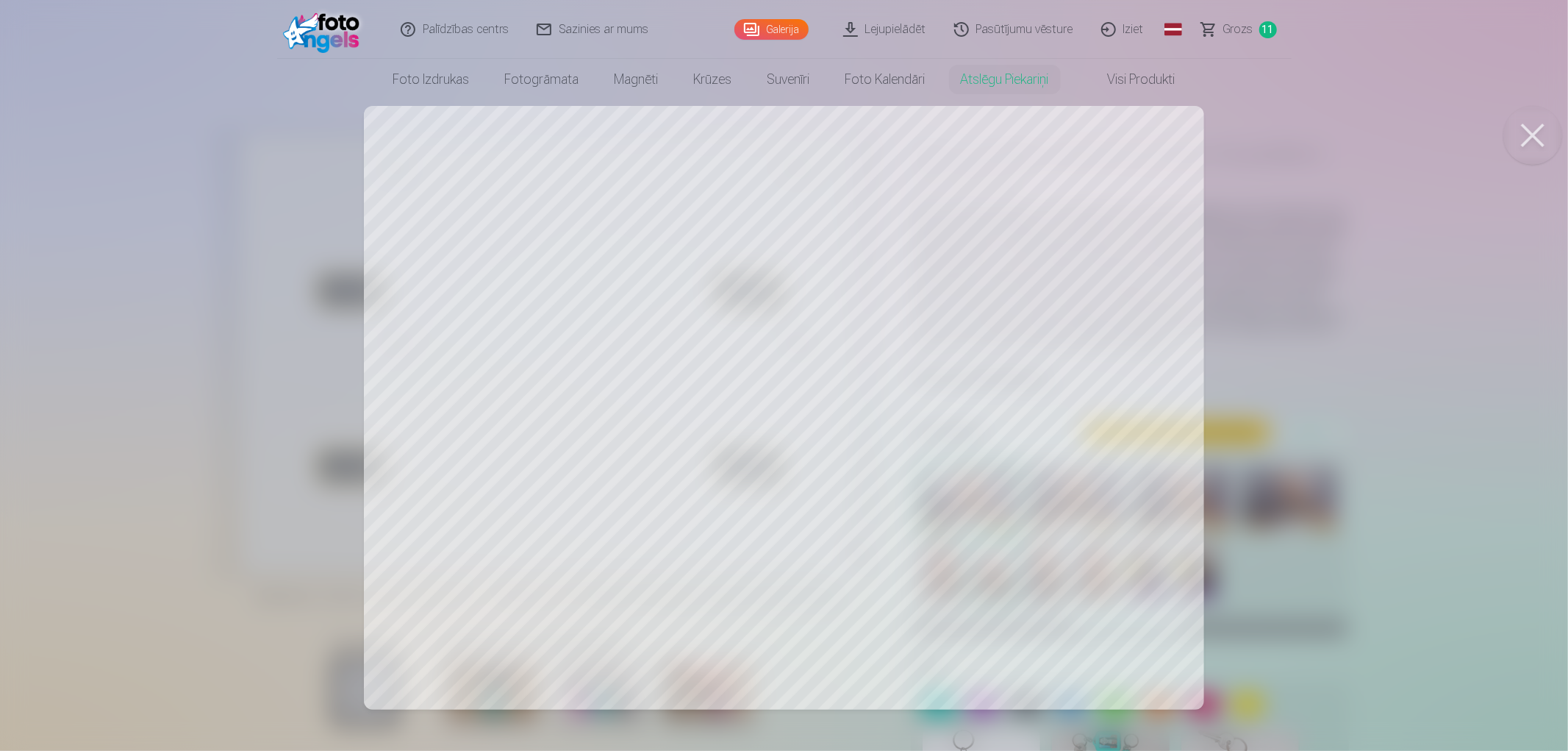
click at [1028, 420] on div at bounding box center [784, 376] width 1568 height 751
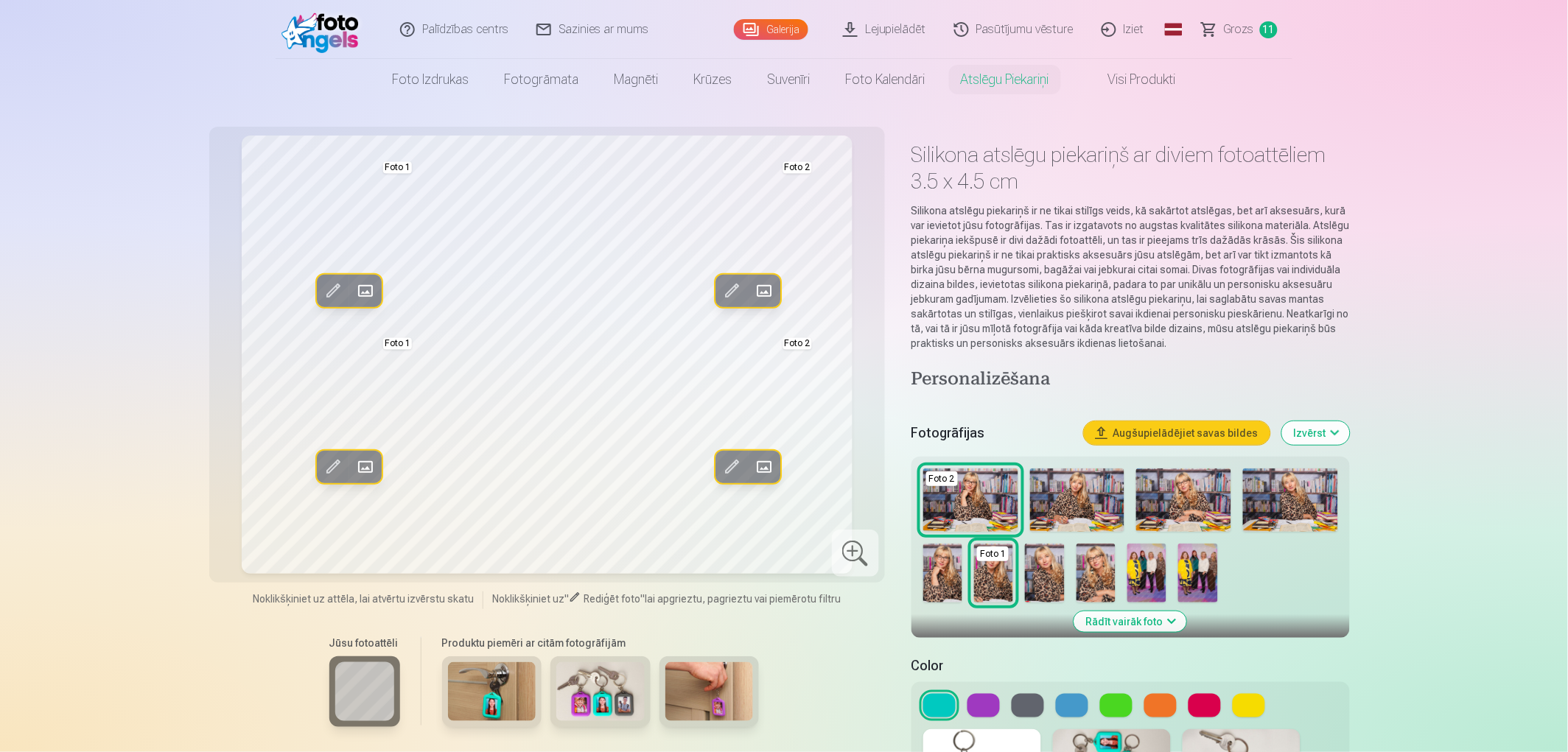
click at [1102, 505] on img at bounding box center [1077, 499] width 95 height 63
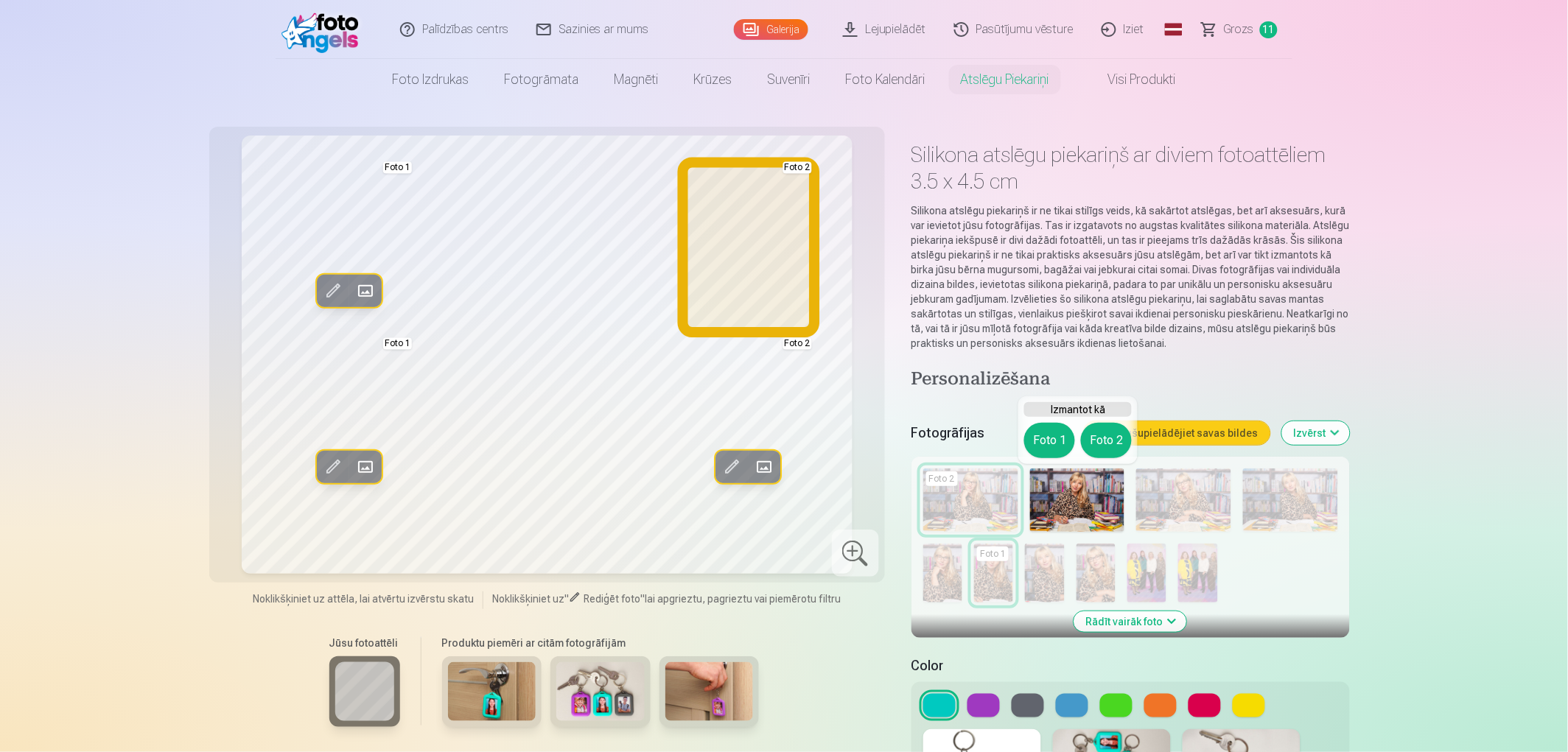
click at [1114, 443] on button "Foto 2" at bounding box center [1106, 440] width 51 height 35
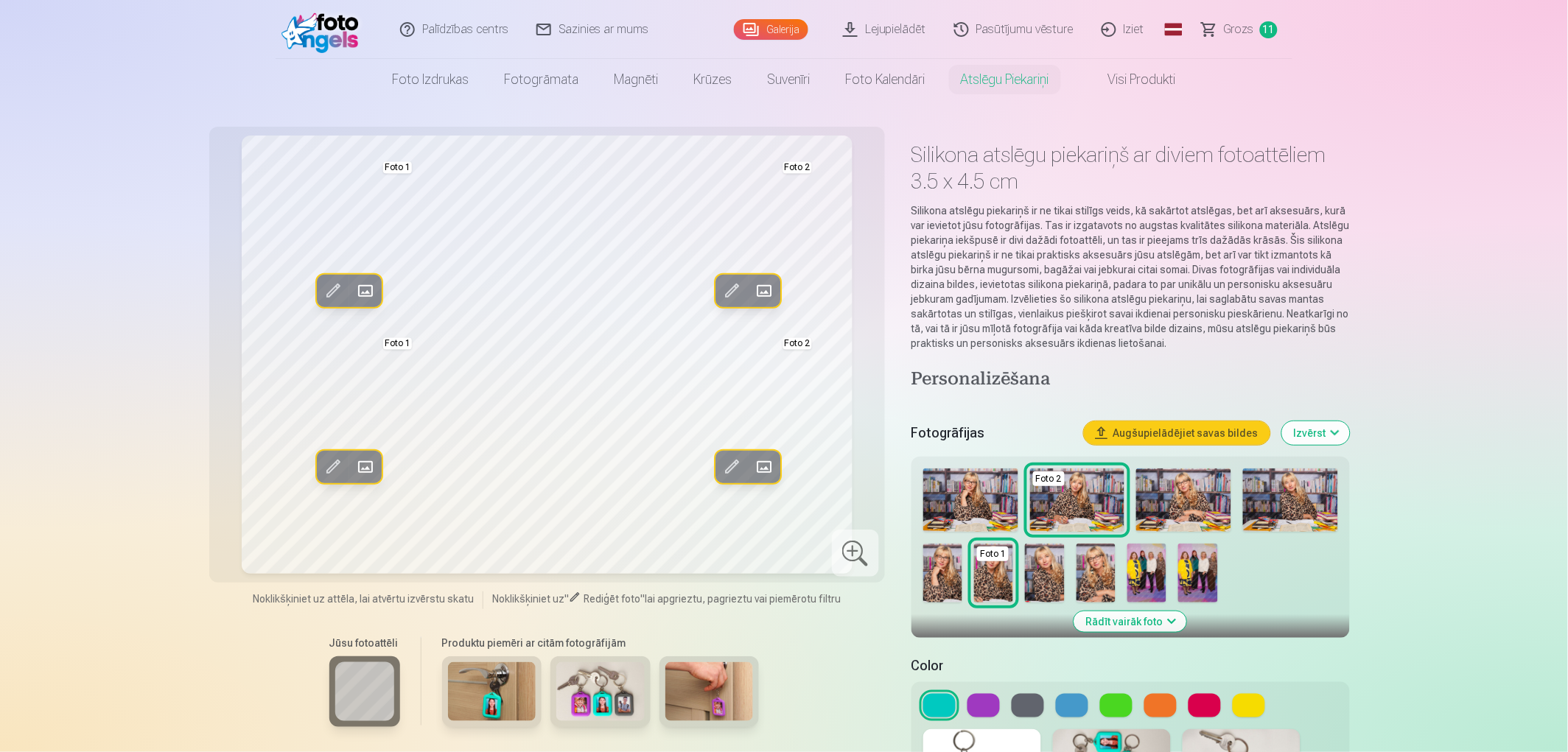
click at [980, 573] on img at bounding box center [993, 573] width 39 height 59
click at [946, 580] on img at bounding box center [942, 573] width 39 height 59
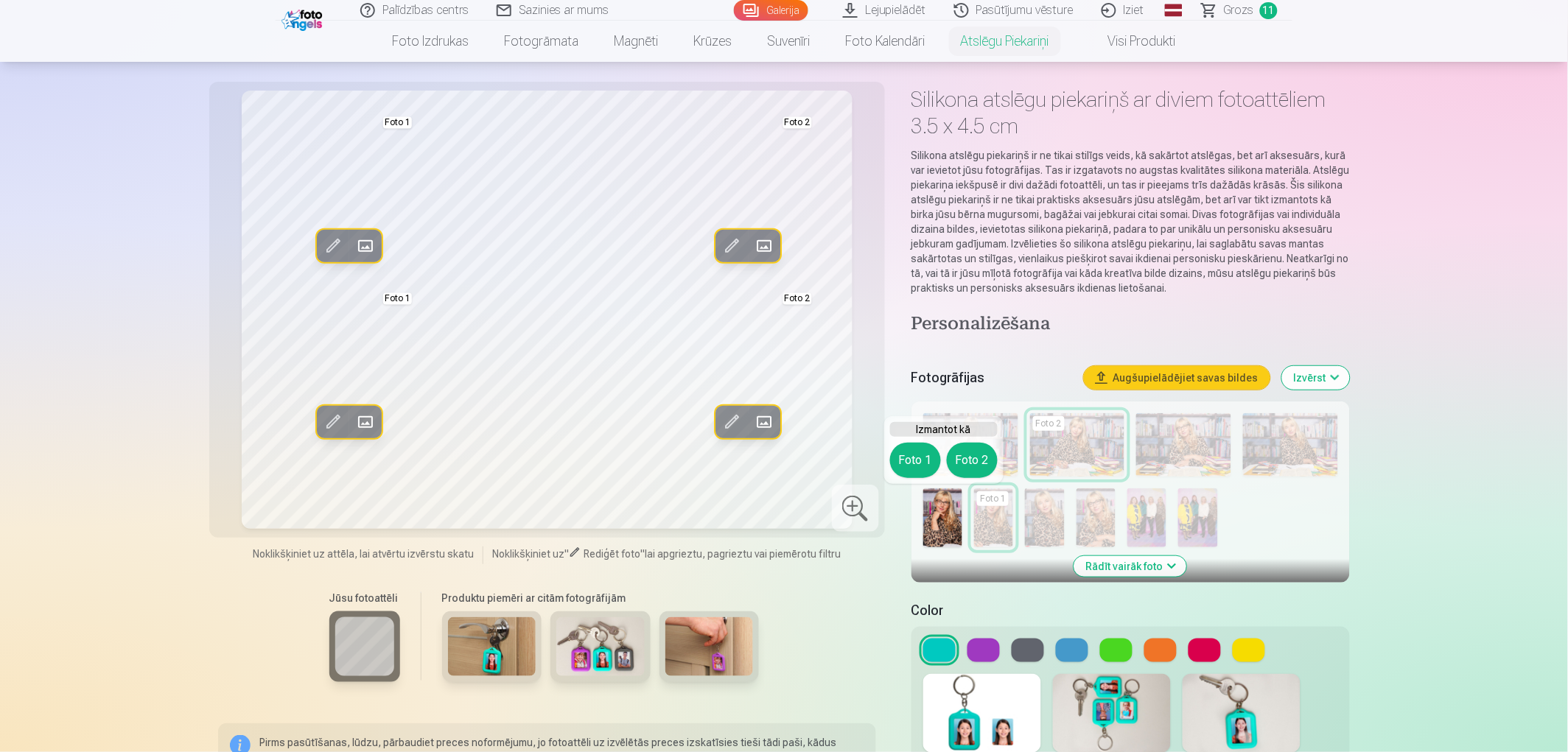
scroll to position [164, 0]
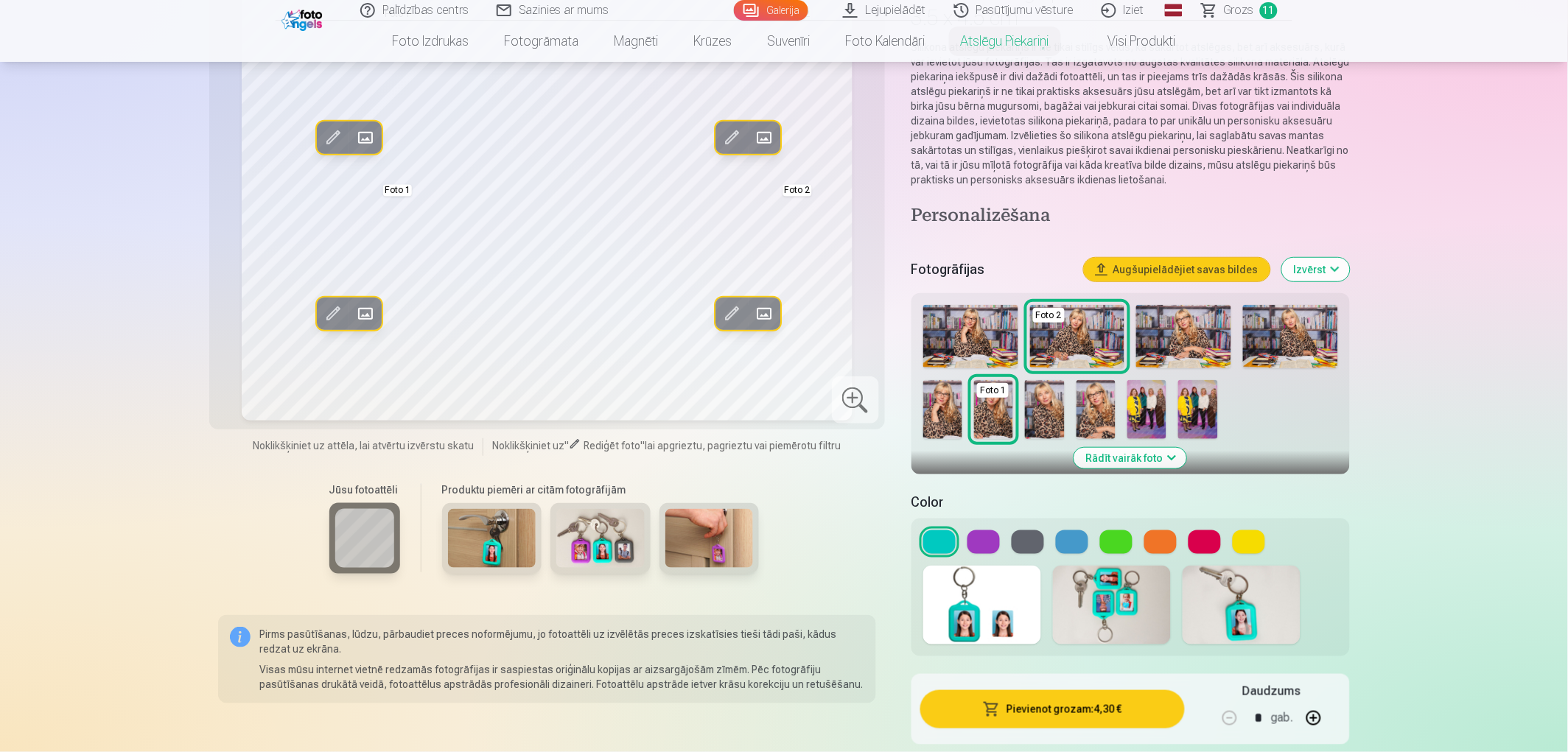
click at [1200, 542] on button at bounding box center [1204, 542] width 33 height 24
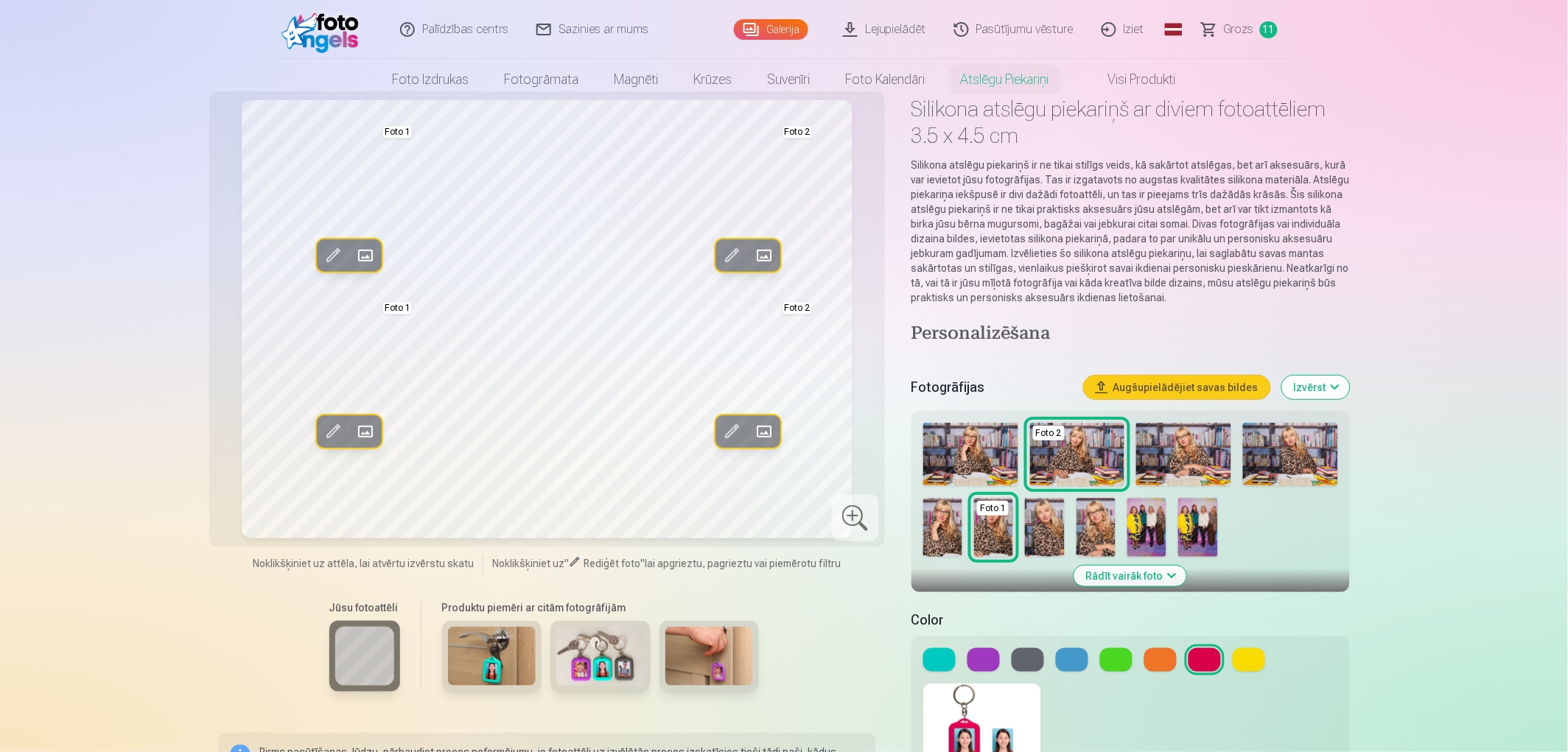
scroll to position [0, 0]
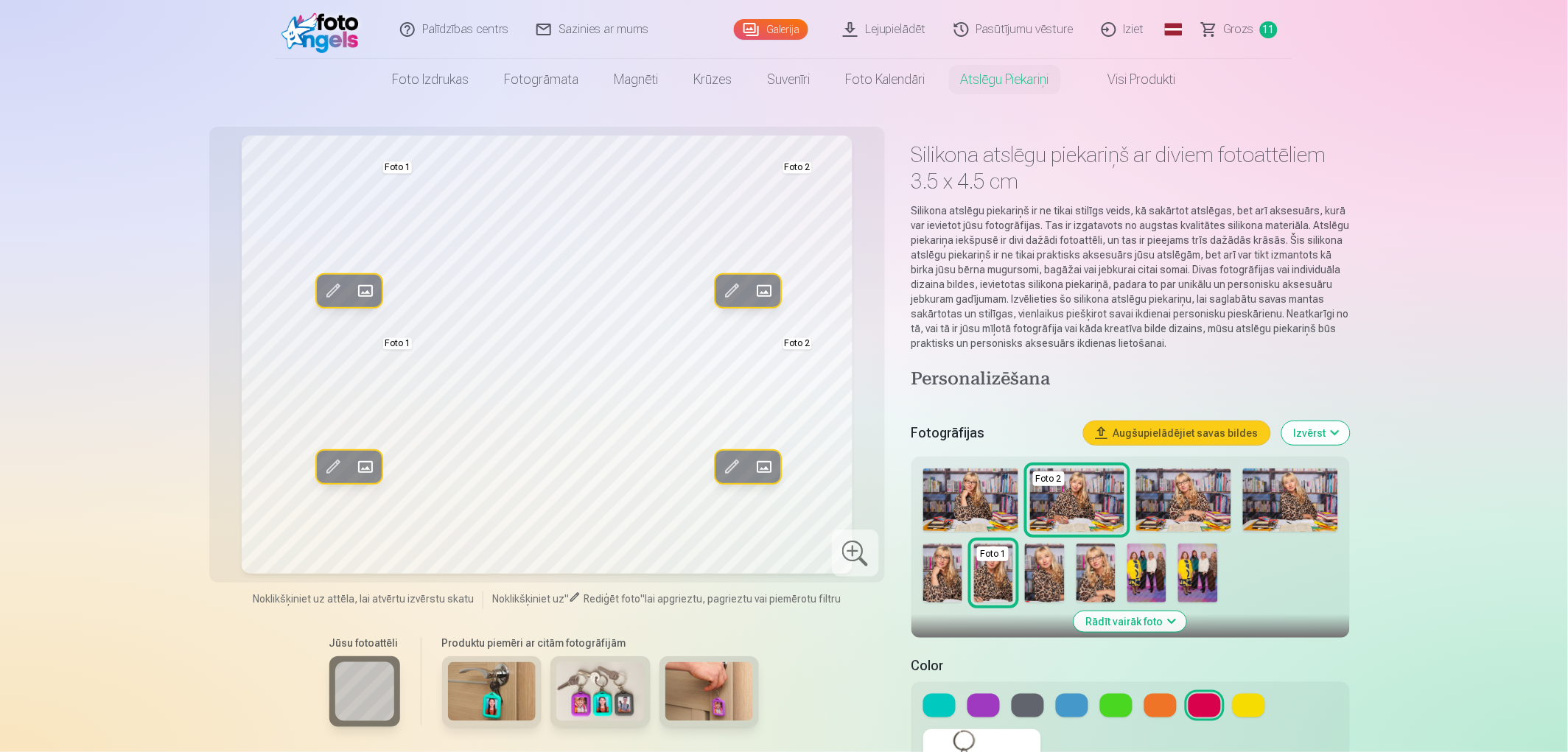
click at [1096, 575] on img at bounding box center [1095, 573] width 39 height 59
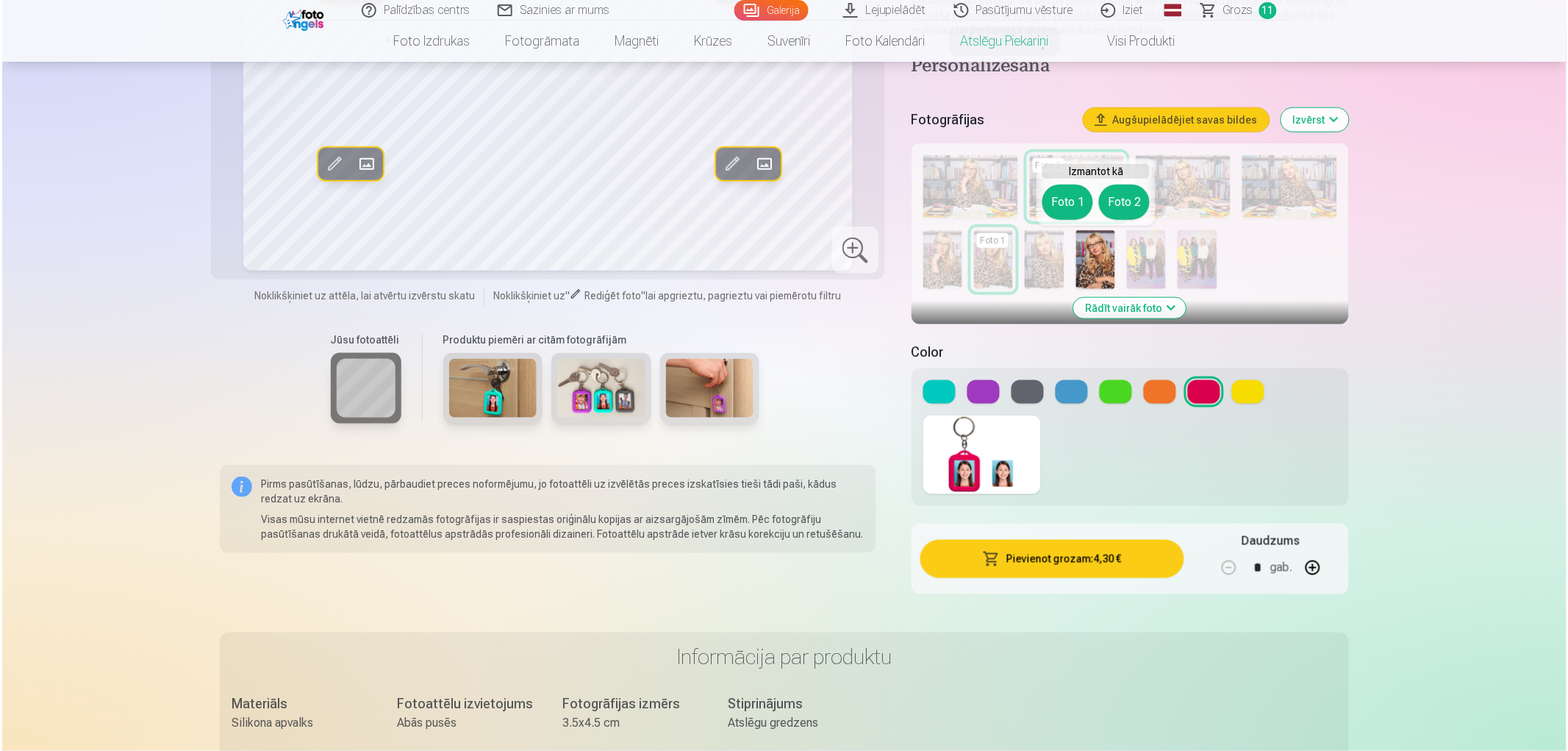
scroll to position [327, 0]
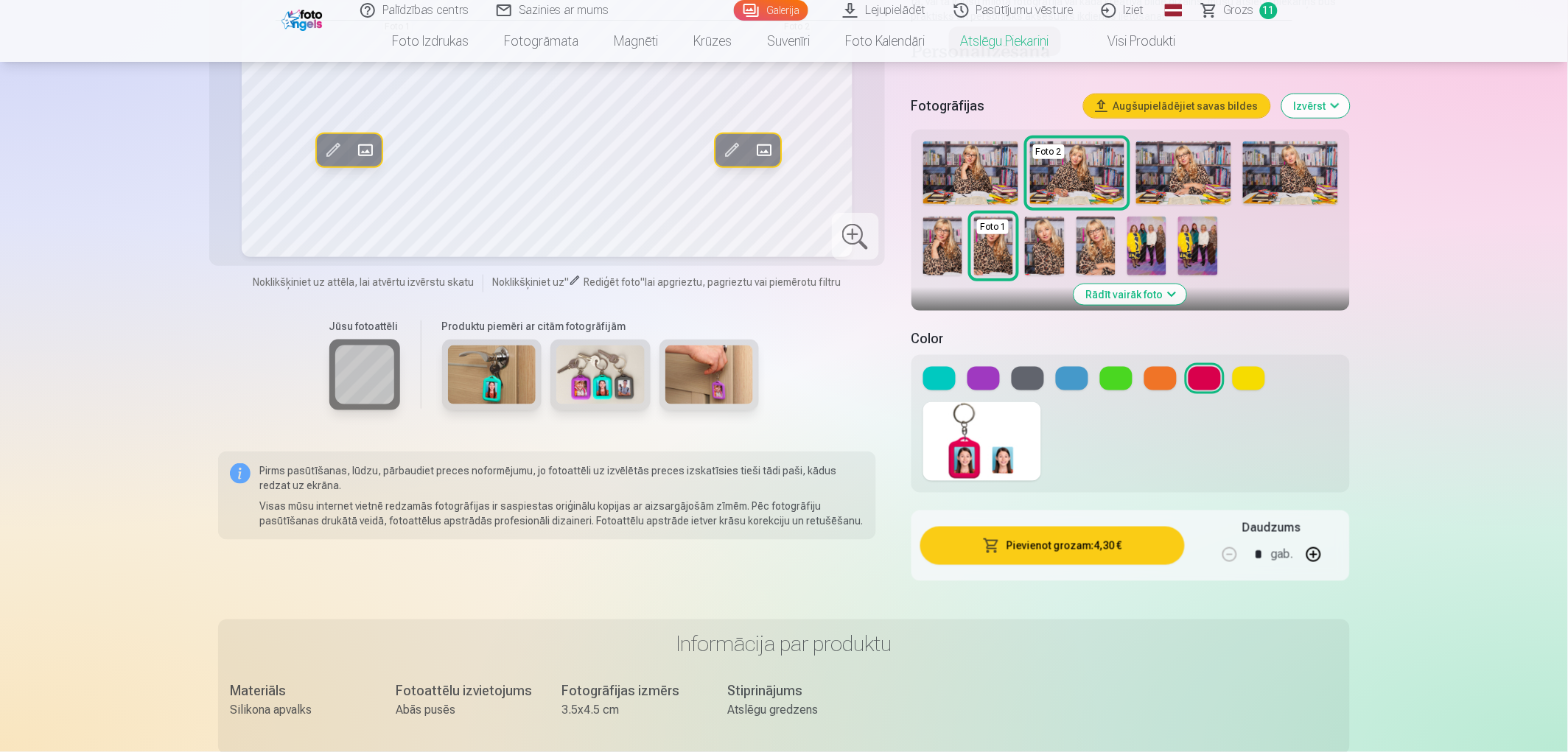
click at [1025, 555] on button "Pievienot grozam : 4,30 €" at bounding box center [1052, 545] width 264 height 38
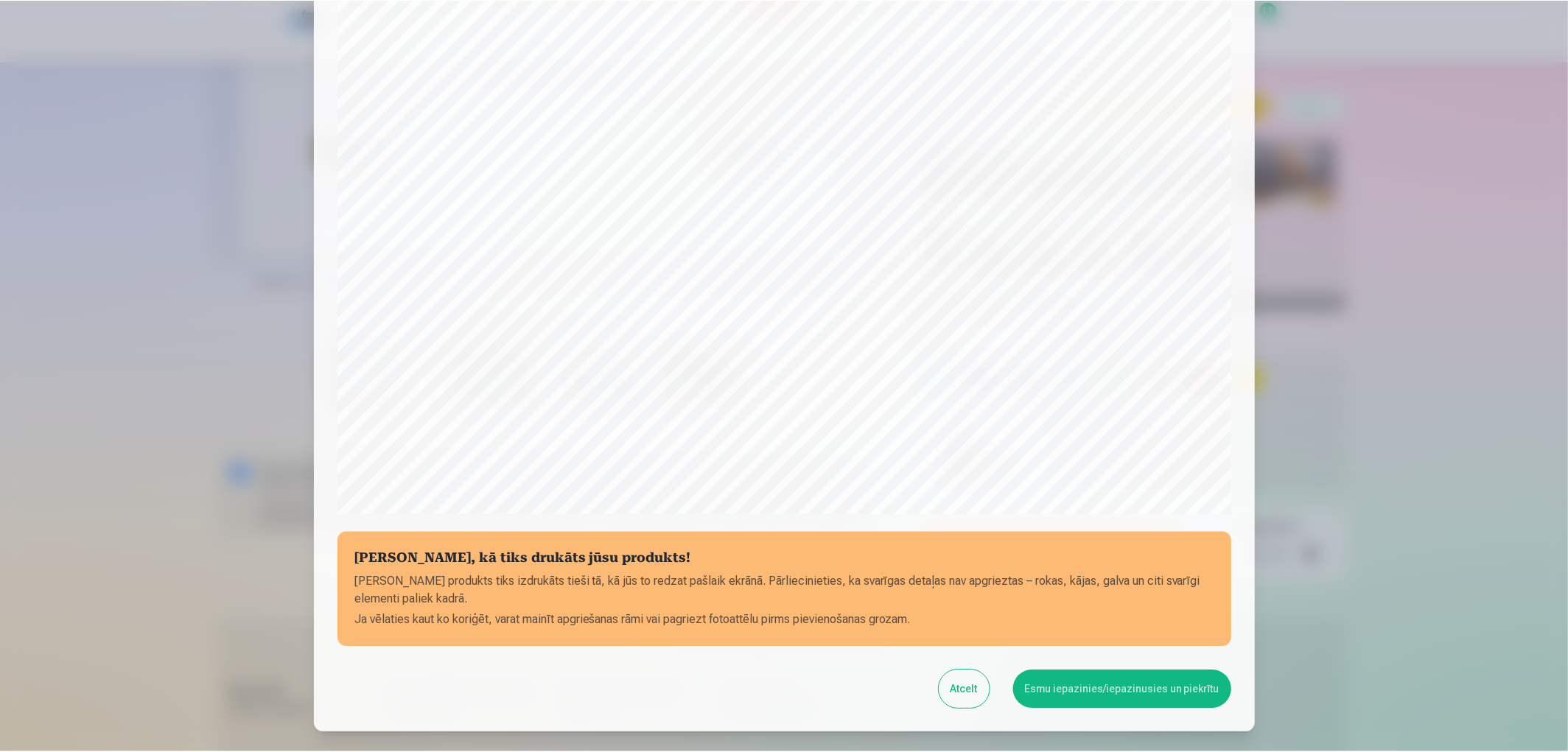
scroll to position [308, 0]
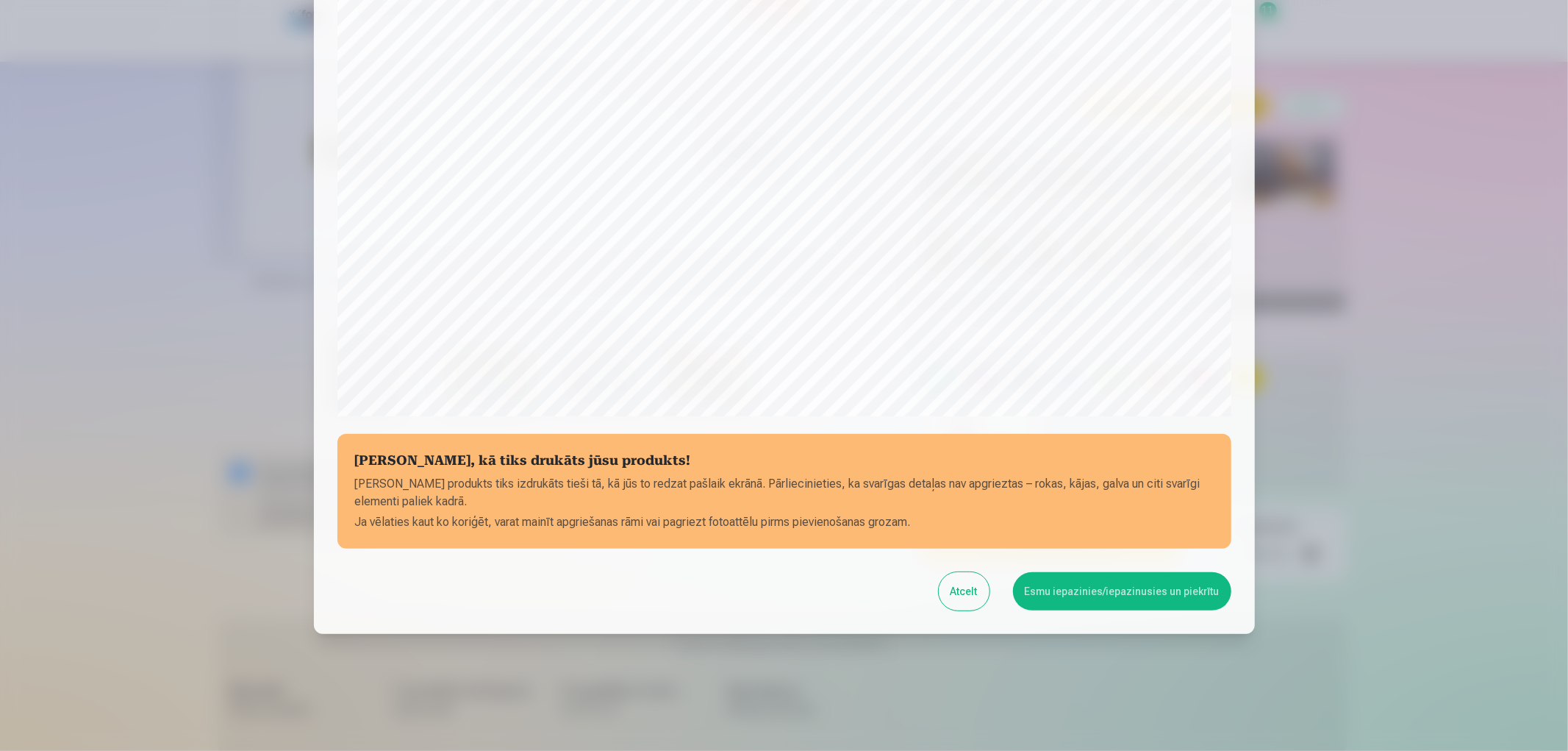
click at [1084, 596] on button "Esmu iepazinies/iepazinusies un piekrītu" at bounding box center [1122, 591] width 219 height 38
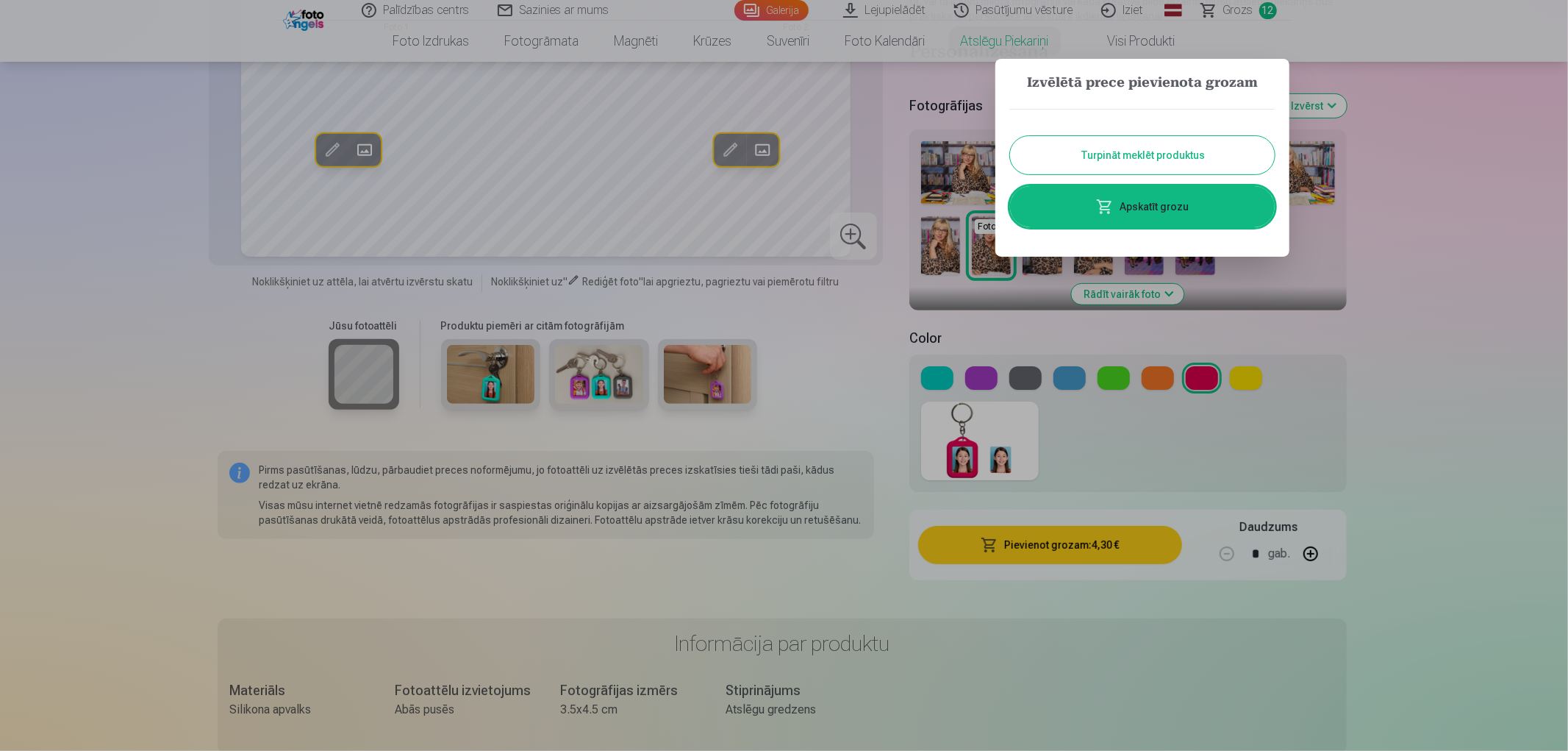
click at [1211, 165] on button "Turpināt meklēt produktus" at bounding box center [1141, 155] width 265 height 38
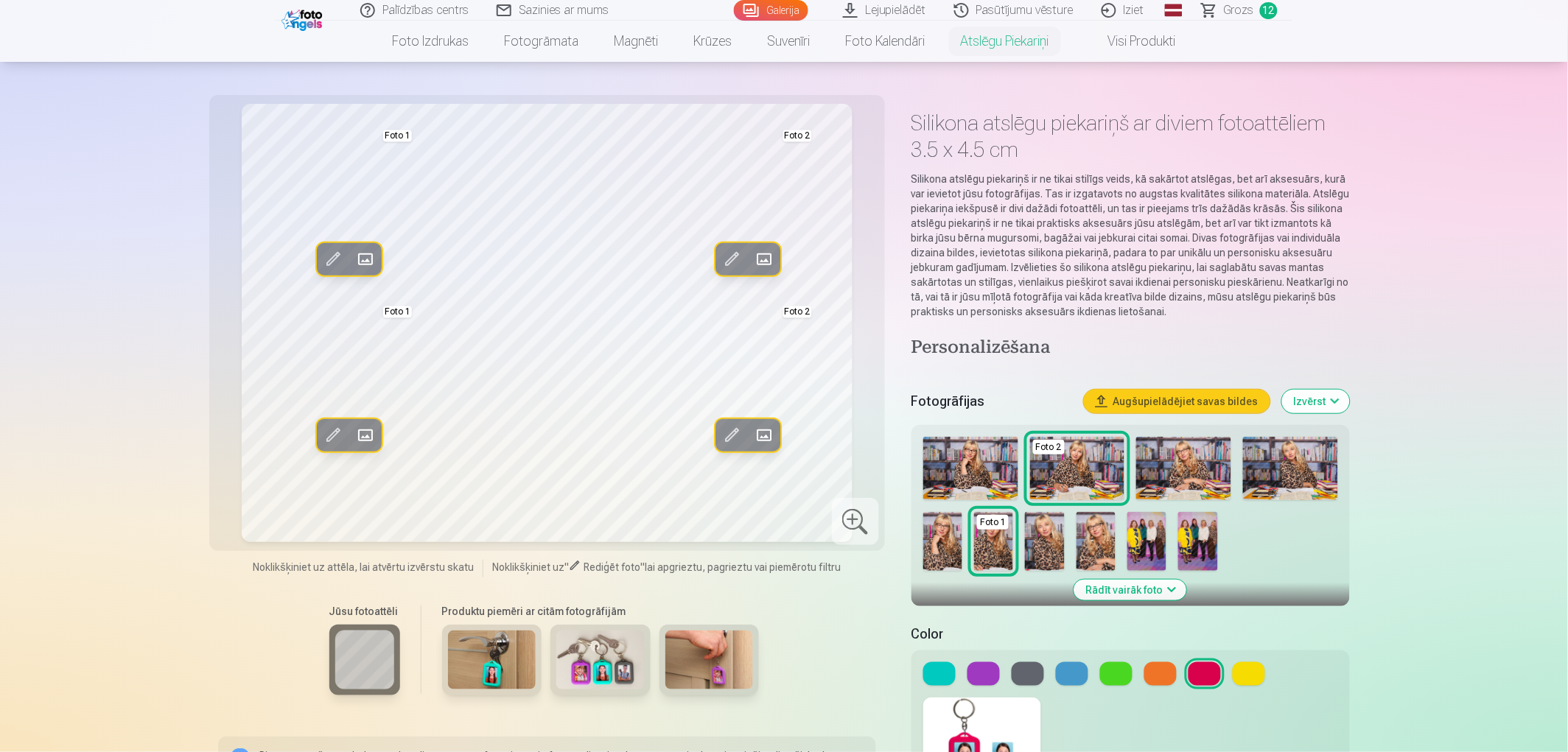
scroll to position [0, 0]
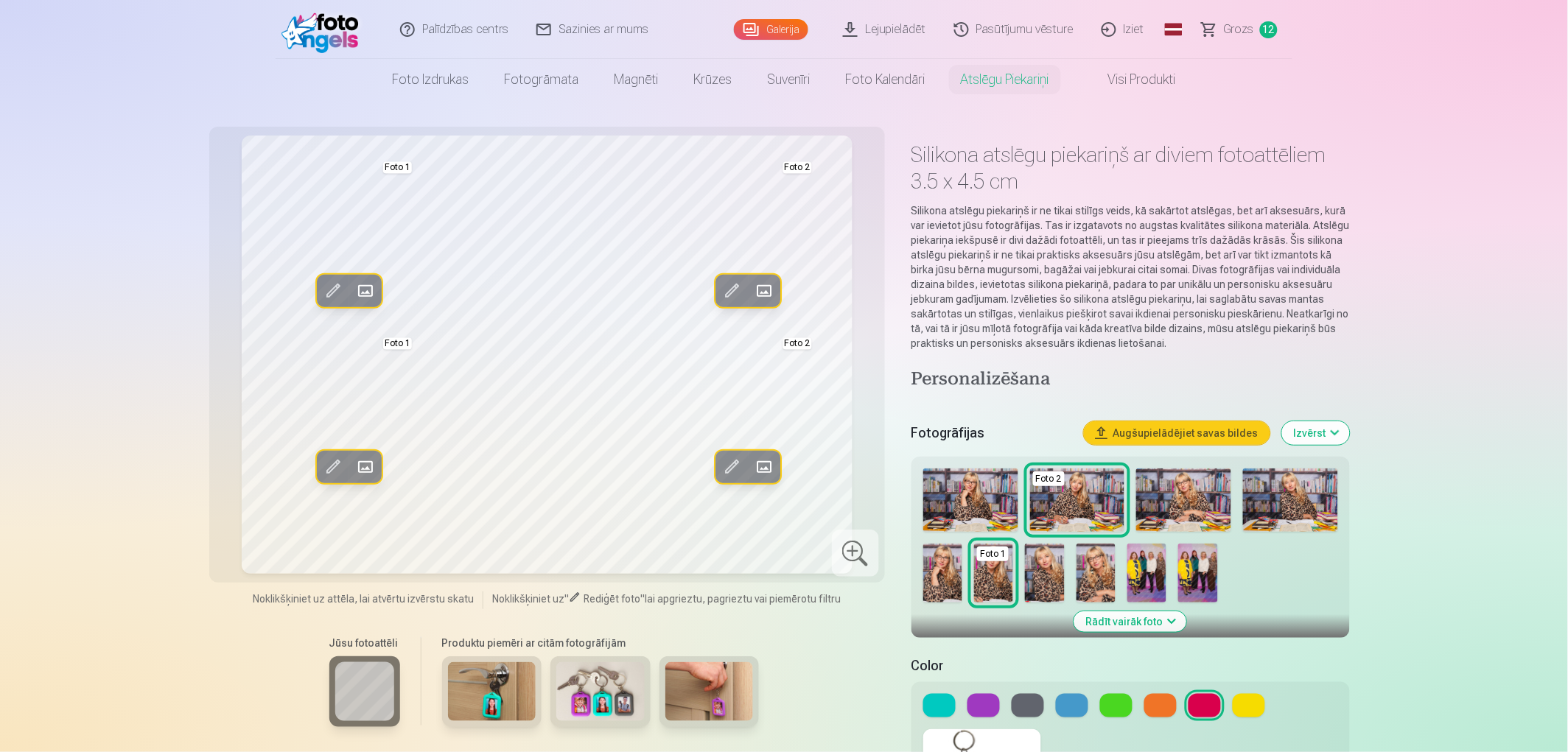
click at [1004, 564] on img at bounding box center [993, 573] width 39 height 59
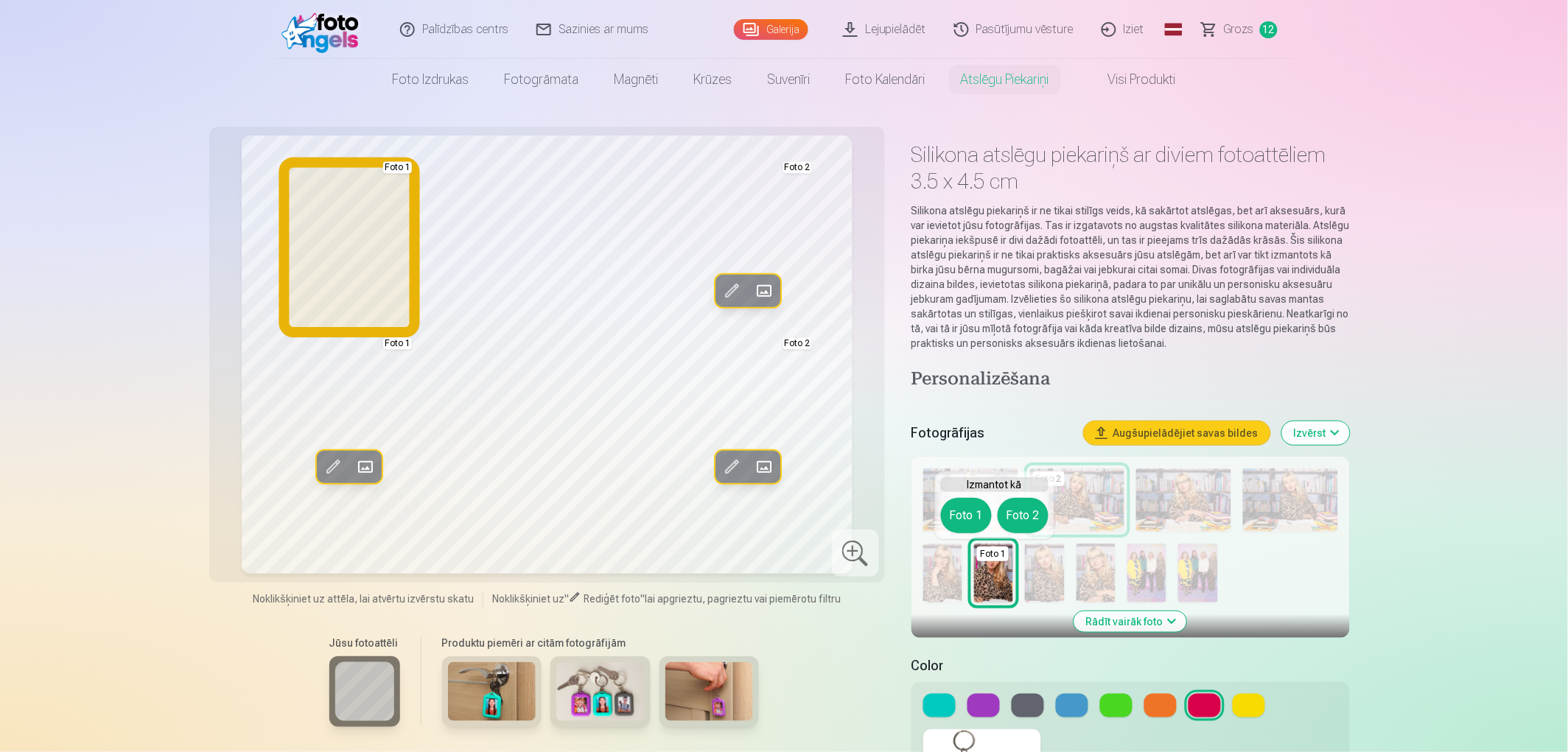
click at [974, 518] on button "Foto 1" at bounding box center [966, 515] width 51 height 35
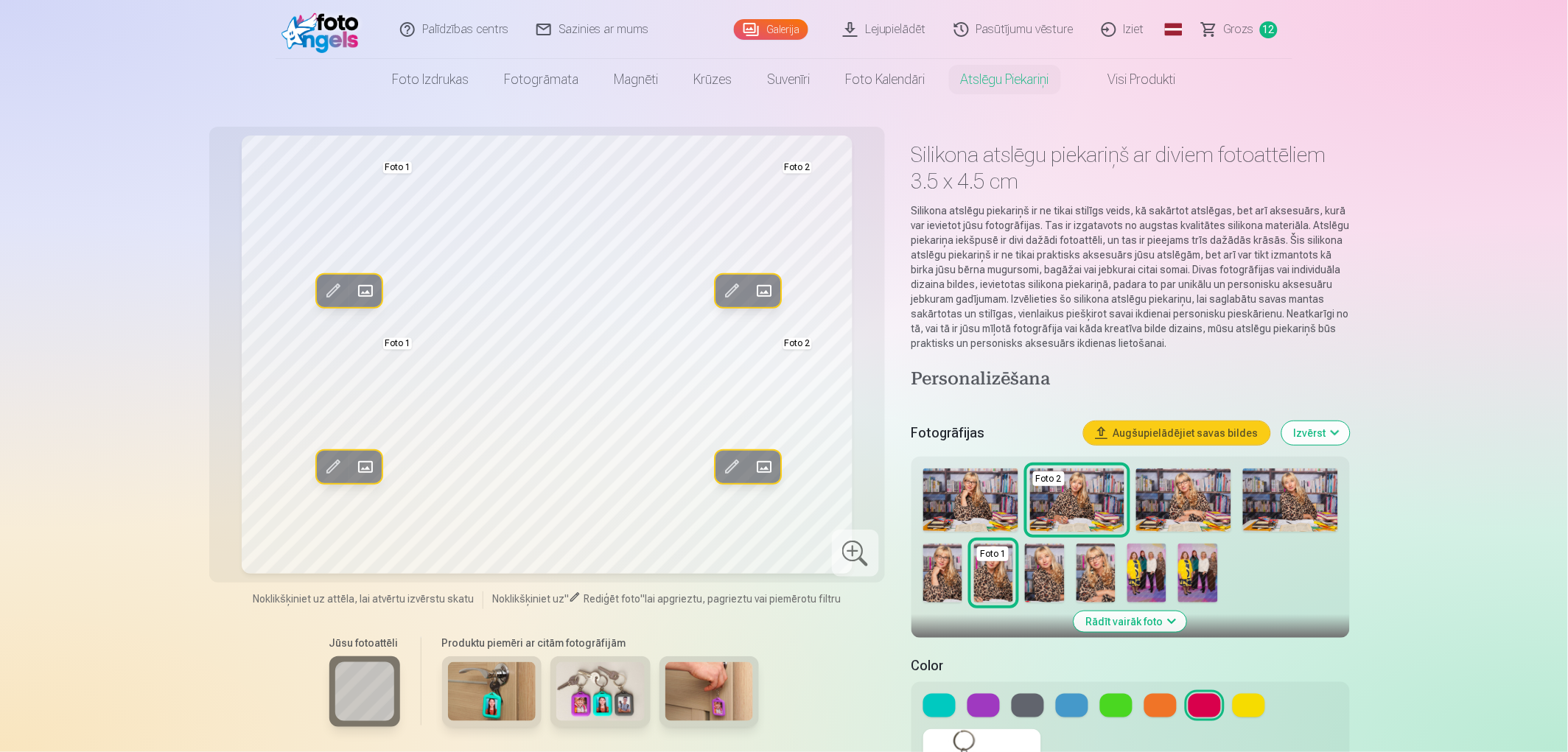
click at [1086, 570] on img at bounding box center [1095, 573] width 39 height 59
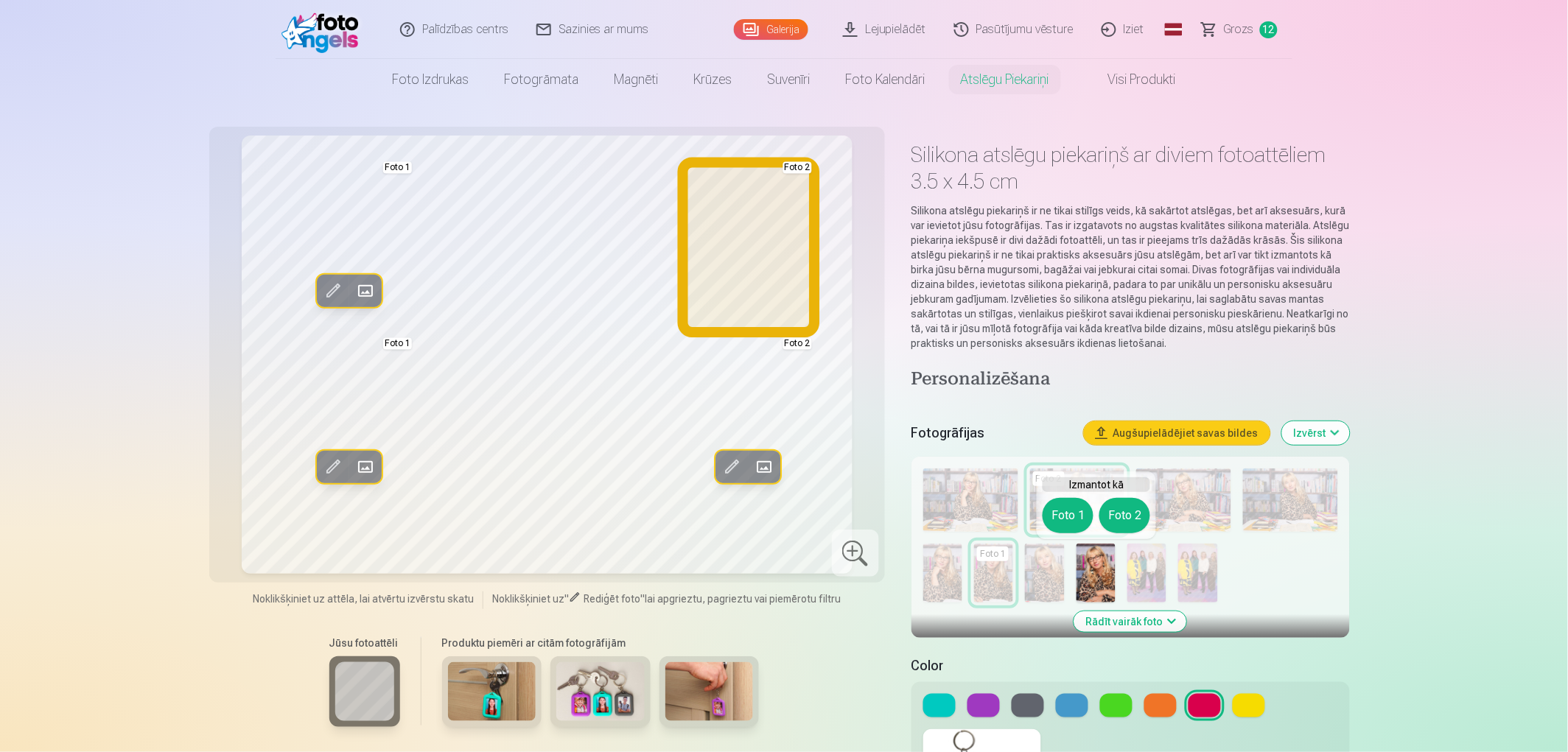
click at [1127, 516] on button "Foto 2" at bounding box center [1124, 515] width 51 height 35
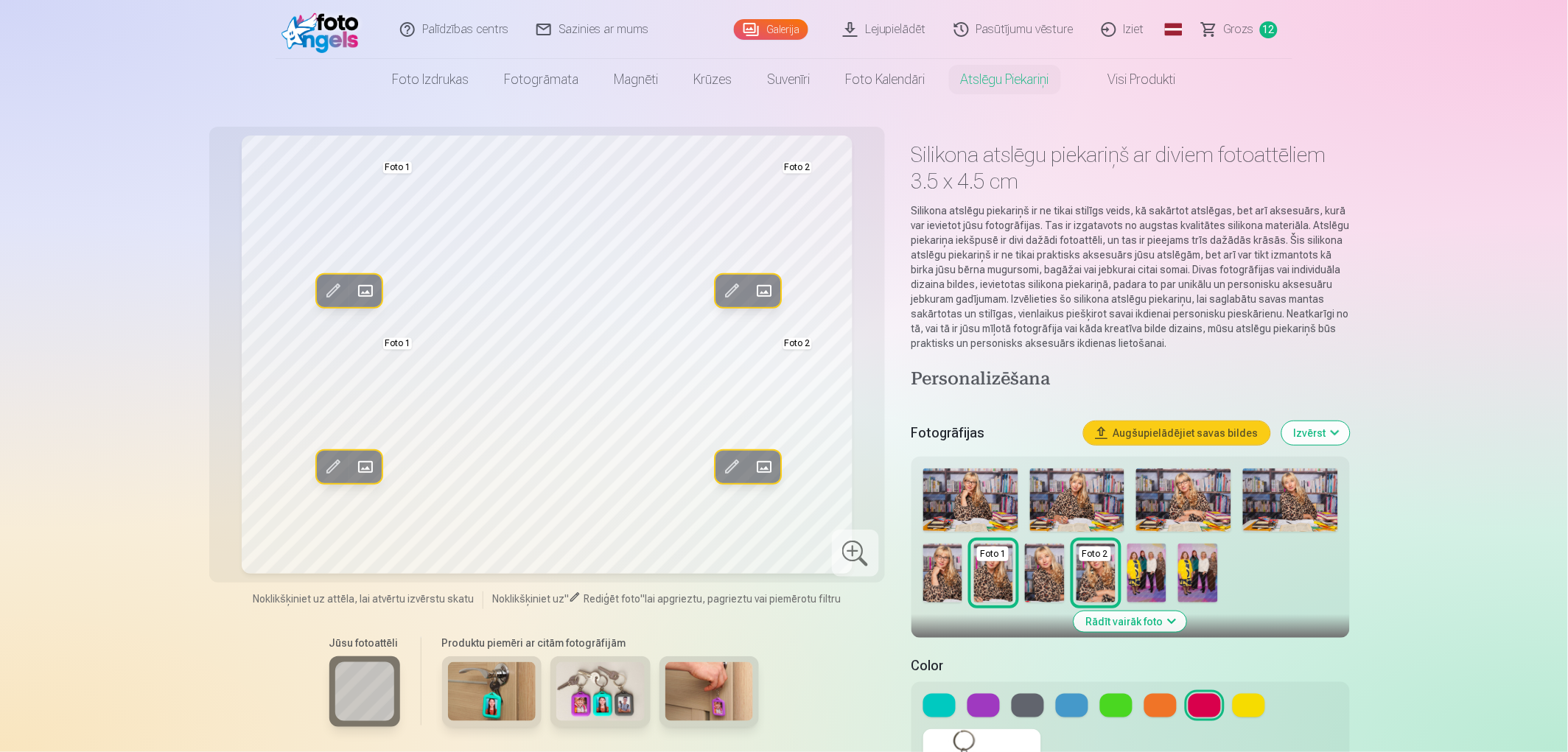
click at [1200, 696] on button at bounding box center [1204, 705] width 33 height 24
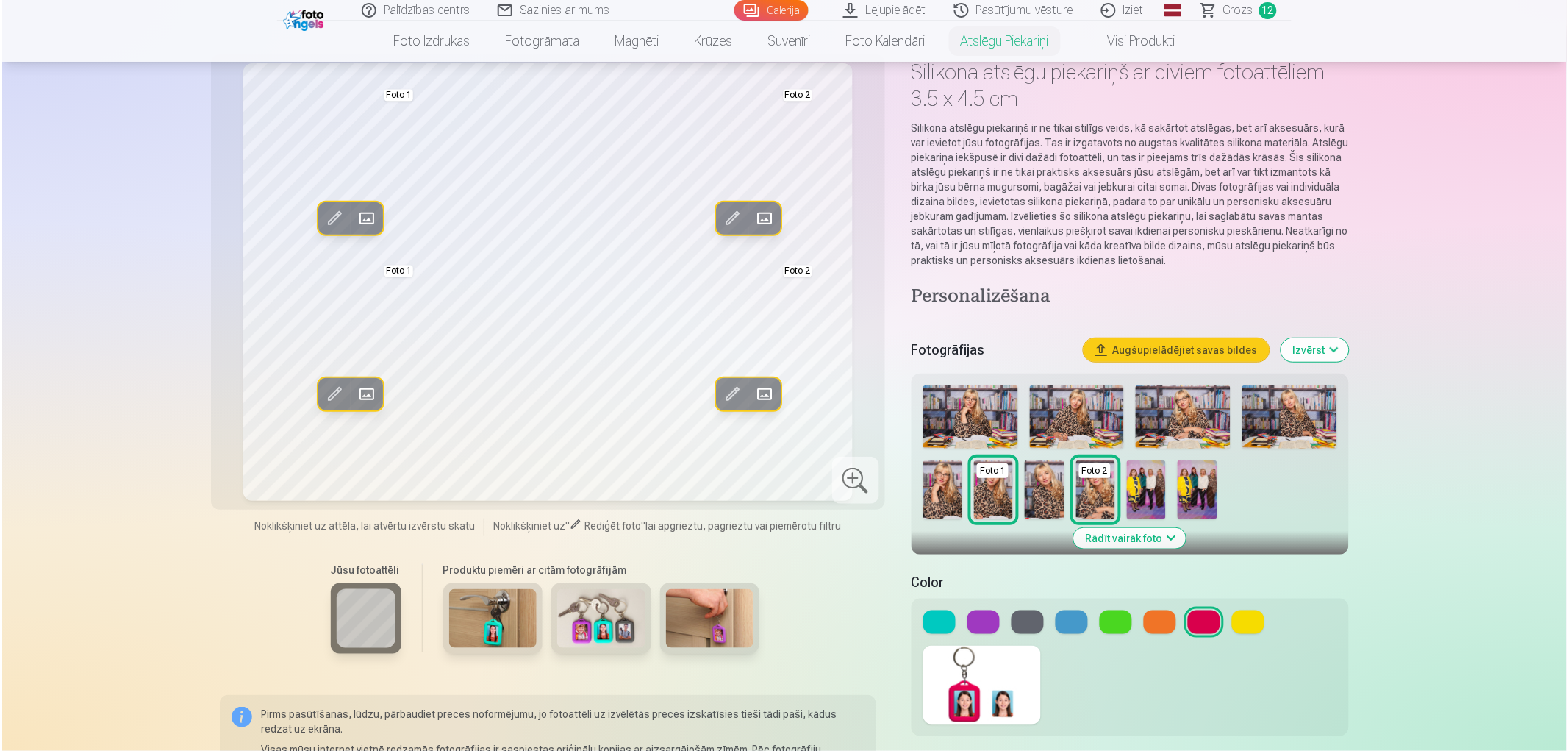
scroll to position [327, 0]
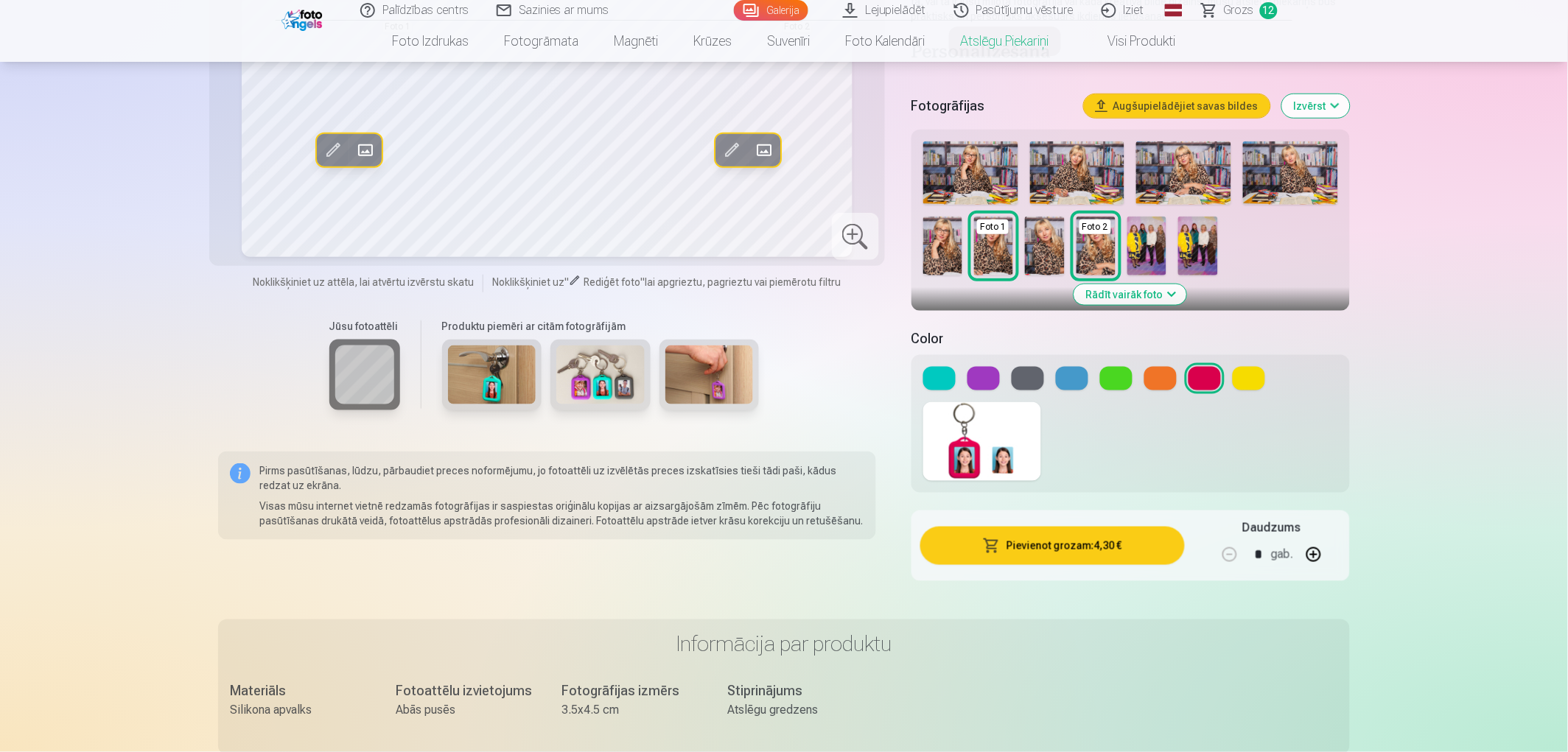
click at [1136, 552] on button "Pievienot grozam : 4,30 €" at bounding box center [1052, 545] width 264 height 38
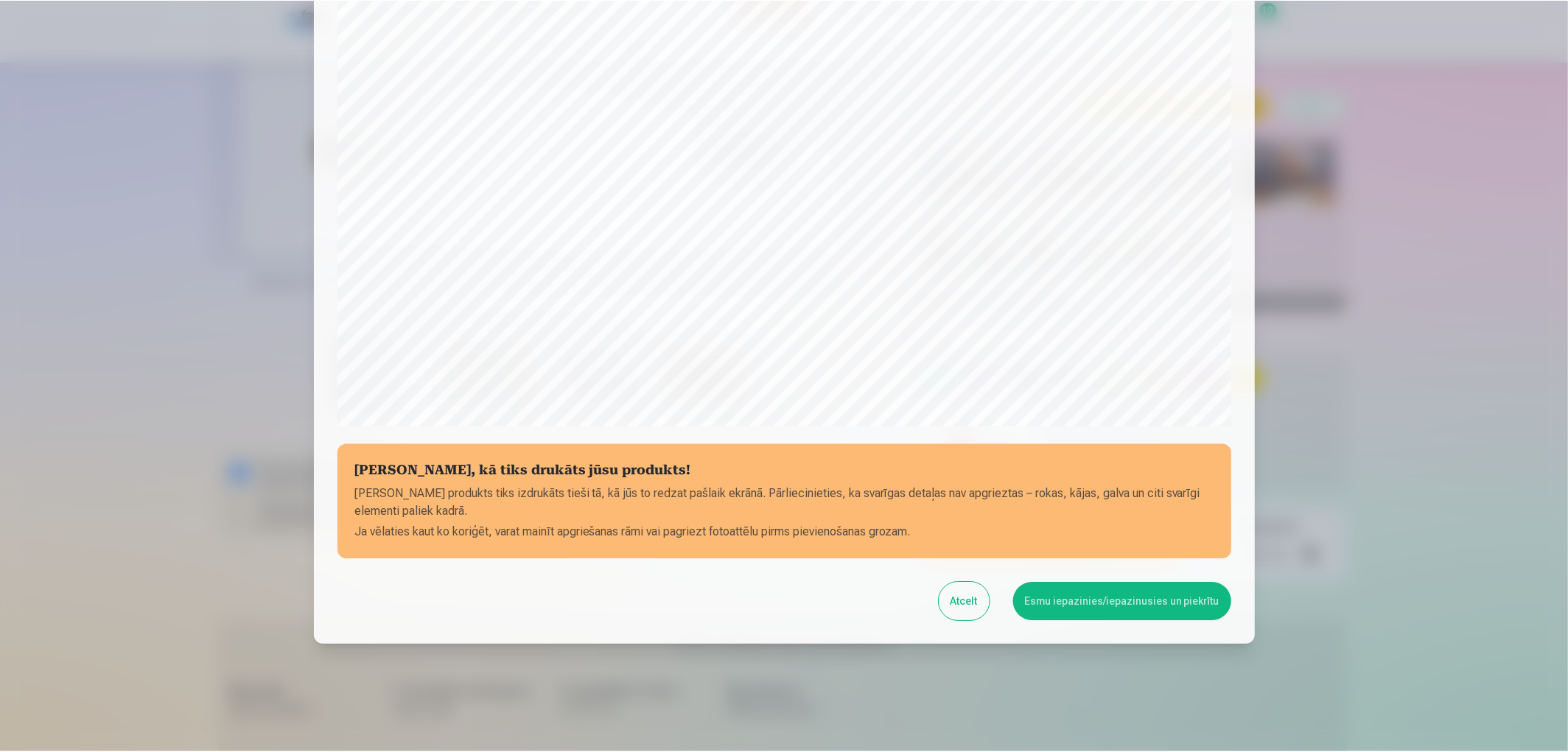
scroll to position [308, 0]
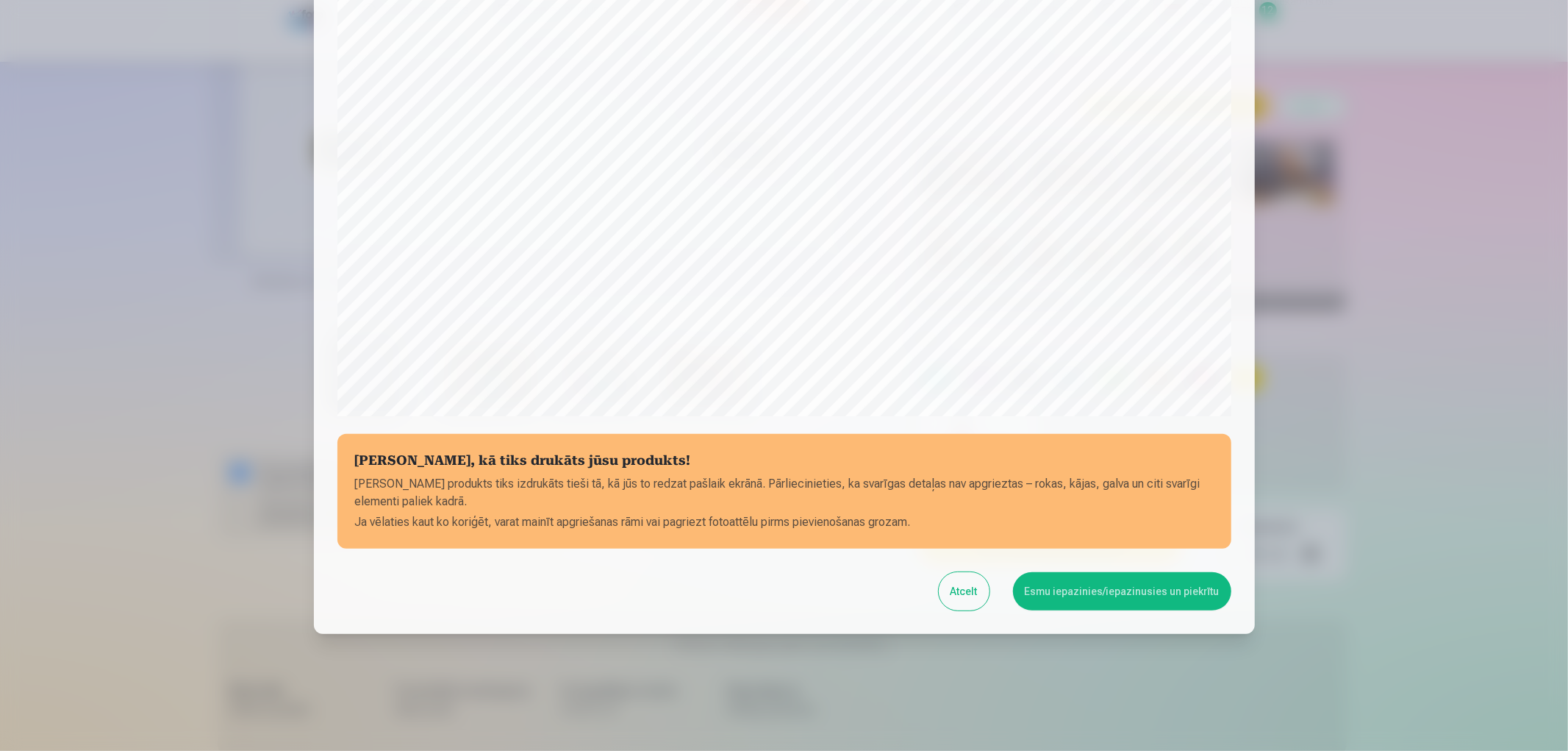
click at [1105, 598] on button "Esmu iepazinies/iepazinusies un piekrītu" at bounding box center [1122, 591] width 219 height 38
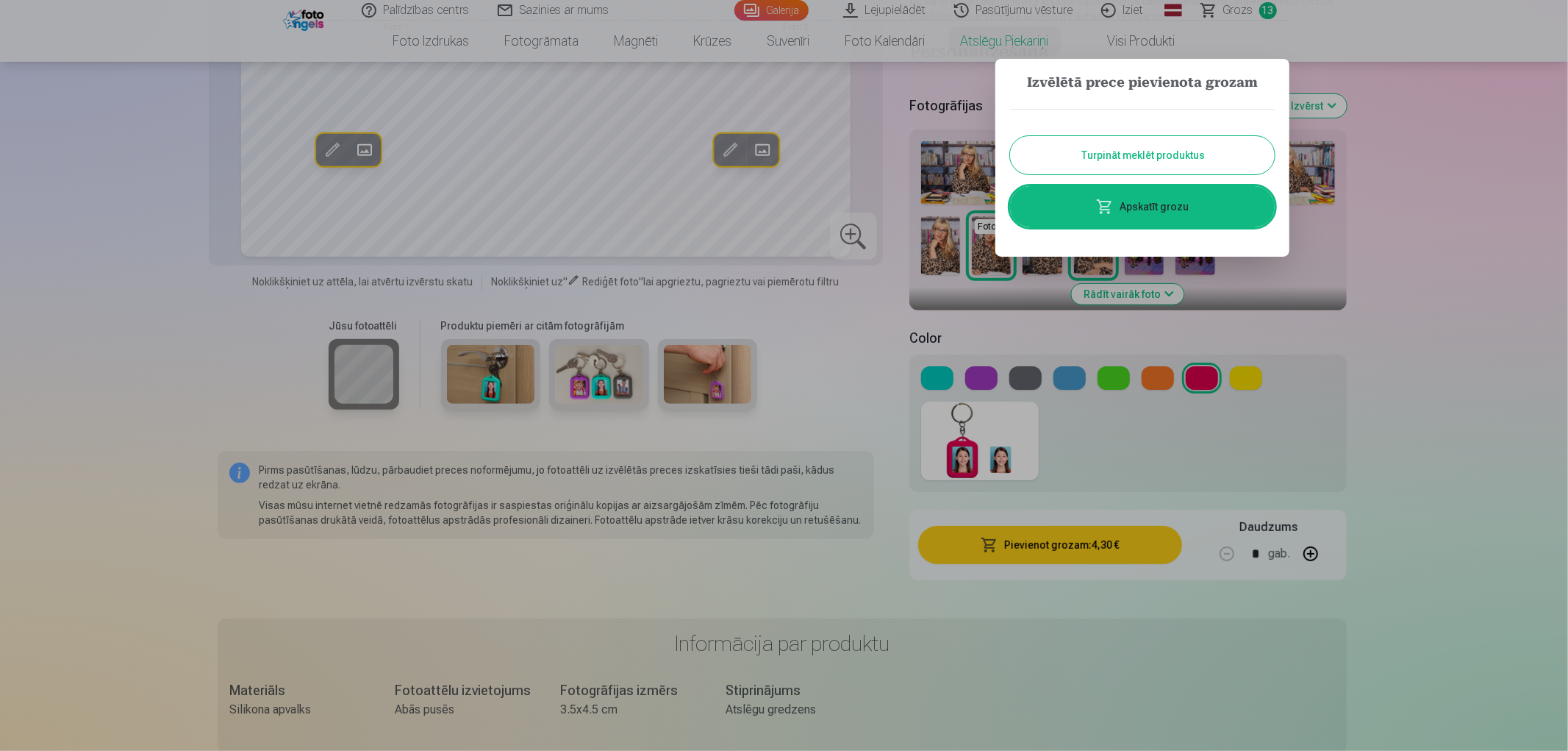
click at [1197, 147] on button "Turpināt meklēt produktus" at bounding box center [1141, 155] width 265 height 38
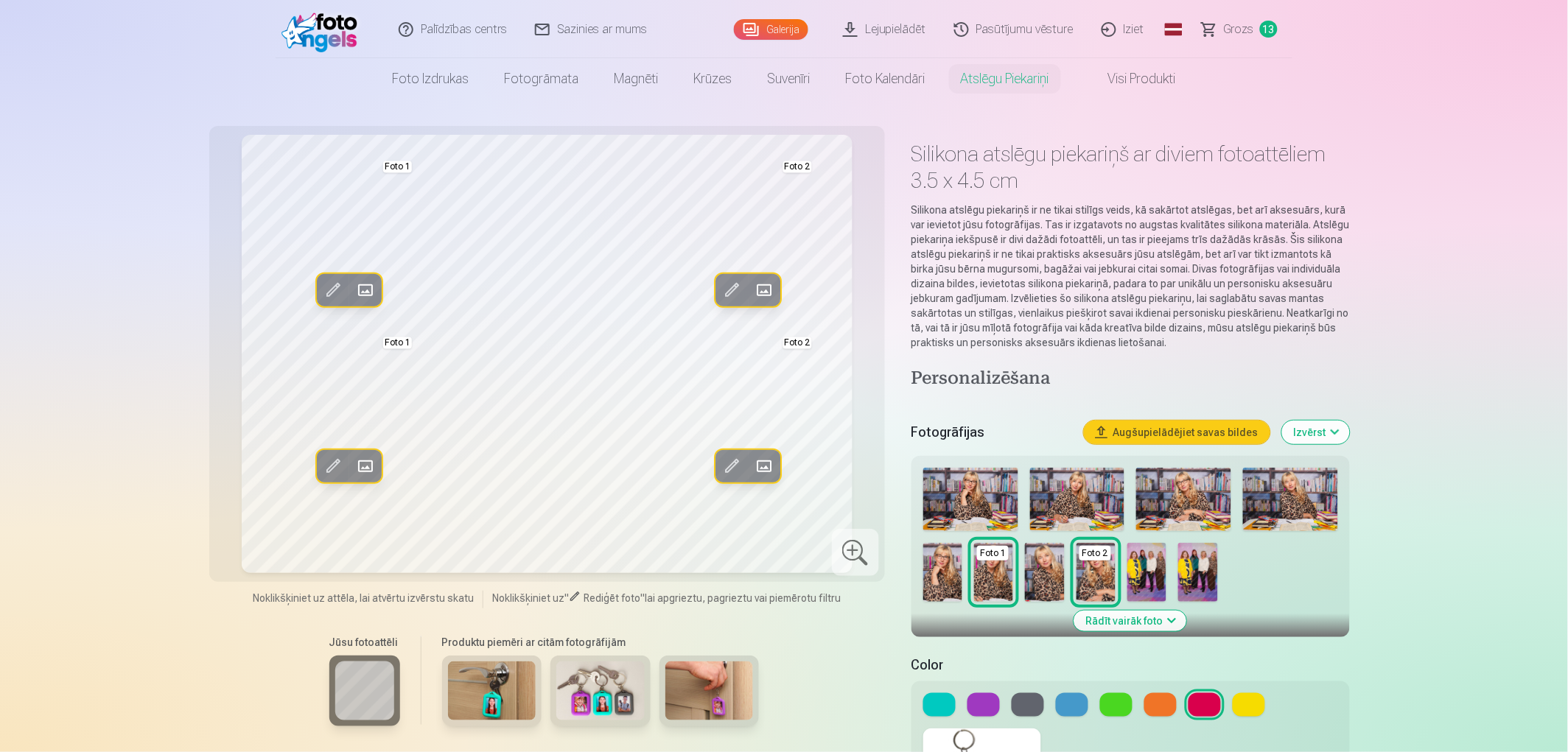
scroll to position [0, 0]
click at [1235, 35] on span "Grozs" at bounding box center [1239, 30] width 31 height 17
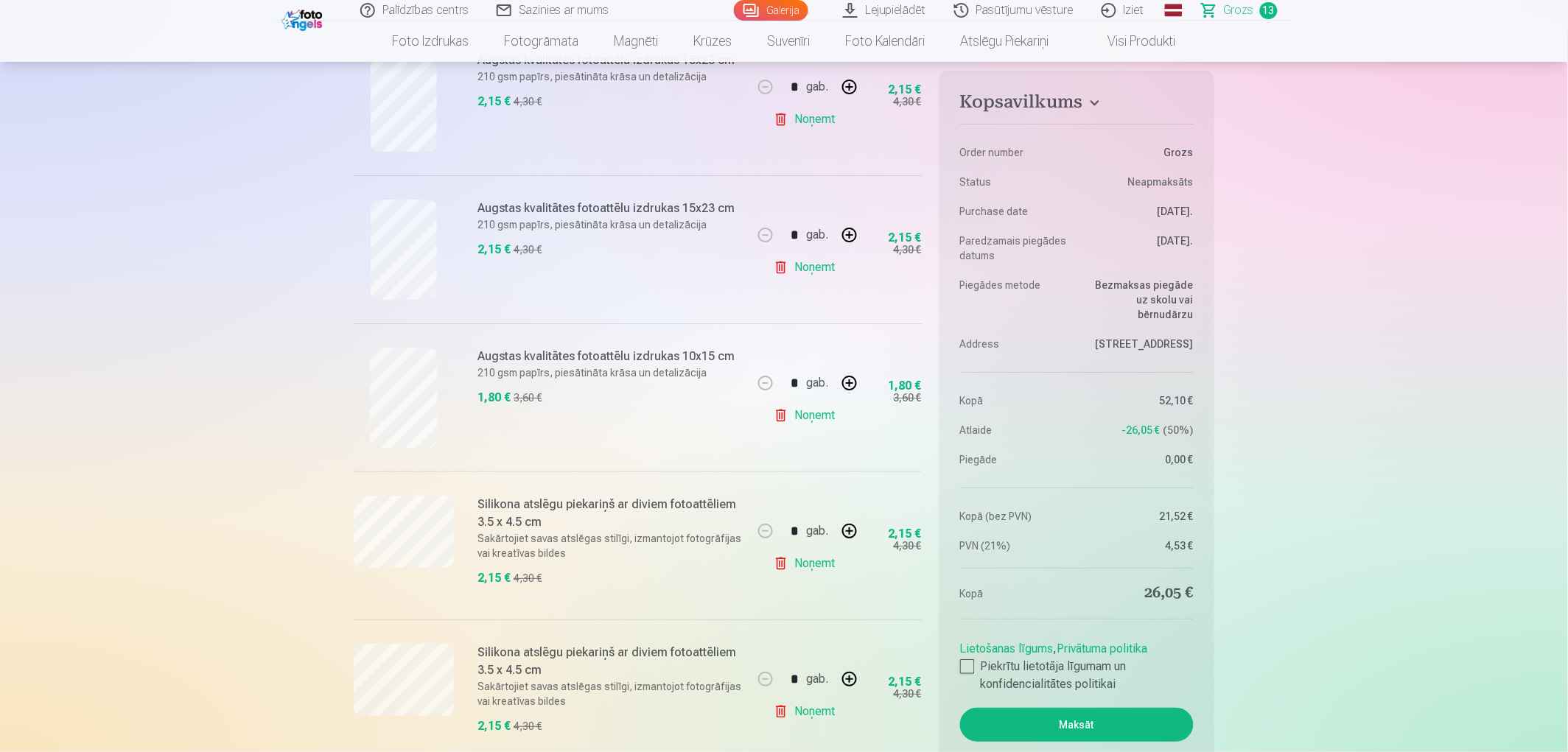
scroll to position [1636, 0]
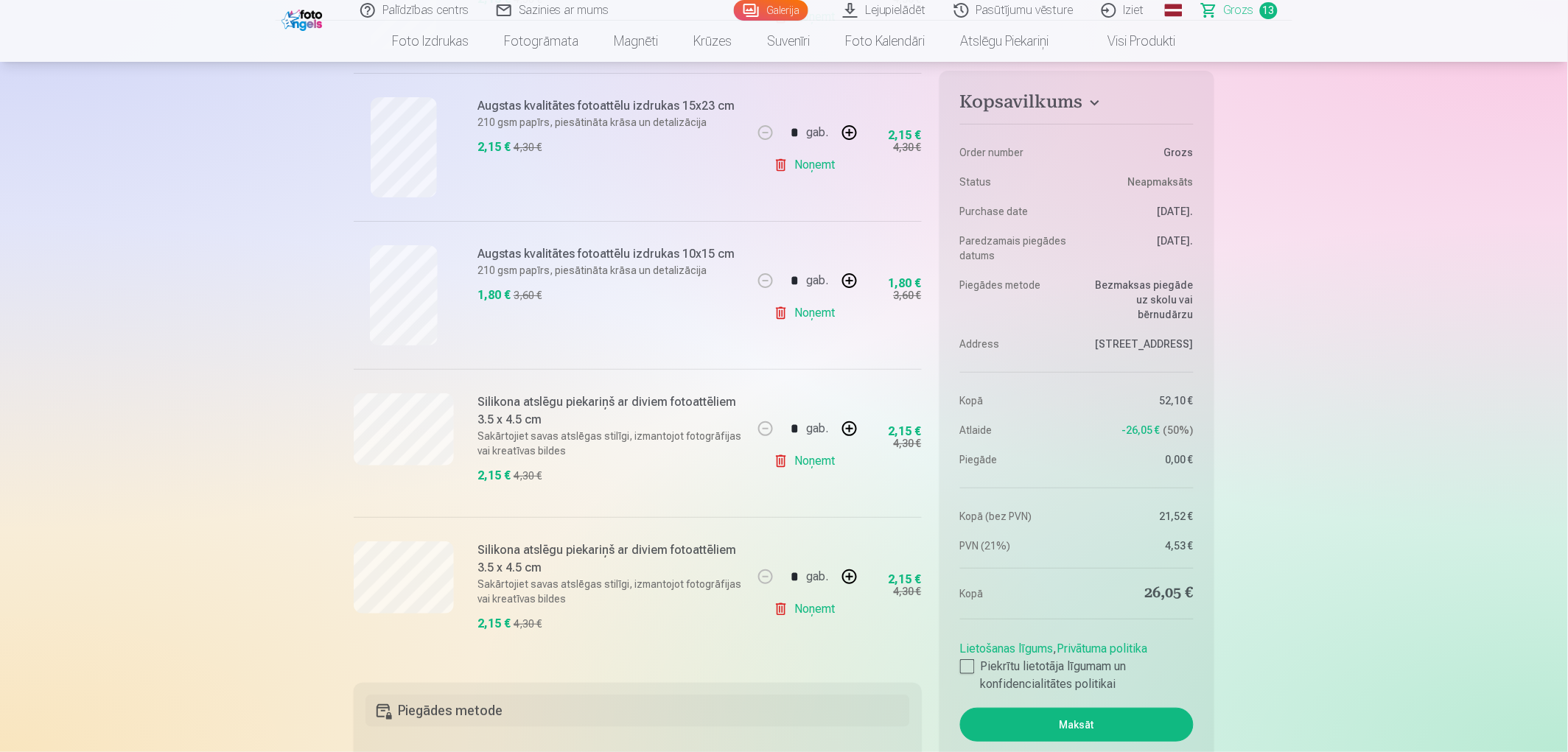
click at [807, 458] on link "Noņemt" at bounding box center [807, 460] width 67 height 30
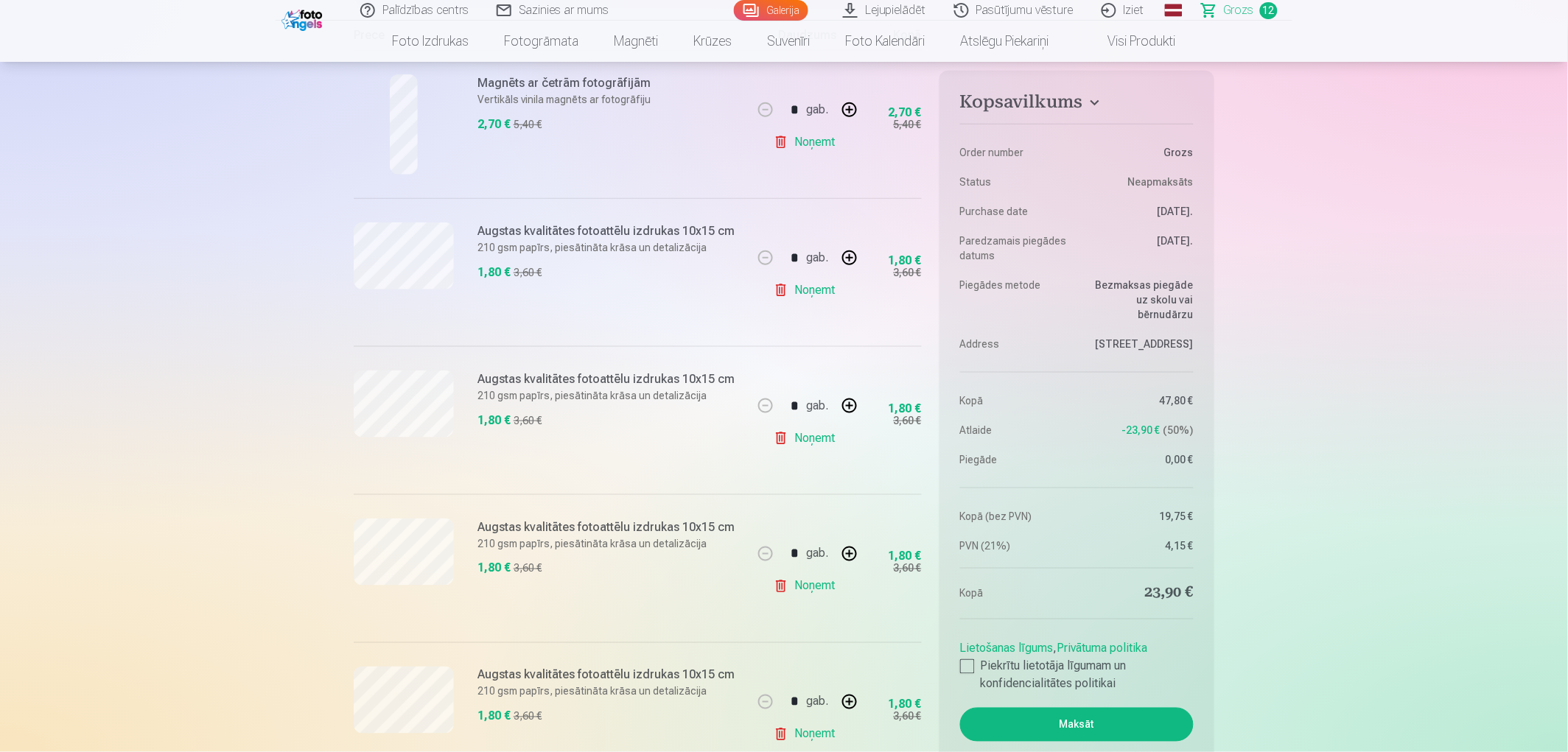
scroll to position [0, 0]
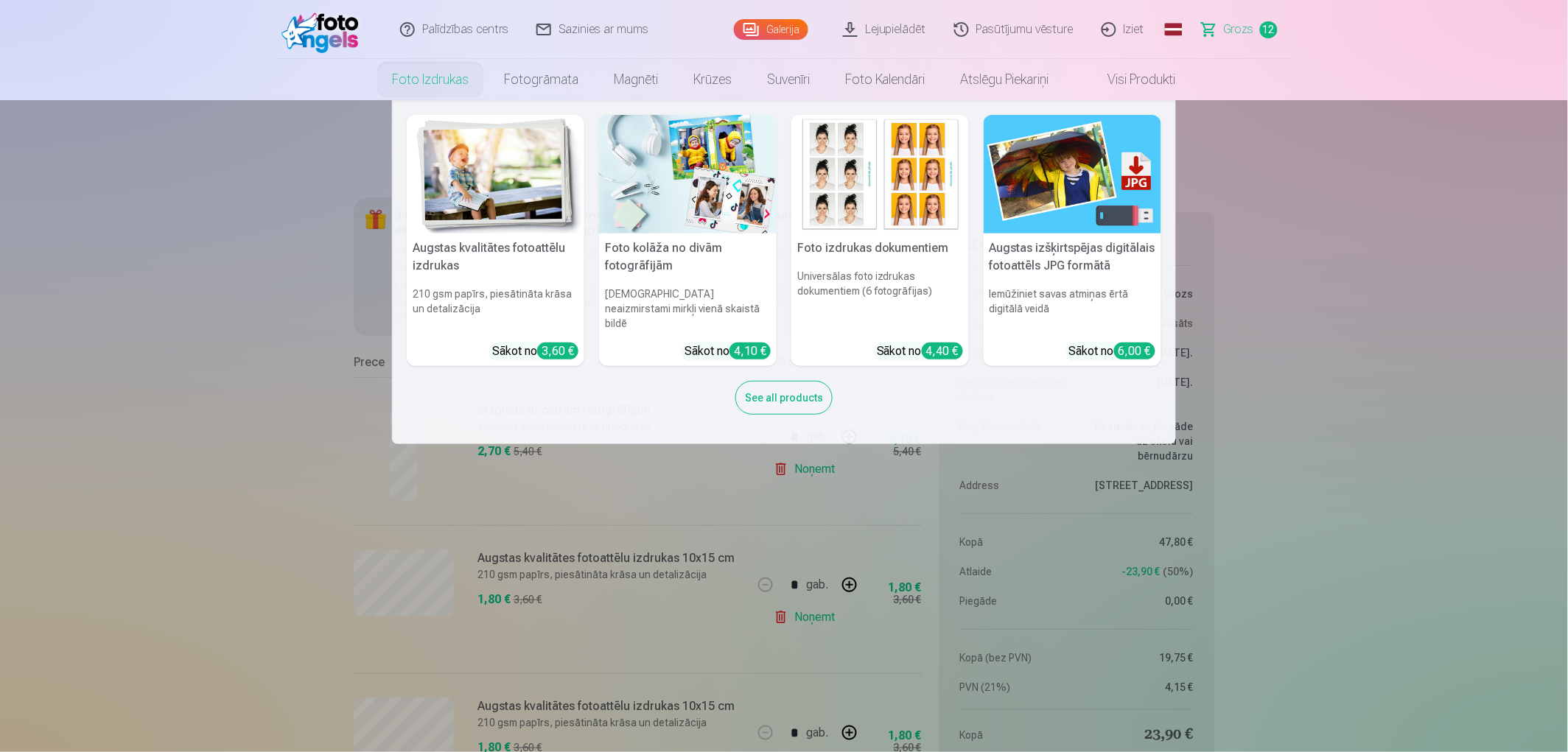
click at [647, 192] on img at bounding box center [687, 174] width 177 height 119
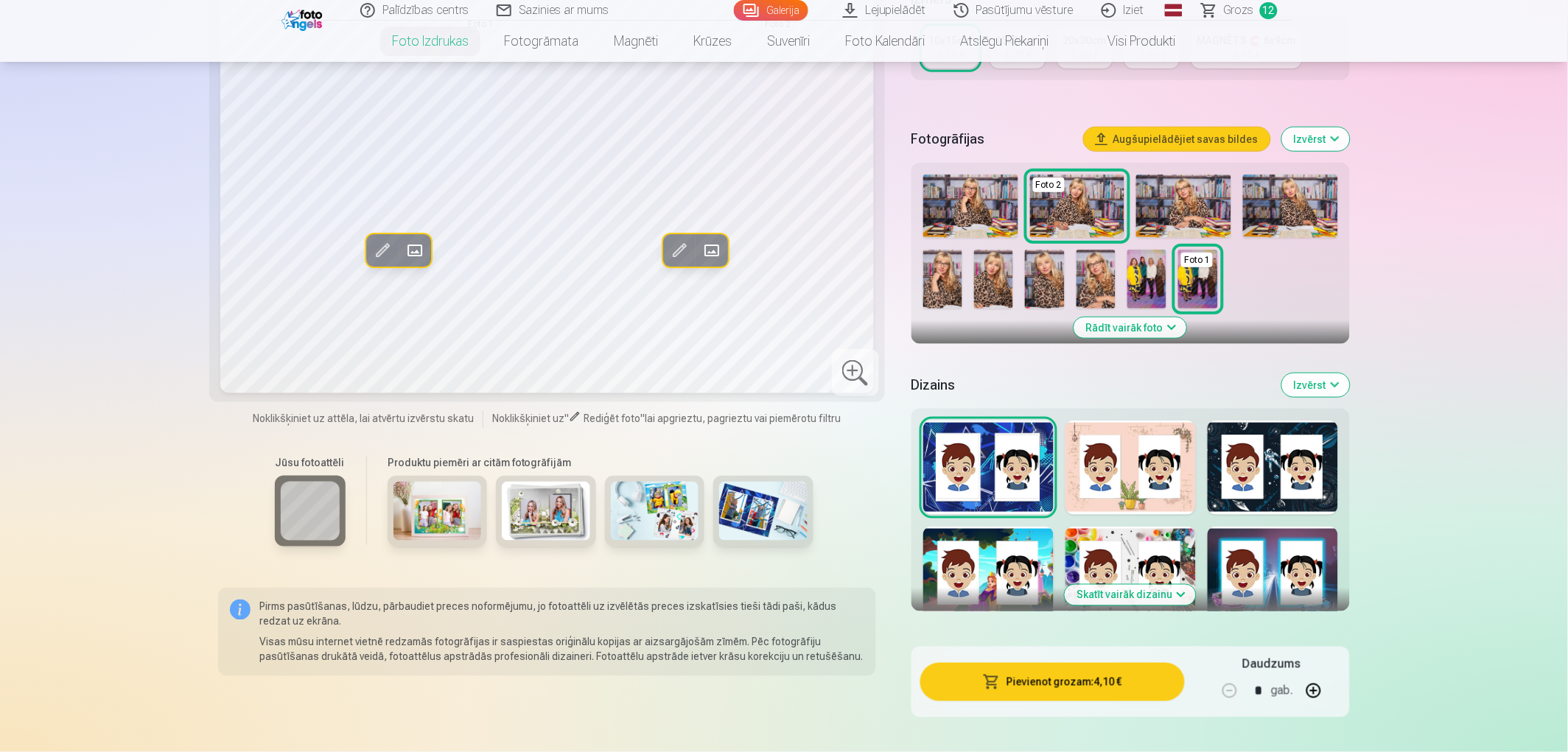
scroll to position [327, 0]
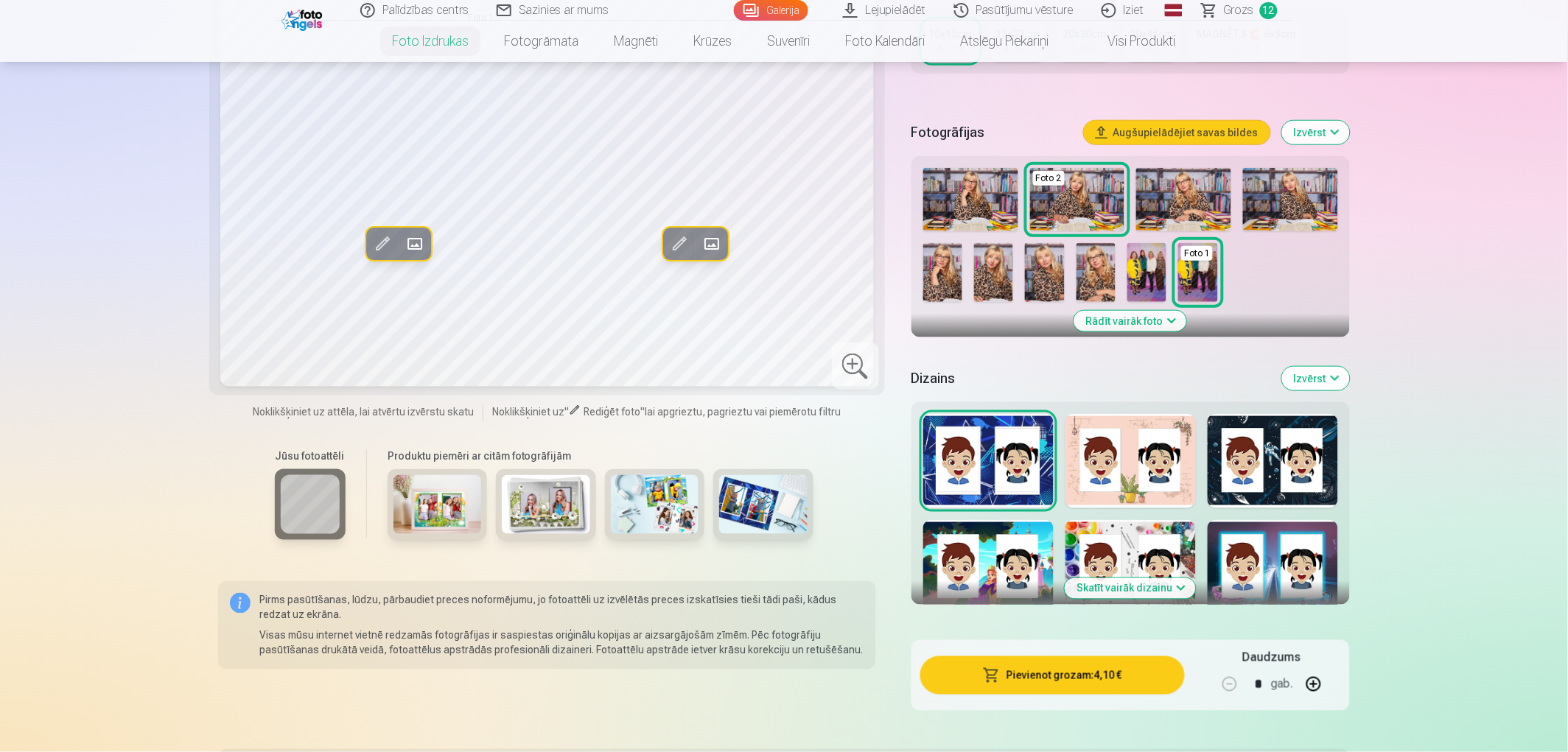
click at [974, 556] on div at bounding box center [988, 566] width 130 height 95
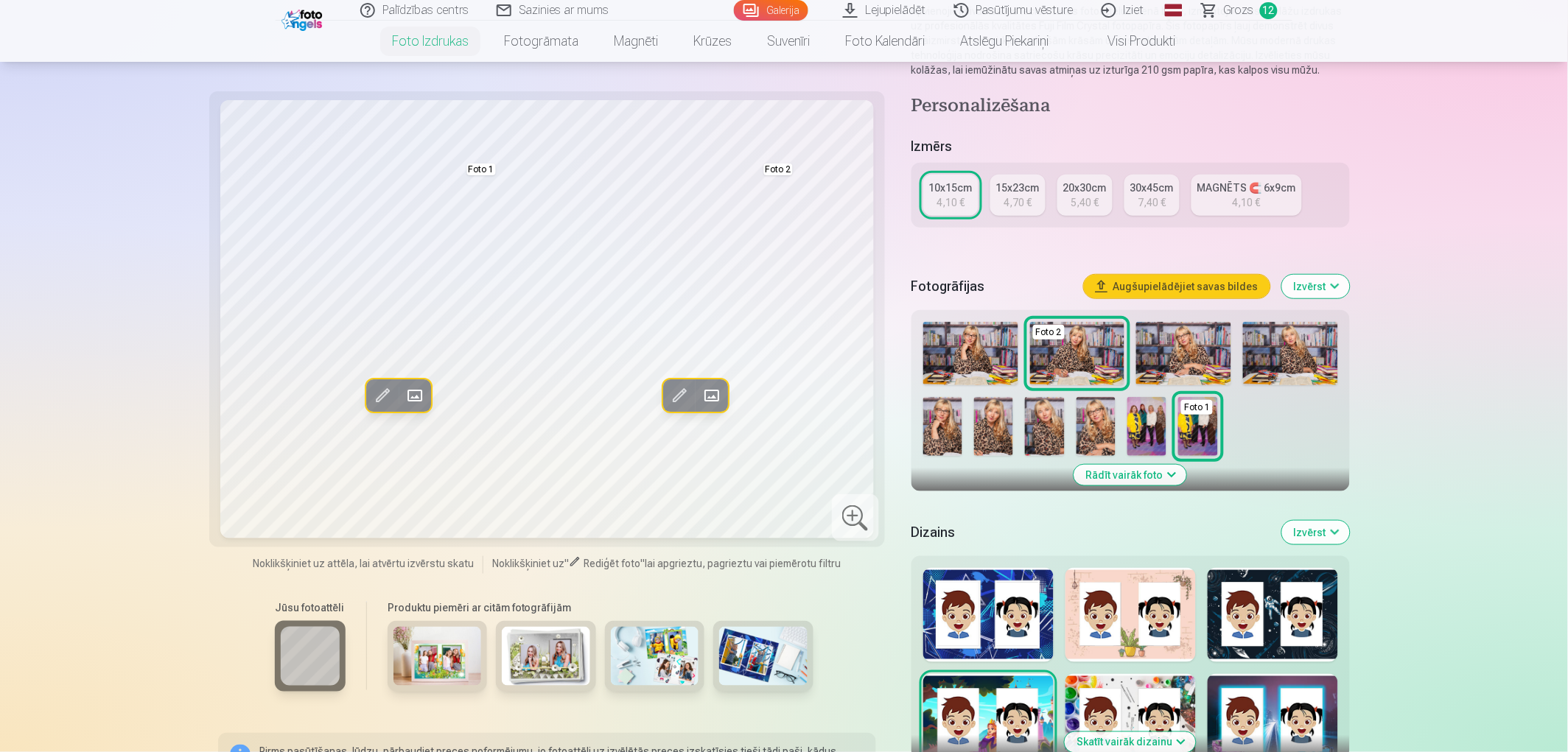
scroll to position [245, 0]
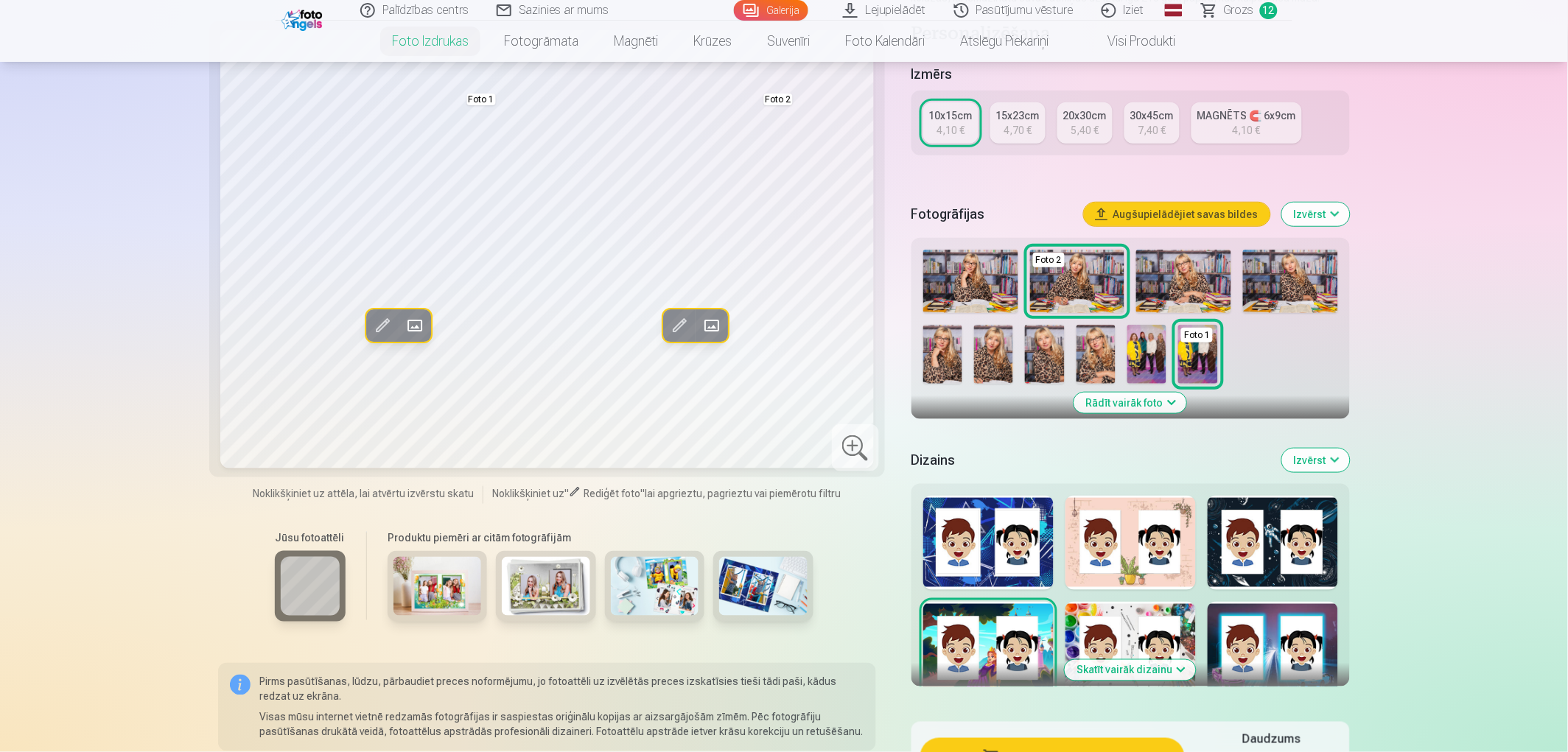
click at [661, 571] on img at bounding box center [655, 586] width 88 height 59
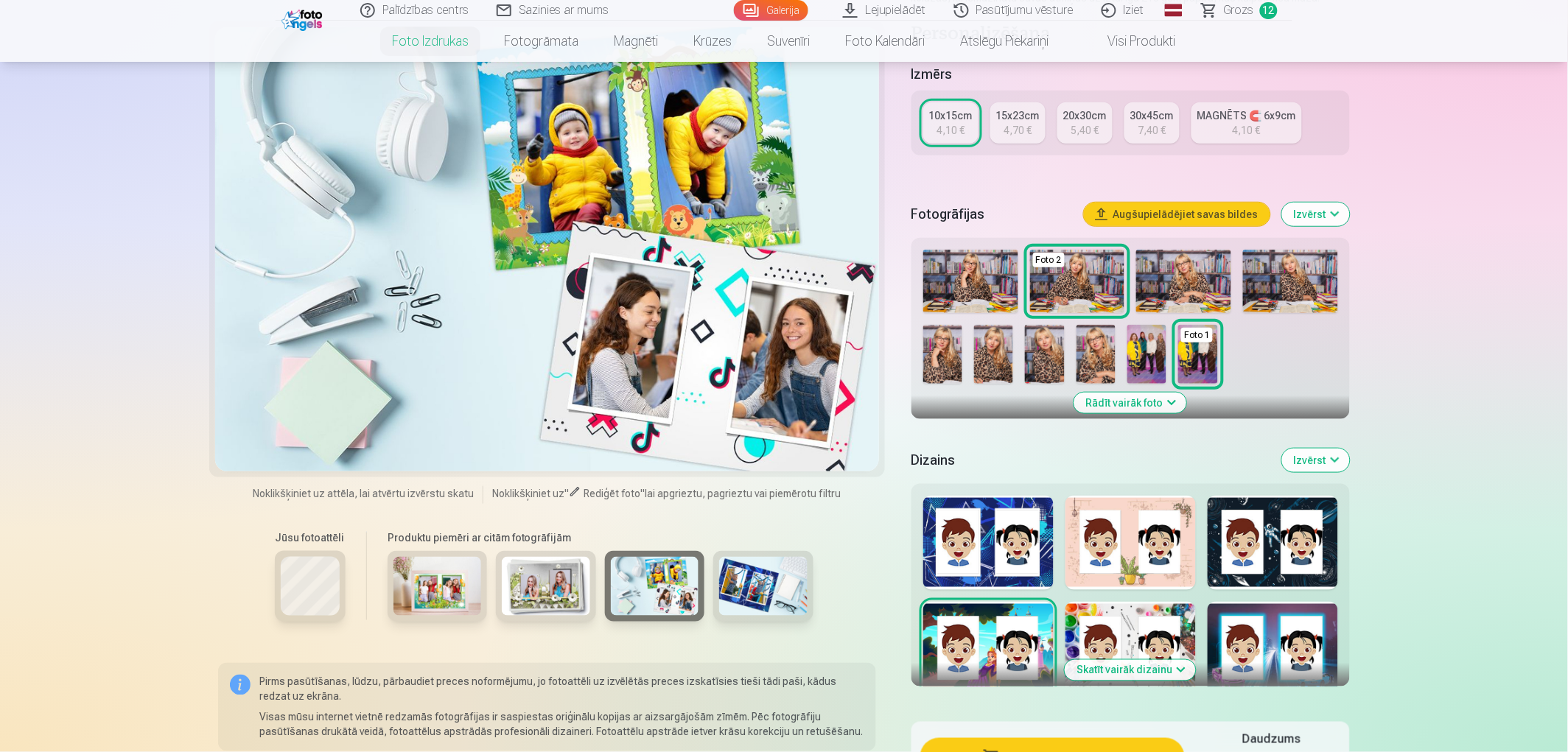
click at [775, 589] on img at bounding box center [763, 586] width 88 height 59
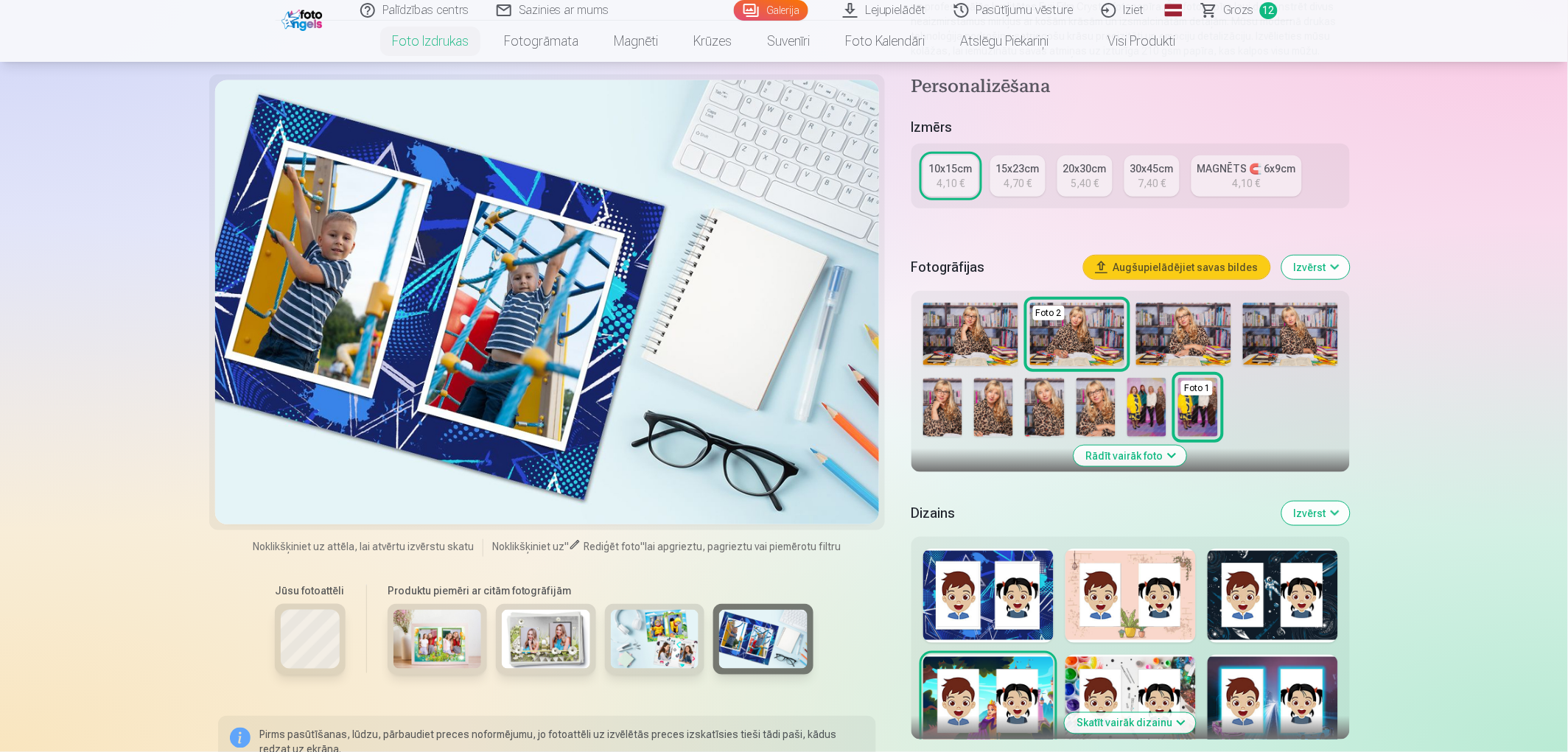
scroll to position [164, 0]
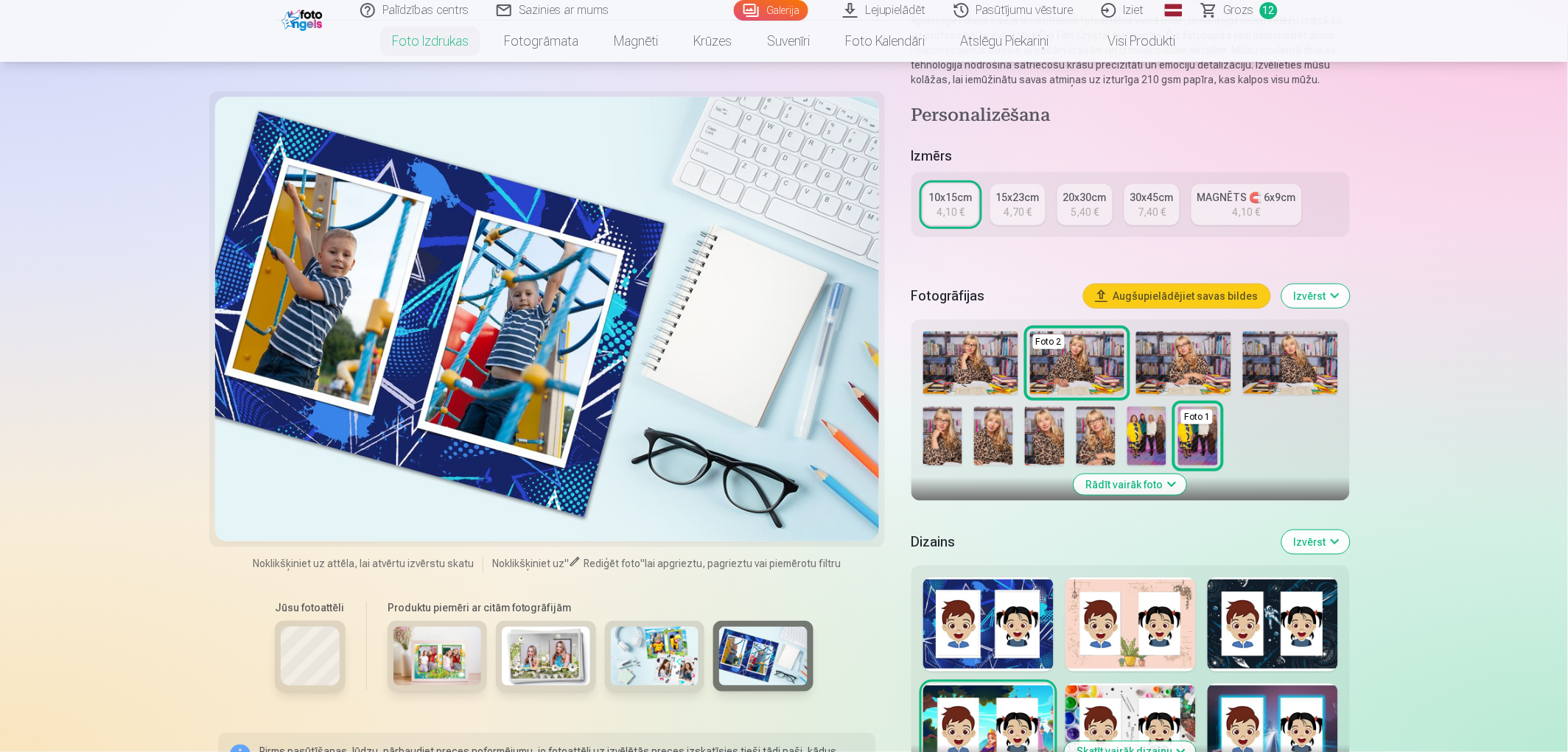
click at [964, 371] on img at bounding box center [970, 363] width 95 height 63
click at [996, 439] on img at bounding box center [993, 436] width 39 height 59
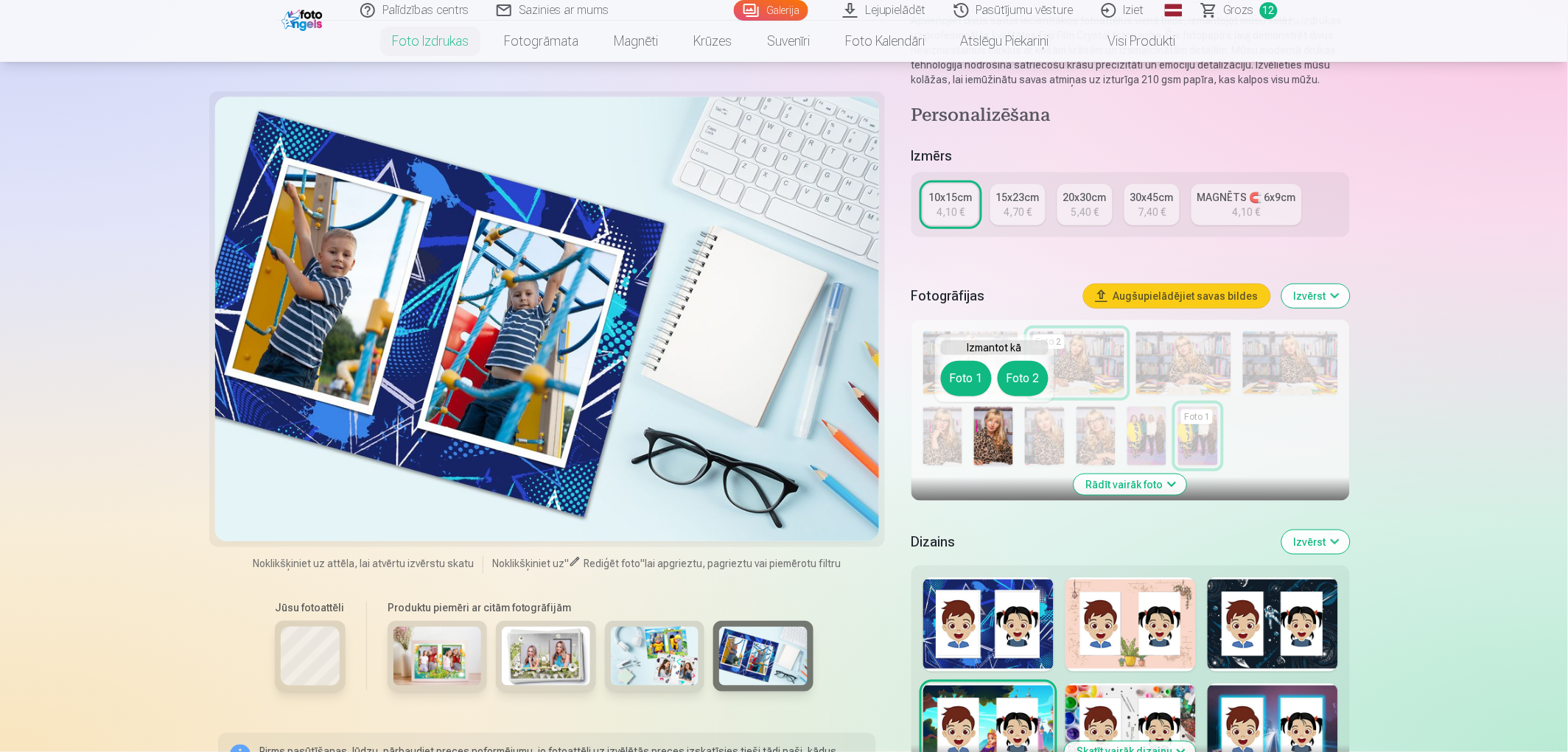
click at [967, 374] on button "Foto 1" at bounding box center [966, 378] width 51 height 35
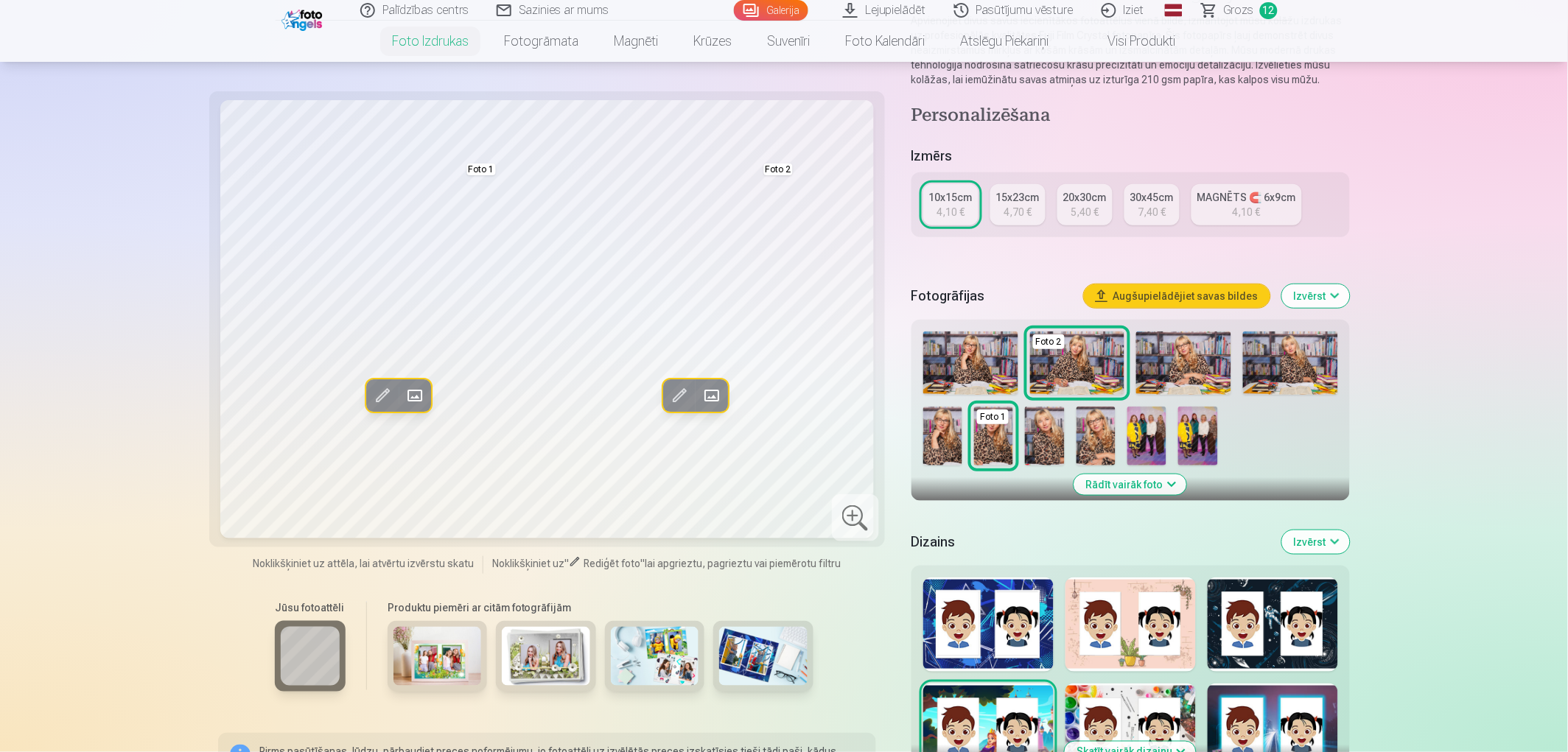
click at [740, 657] on img at bounding box center [763, 656] width 88 height 59
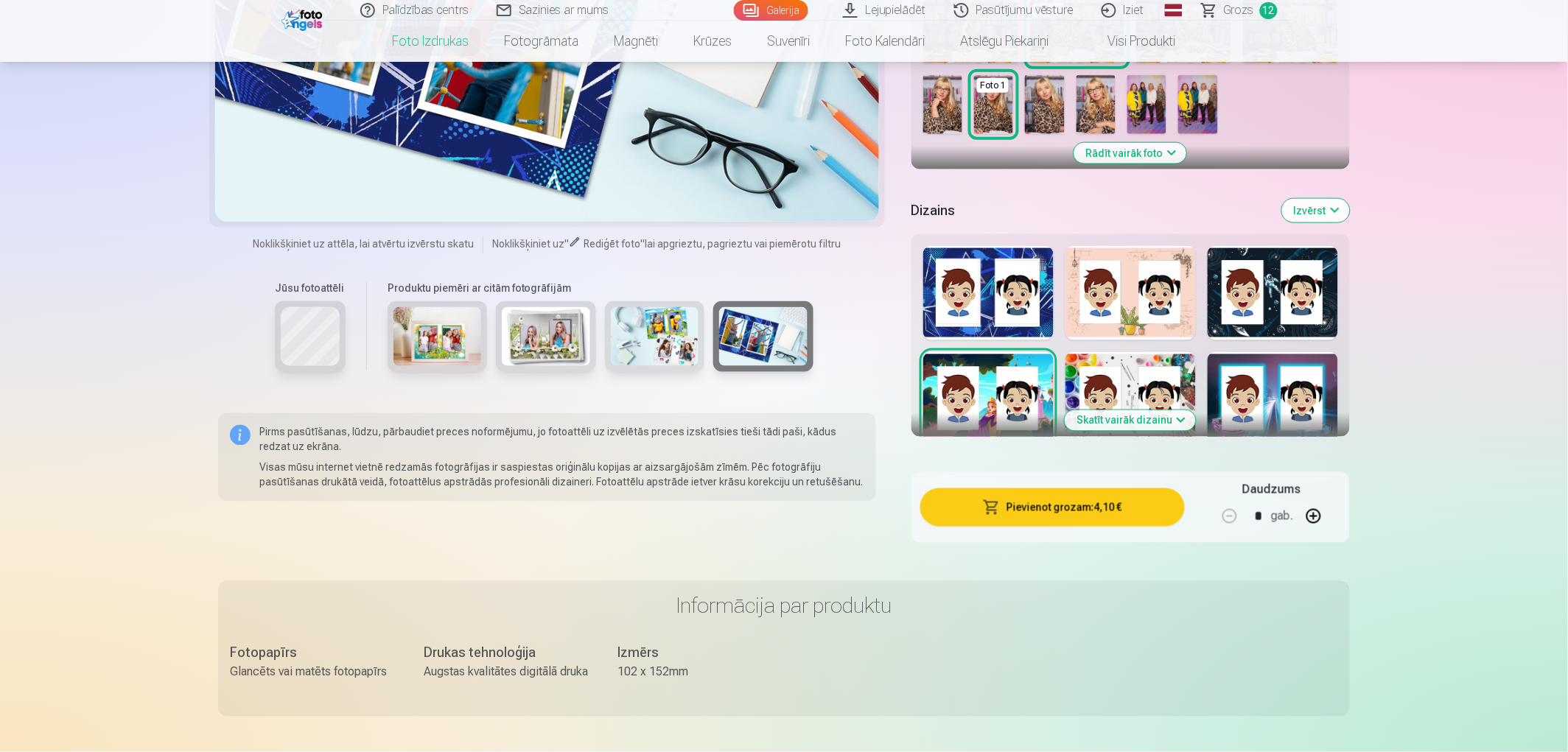
scroll to position [491, 0]
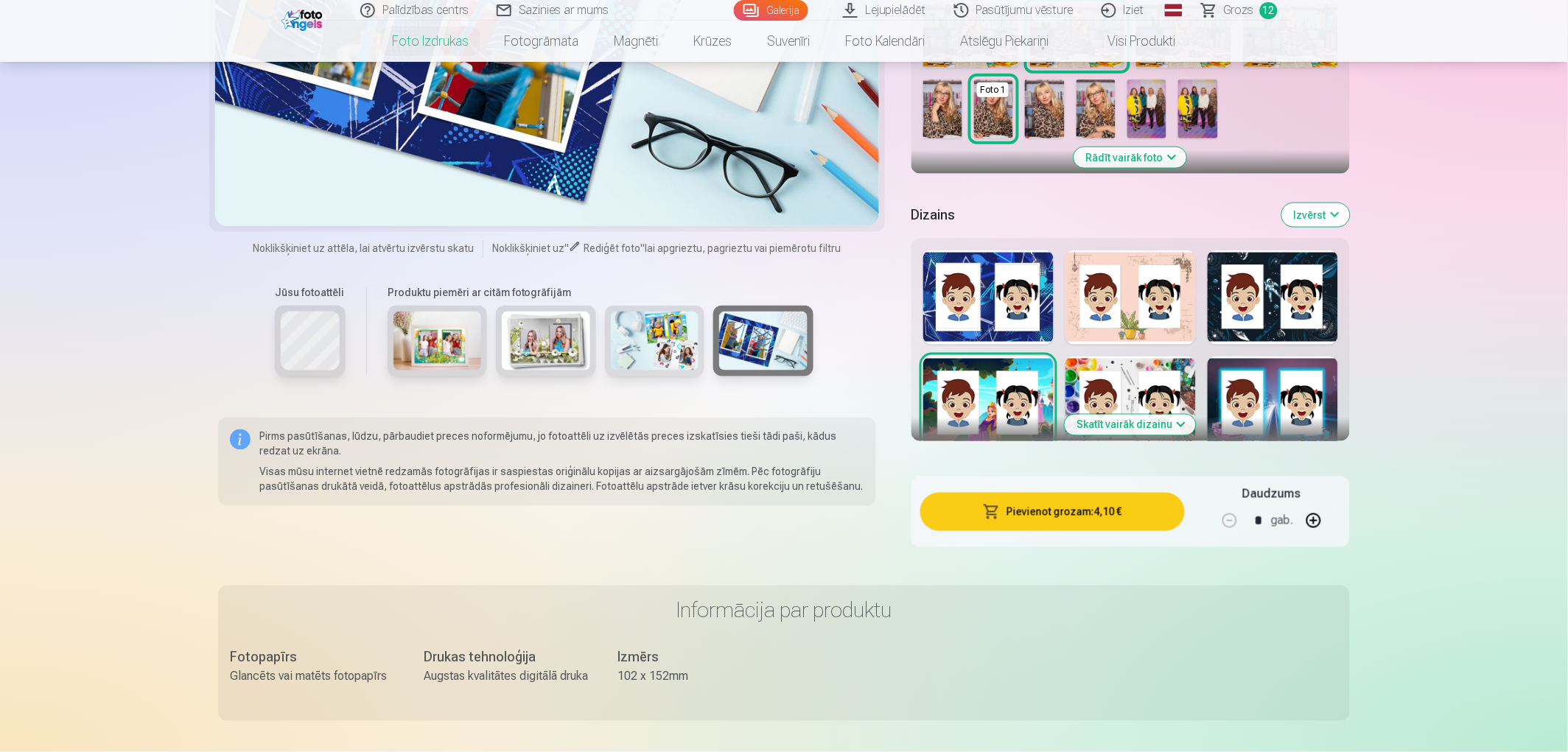
click at [1117, 414] on button "Skatīt vairāk dizainu" at bounding box center [1130, 425] width 131 height 21
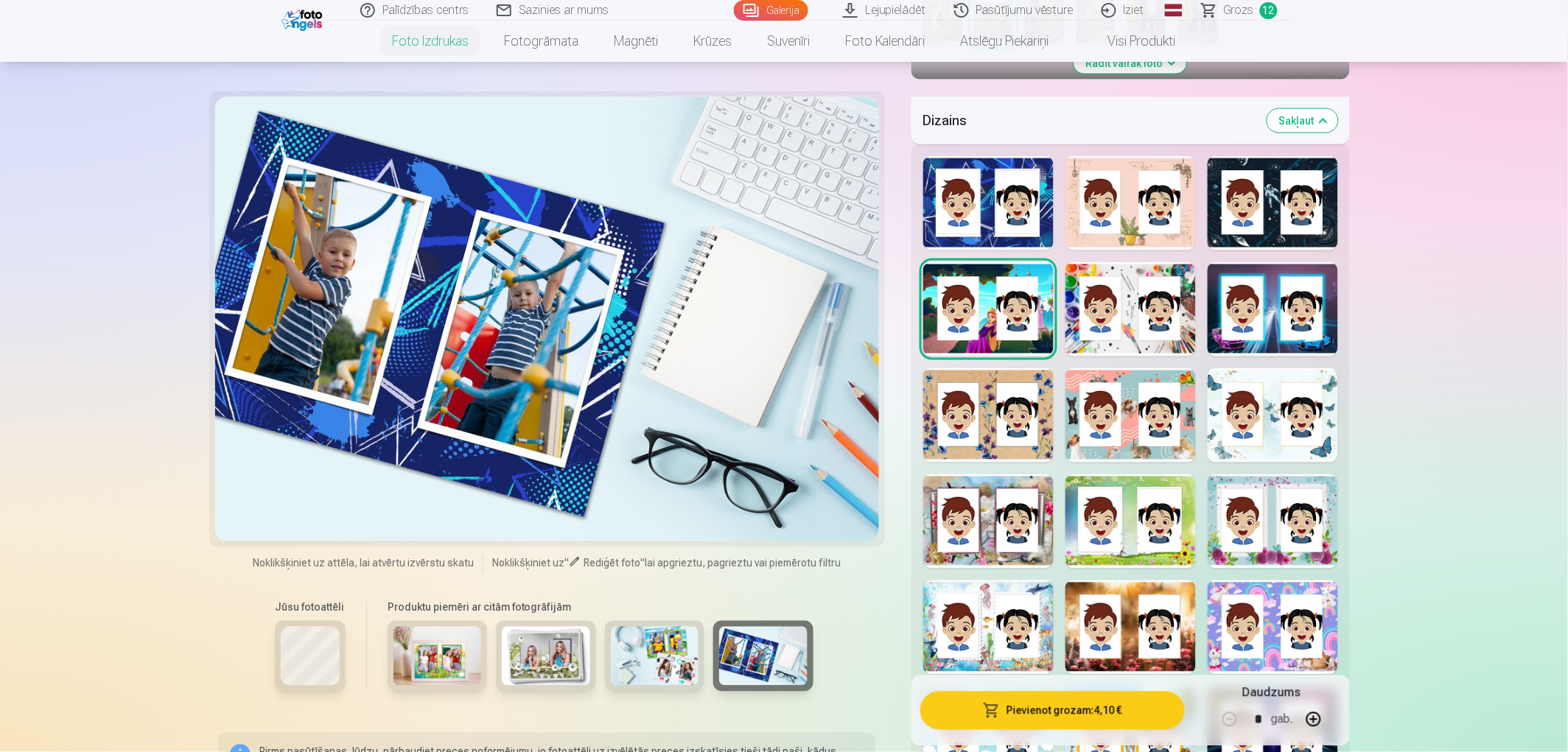
scroll to position [572, 0]
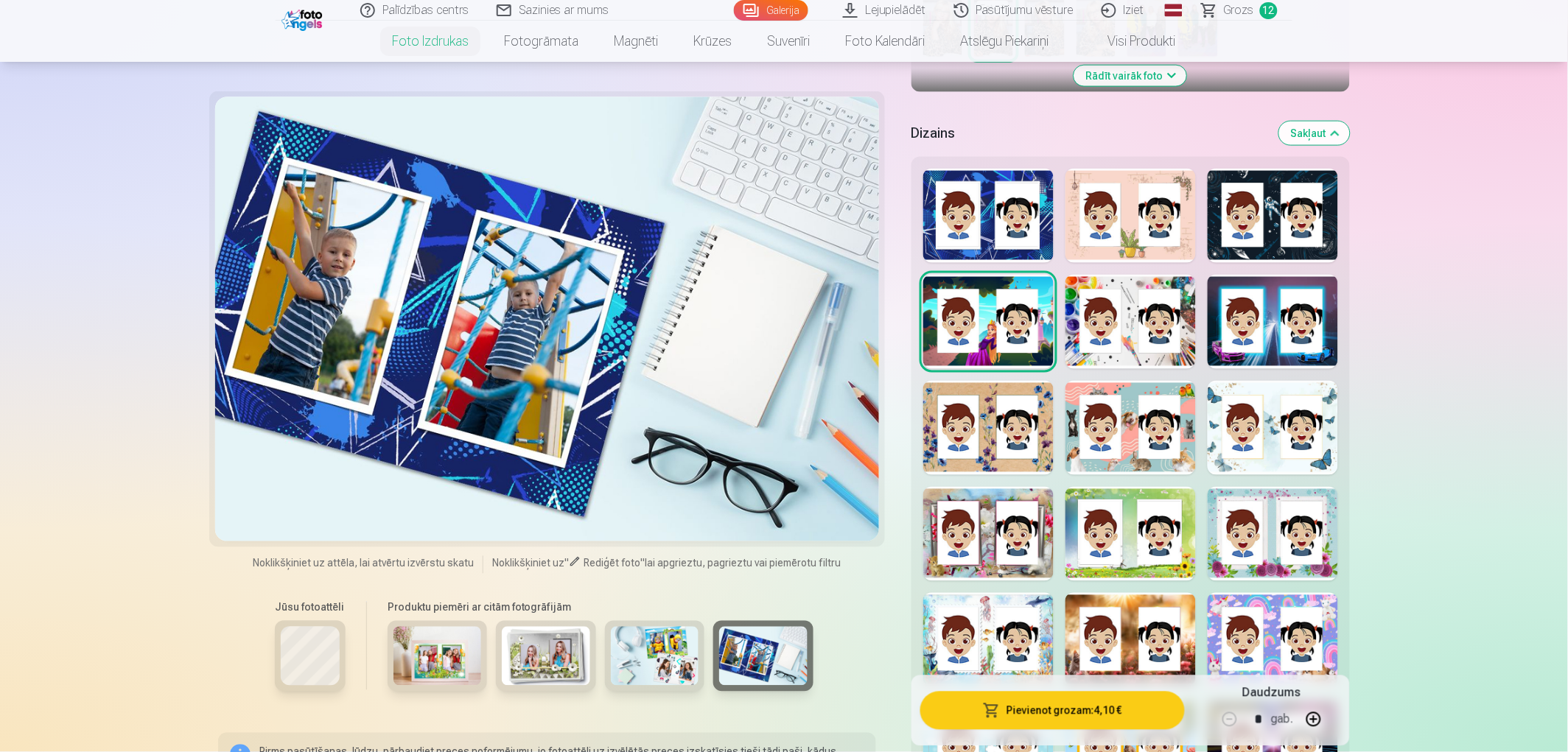
click at [1134, 315] on div at bounding box center [1131, 321] width 130 height 95
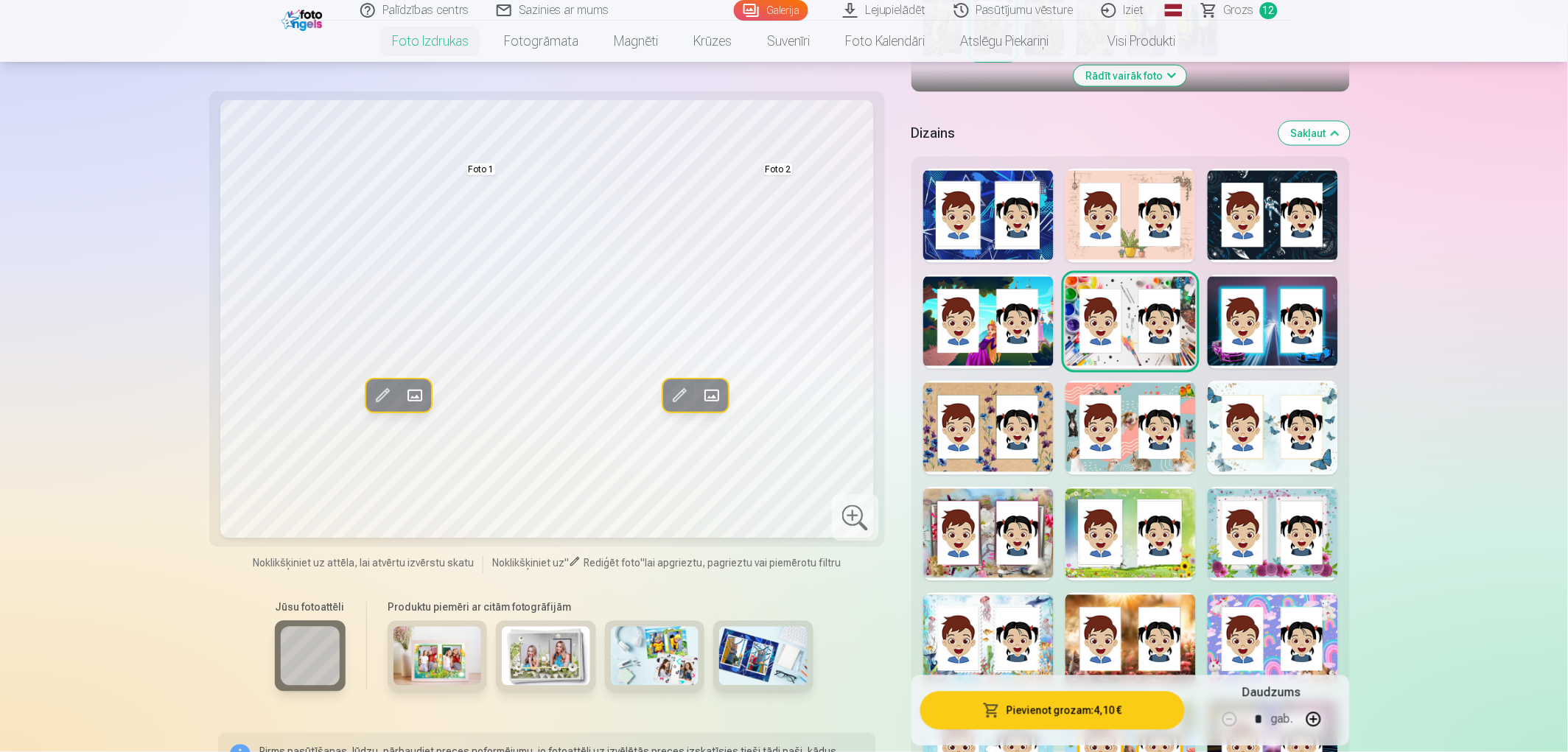
click at [1232, 435] on div at bounding box center [1272, 428] width 130 height 95
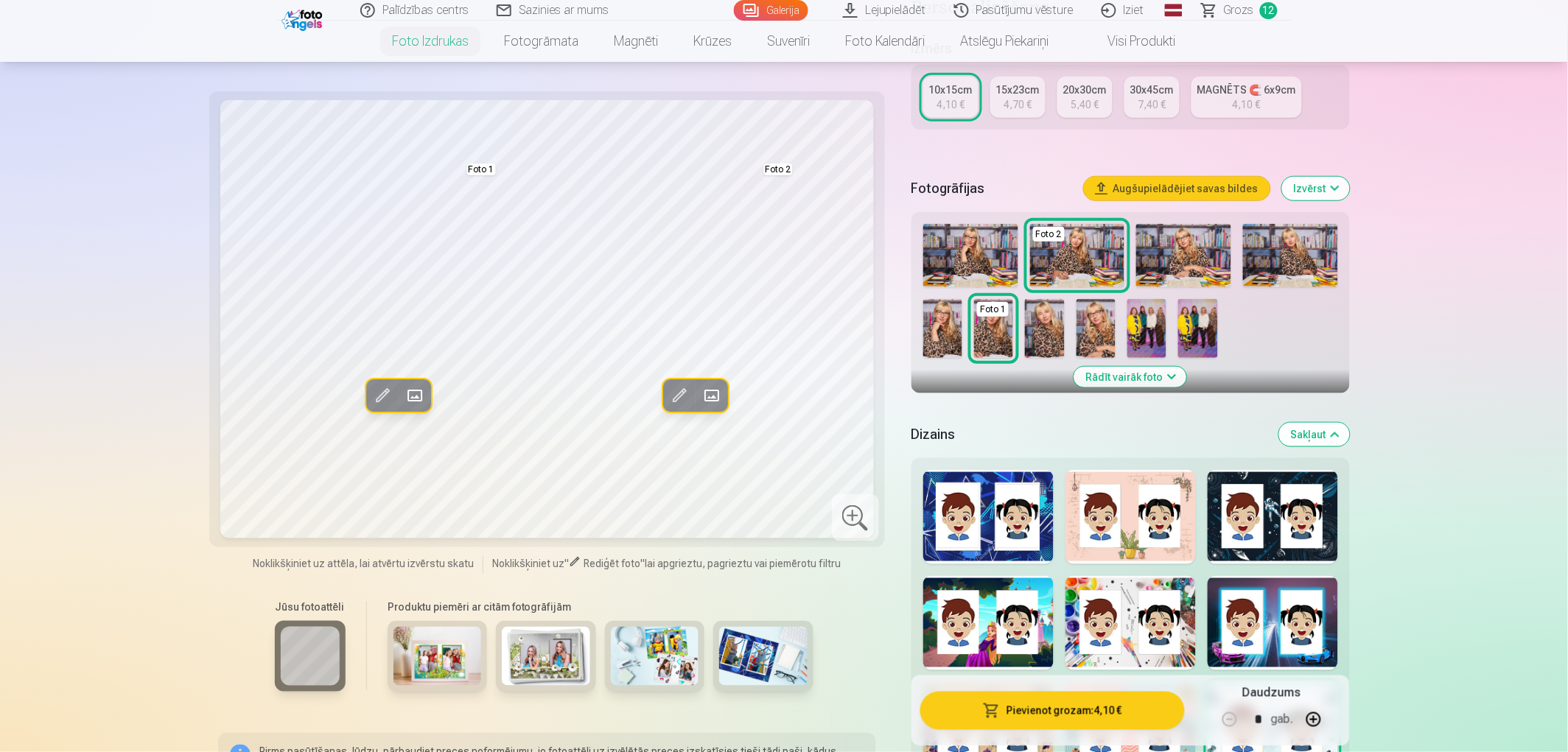
scroll to position [245, 0]
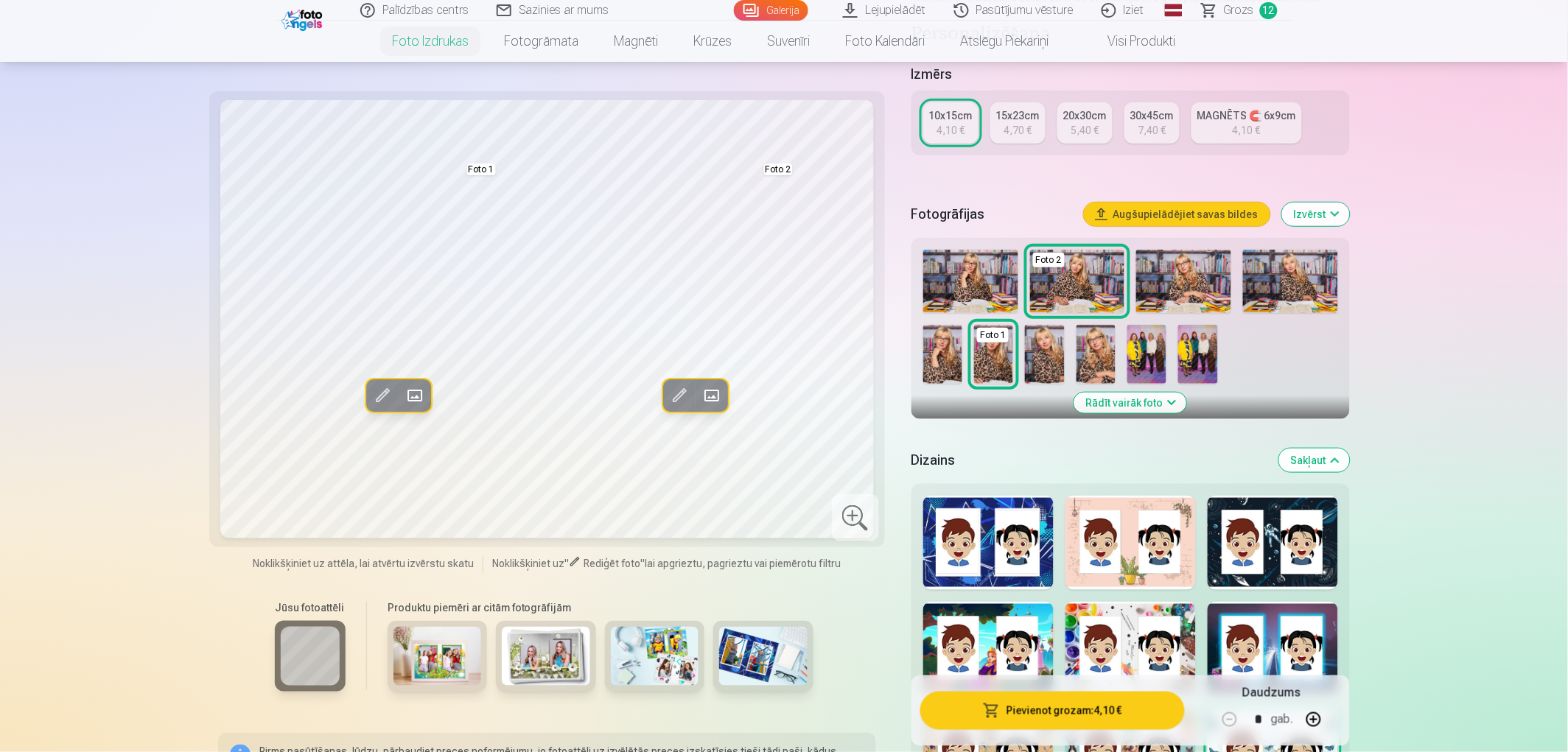
click at [1052, 351] on img at bounding box center [1044, 354] width 39 height 59
click at [974, 270] on img at bounding box center [970, 281] width 95 height 63
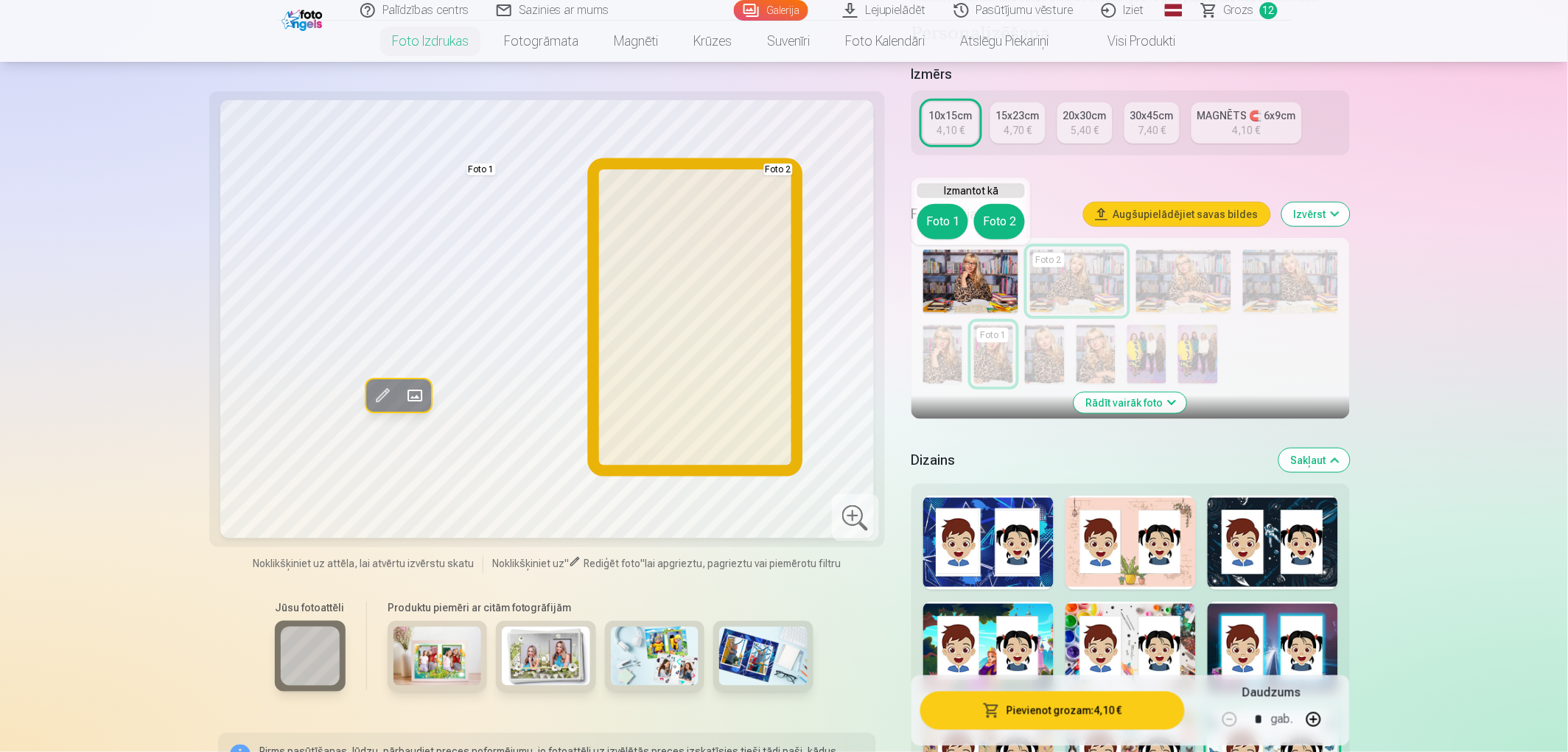
click at [1017, 221] on button "Foto 2" at bounding box center [998, 221] width 51 height 35
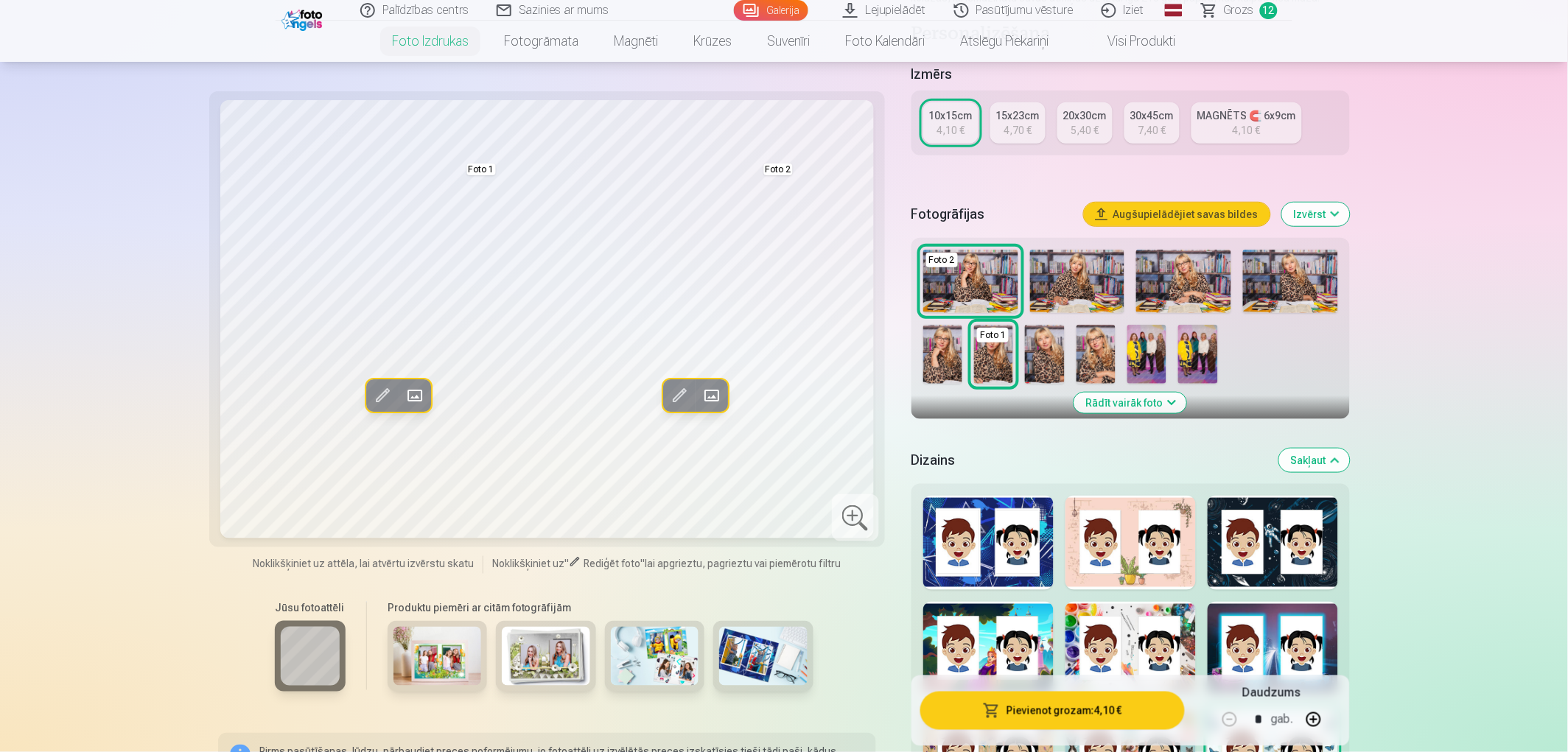
click at [1287, 275] on img at bounding box center [1289, 281] width 95 height 63
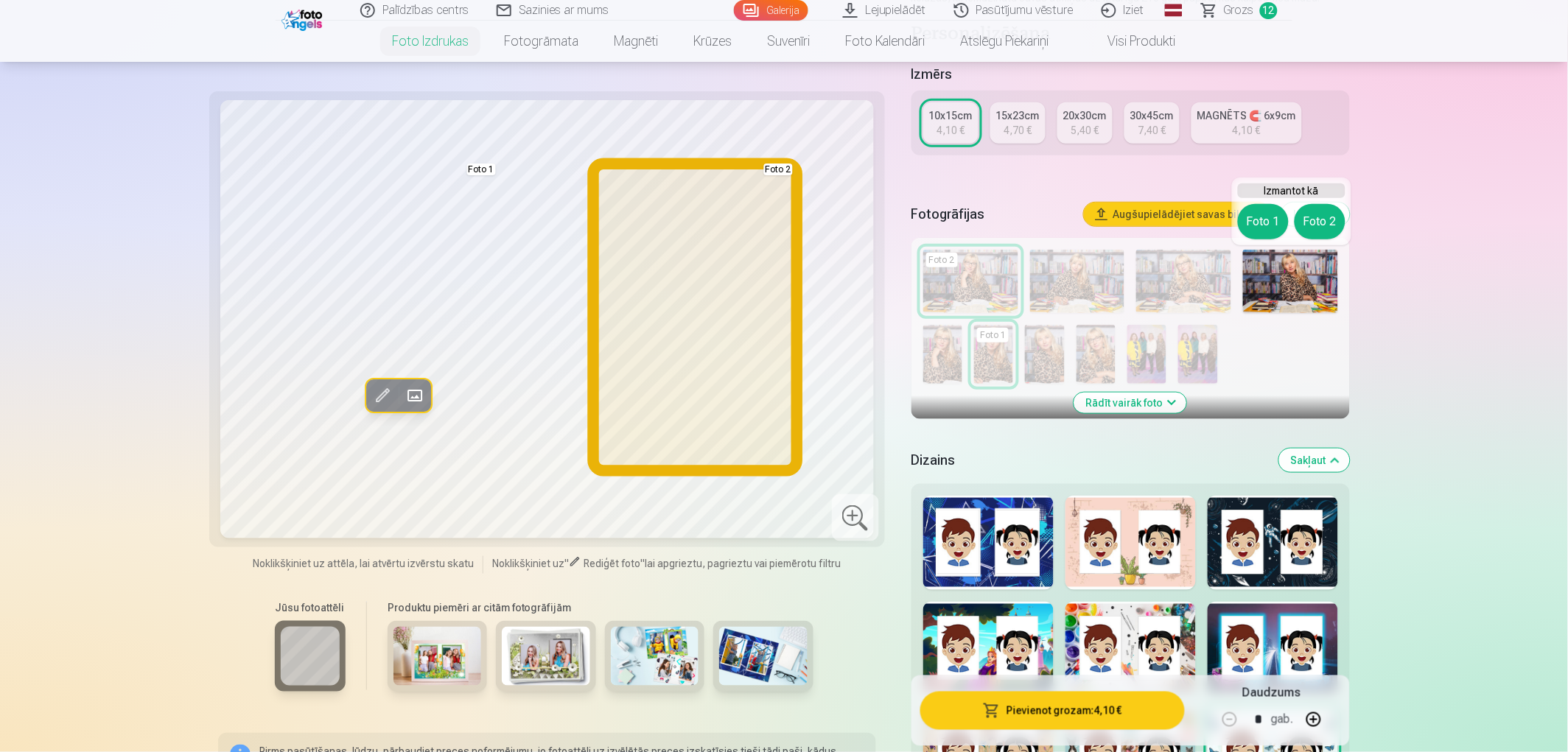
click at [1324, 218] on button "Foto 2" at bounding box center [1319, 221] width 51 height 35
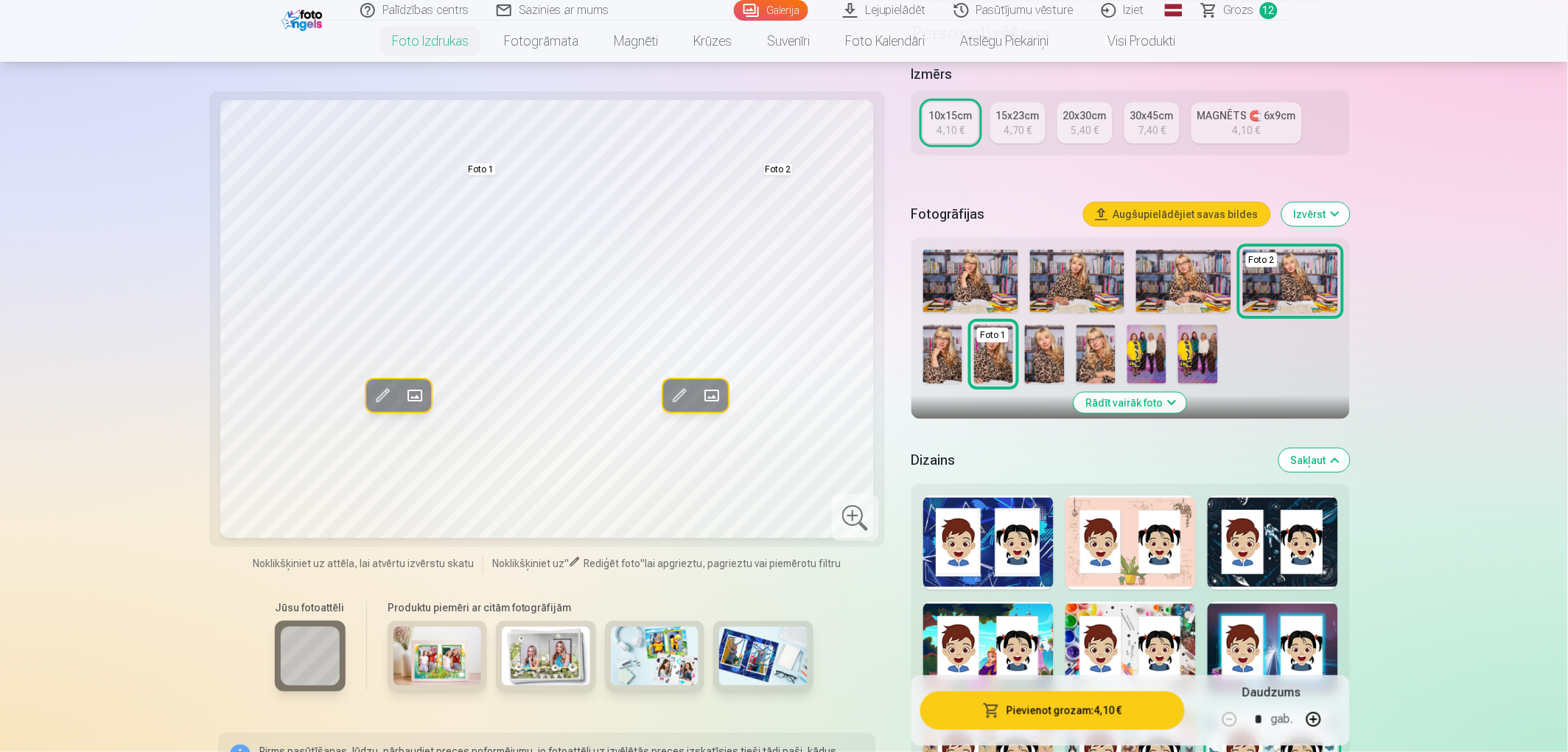
click at [938, 375] on img at bounding box center [942, 354] width 39 height 59
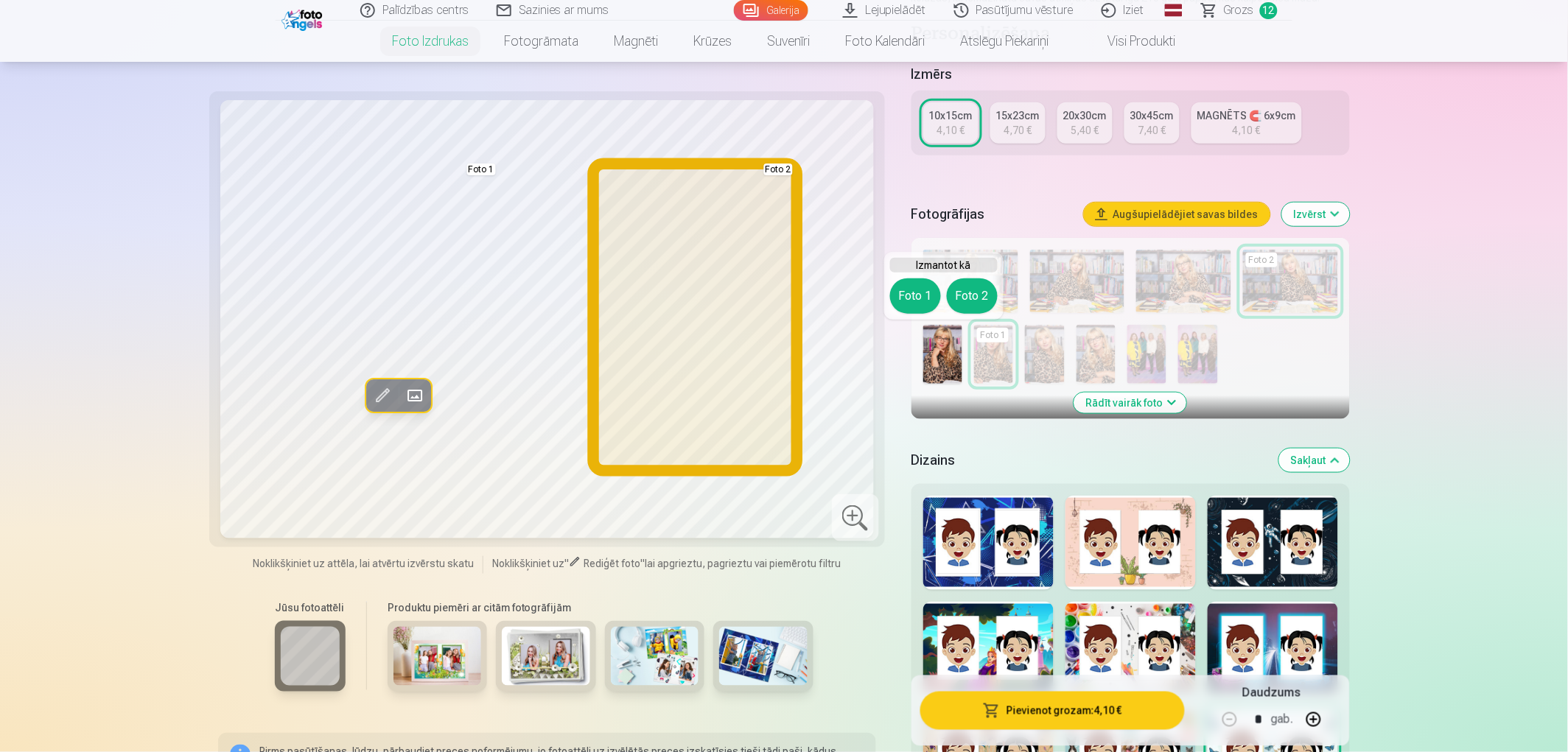
click at [978, 299] on button "Foto 2" at bounding box center [972, 296] width 51 height 35
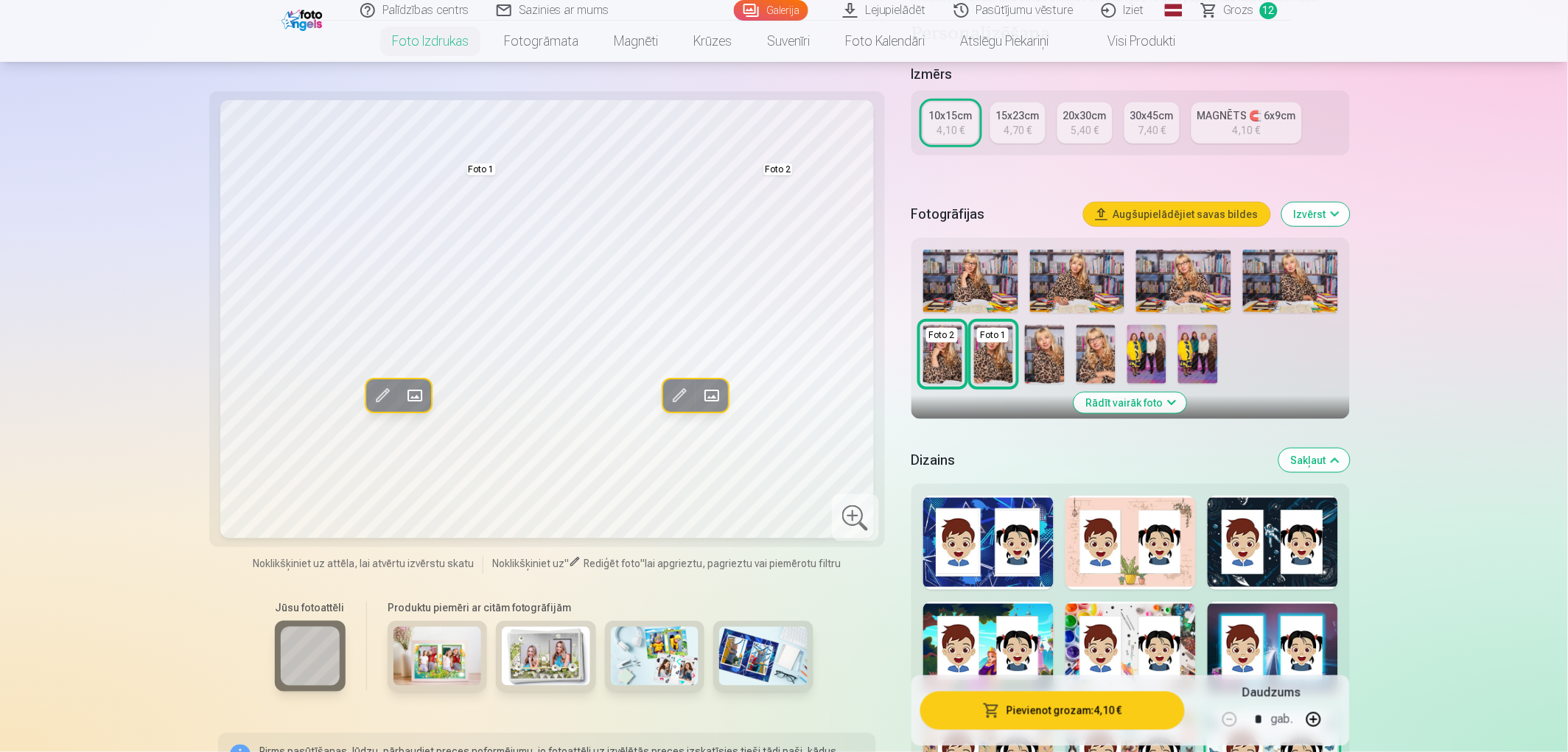
click at [1052, 361] on img at bounding box center [1044, 354] width 39 height 59
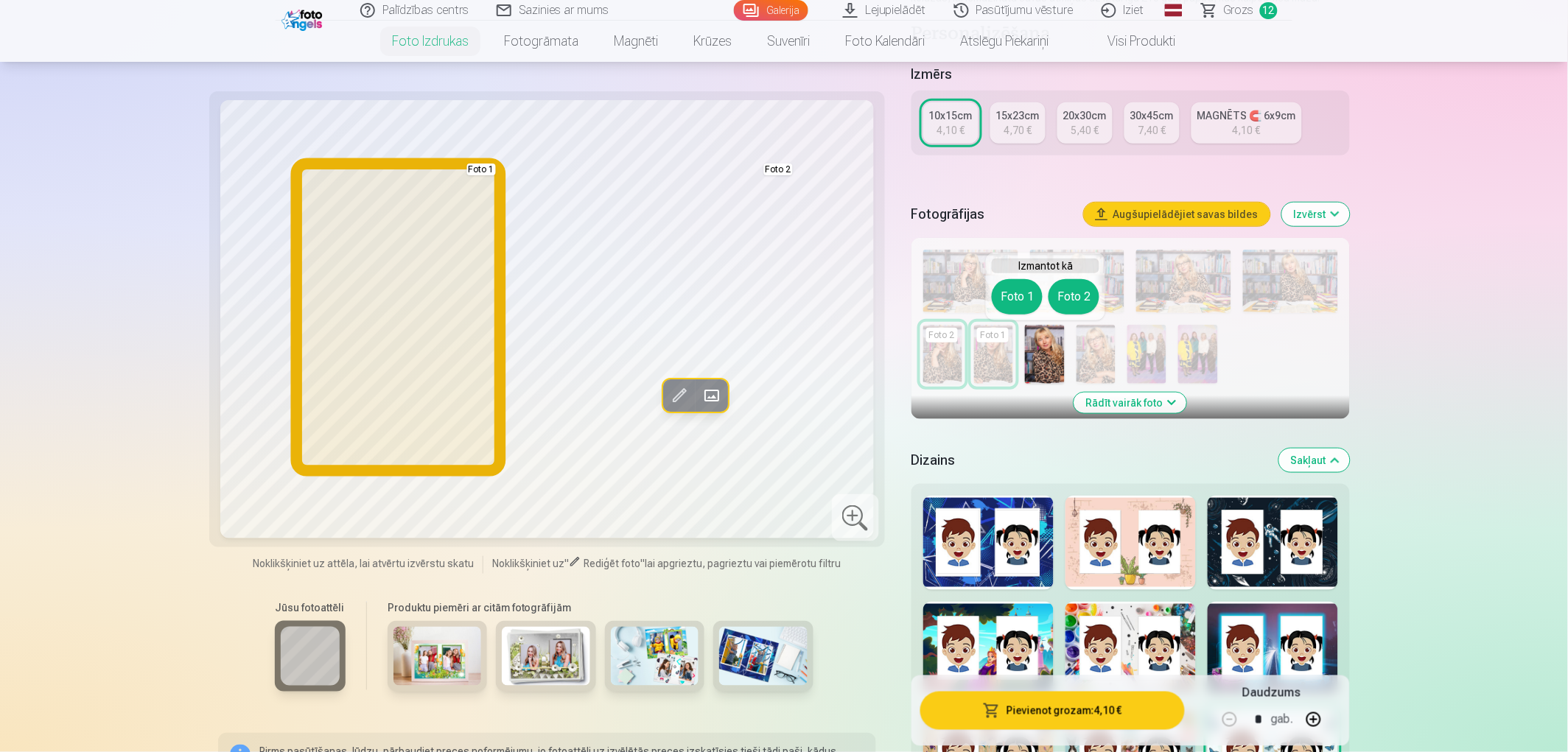
click at [1021, 305] on button "Foto 1" at bounding box center [1017, 297] width 51 height 35
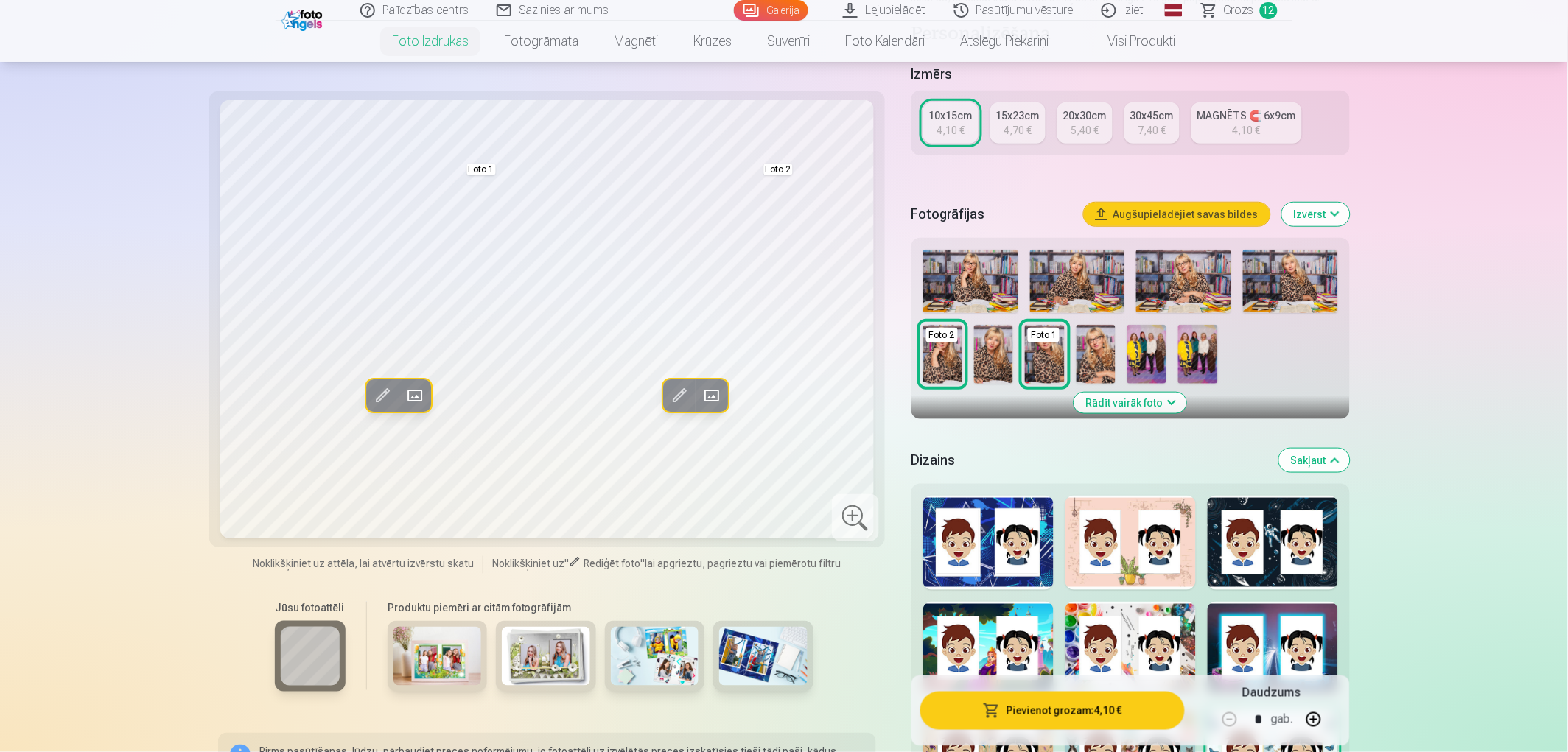
click at [1040, 289] on img at bounding box center [1077, 281] width 95 height 63
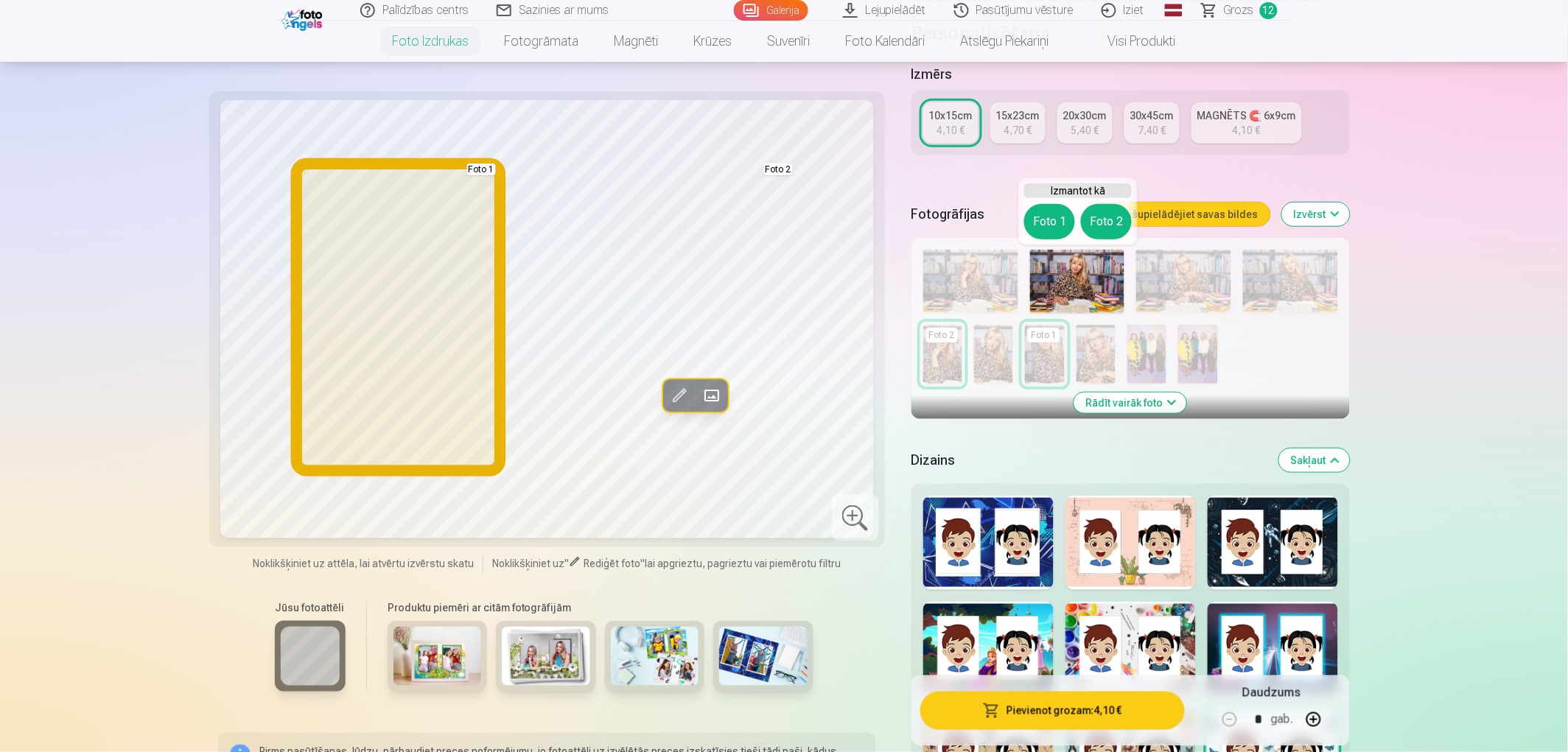
click at [1051, 233] on button "Foto 1" at bounding box center [1049, 221] width 51 height 35
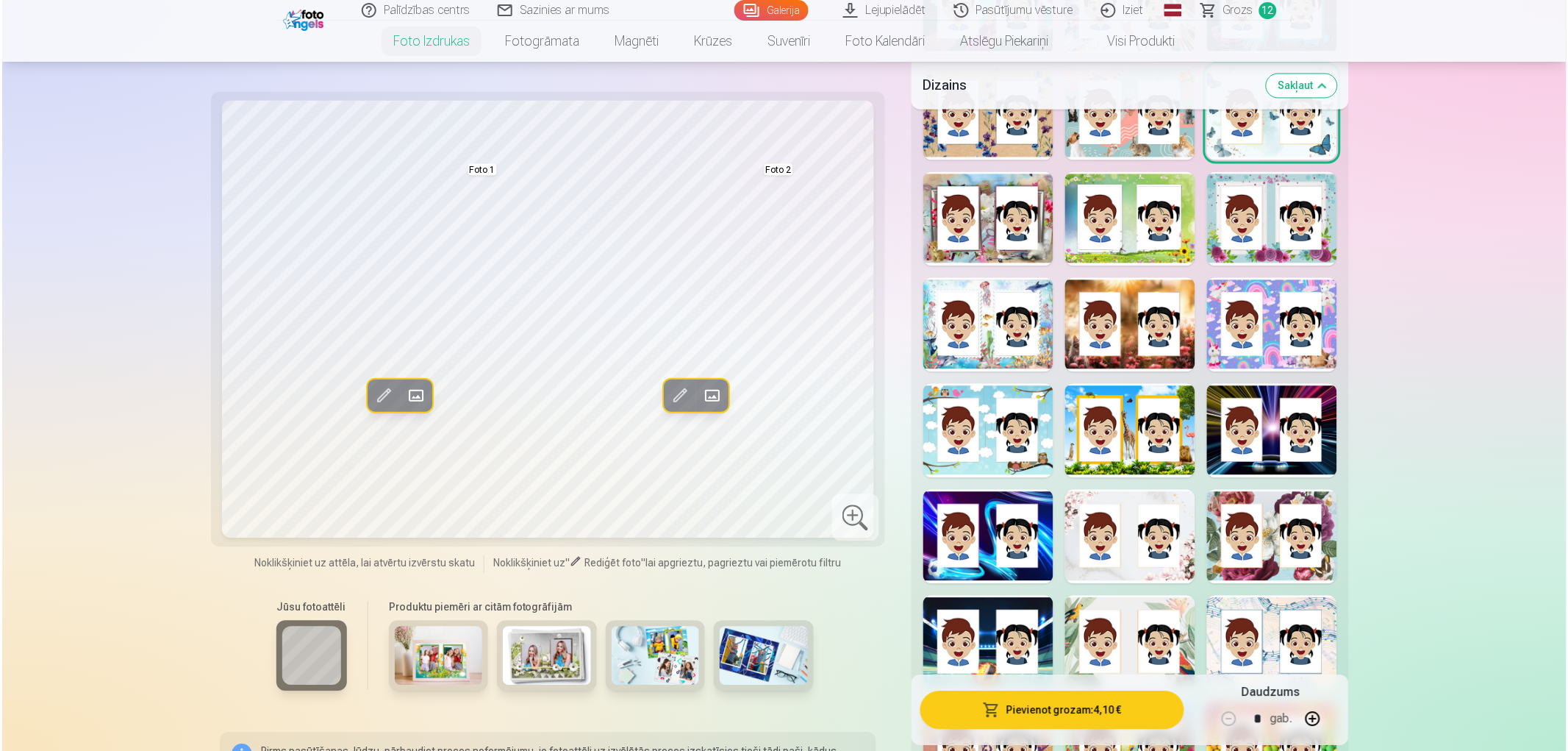
scroll to position [898, 0]
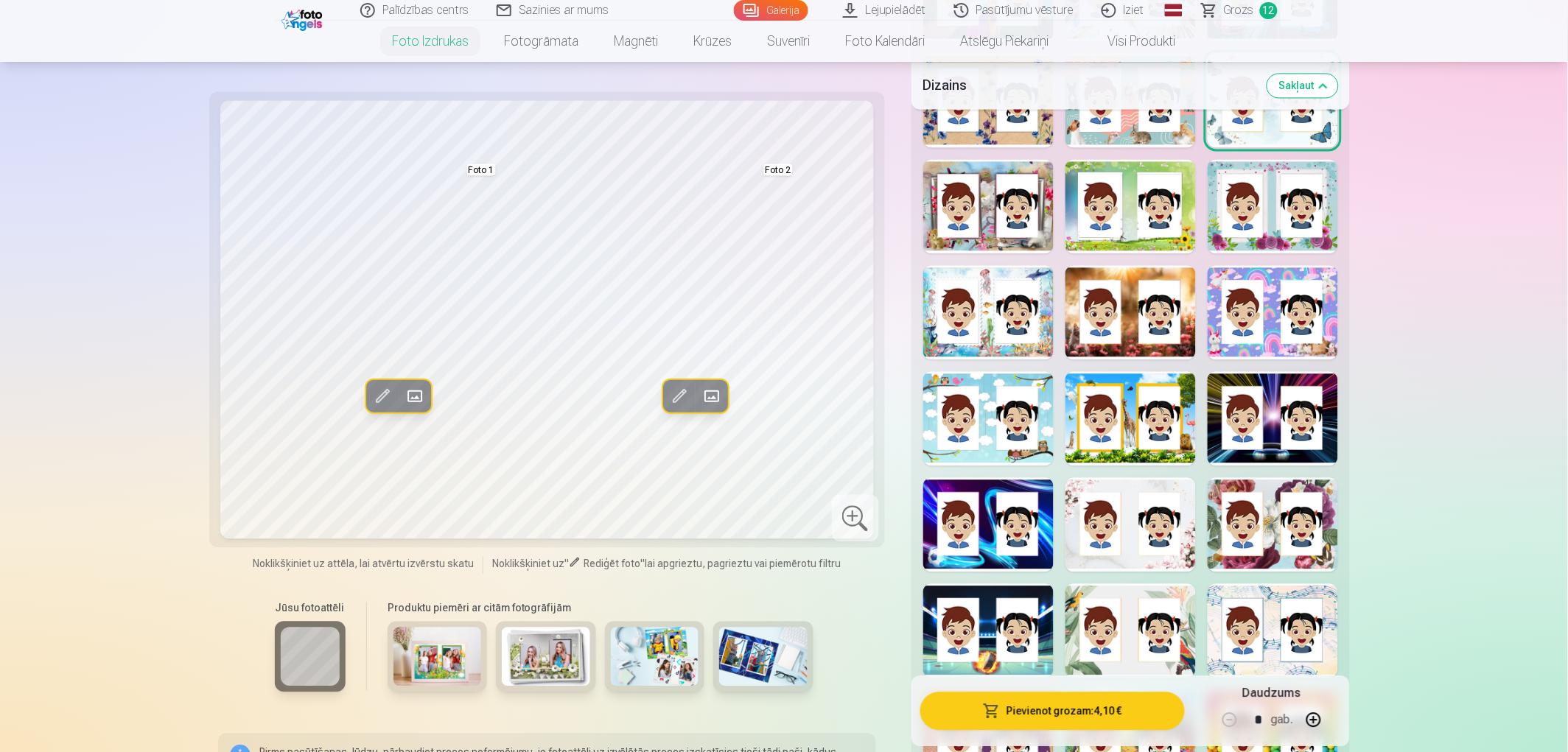
click at [1062, 709] on button "Pievienot grozam : 4,10 €" at bounding box center [1052, 711] width 264 height 38
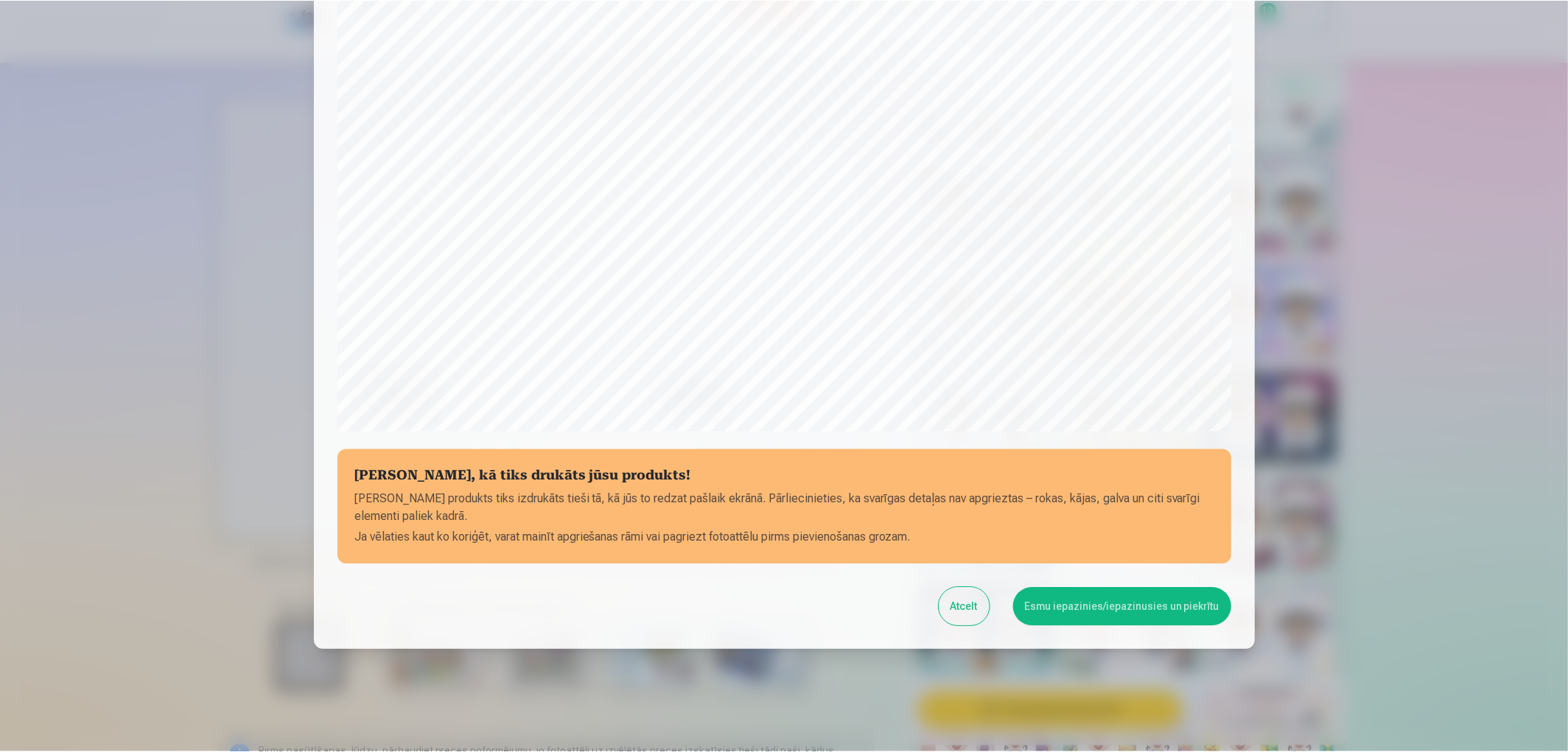
scroll to position [308, 0]
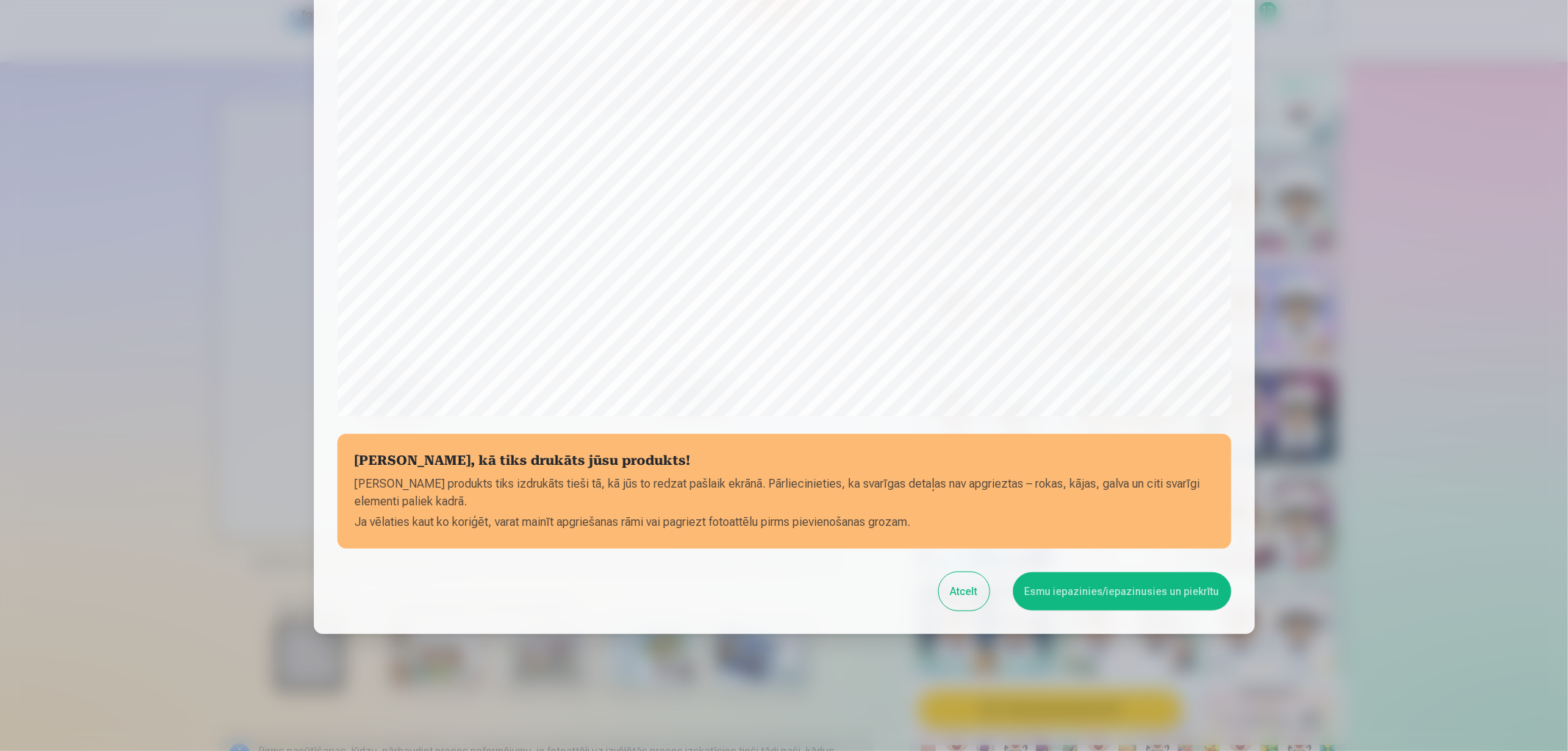
click at [1134, 592] on button "Esmu iepazinies/iepazinusies un piekrītu" at bounding box center [1122, 591] width 219 height 38
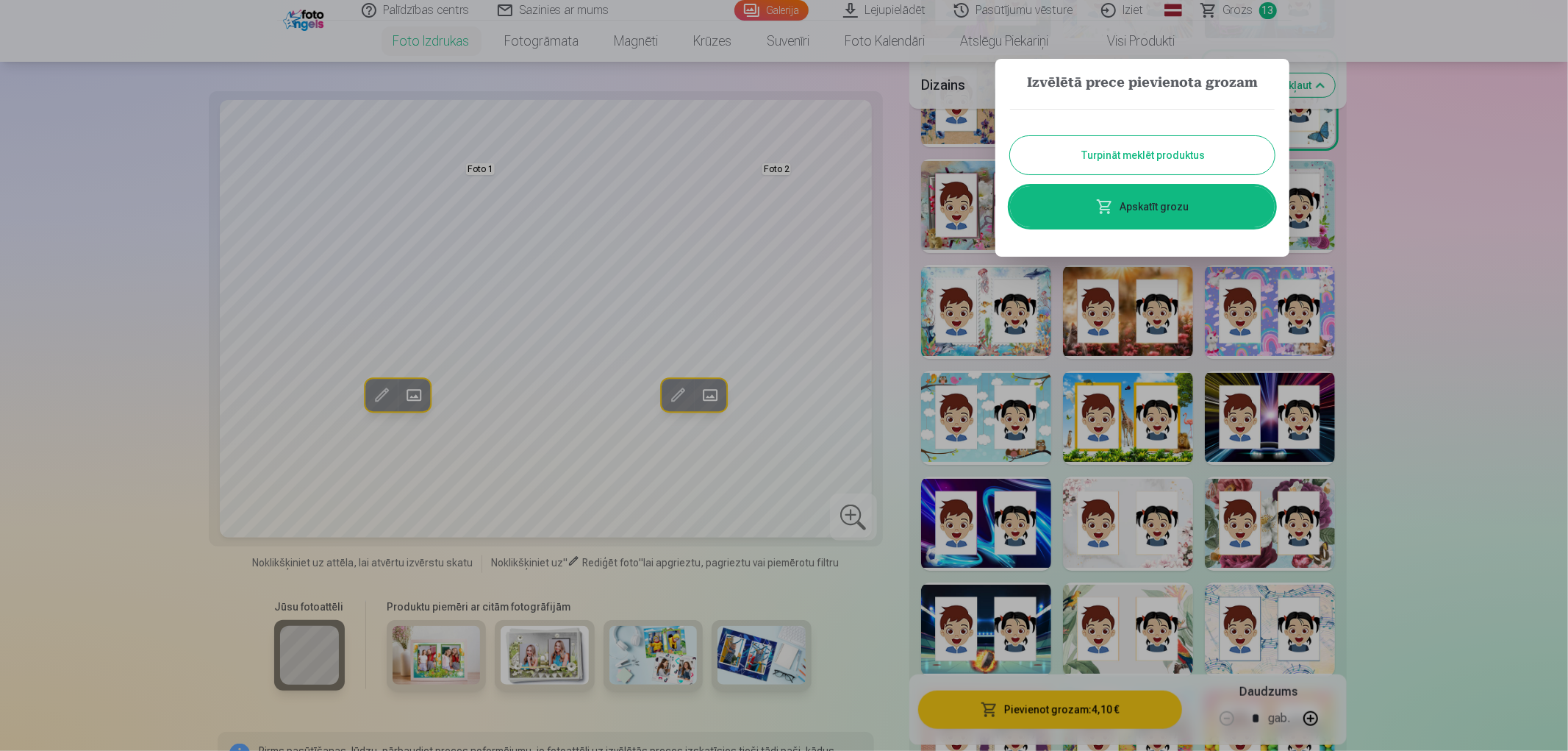
click at [1197, 157] on button "Turpināt meklēt produktus" at bounding box center [1141, 155] width 265 height 38
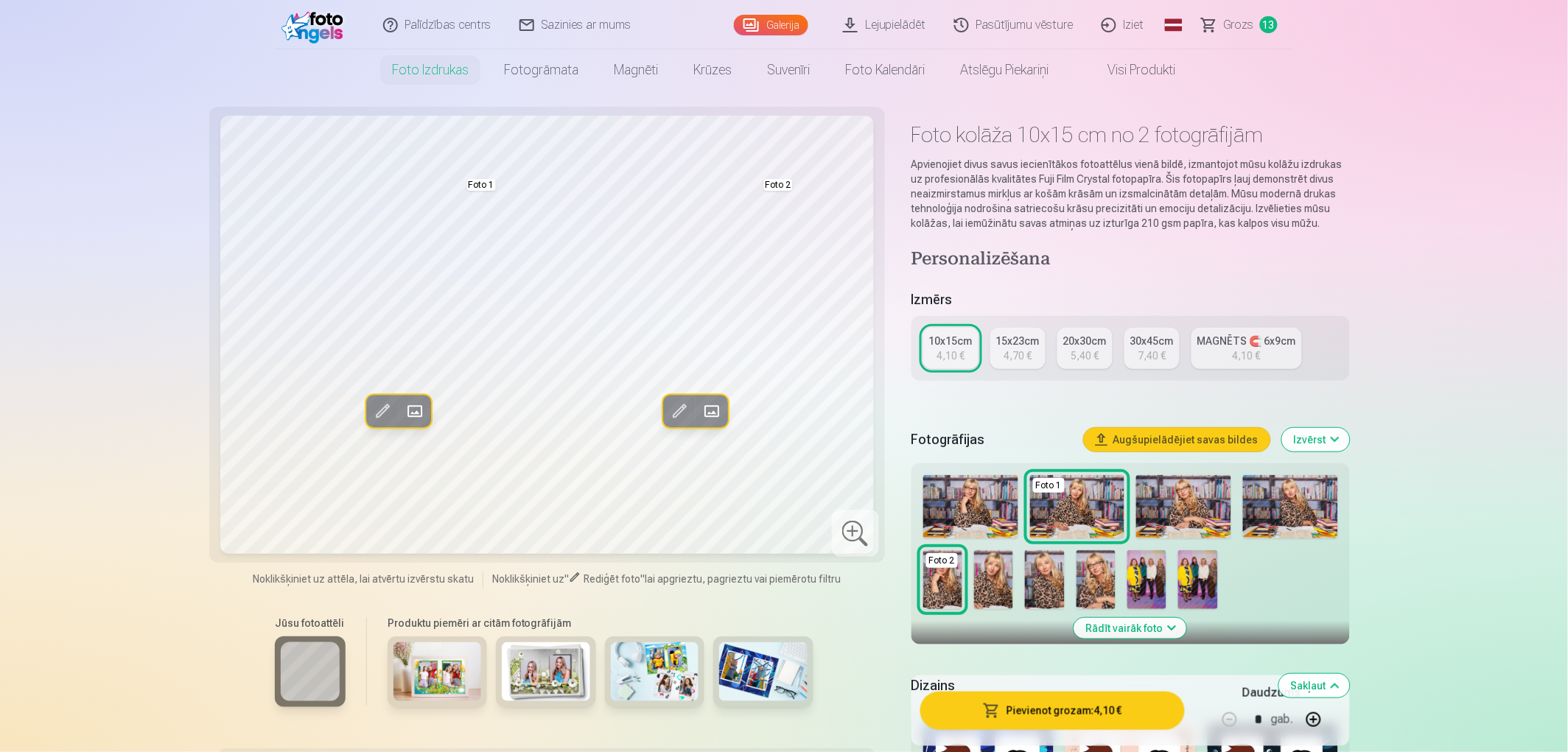
scroll to position [0, 0]
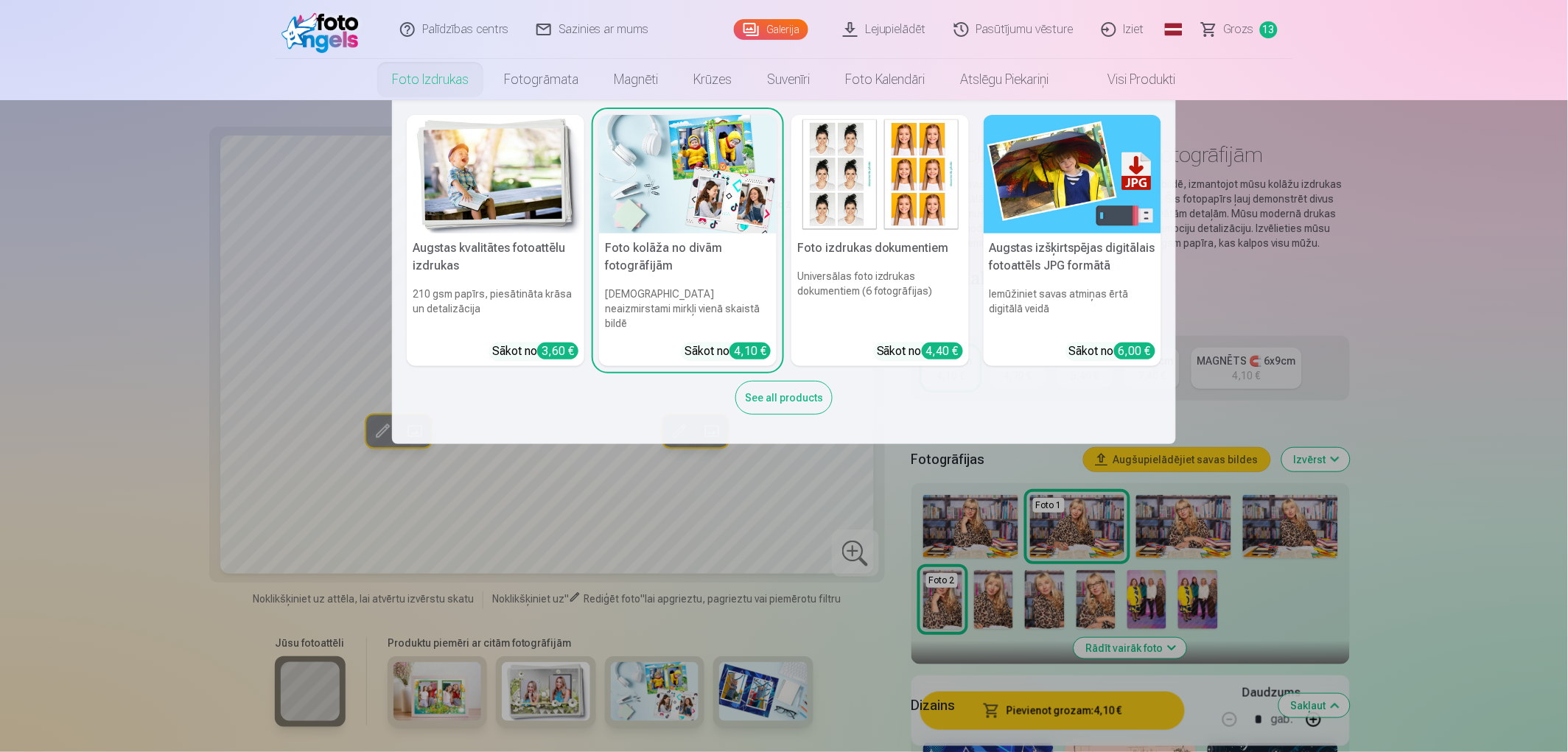
click at [464, 82] on link "Foto izdrukas" at bounding box center [430, 79] width 112 height 41
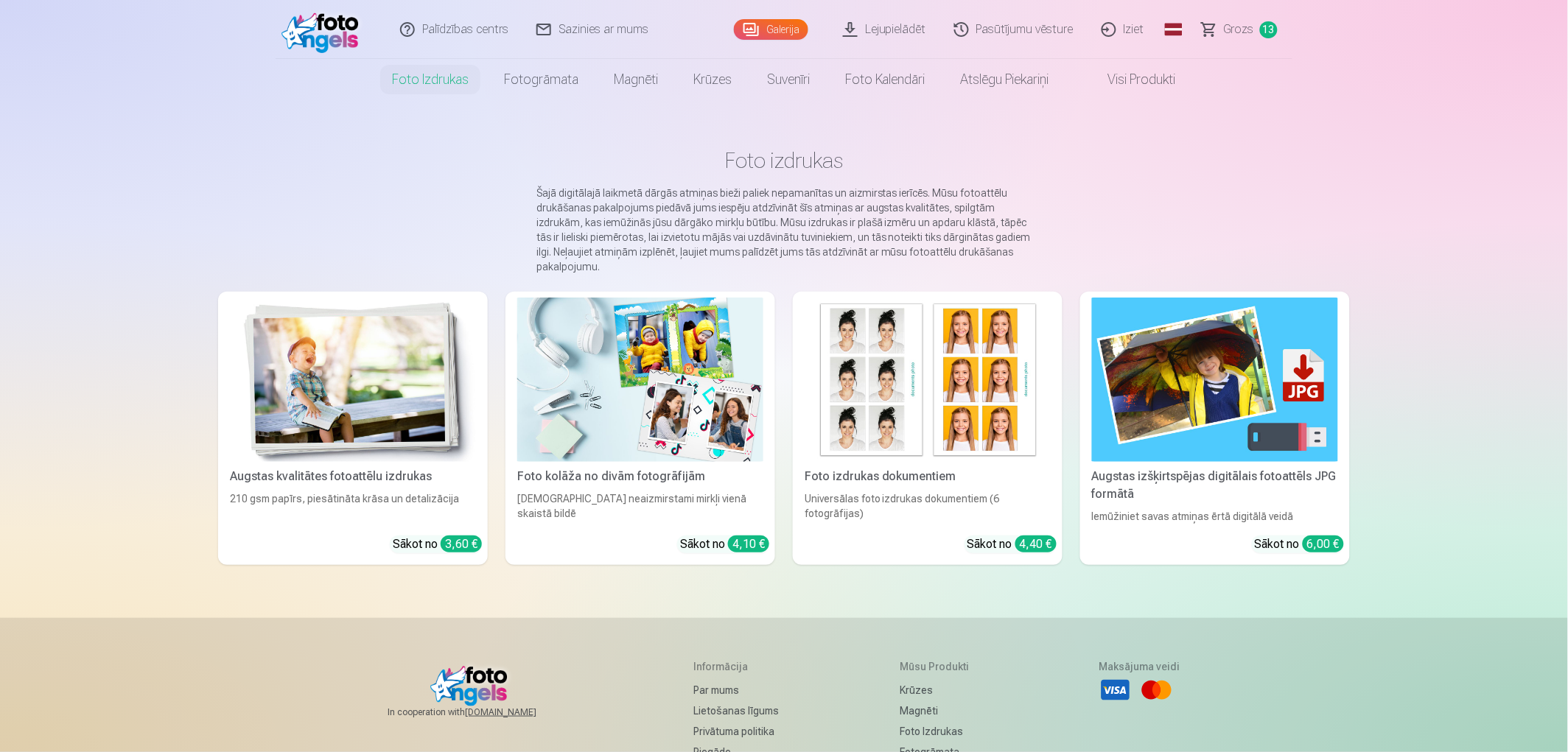
click at [961, 371] on img at bounding box center [927, 380] width 246 height 165
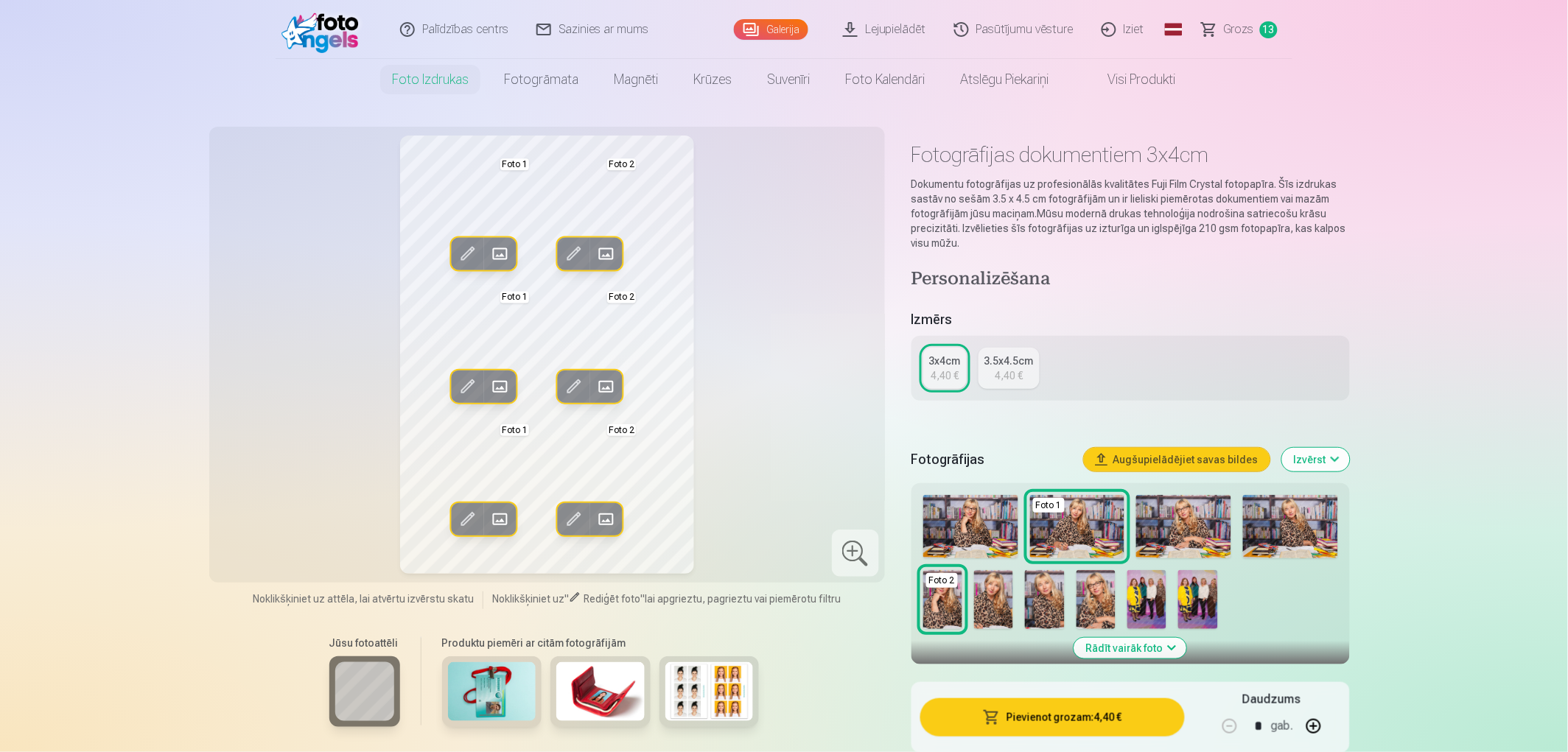
click at [951, 363] on div "3x4cm" at bounding box center [944, 360] width 32 height 14
click at [941, 599] on img at bounding box center [942, 600] width 39 height 59
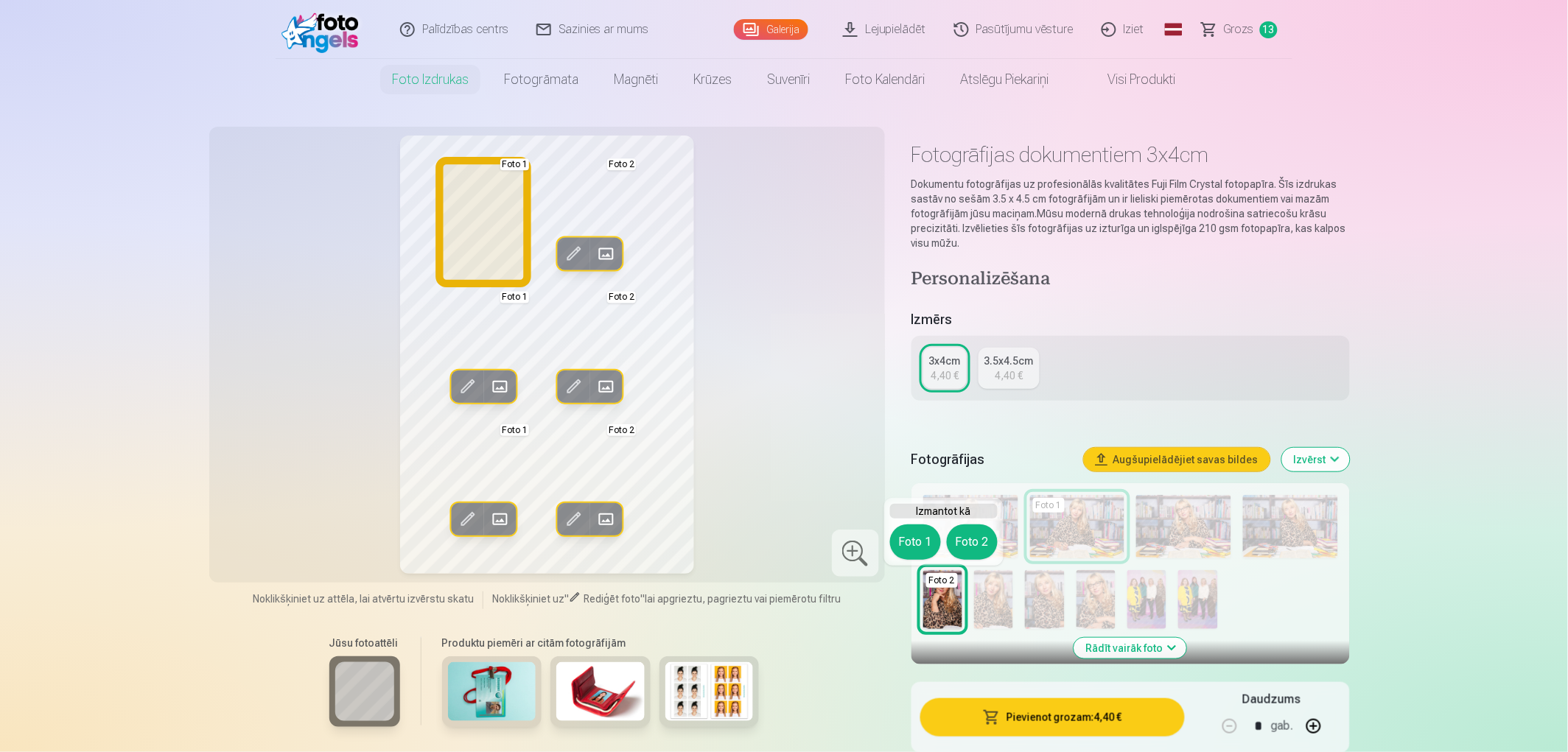
click at [923, 545] on button "Foto 1" at bounding box center [915, 542] width 51 height 35
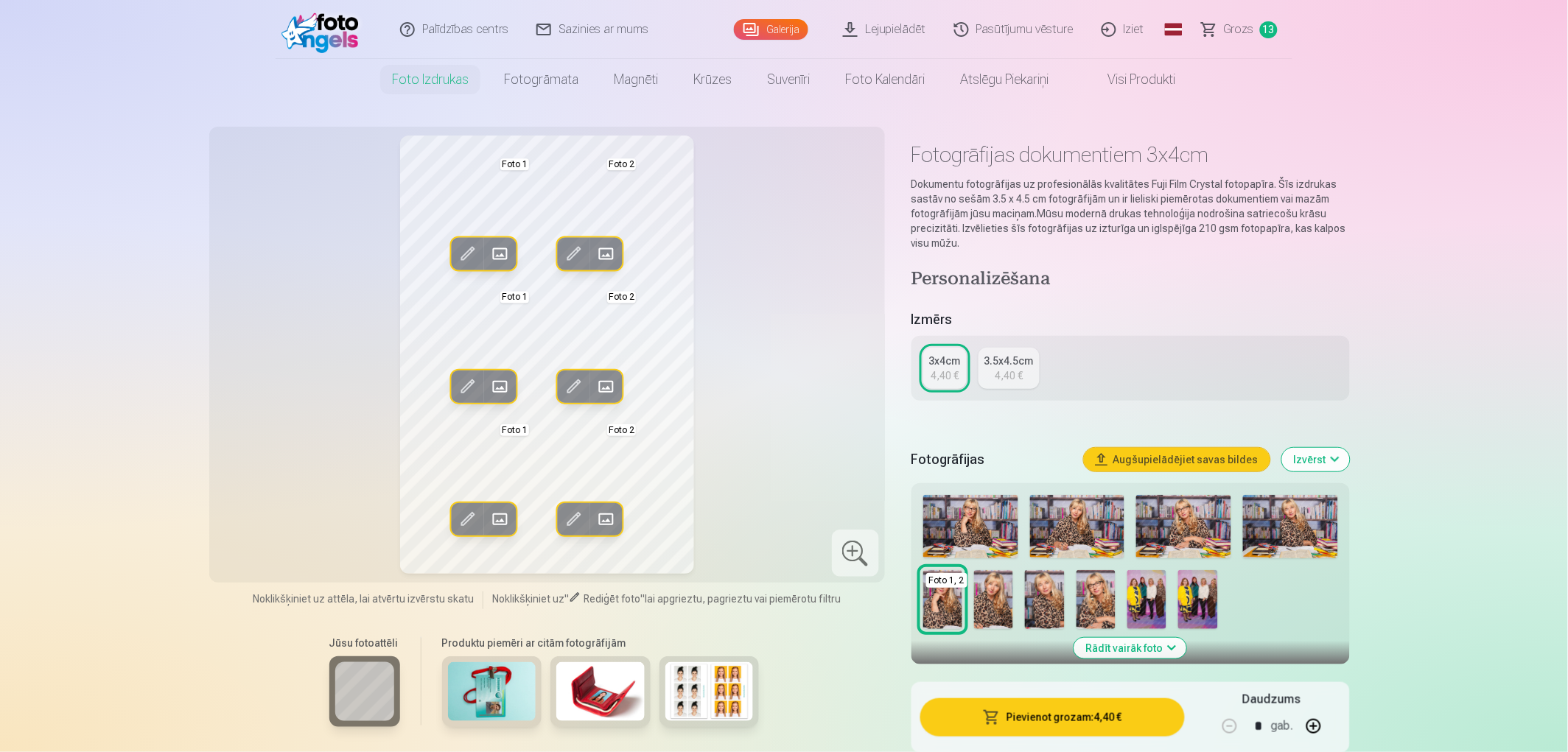
click at [991, 597] on img at bounding box center [993, 600] width 39 height 59
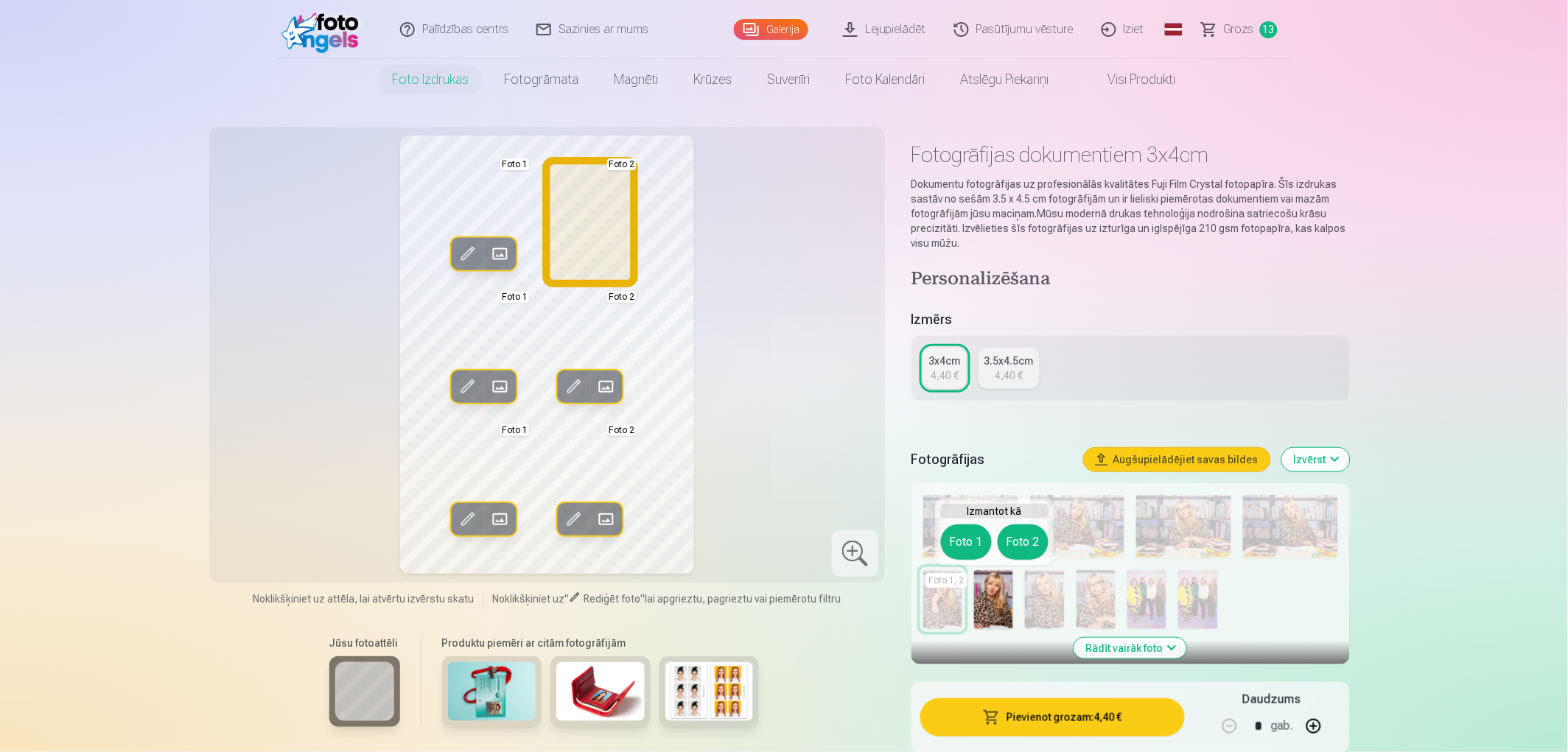
click at [1027, 539] on button "Foto 2" at bounding box center [1022, 542] width 51 height 35
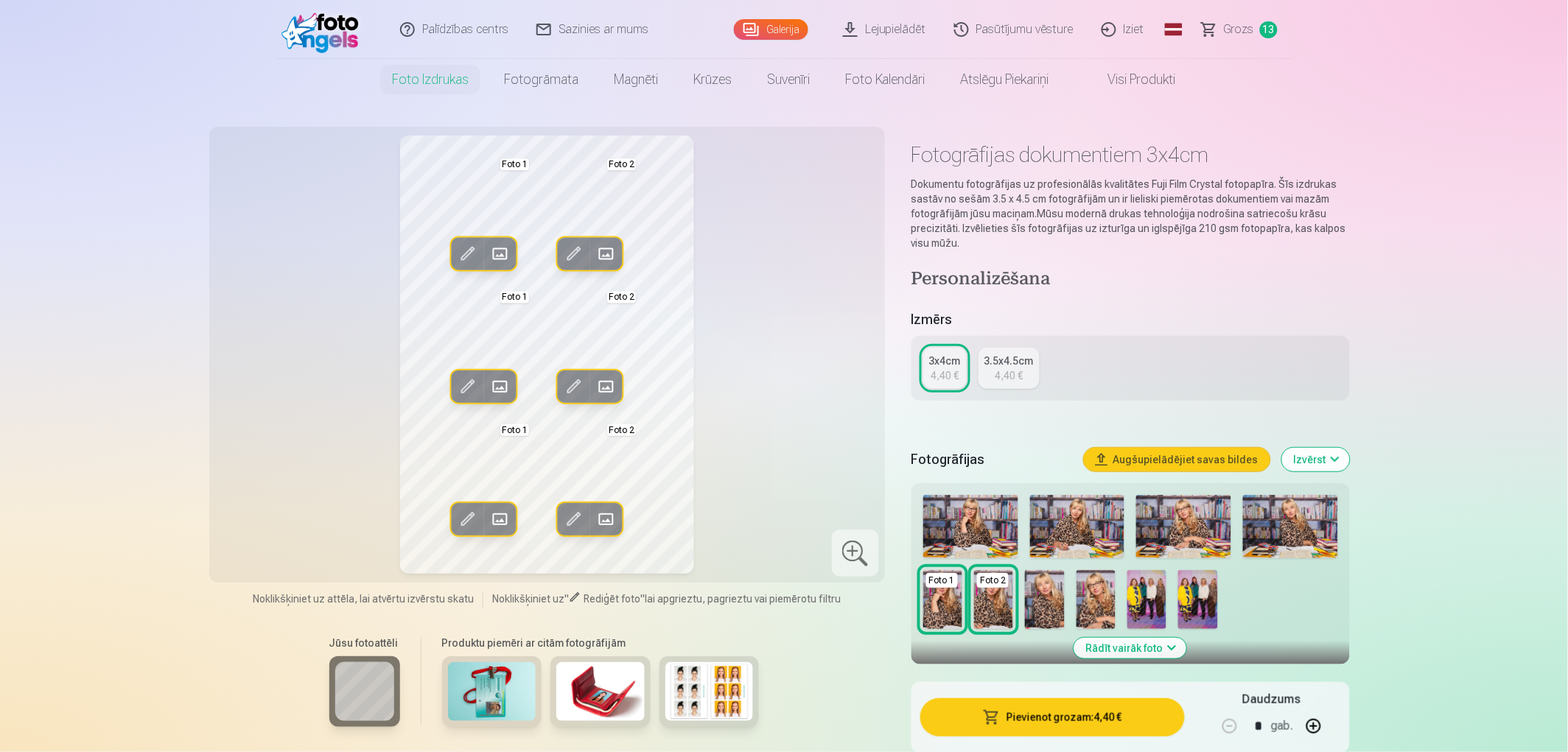
click at [1044, 592] on img at bounding box center [1044, 600] width 39 height 59
click at [1037, 600] on img at bounding box center [1044, 600] width 39 height 59
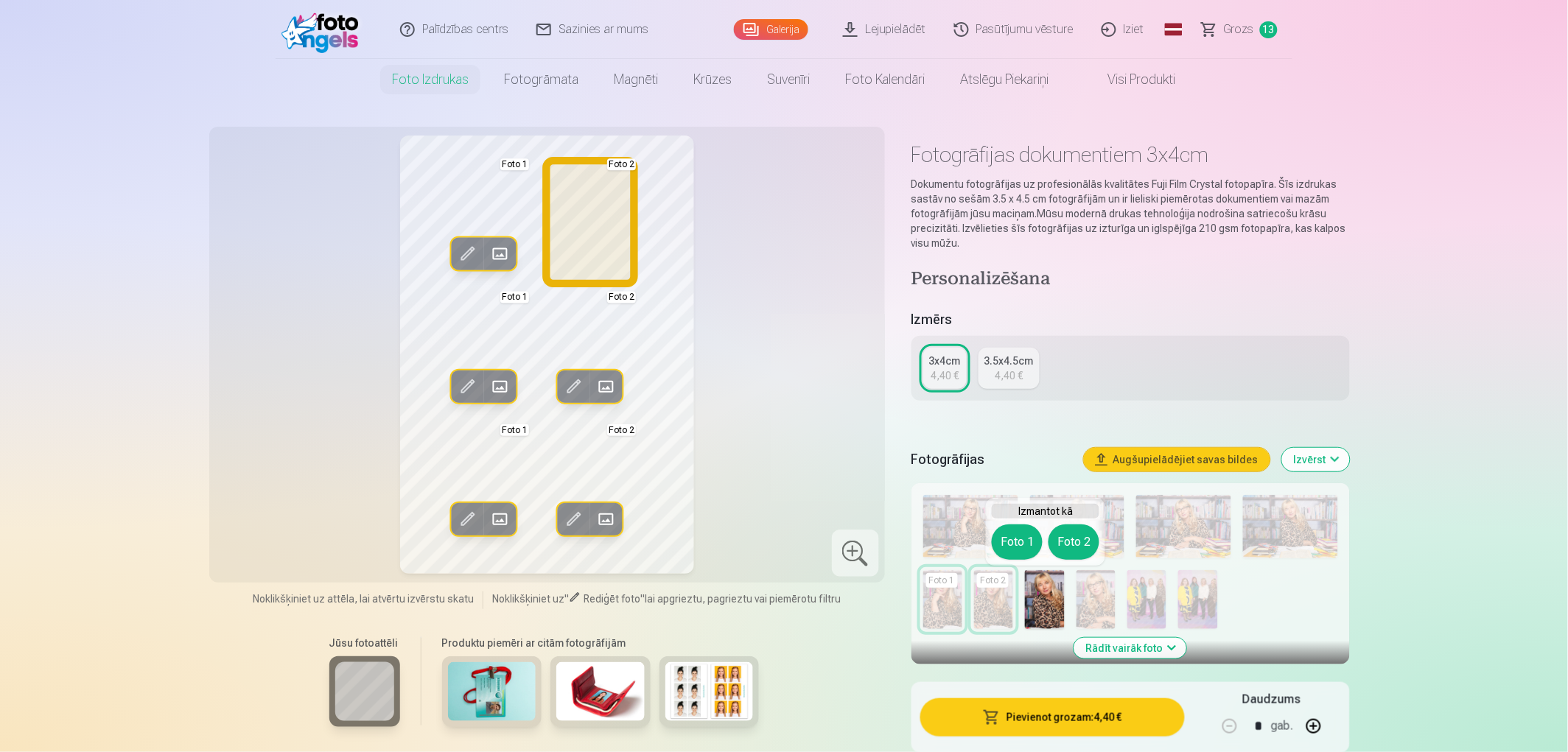
click at [1068, 542] on button "Foto 2" at bounding box center [1073, 542] width 51 height 35
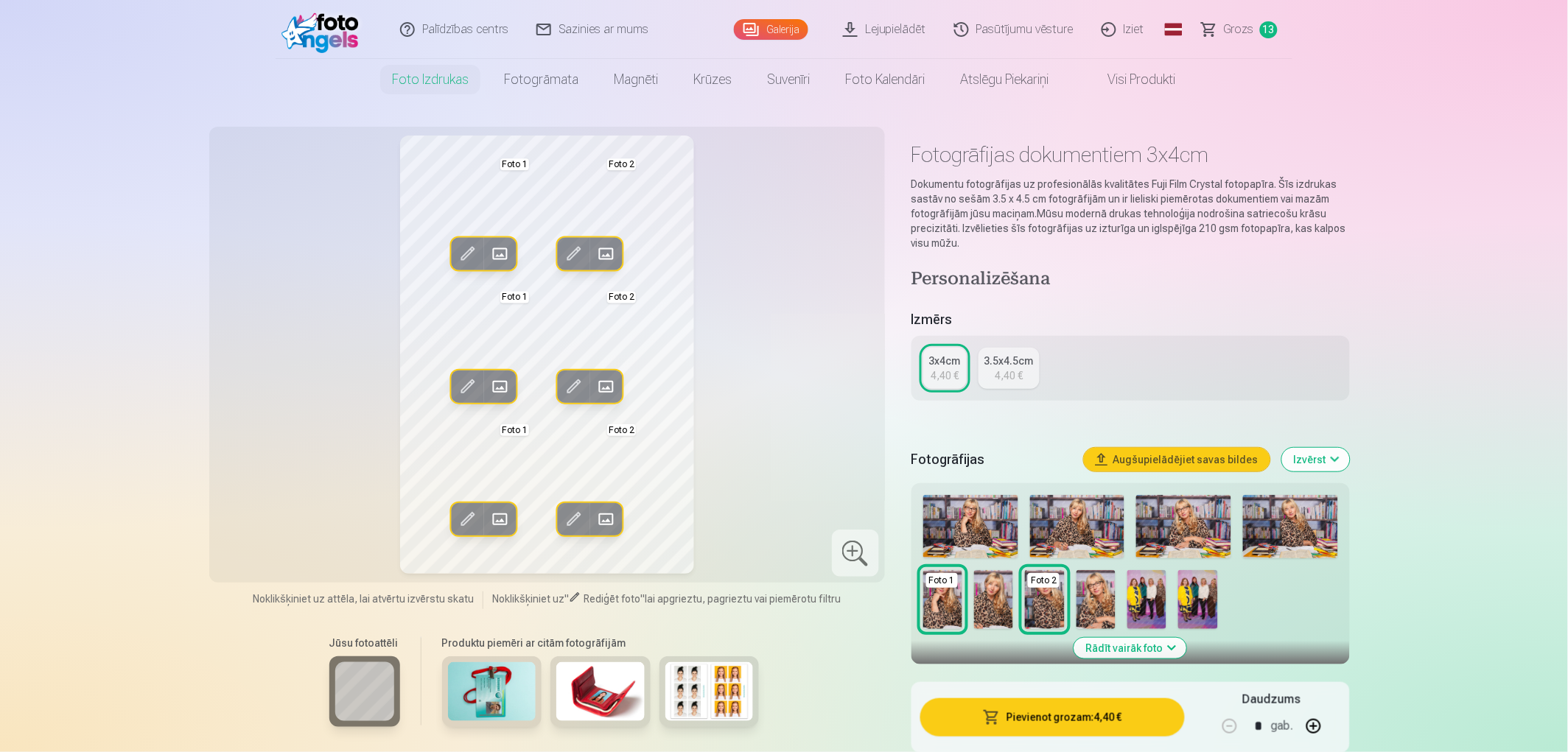
click at [1011, 608] on img at bounding box center [993, 600] width 39 height 59
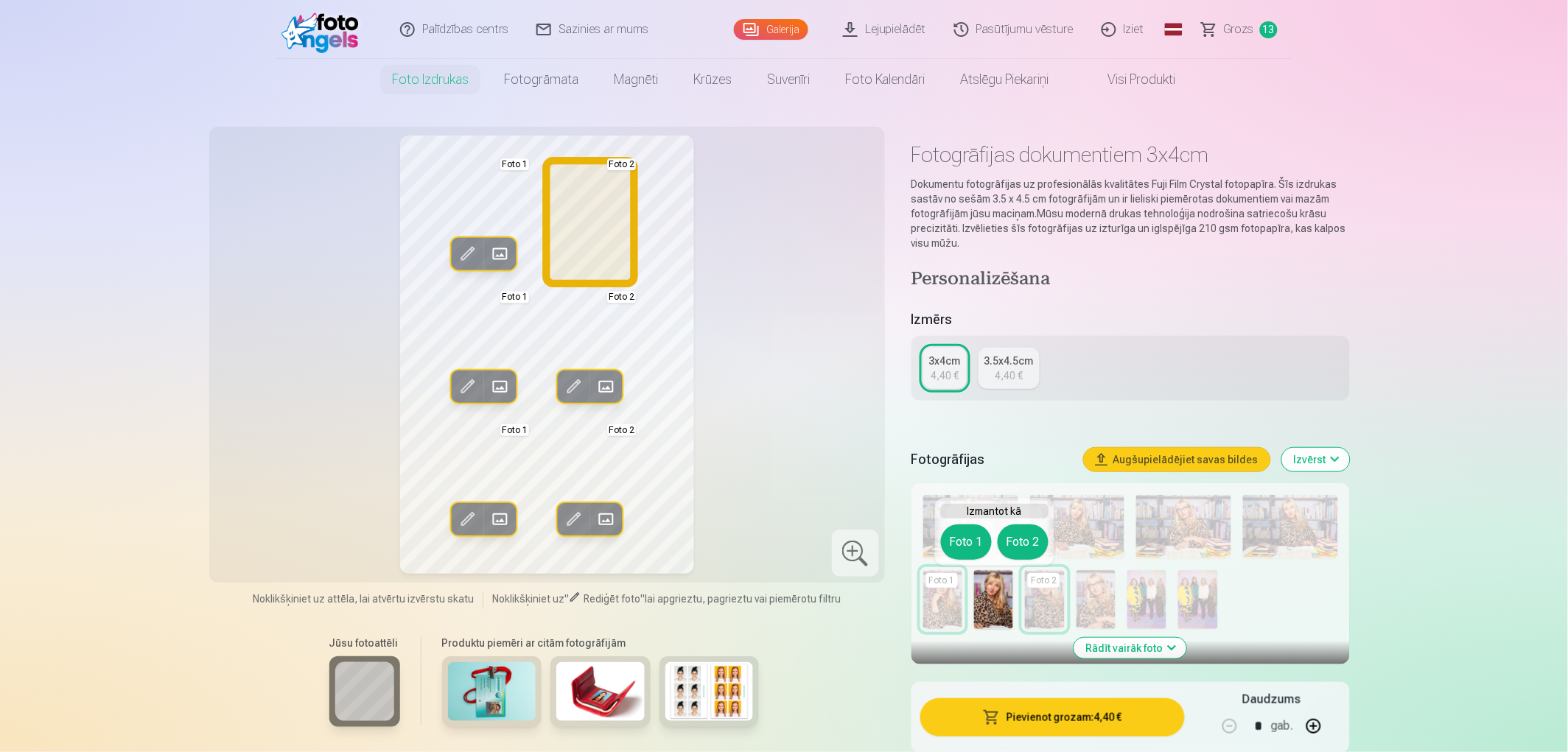
click at [1032, 545] on button "Foto 2" at bounding box center [1022, 542] width 51 height 35
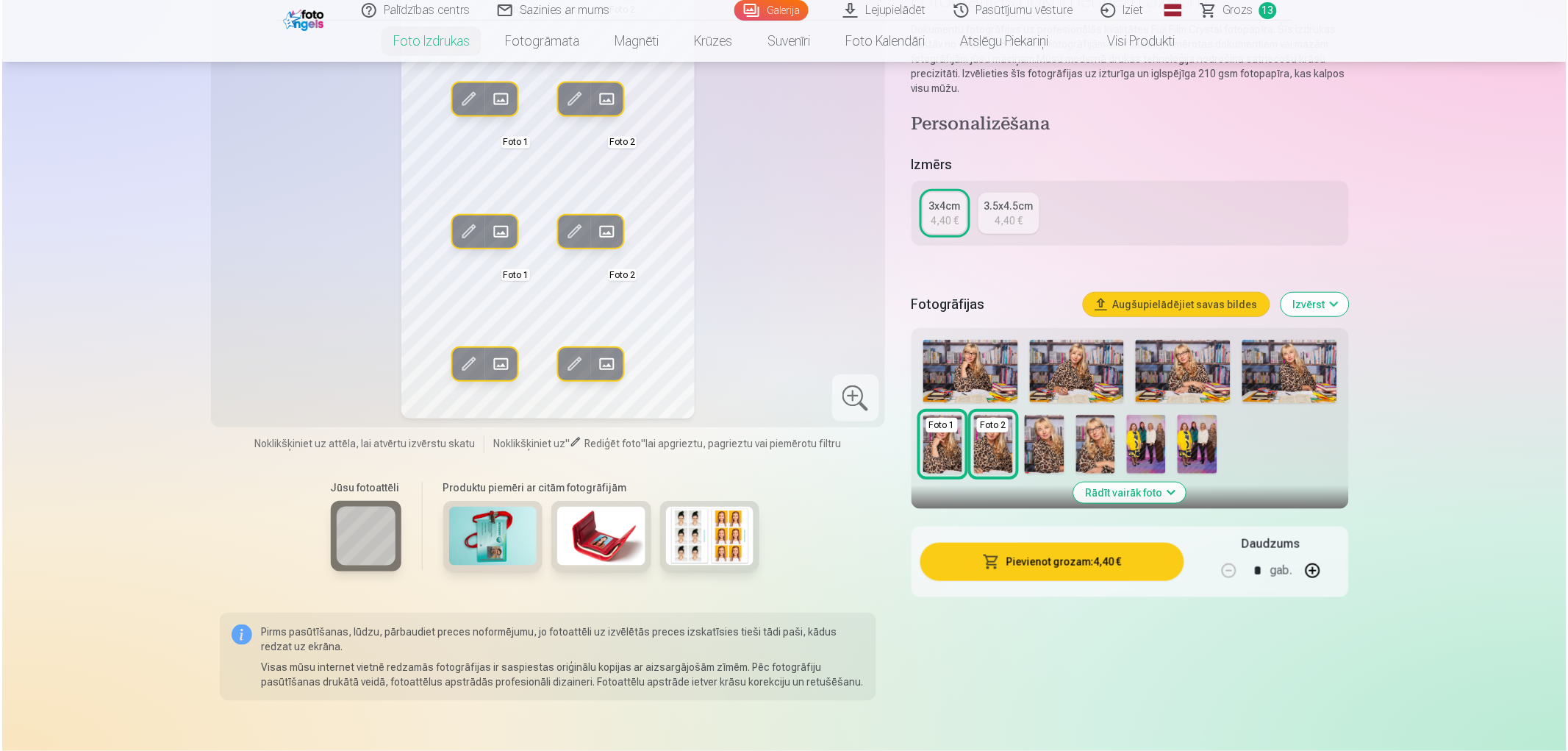
scroll to position [163, 0]
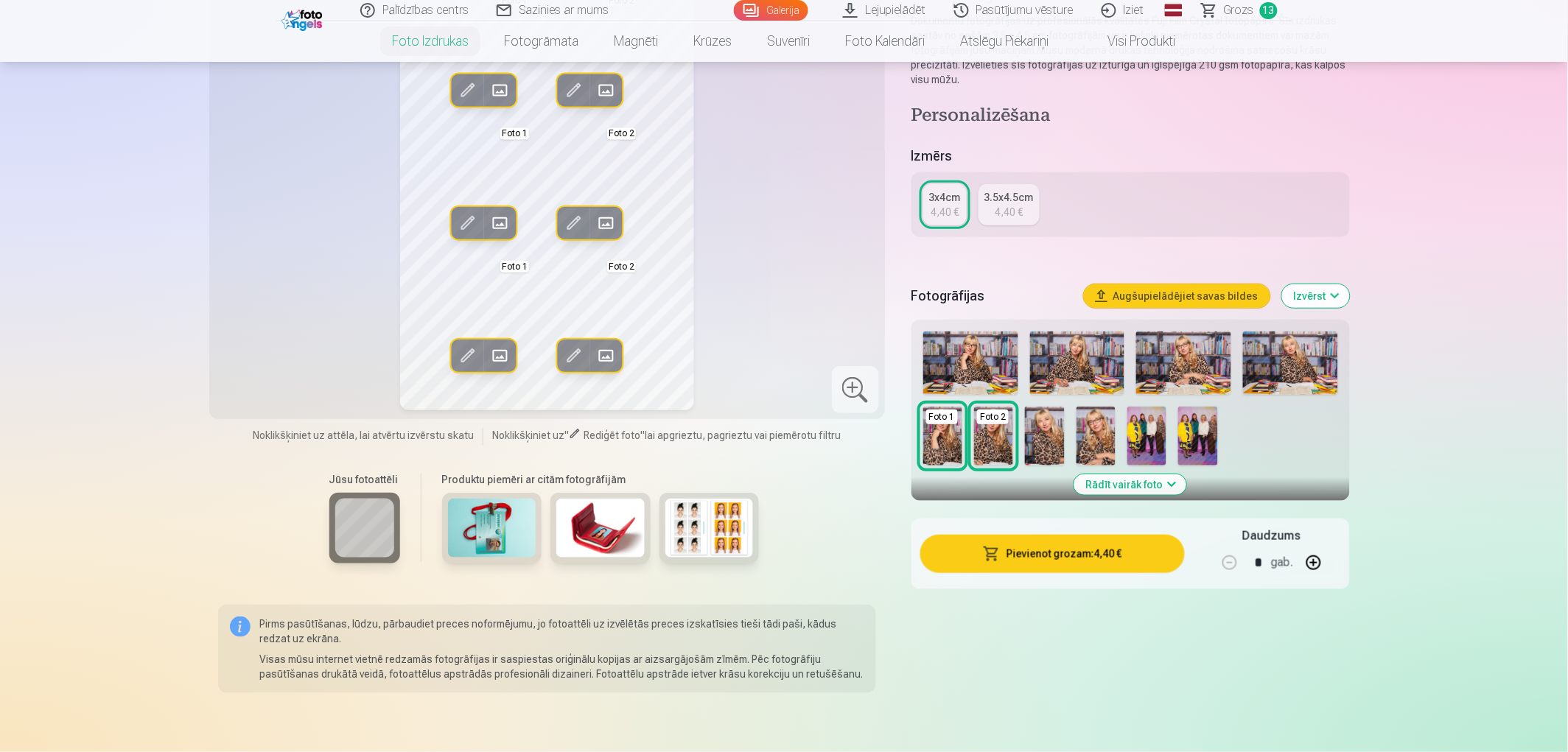
click at [1078, 561] on button "Pievienot grozam : 4,40 €" at bounding box center [1052, 554] width 264 height 38
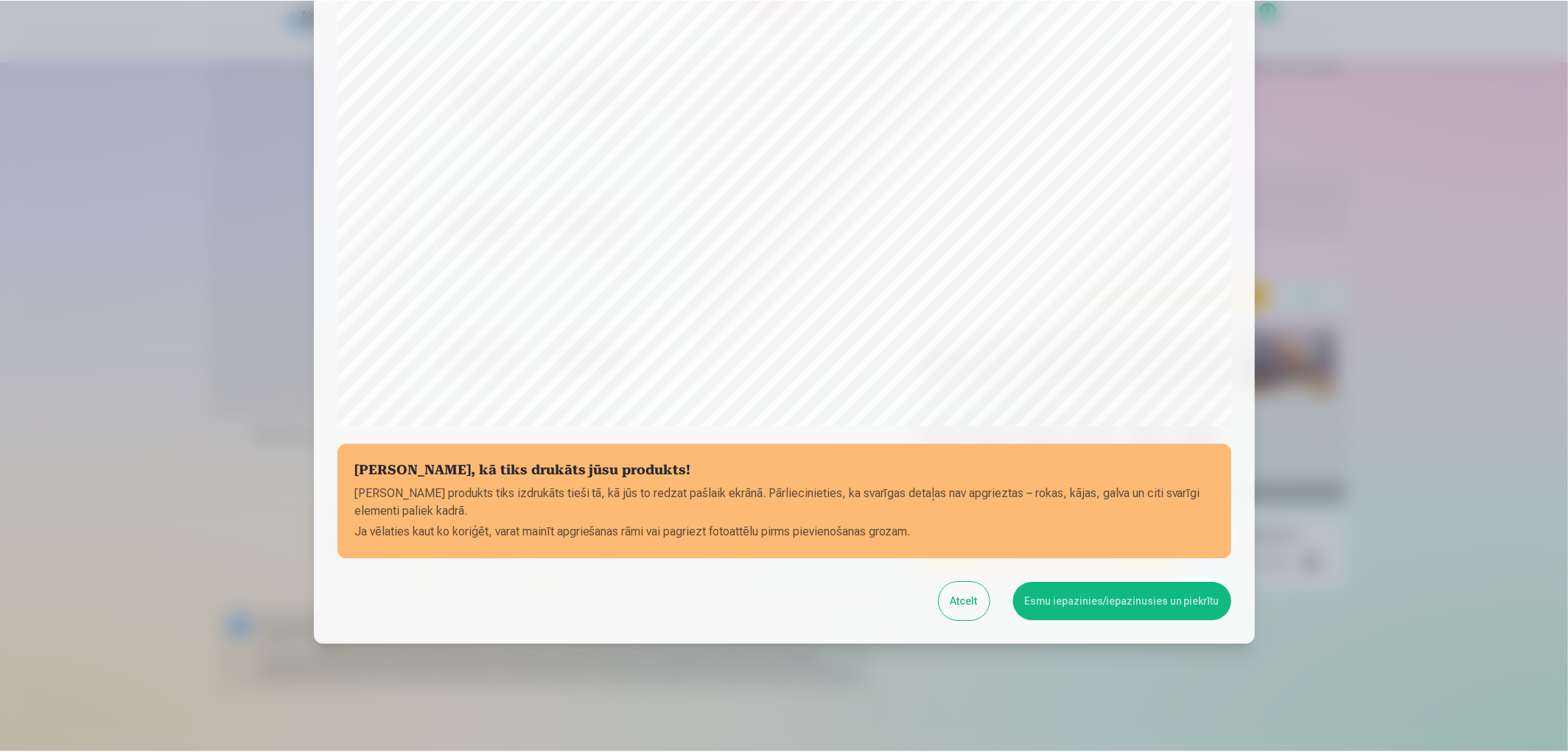
scroll to position [308, 0]
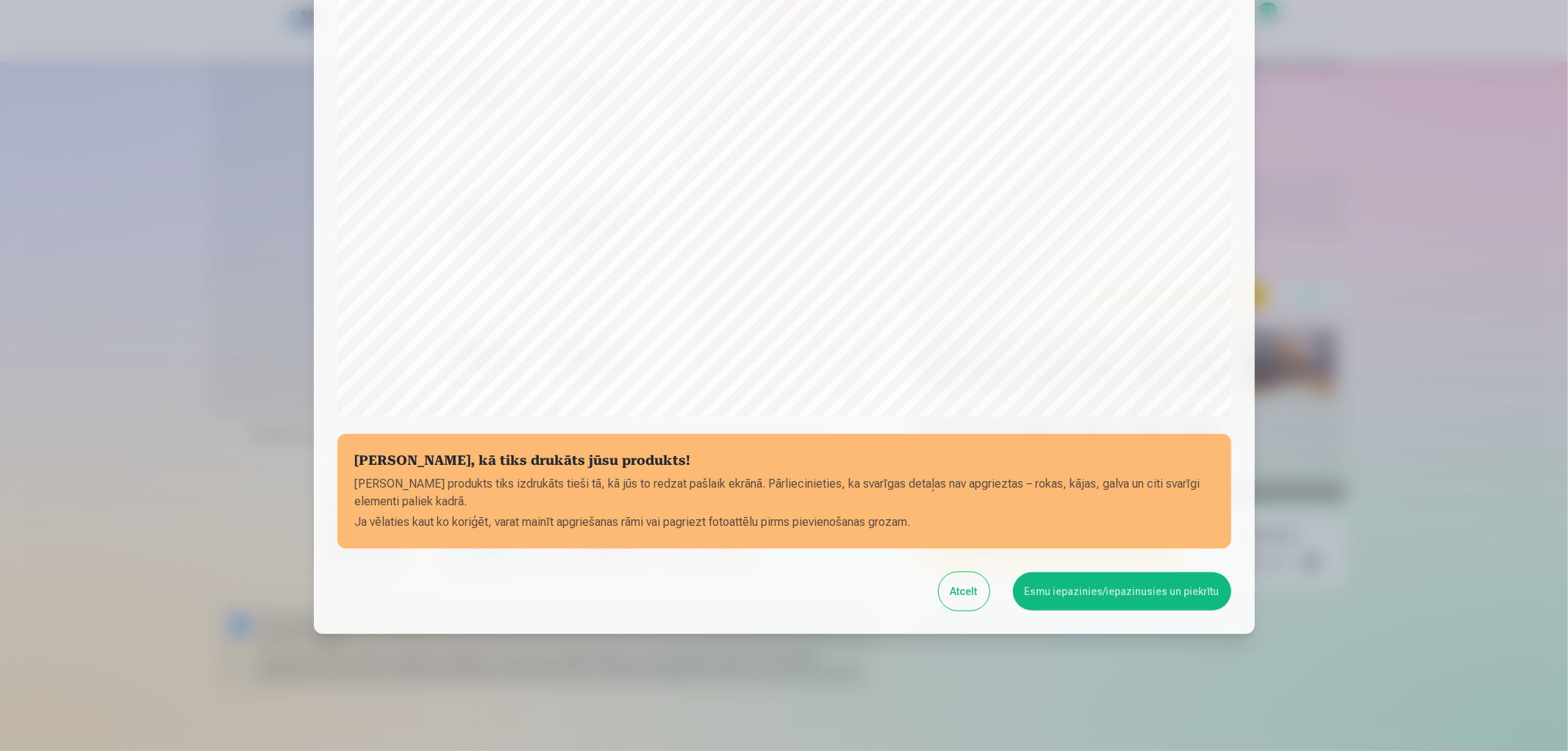
click at [1091, 592] on button "Esmu iepazinies/iepazinusies un piekrītu" at bounding box center [1122, 591] width 219 height 38
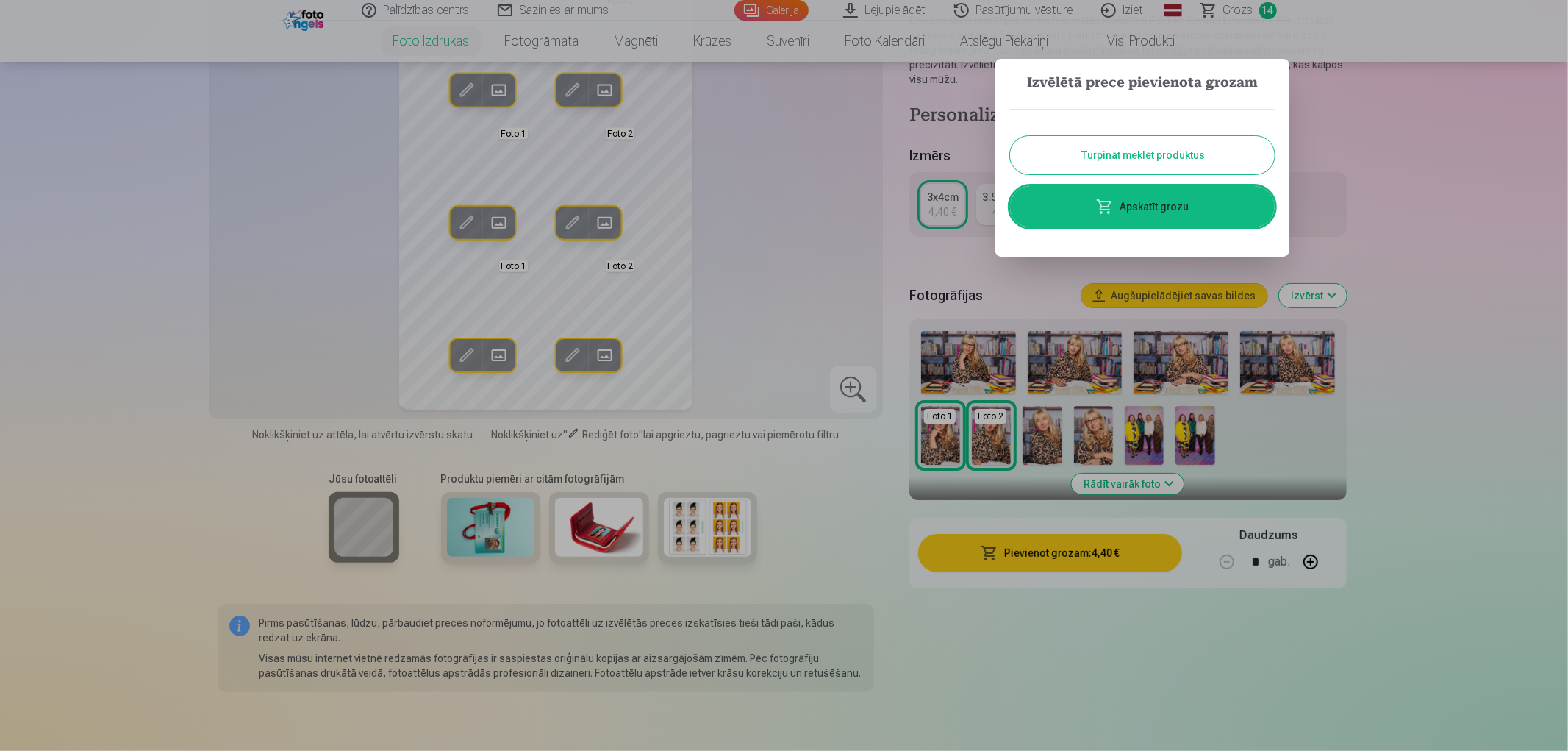
click at [1184, 163] on button "Turpināt meklēt produktus" at bounding box center [1141, 155] width 265 height 38
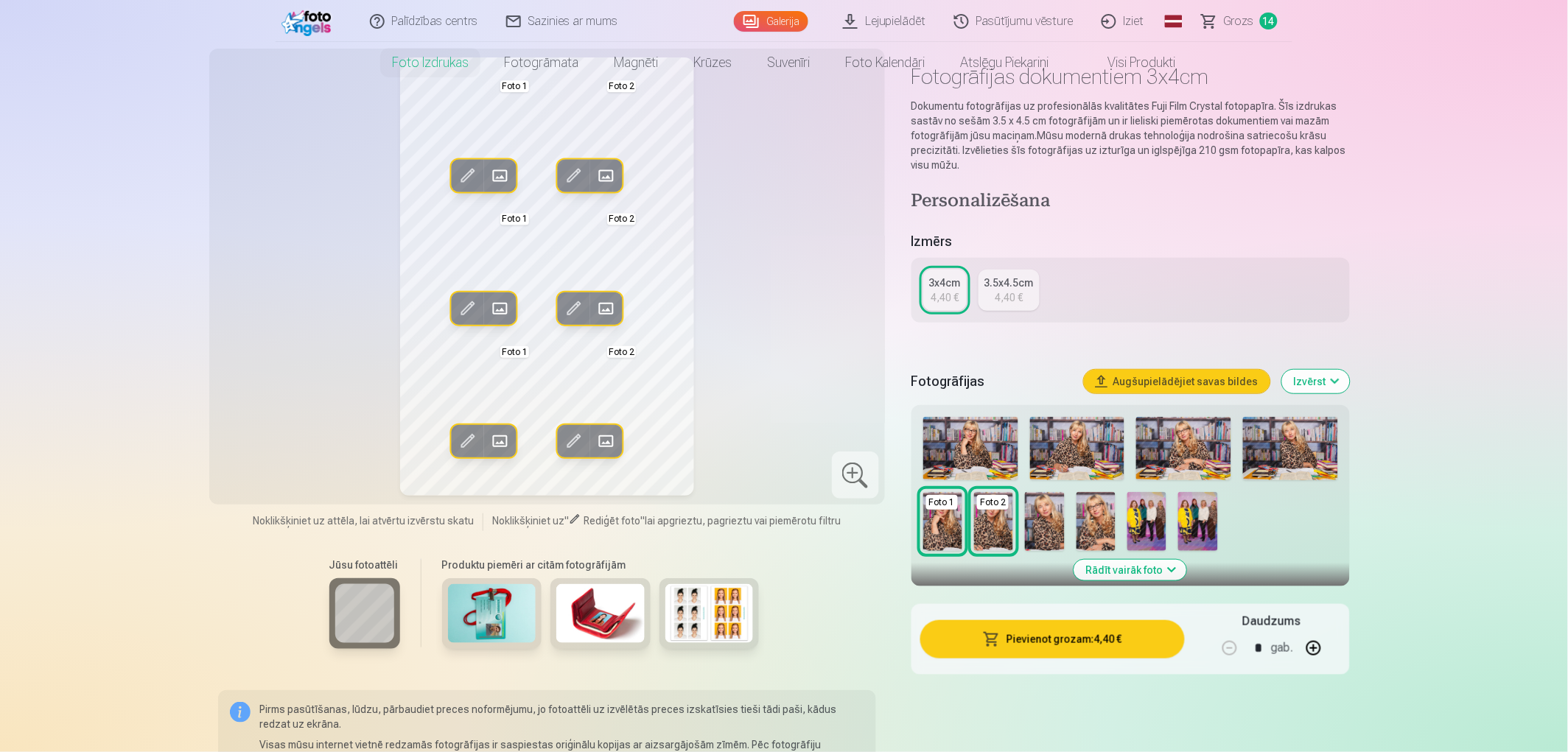
scroll to position [0, 0]
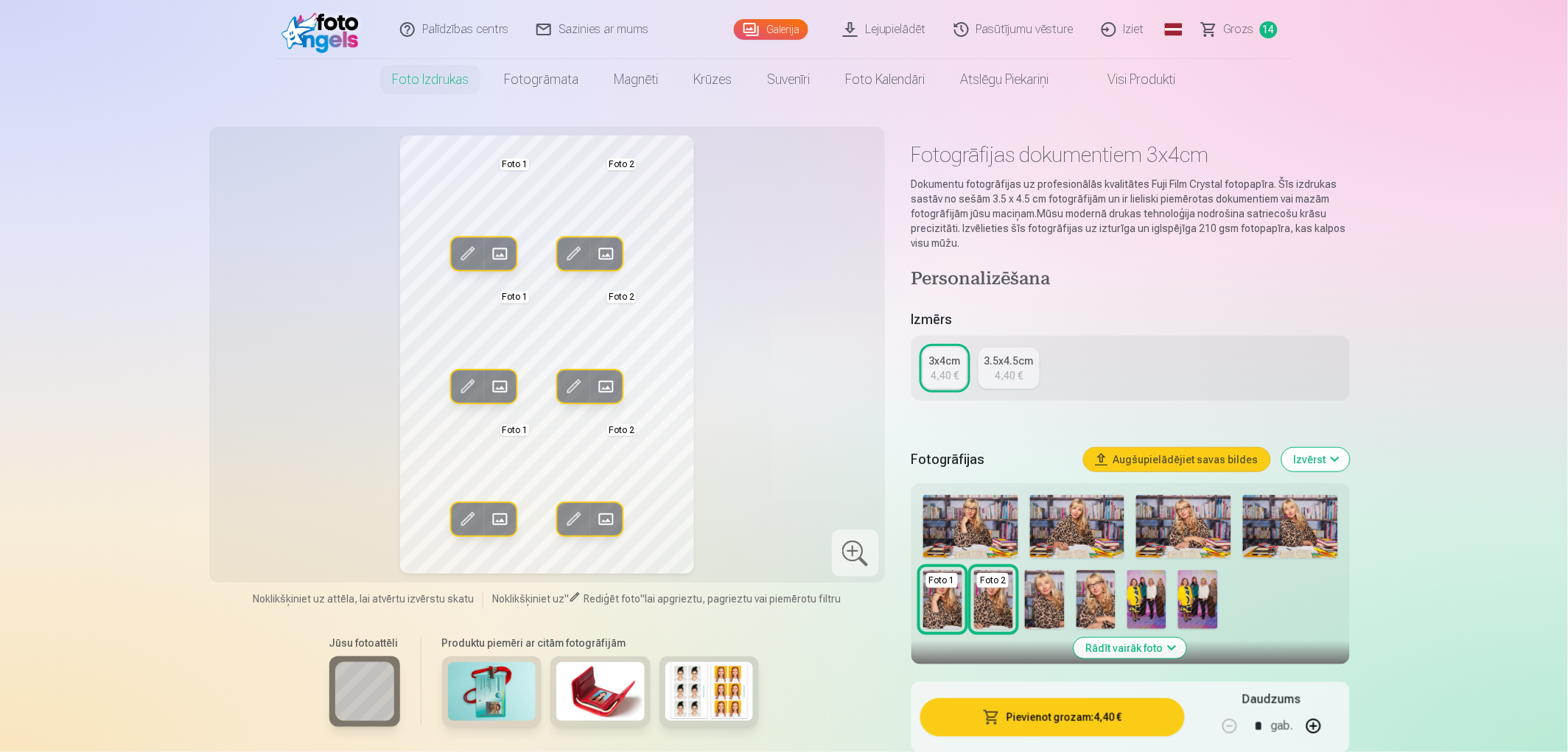
click at [1240, 24] on span "Grozs" at bounding box center [1239, 30] width 31 height 17
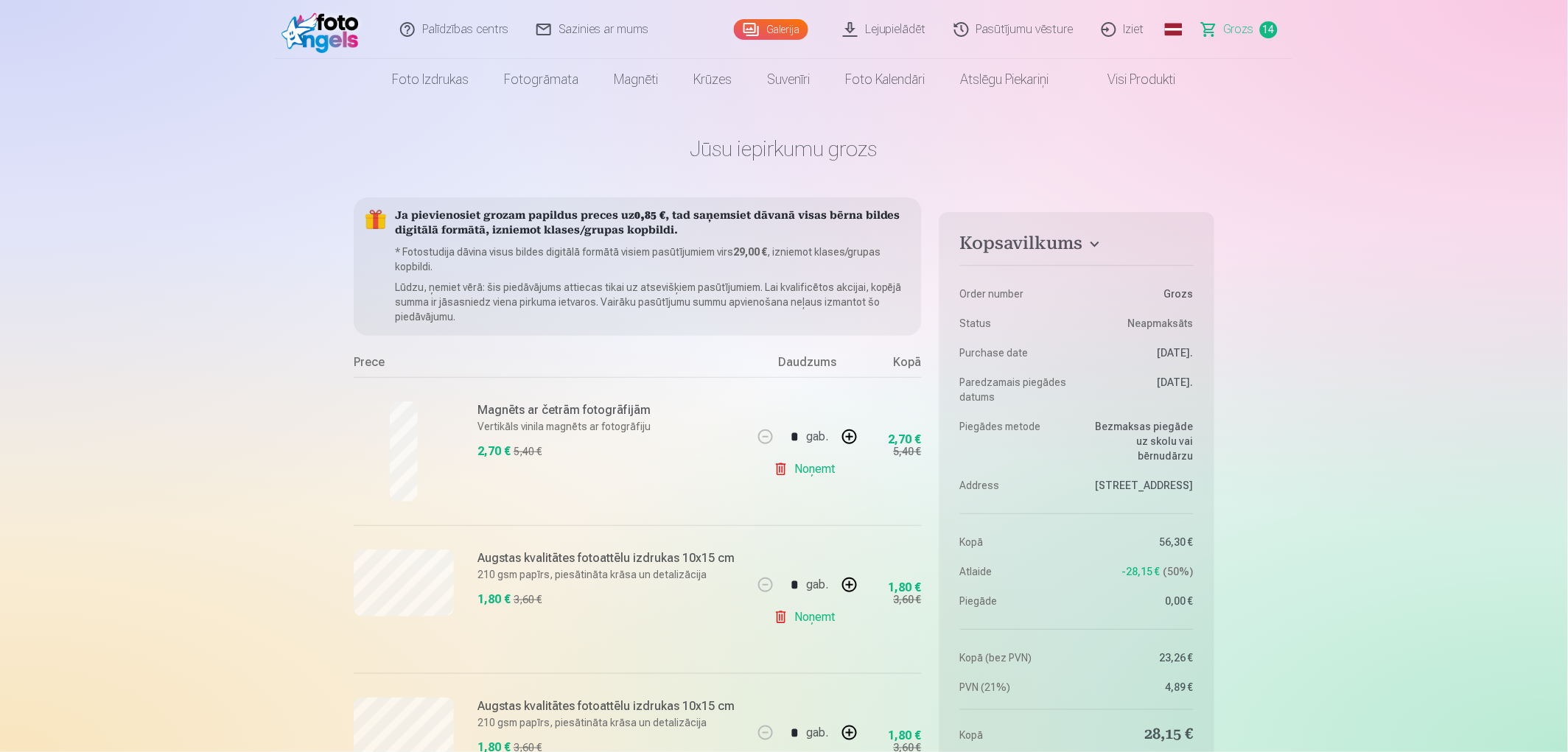
click at [1019, 27] on link "Pasūtījumu vēsture" at bounding box center [1015, 30] width 147 height 59
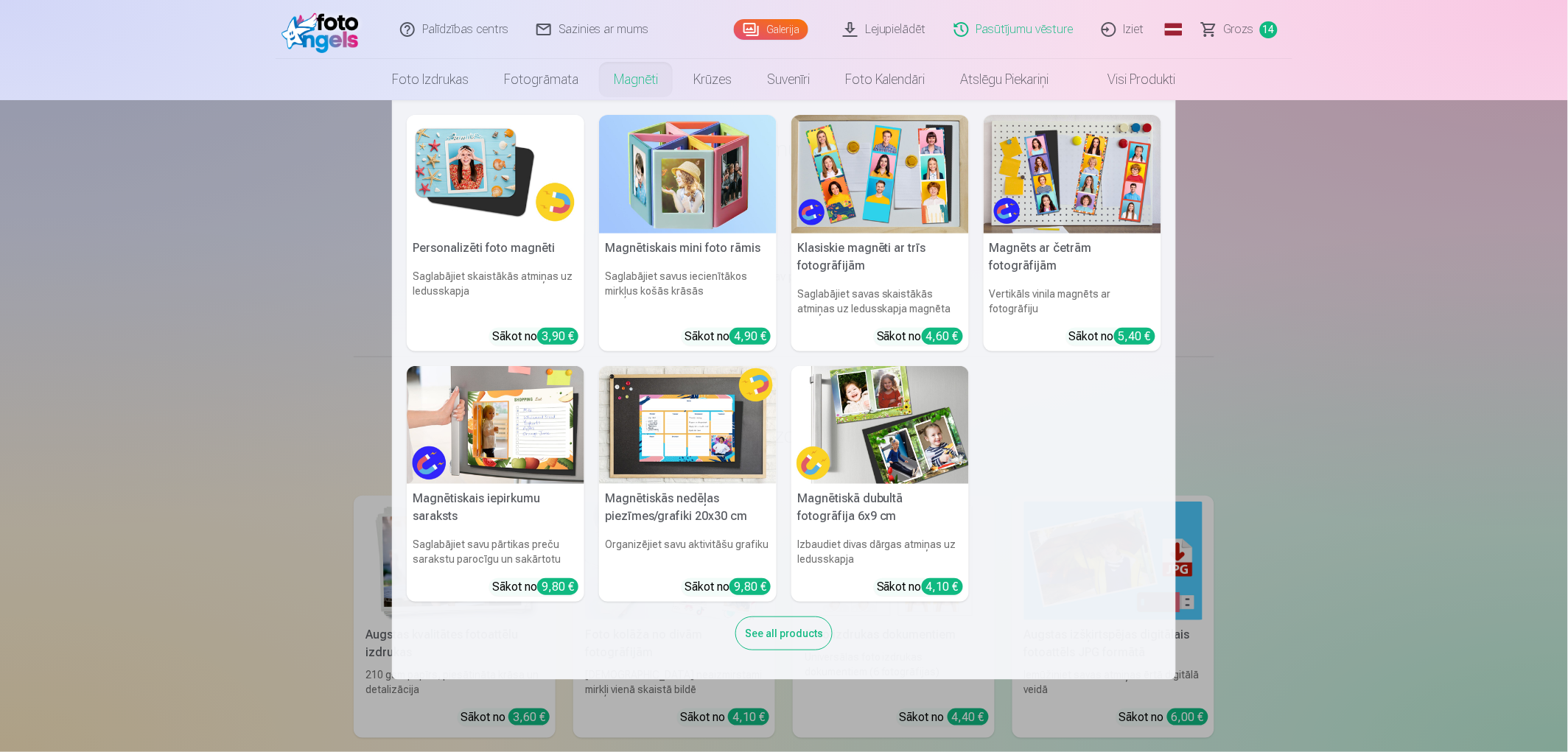
click at [635, 83] on link "Magnēti" at bounding box center [636, 79] width 79 height 41
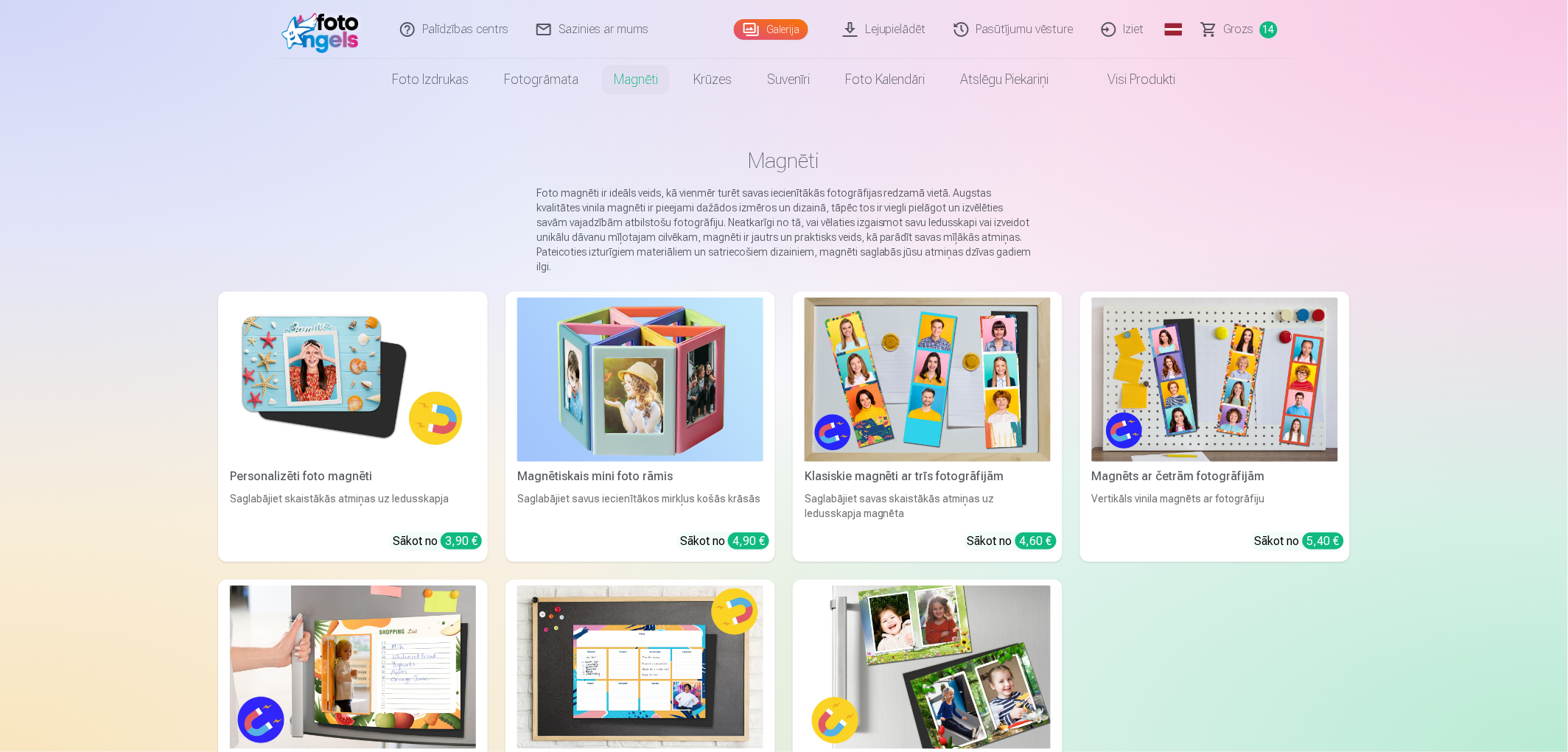
click at [295, 343] on img at bounding box center [352, 380] width 246 height 165
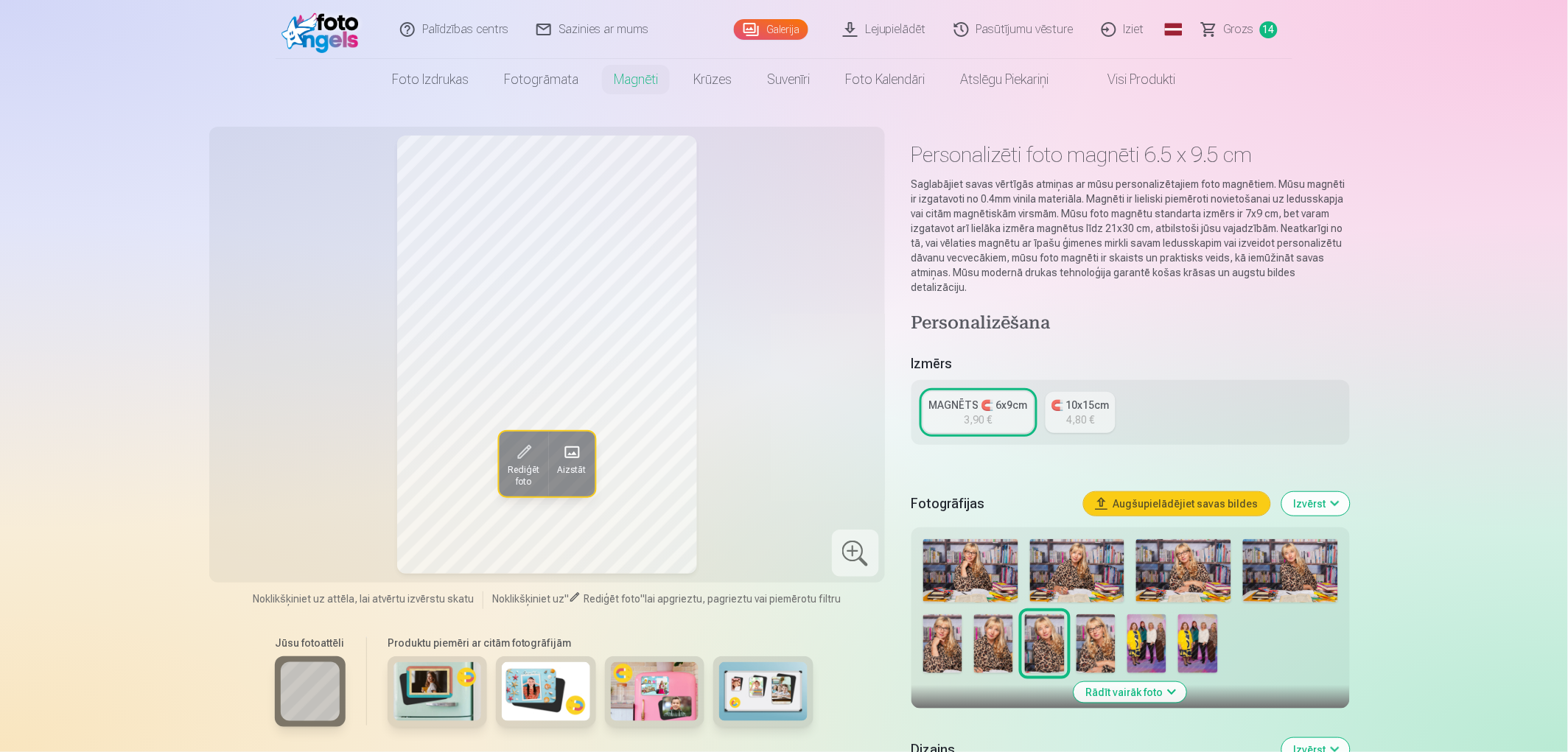
click at [1037, 619] on img at bounding box center [1044, 644] width 39 height 59
click at [940, 616] on img at bounding box center [942, 644] width 39 height 59
click at [975, 412] on div "3,90 €" at bounding box center [977, 419] width 28 height 14
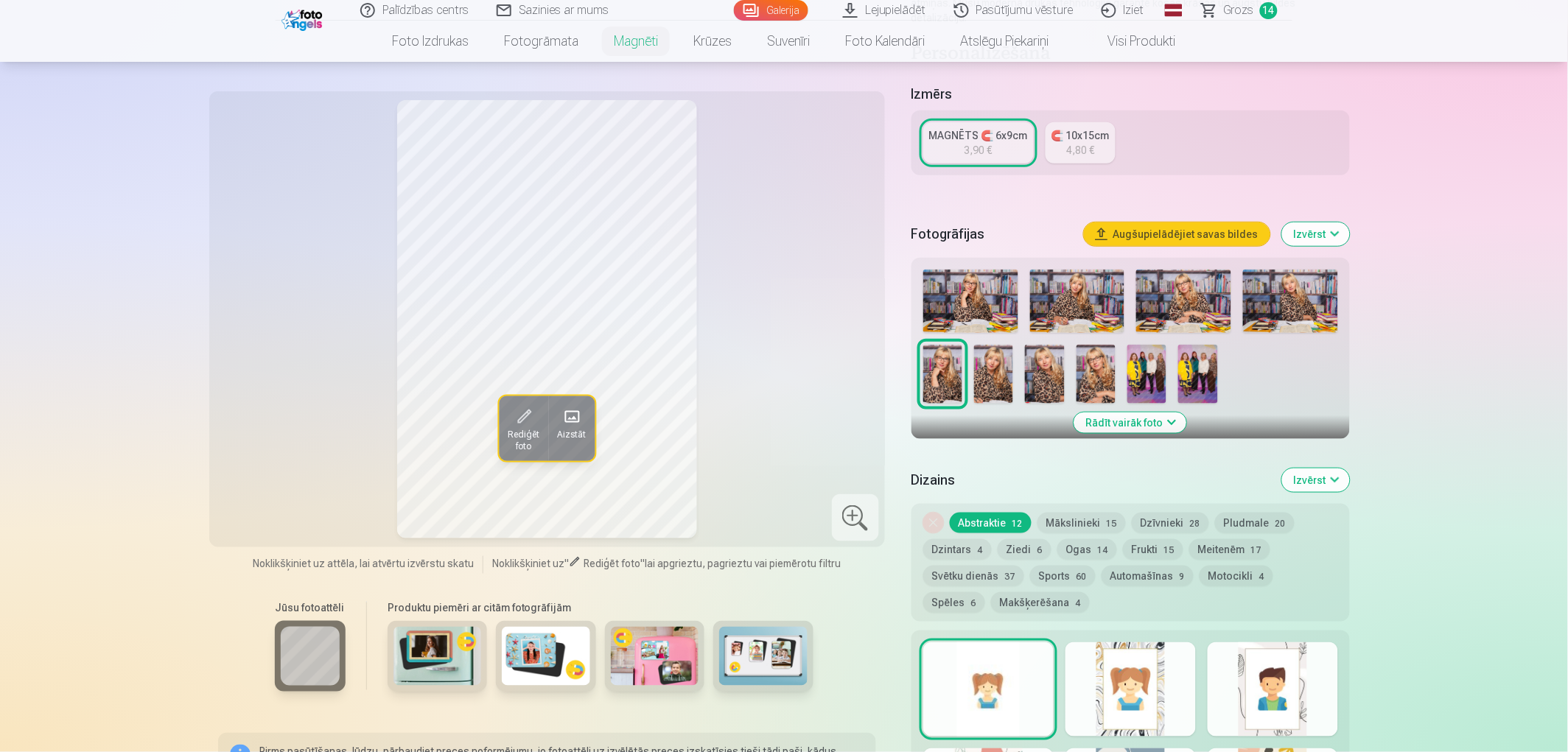
scroll to position [409, 0]
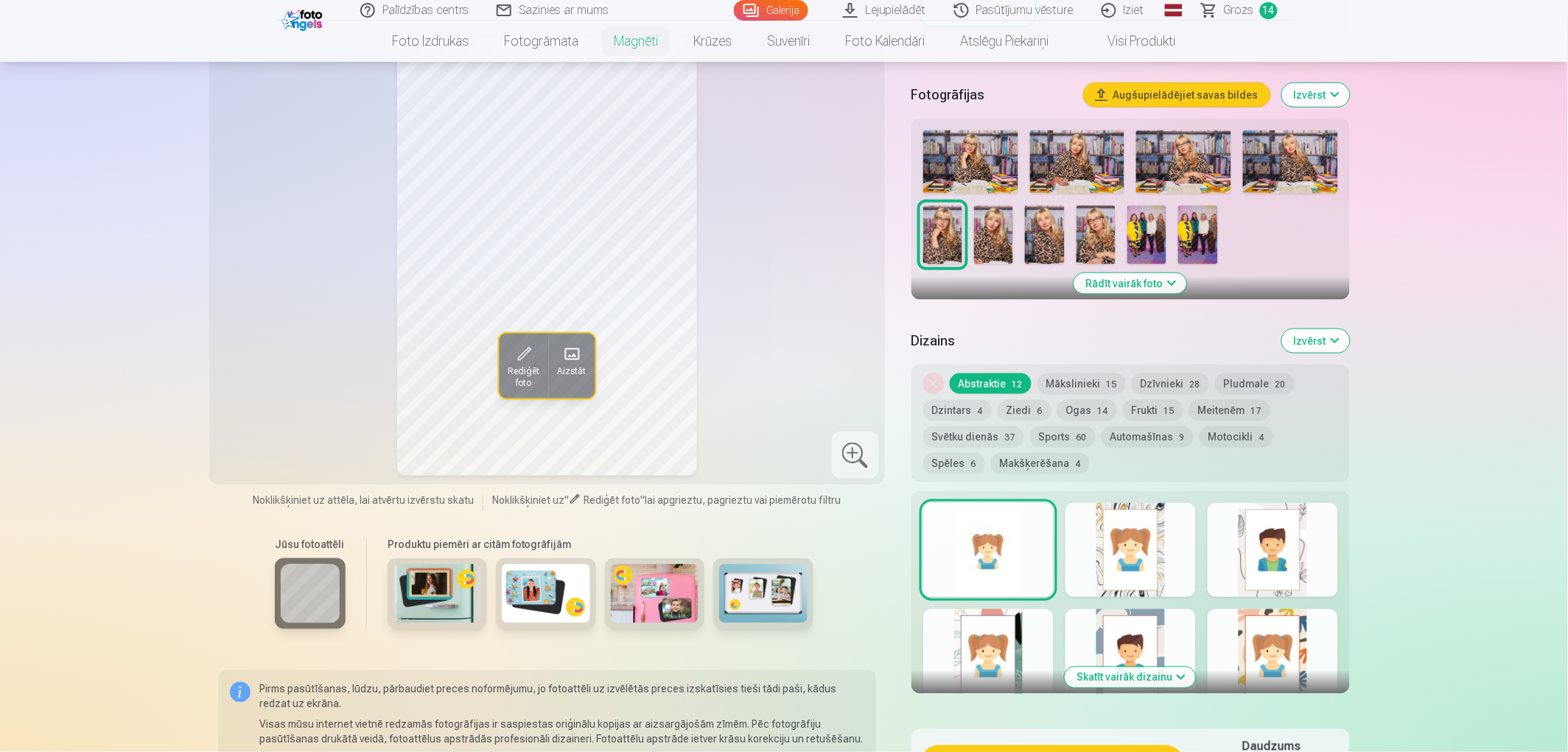
click at [1125, 539] on div at bounding box center [1131, 550] width 130 height 95
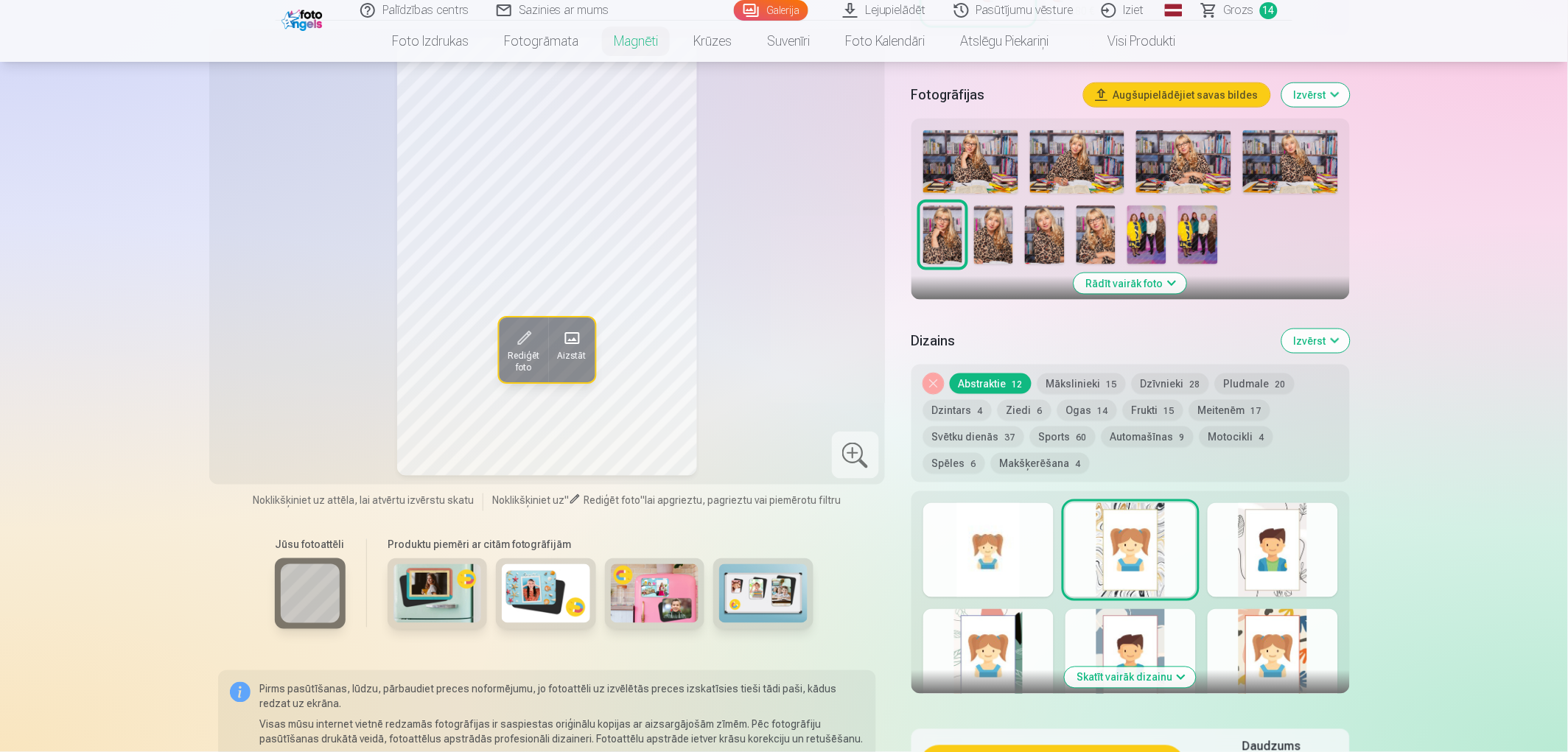
click at [1253, 641] on div at bounding box center [1272, 655] width 130 height 95
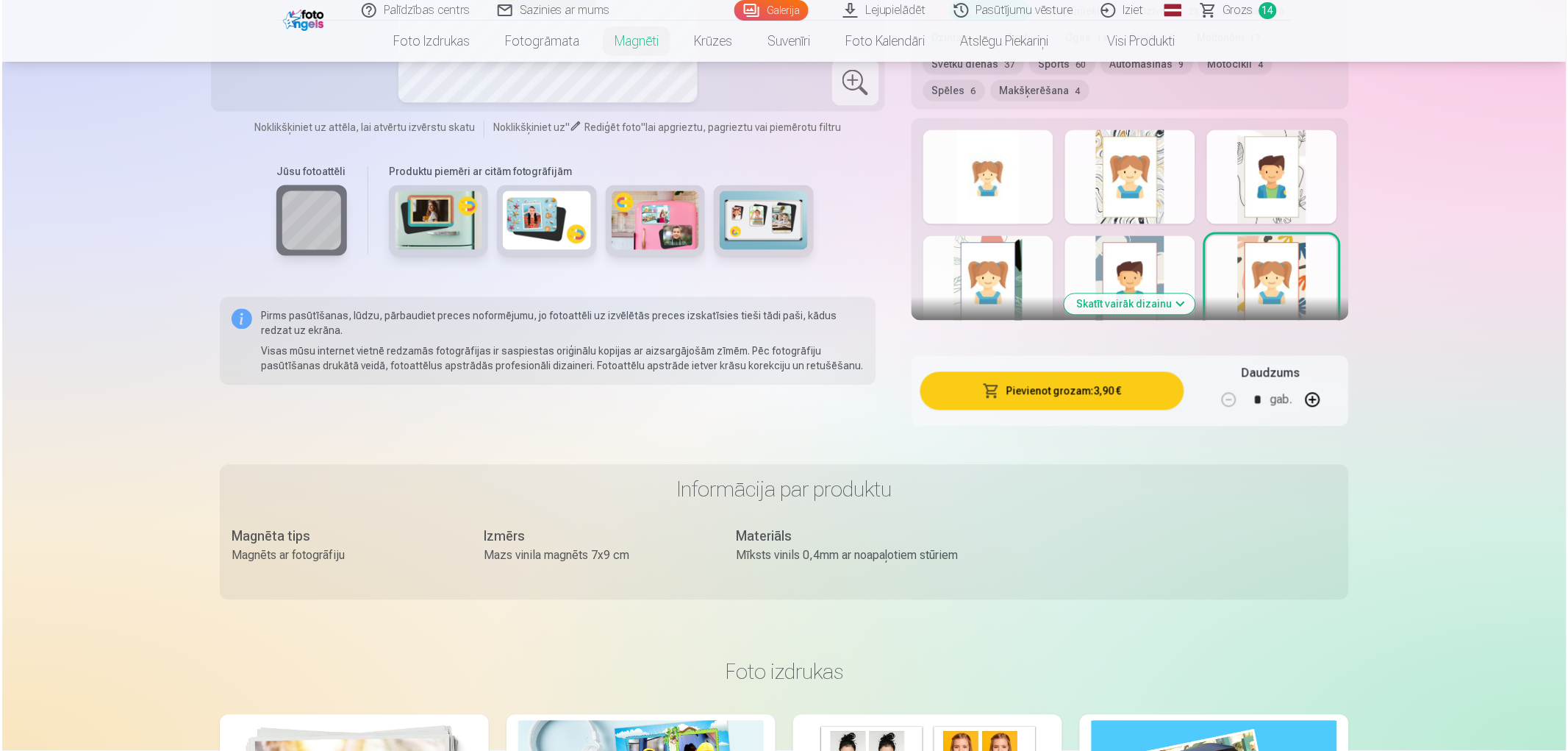
scroll to position [817, 0]
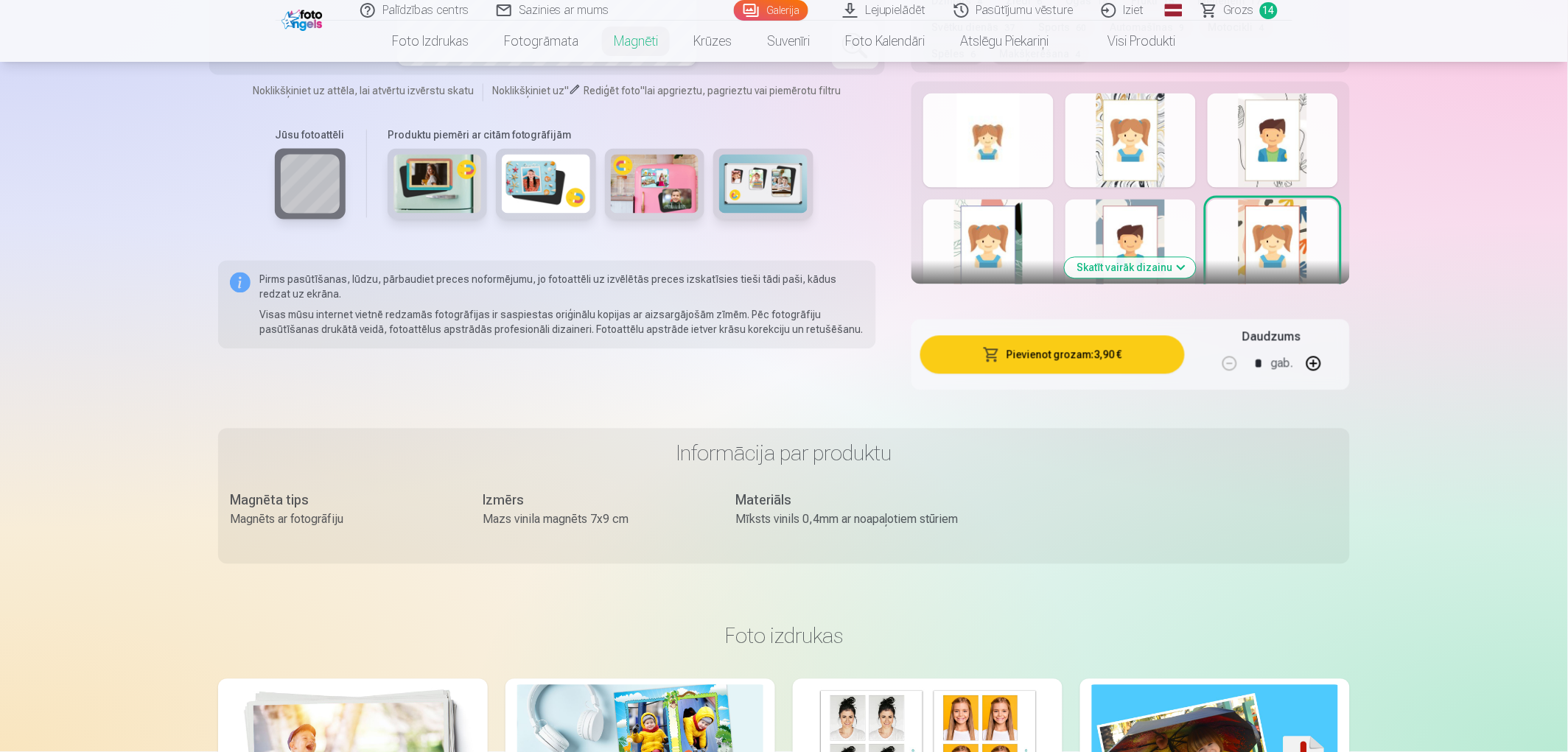
click at [1122, 347] on button "Pievienot grozam : 3,90 €" at bounding box center [1052, 355] width 264 height 38
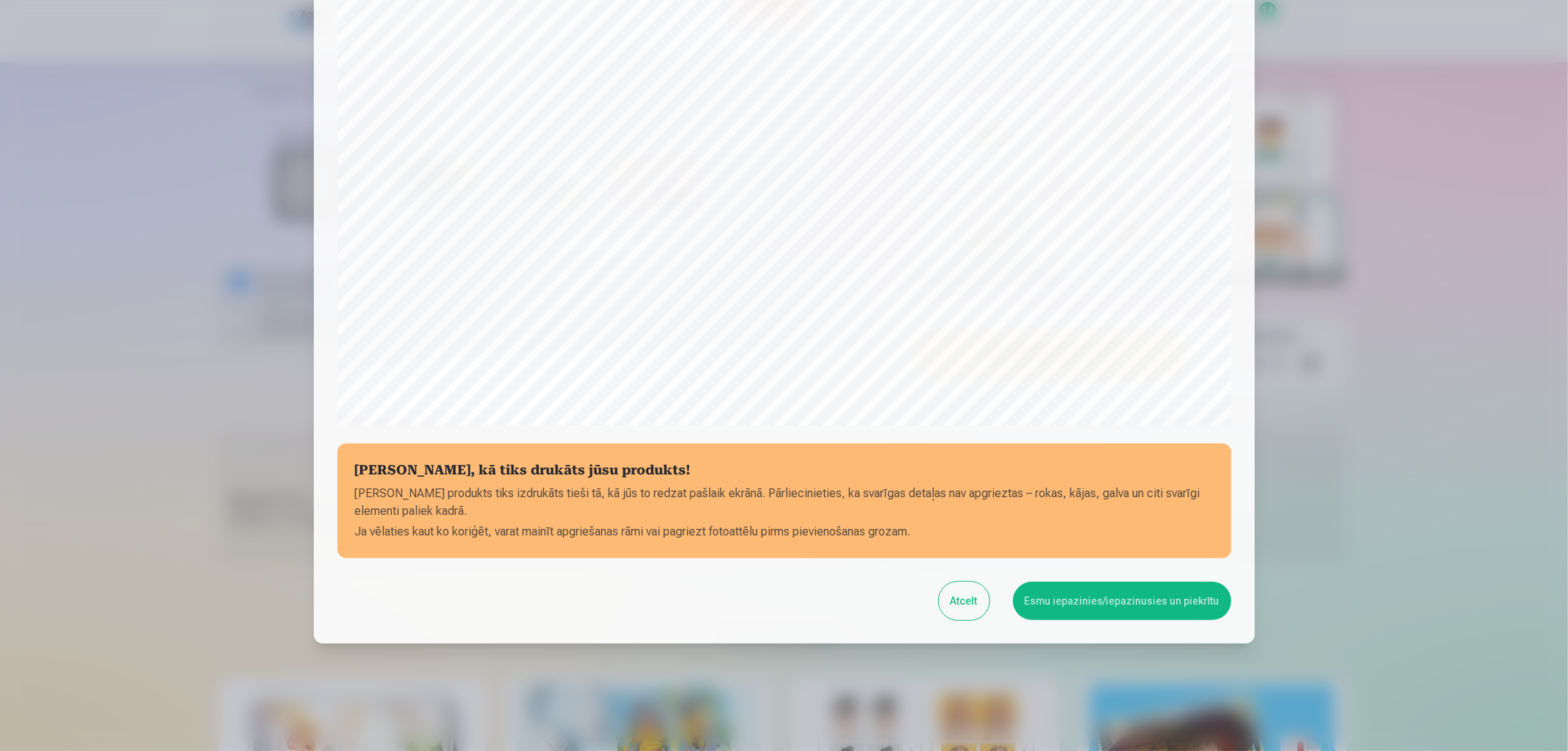
scroll to position [308, 0]
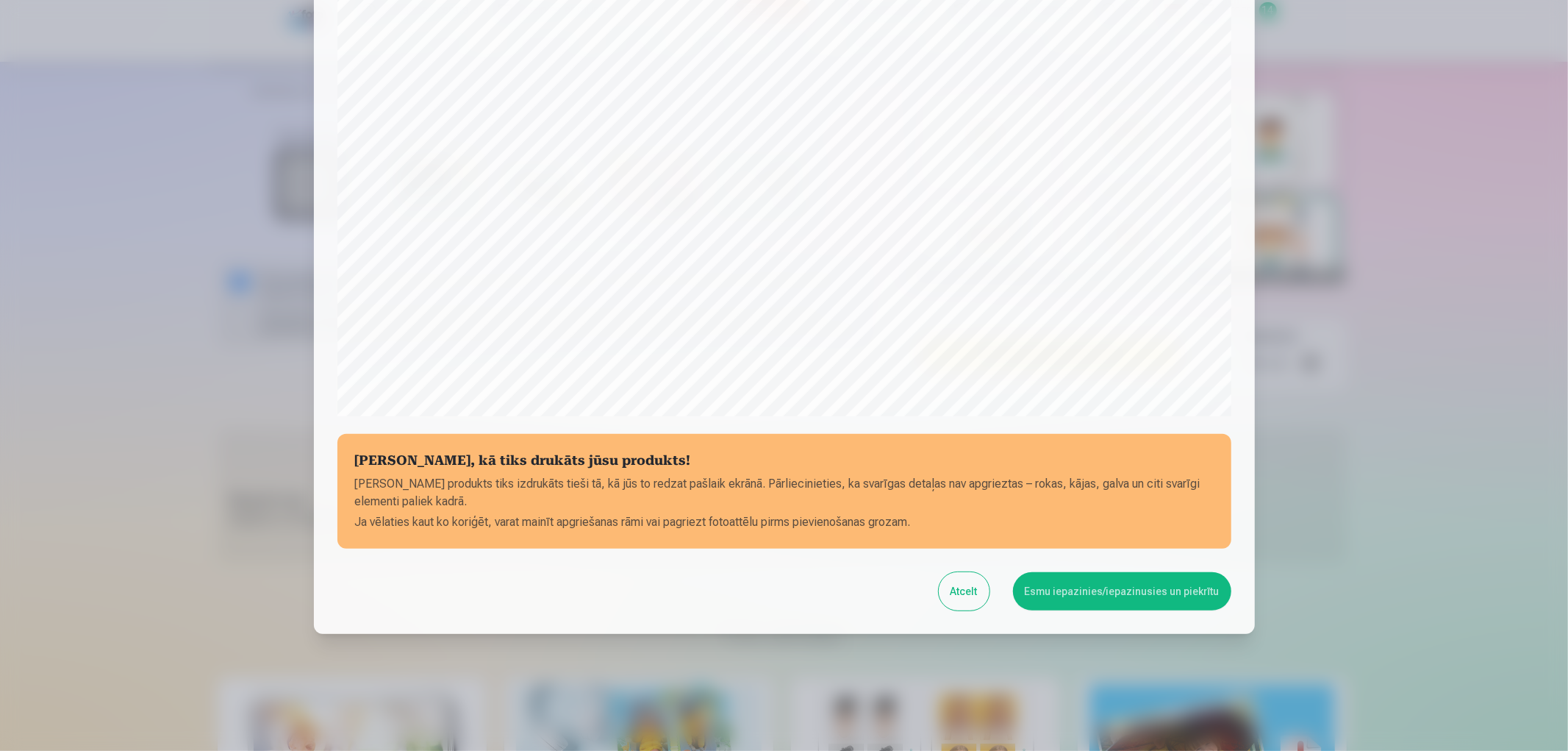
click at [1118, 595] on button "Esmu iepazinies/iepazinusies un piekrītu" at bounding box center [1122, 591] width 219 height 38
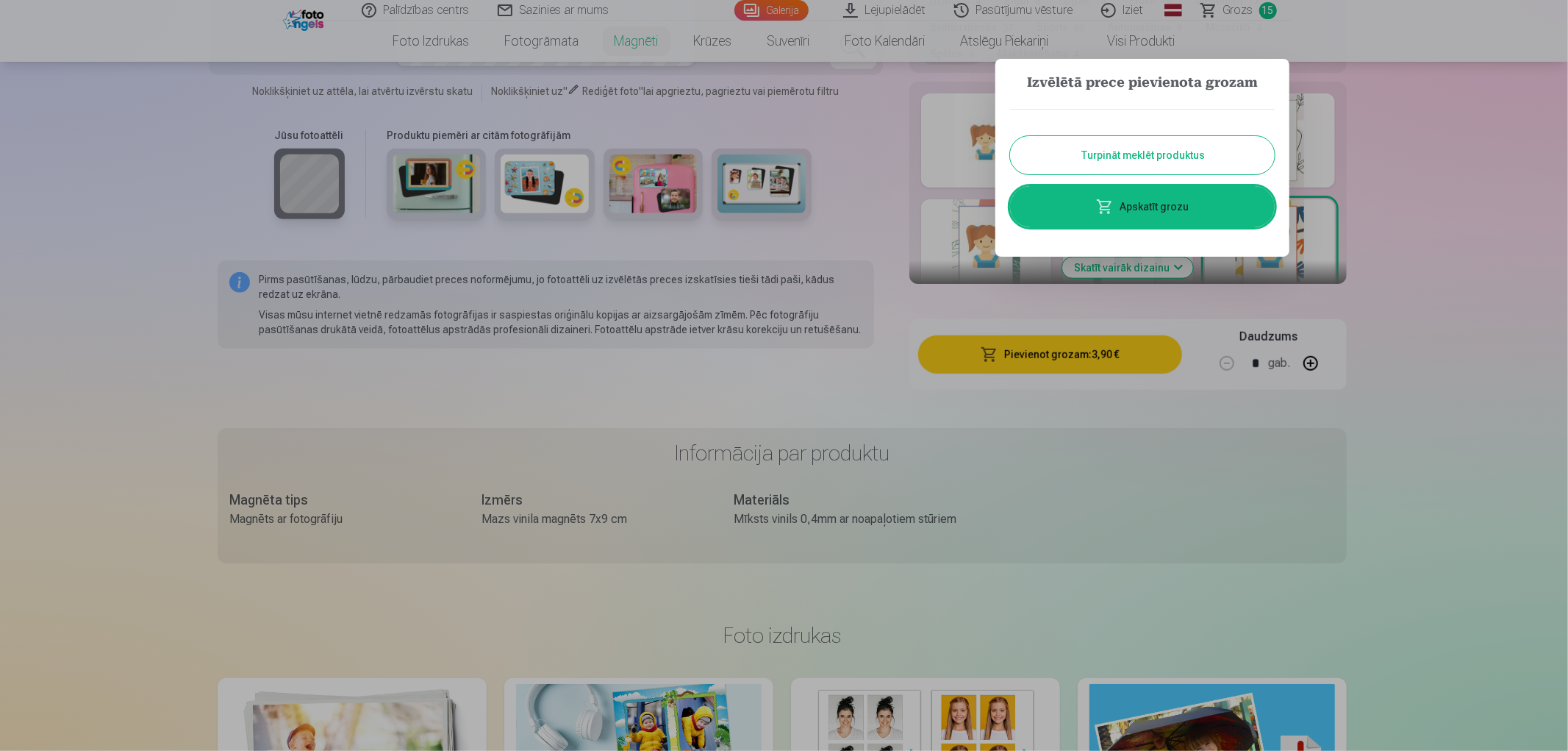
click at [1172, 209] on link "Apskatīt grozu" at bounding box center [1141, 206] width 265 height 41
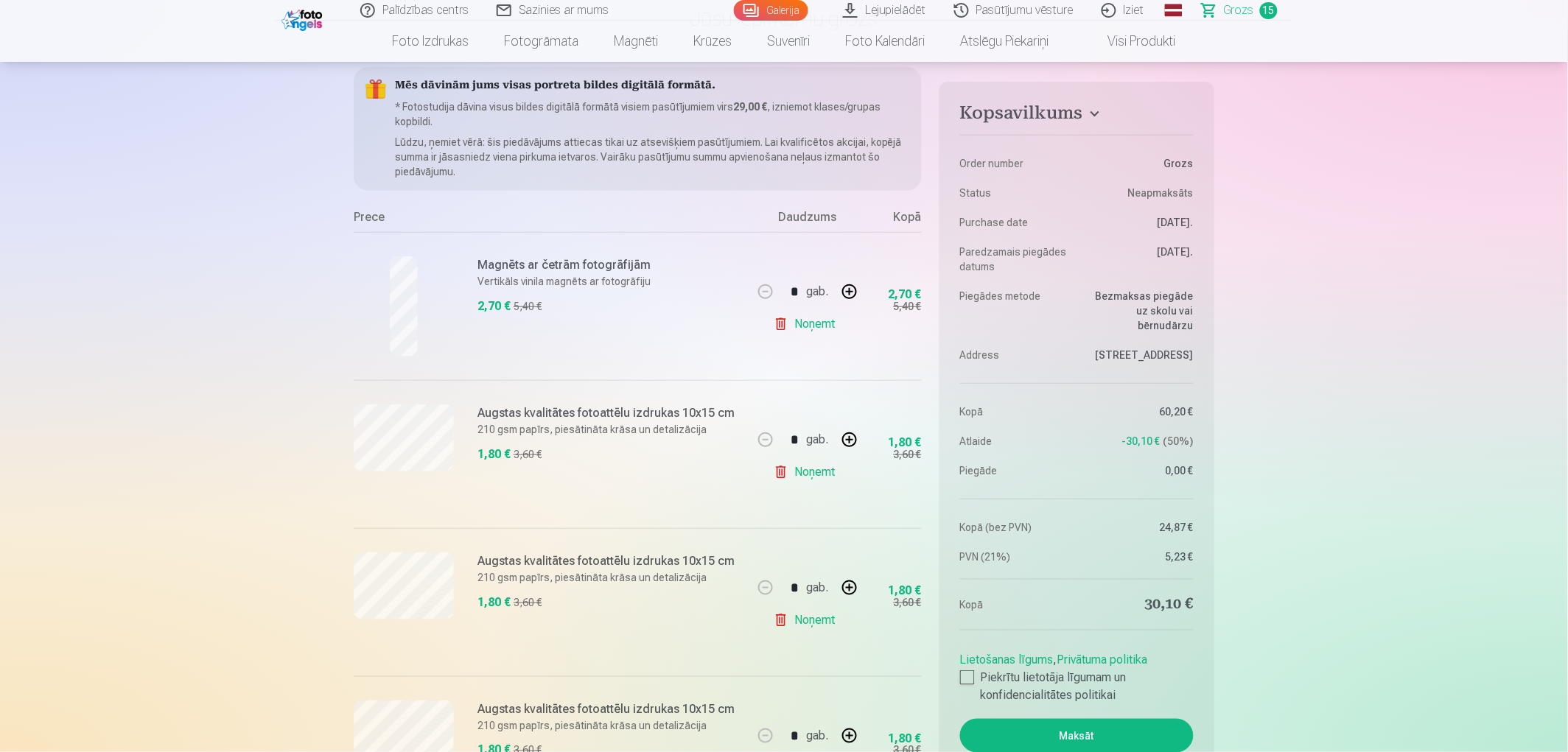
scroll to position [164, 0]
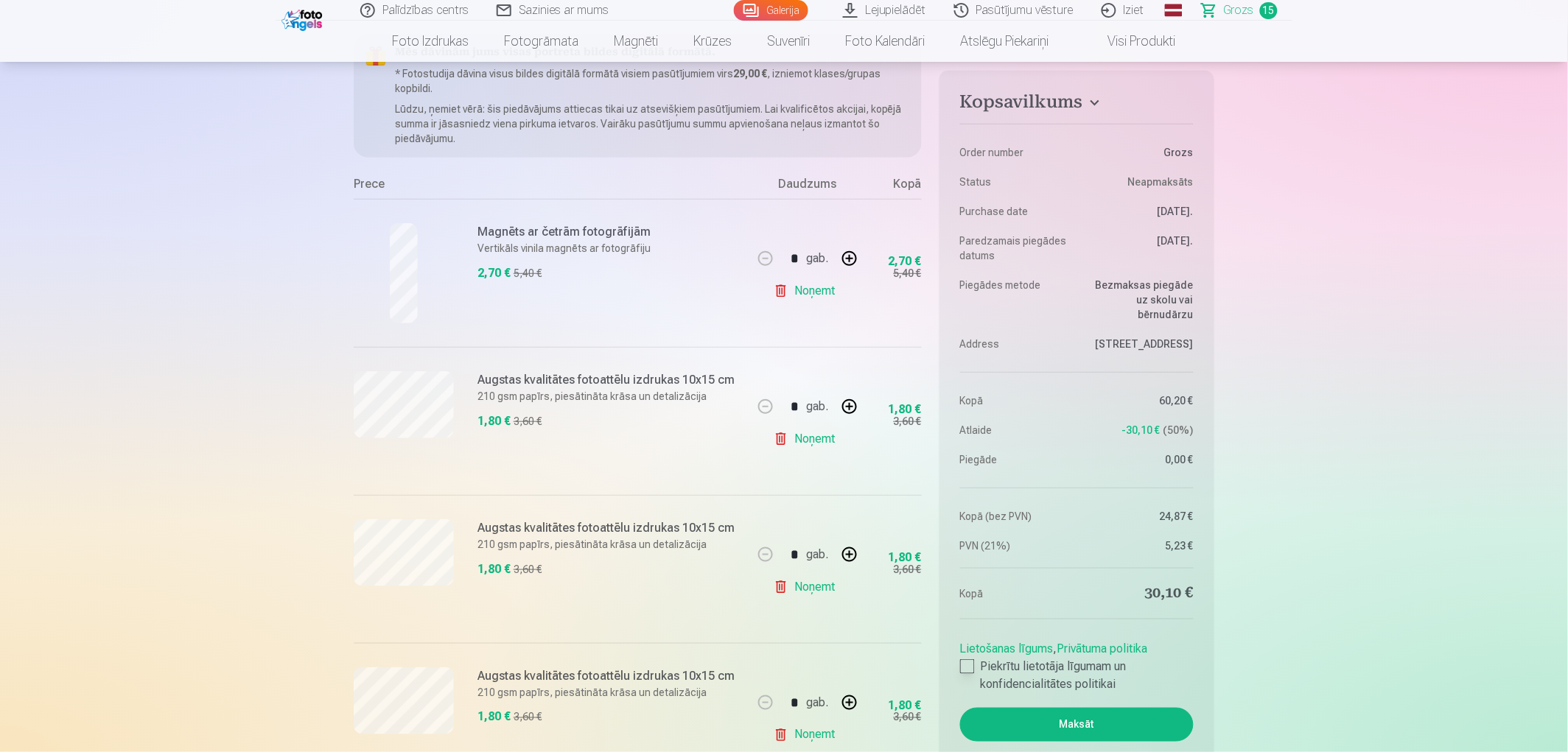
click at [970, 660] on div at bounding box center [967, 666] width 14 height 14
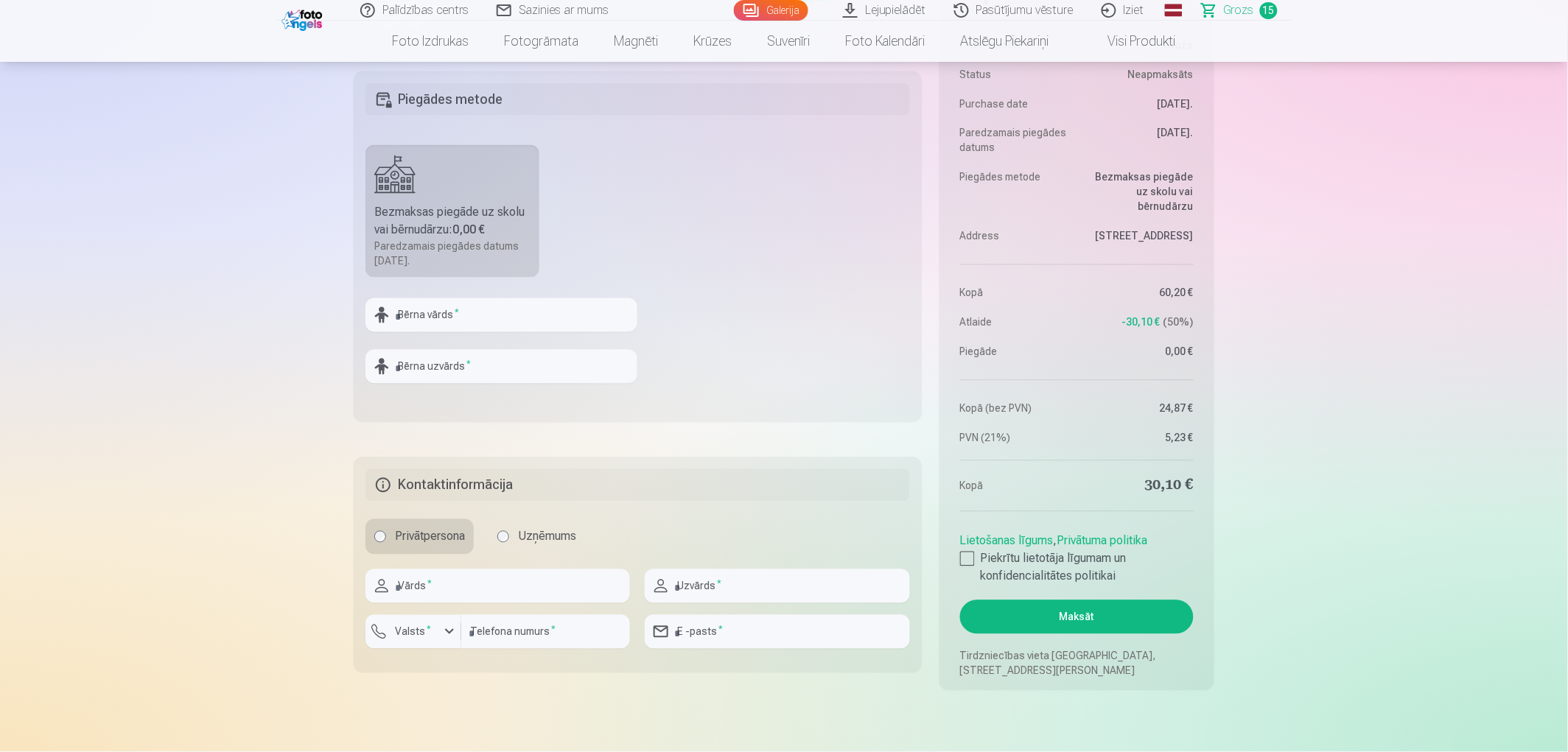
scroll to position [2535, 0]
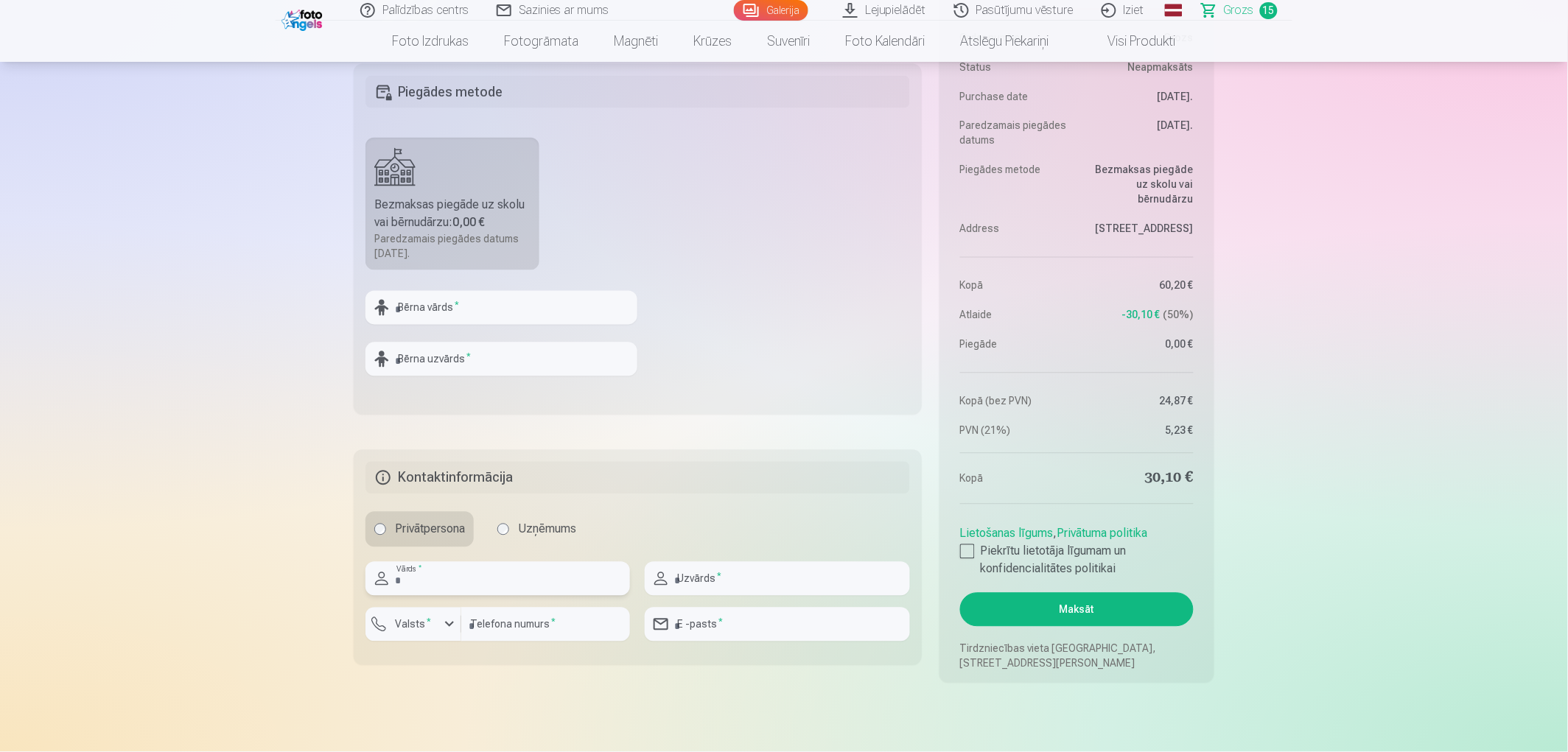
click at [440, 583] on input "text" at bounding box center [498, 578] width 264 height 33
type input "*****"
type input "****"
click at [446, 628] on div "button" at bounding box center [449, 624] width 17 height 17
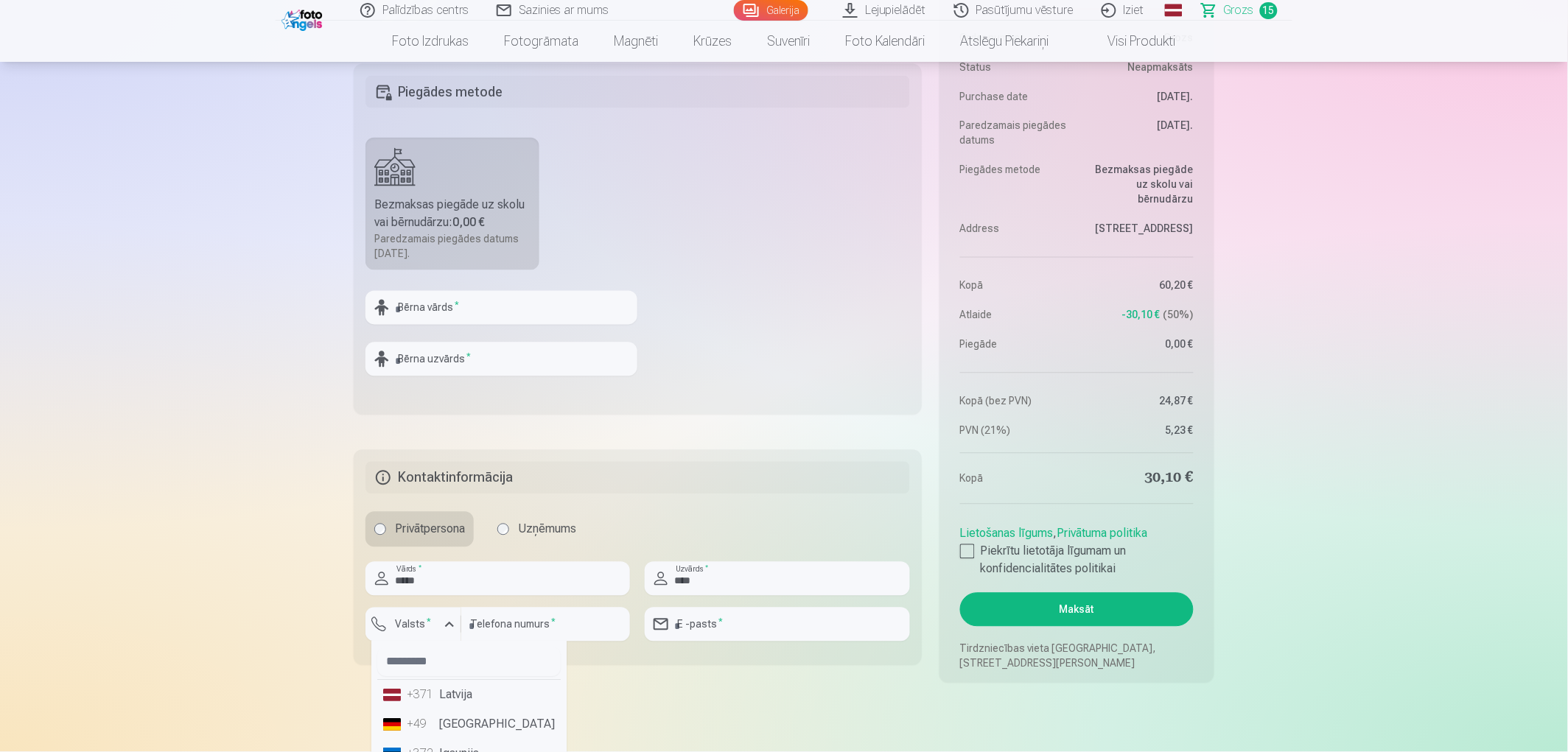
click at [456, 702] on li "+371 Latvija" at bounding box center [469, 695] width 184 height 30
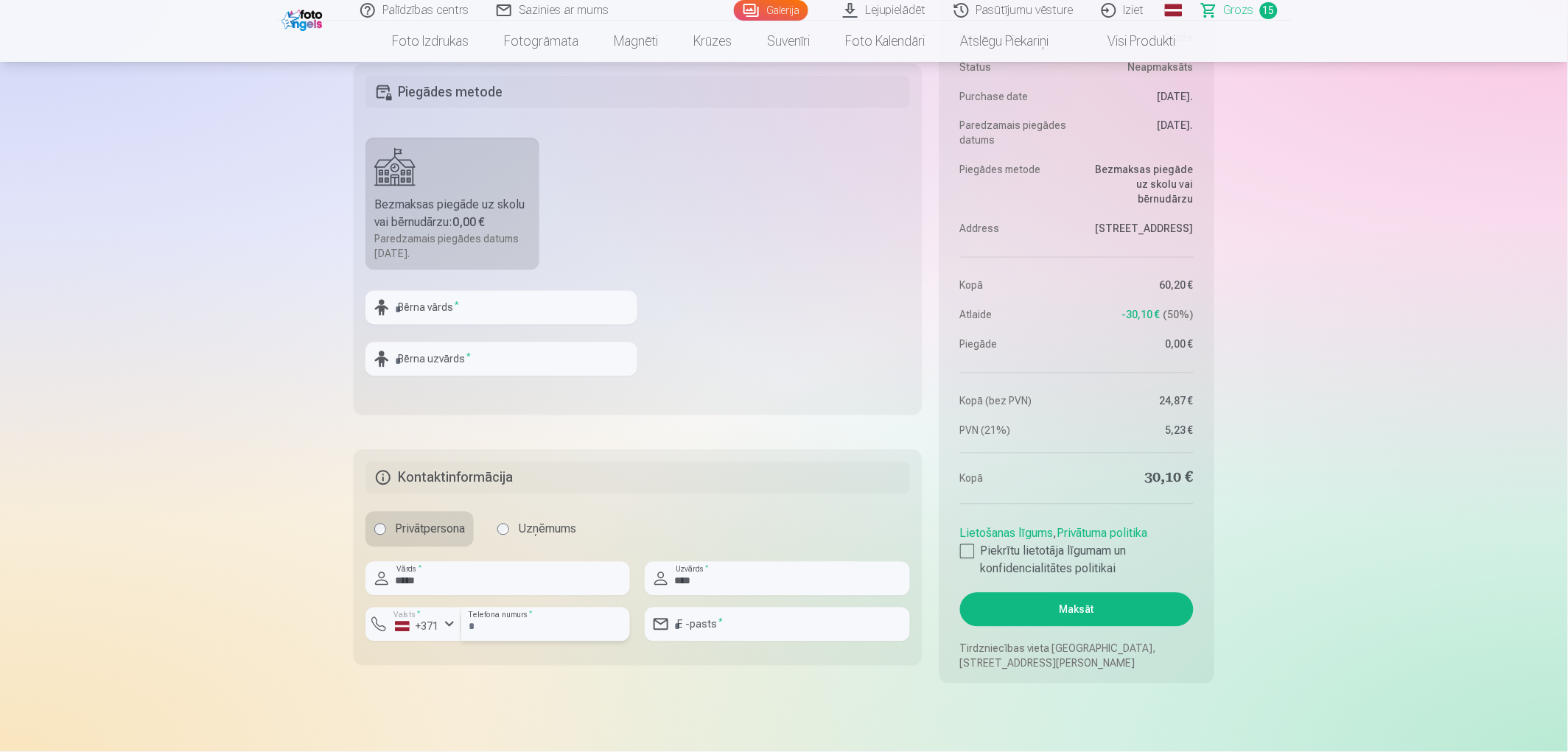
click at [574, 622] on input "number" at bounding box center [546, 624] width 168 height 33
type input "********"
type input "**********"
click at [1076, 612] on button "Maksāt" at bounding box center [1077, 609] width 234 height 33
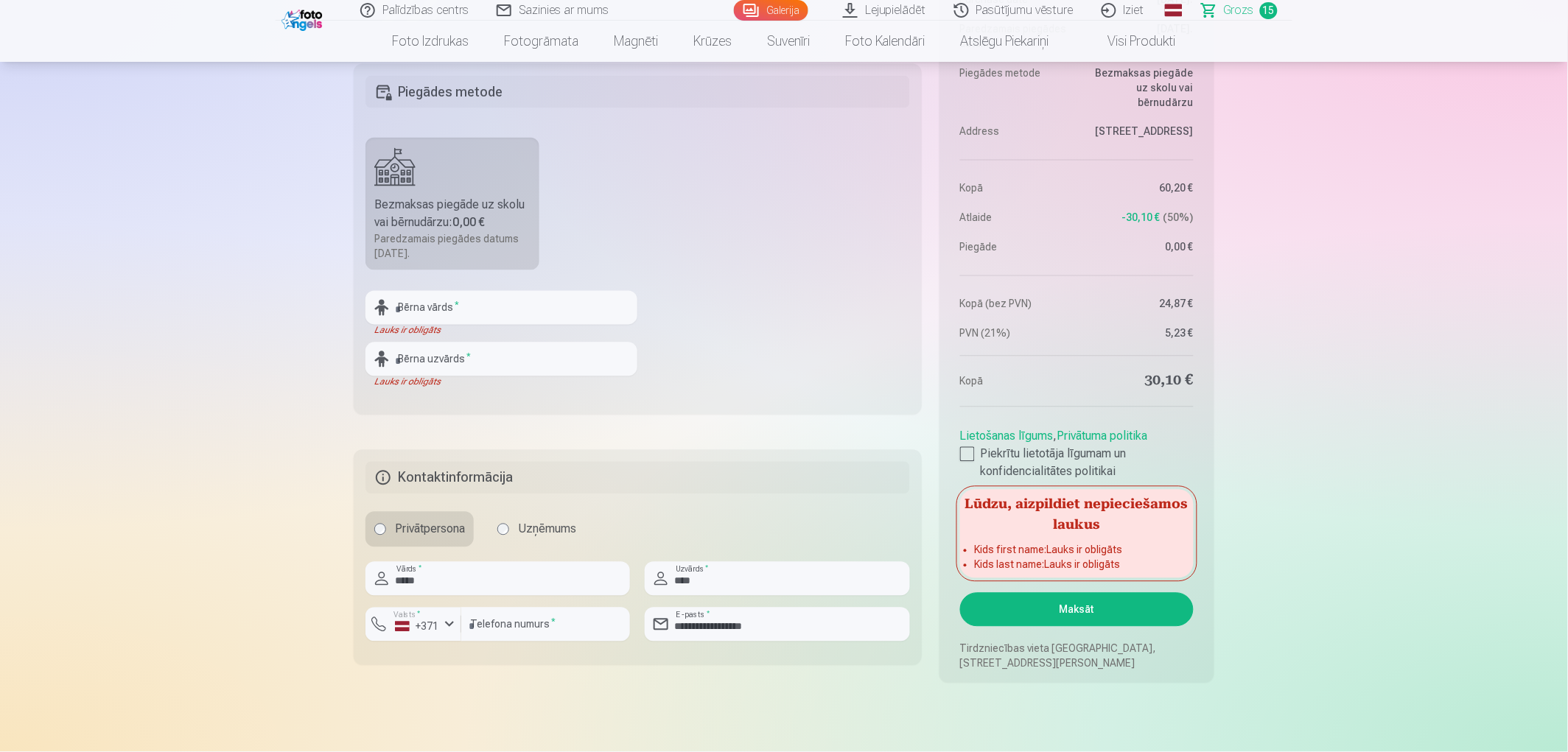
click at [486, 299] on input "text" at bounding box center [502, 307] width 272 height 33
type input "*****"
type input "****"
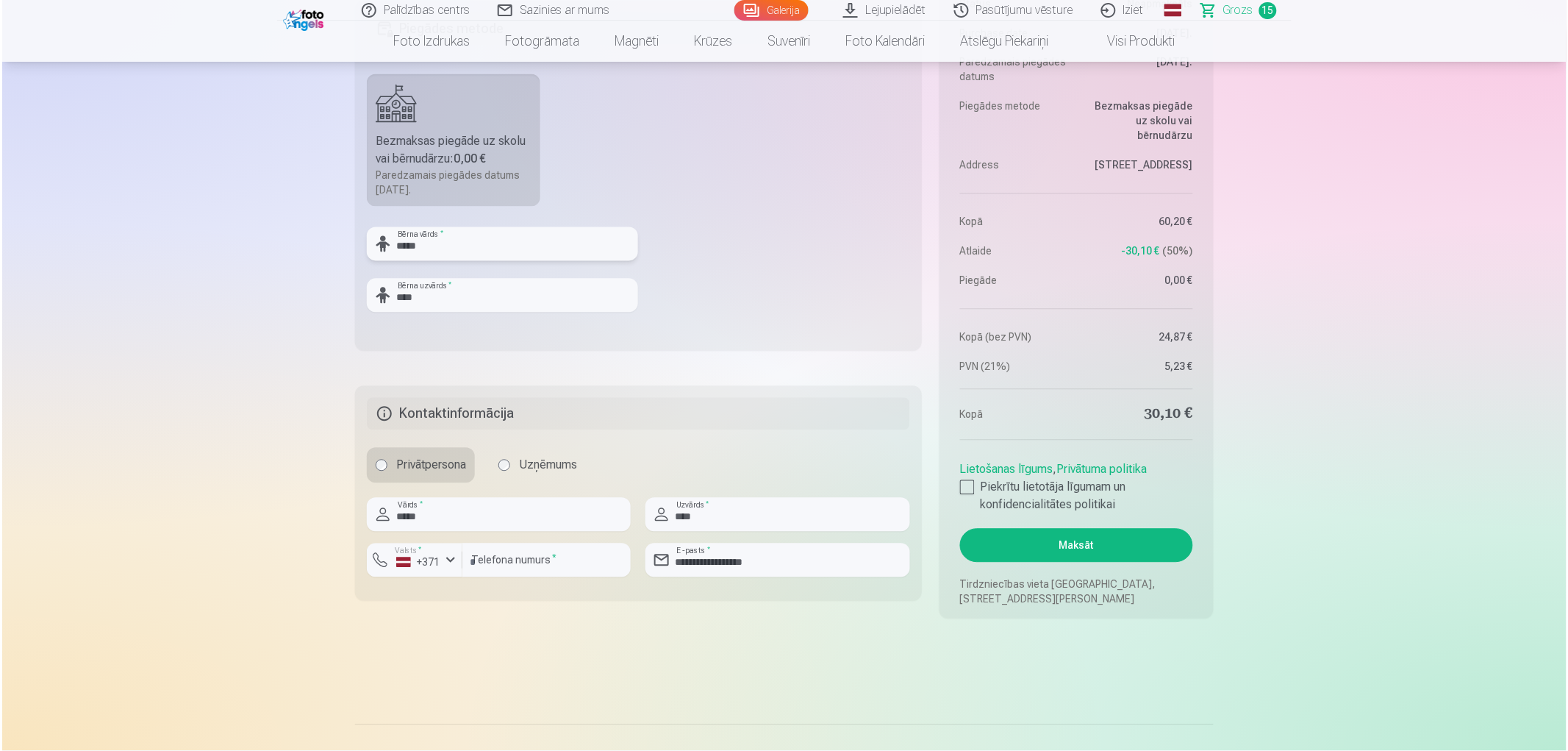
scroll to position [2614, 0]
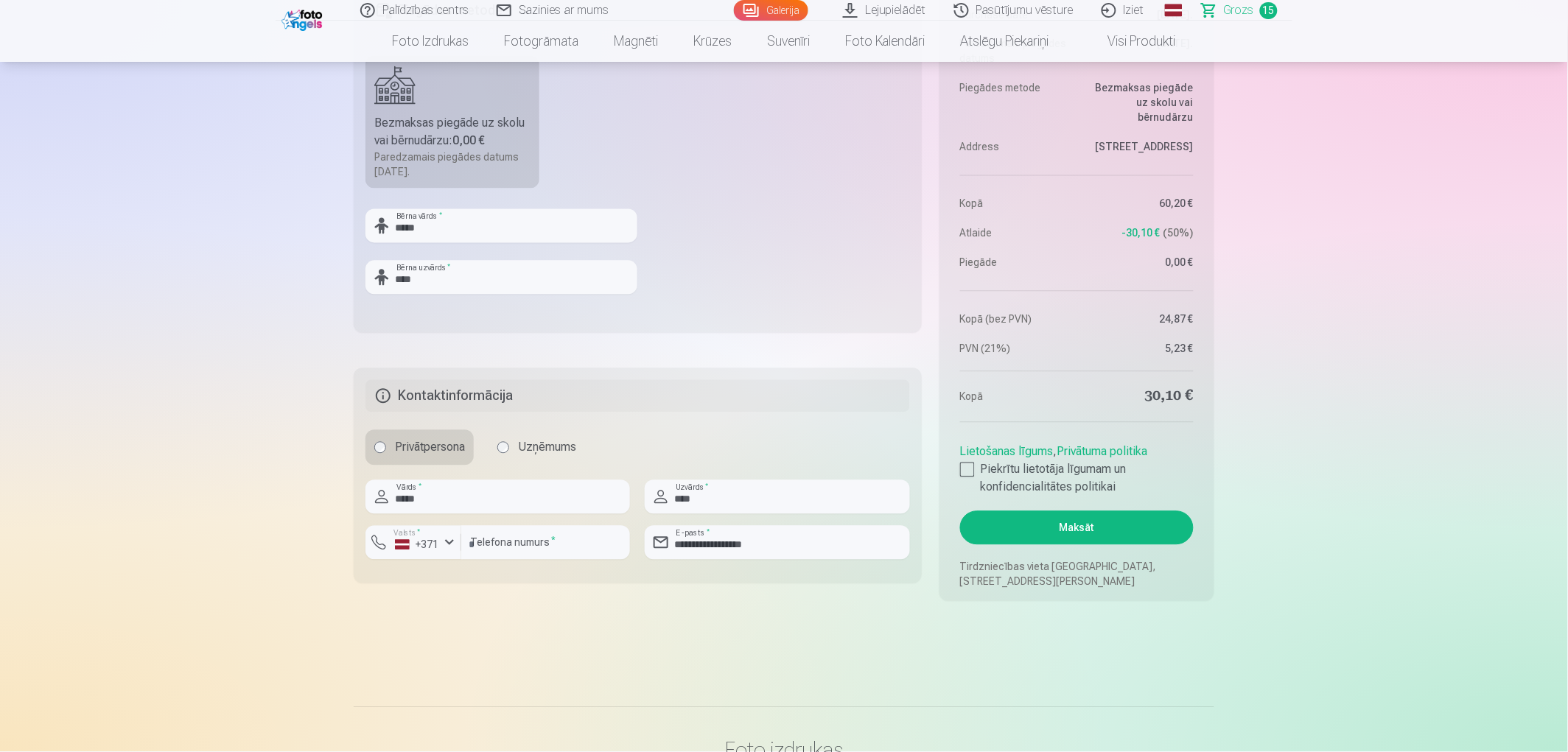
click at [1109, 525] on button "Maksāt" at bounding box center [1077, 527] width 234 height 33
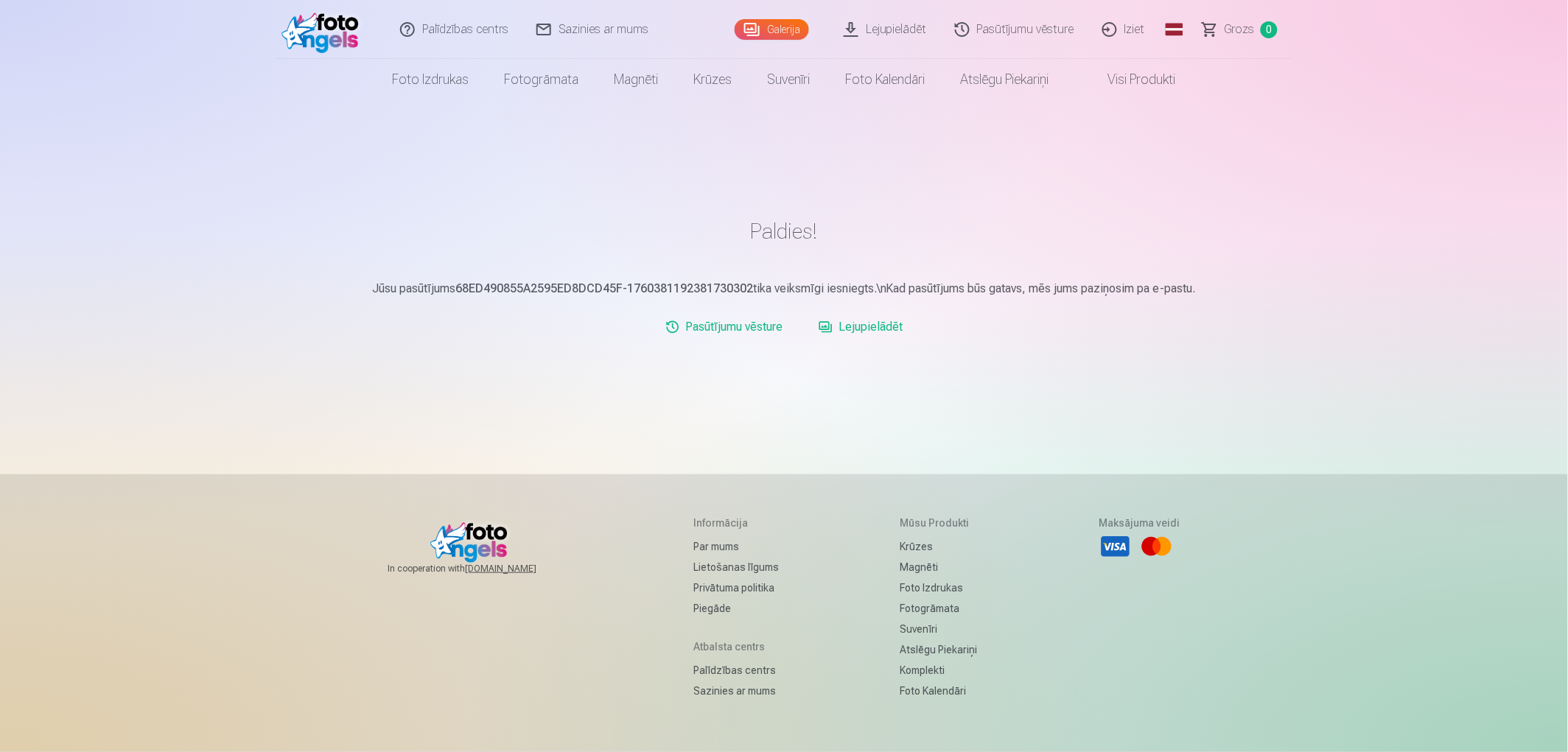
click at [875, 28] on link "Lejupielādēt" at bounding box center [885, 30] width 111 height 59
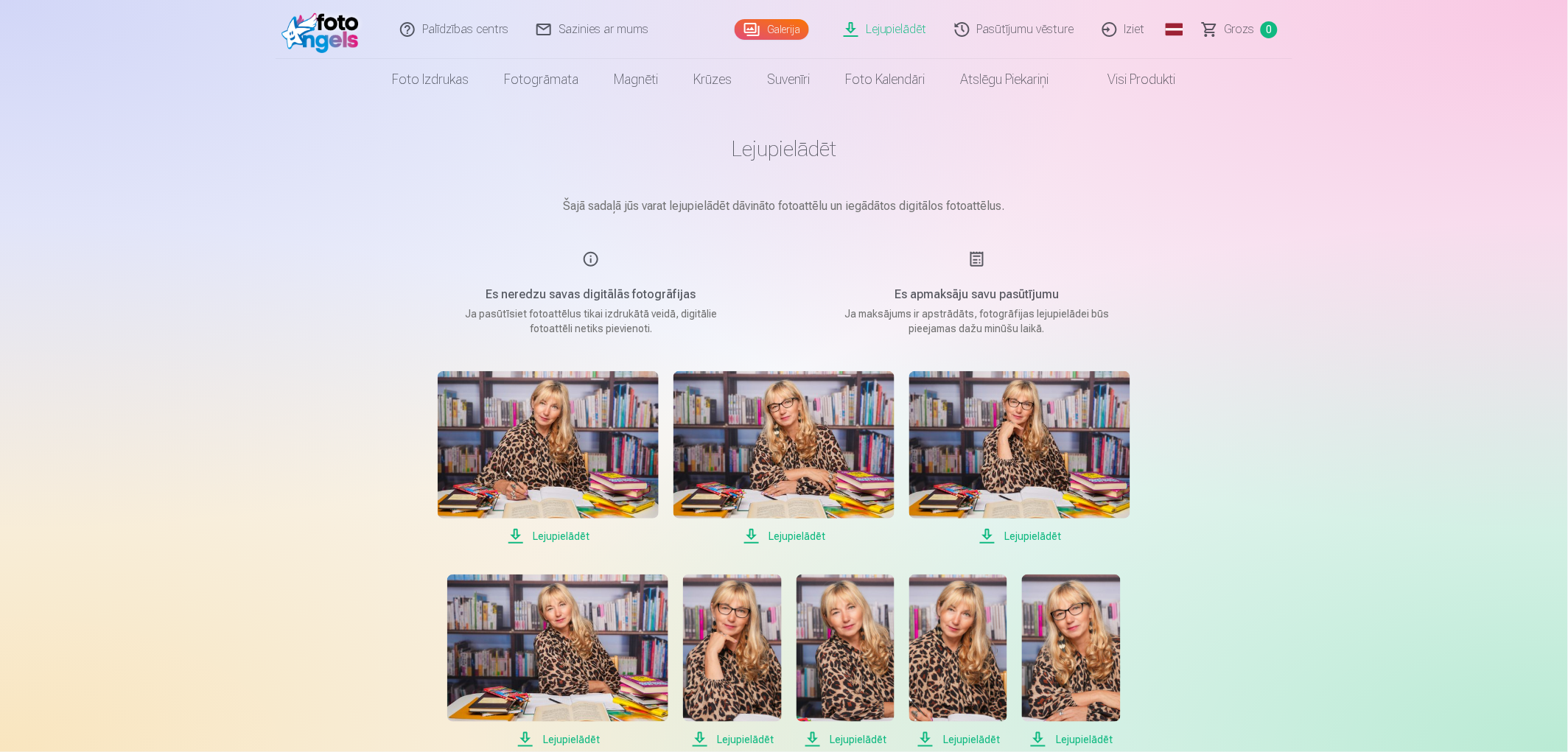
click at [546, 424] on img at bounding box center [548, 445] width 221 height 147
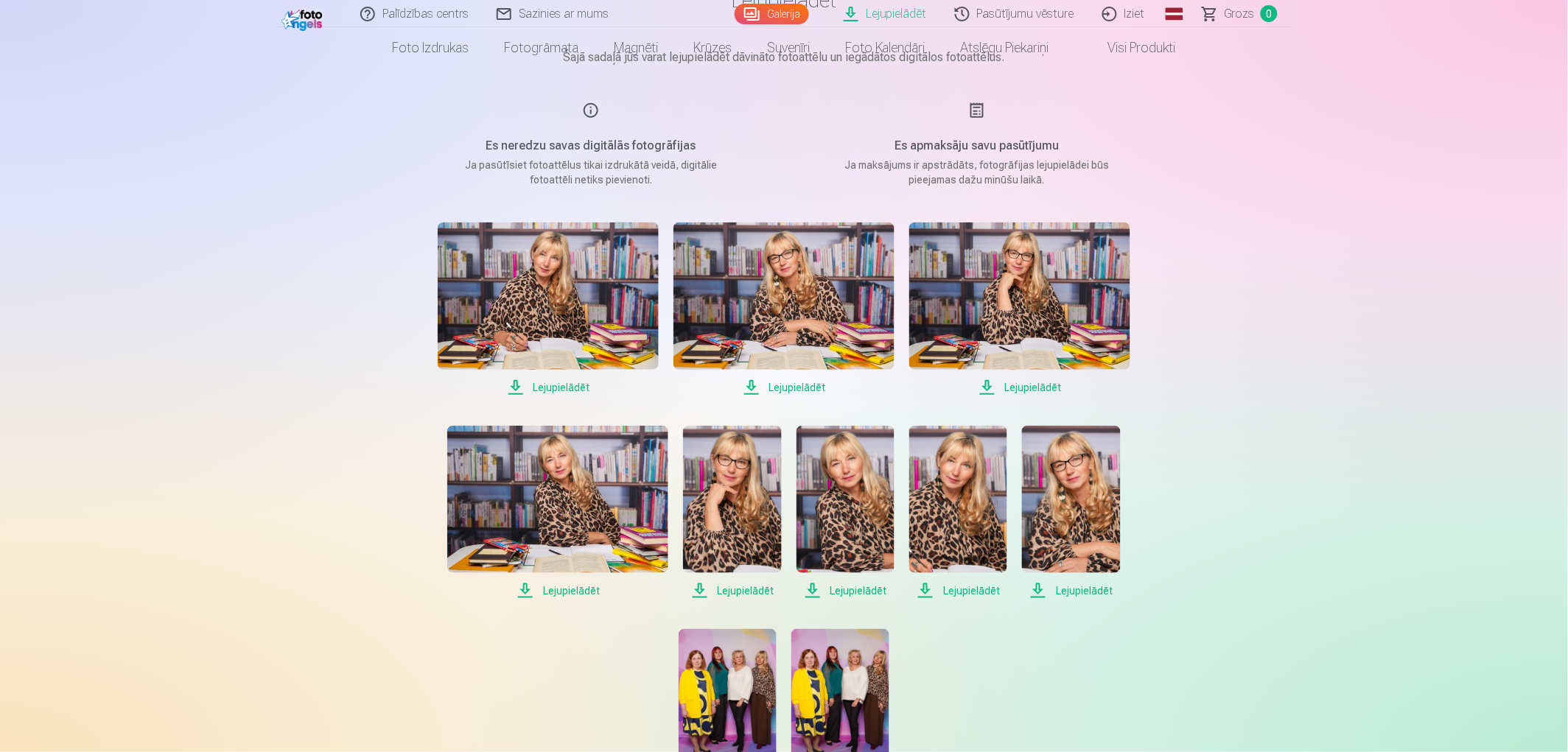
scroll to position [164, 0]
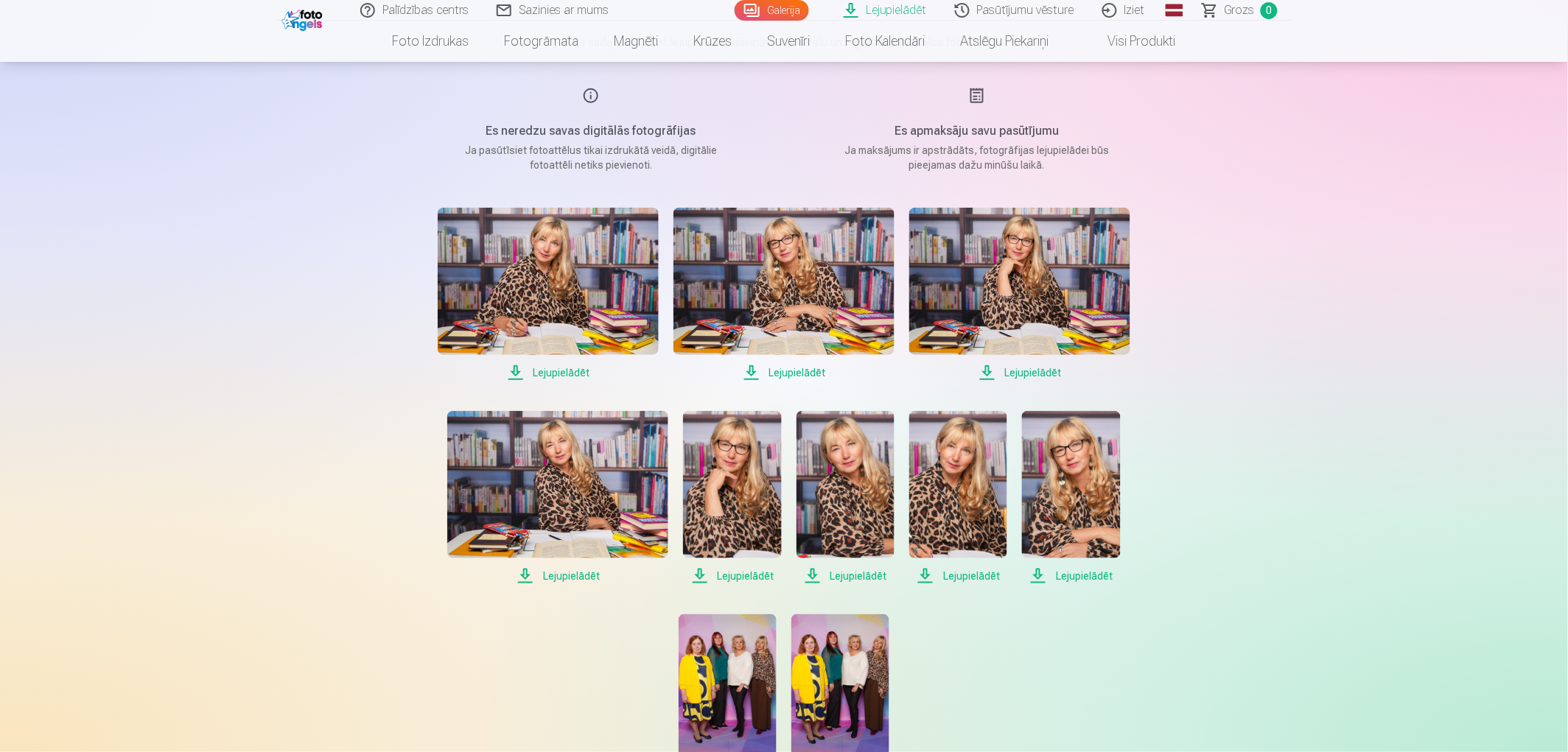
click at [756, 488] on img at bounding box center [731, 484] width 98 height 147
click at [617, 478] on img at bounding box center [557, 484] width 221 height 147
click at [974, 518] on img at bounding box center [958, 484] width 98 height 147
click at [1101, 498] on img at bounding box center [1070, 484] width 98 height 147
click at [514, 264] on img at bounding box center [548, 281] width 221 height 147
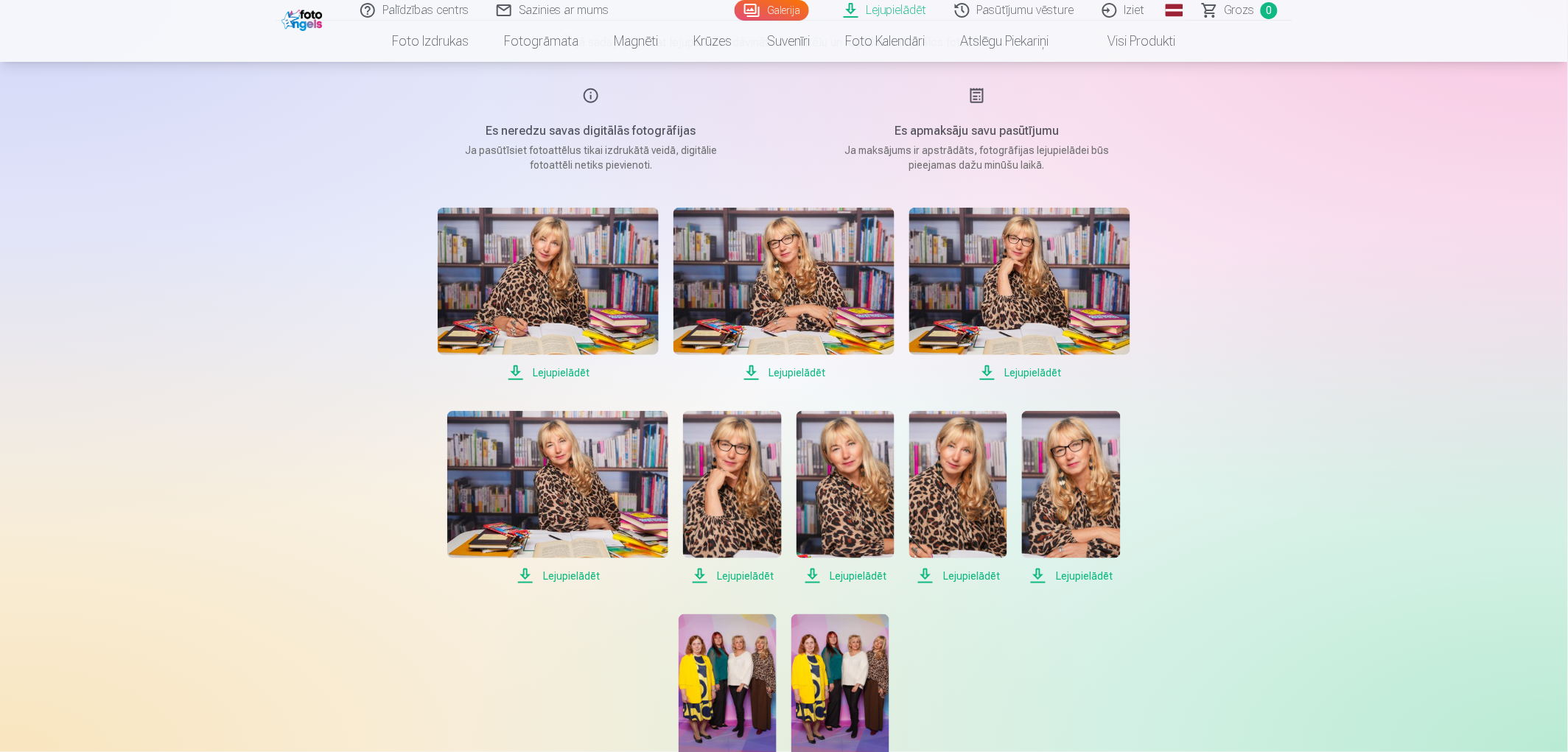
click at [734, 458] on img at bounding box center [731, 484] width 98 height 147
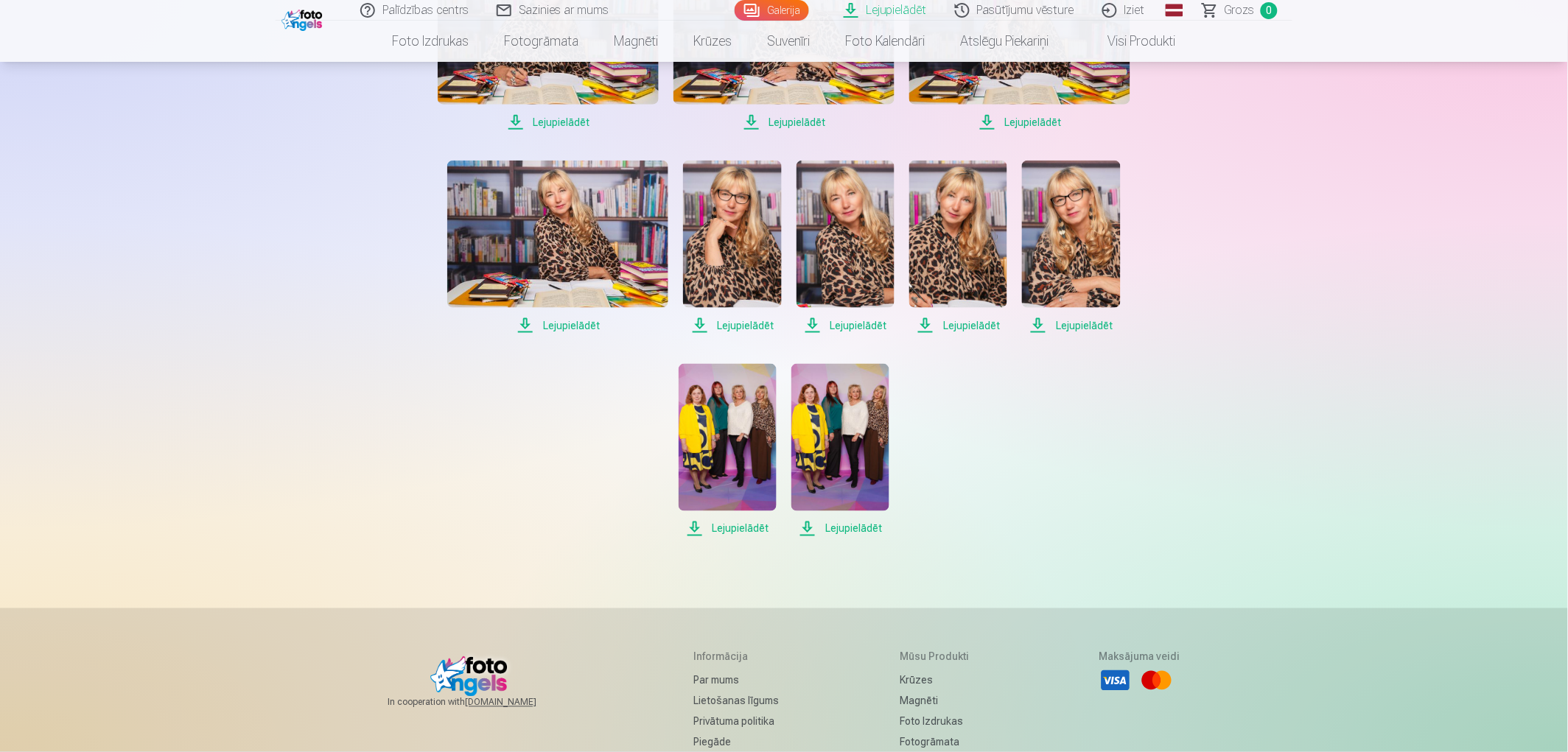
scroll to position [491, 0]
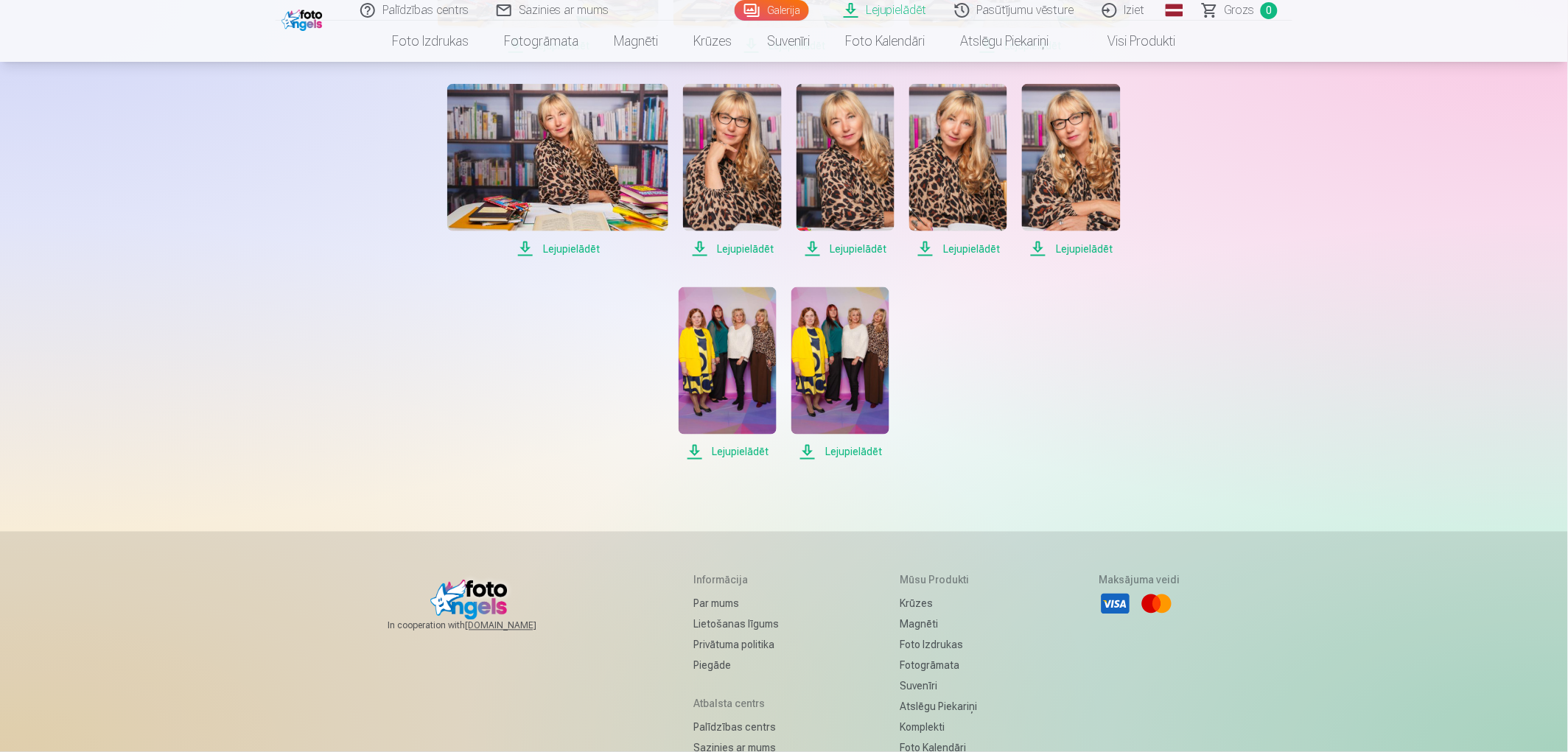
click at [756, 364] on img at bounding box center [728, 361] width 98 height 147
click at [753, 353] on img at bounding box center [728, 361] width 98 height 147
click at [815, 331] on img at bounding box center [840, 361] width 98 height 147
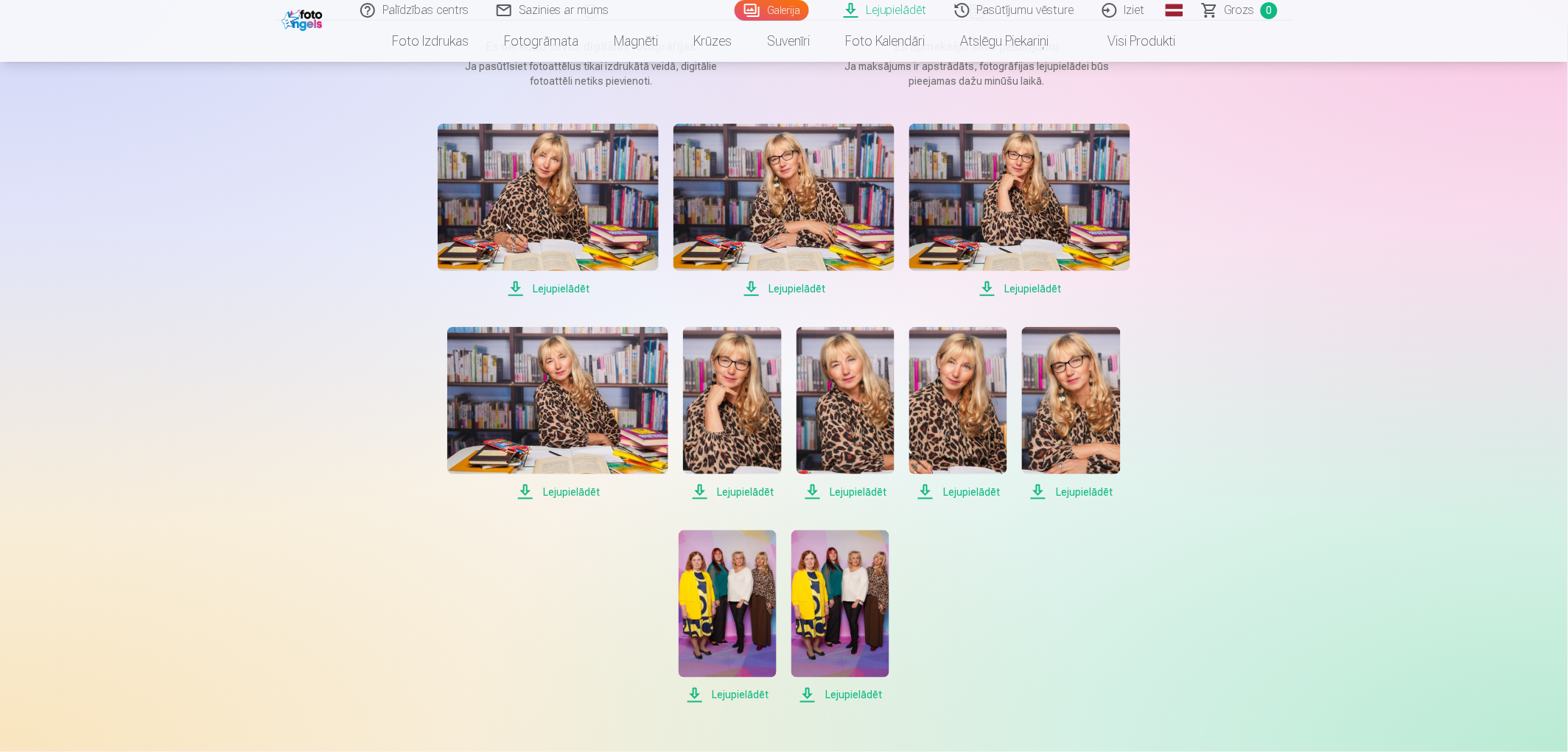
scroll to position [164, 0]
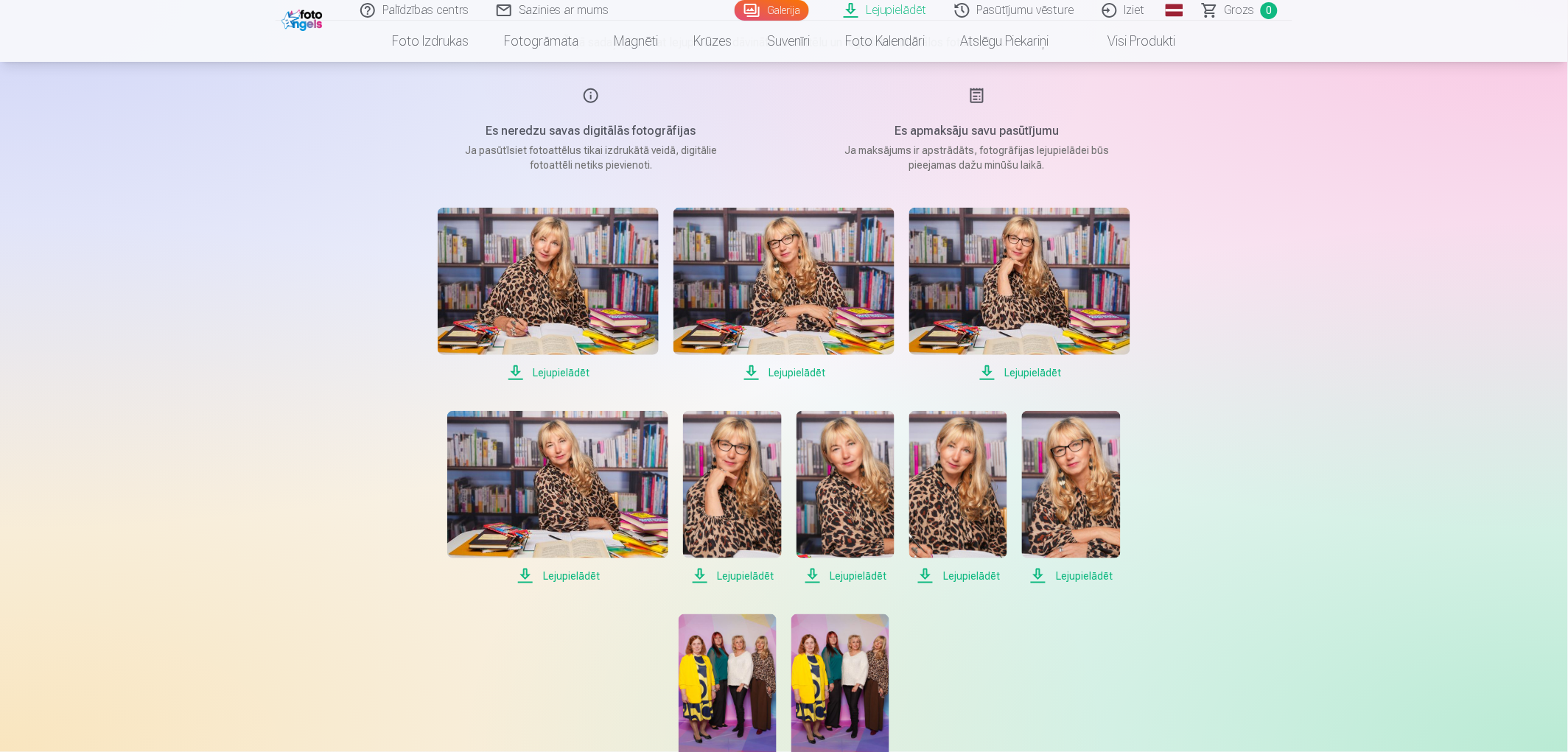
click at [558, 291] on img at bounding box center [548, 281] width 221 height 147
click at [818, 233] on img at bounding box center [783, 281] width 221 height 147
click at [1079, 241] on img at bounding box center [1019, 281] width 221 height 147
click at [743, 476] on img at bounding box center [731, 484] width 98 height 147
click at [747, 577] on span "Lejupielādēt" at bounding box center [731, 576] width 98 height 17
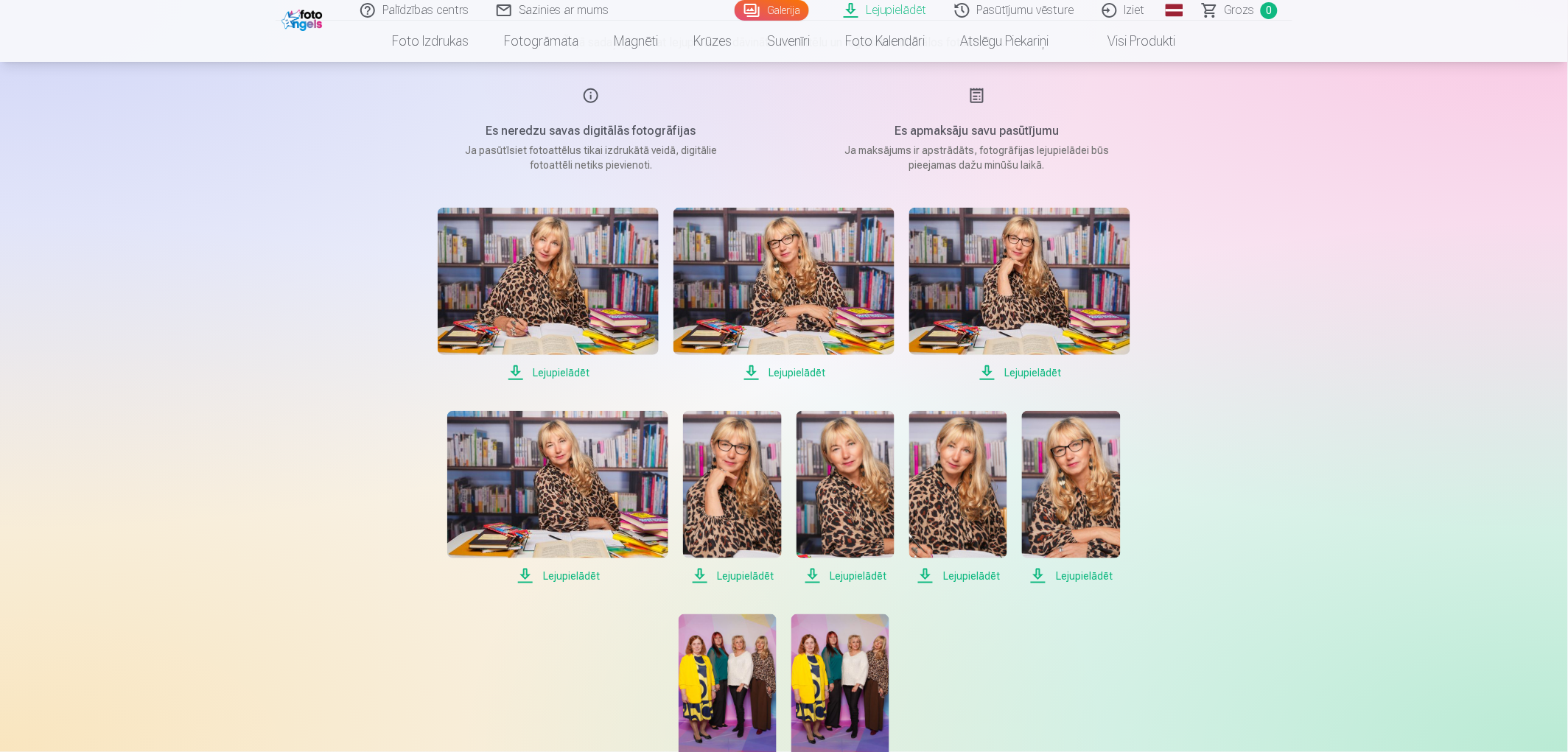
click at [580, 264] on img at bounding box center [548, 281] width 221 height 147
click at [556, 494] on img at bounding box center [557, 484] width 221 height 147
